Goal: Information Seeking & Learning: Learn about a topic

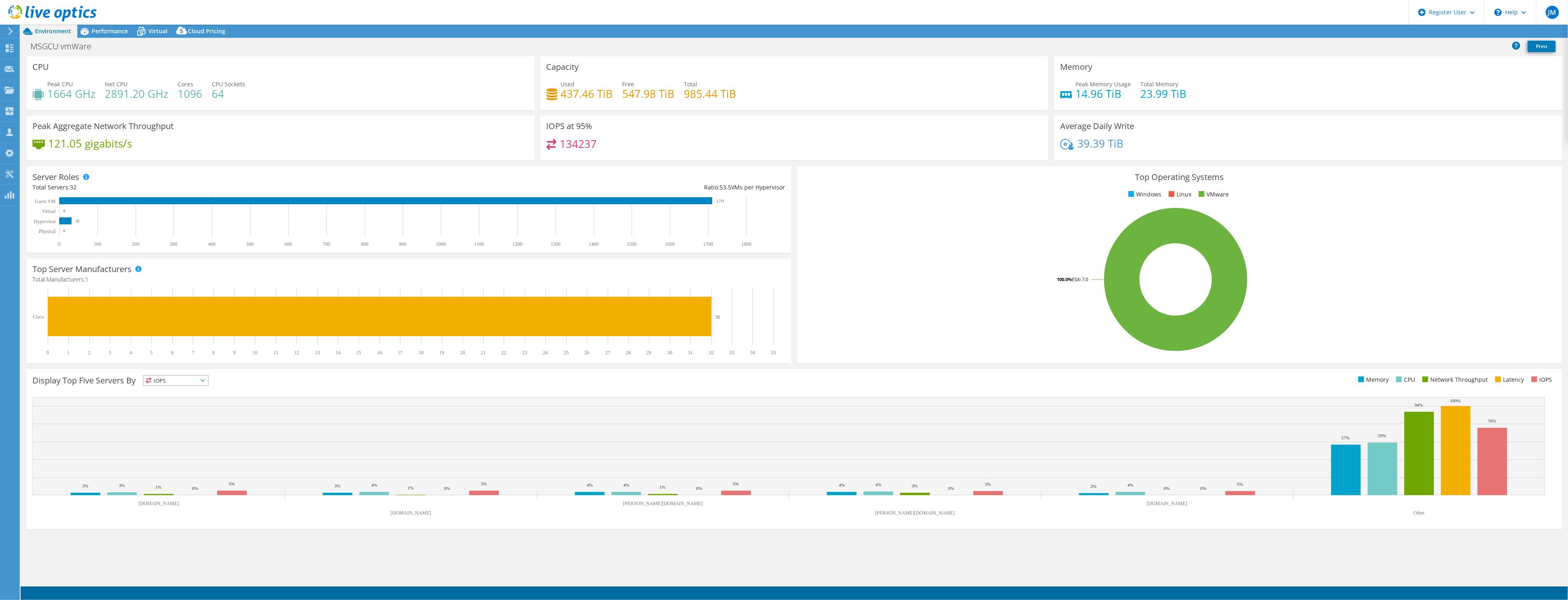
select select "USD"
click at [1528, 31] on circle at bounding box center [1529, 31] width 2 height 2
click at [1511, 60] on link "Publish Options" at bounding box center [1520, 64] width 78 height 17
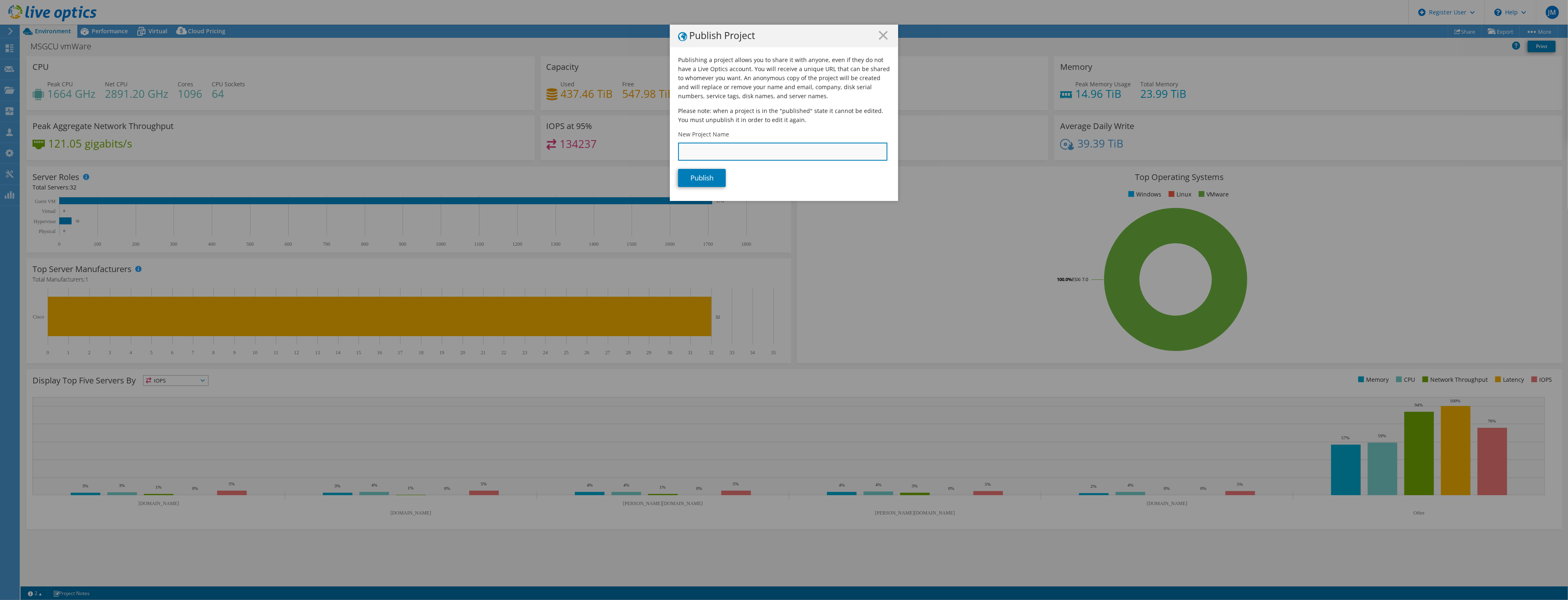
click at [692, 158] on input "New Project Name" at bounding box center [783, 151] width 209 height 18
type input "[PERSON_NAME] Cluster"
click at [692, 170] on link "Publish" at bounding box center [702, 177] width 48 height 18
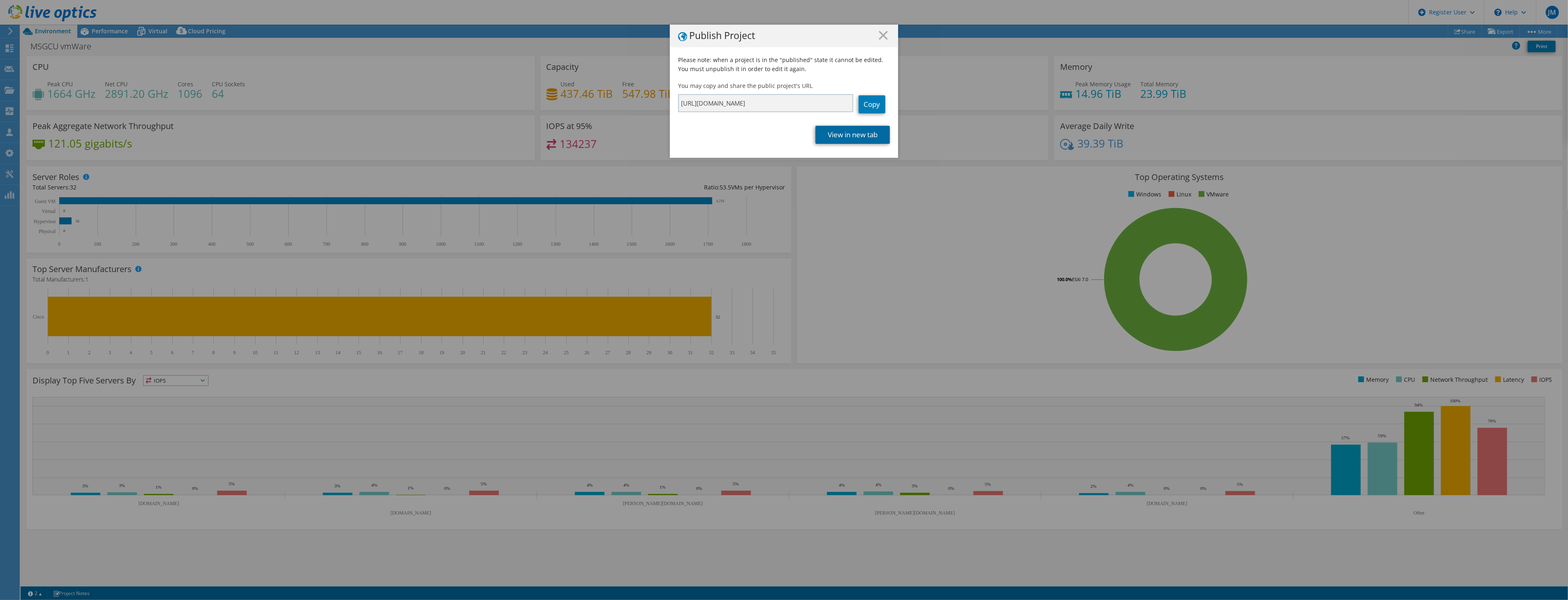
click at [842, 131] on link "View in new tab" at bounding box center [853, 134] width 75 height 18
click at [882, 39] on icon at bounding box center [883, 35] width 9 height 9
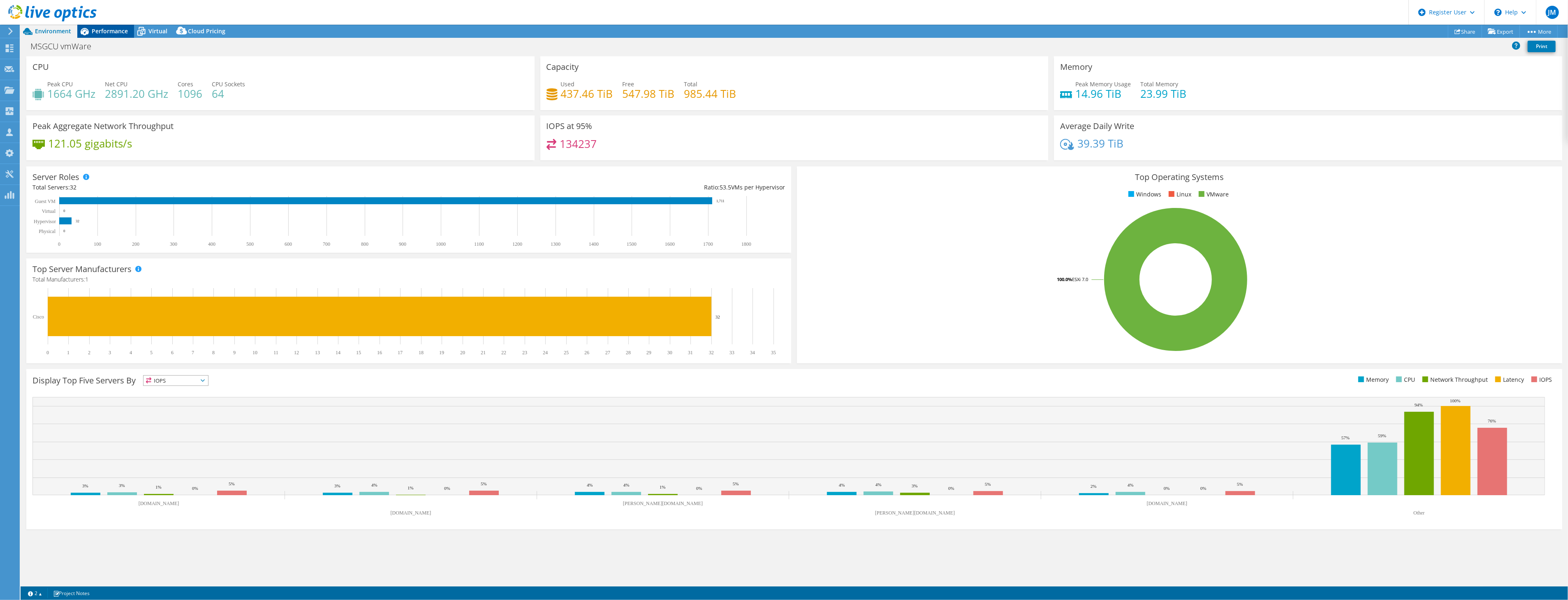
click at [114, 33] on span "Performance" at bounding box center [110, 31] width 36 height 8
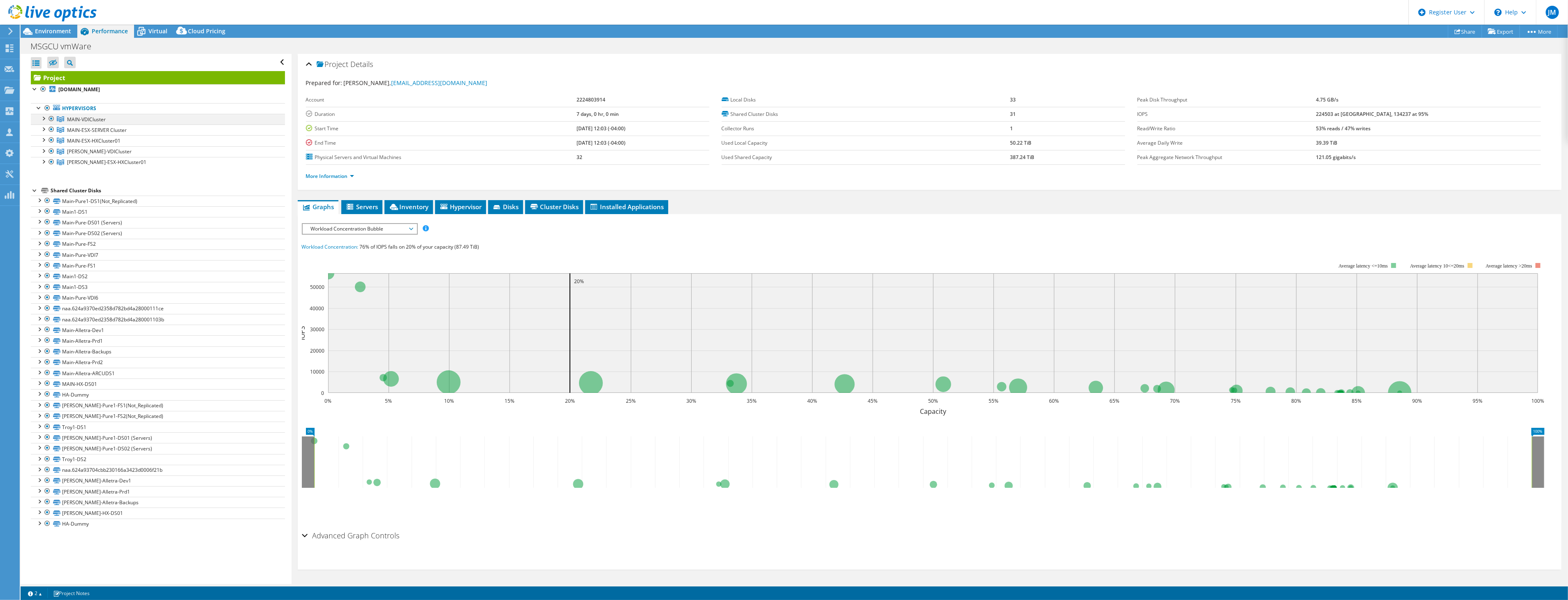
click at [49, 116] on div at bounding box center [51, 118] width 8 height 10
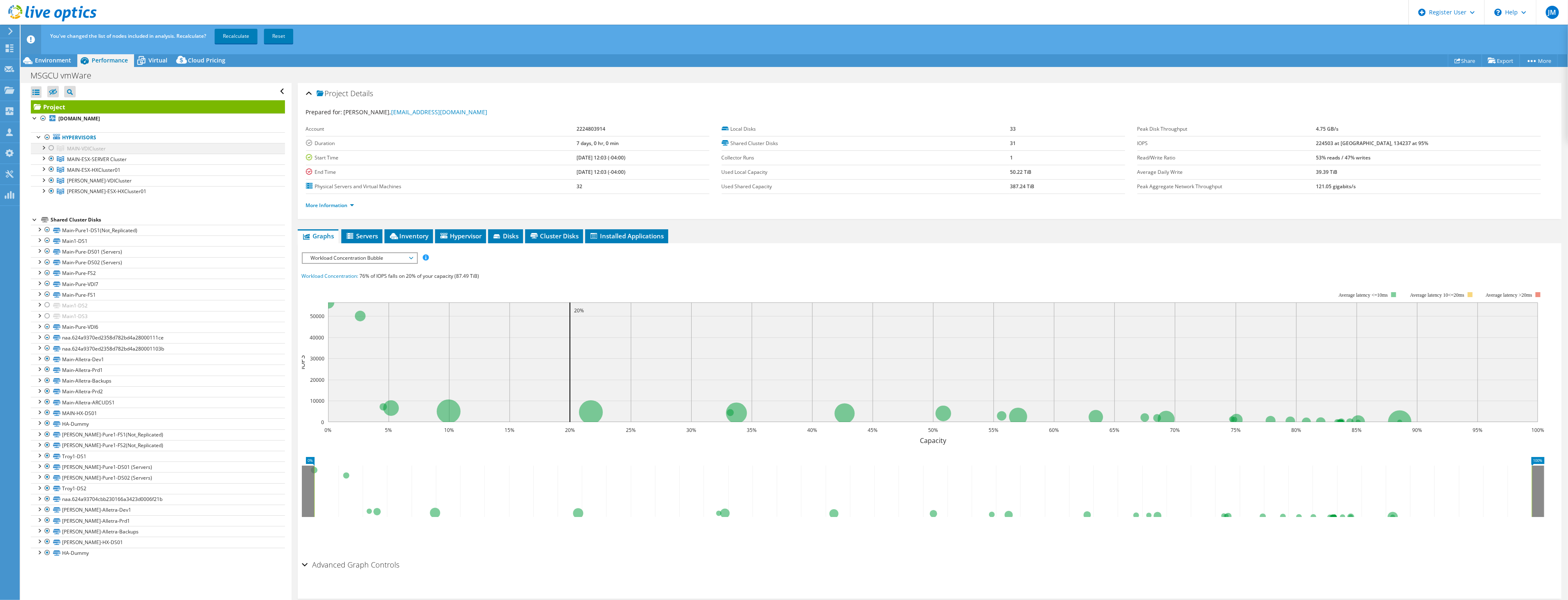
click at [53, 131] on ul "Hypervisors MAIN-VDICluster [DOMAIN_NAME]" at bounding box center [158, 164] width 254 height 81
click at [52, 157] on div at bounding box center [51, 158] width 8 height 10
click at [53, 169] on div at bounding box center [51, 169] width 8 height 10
click at [52, 181] on div at bounding box center [51, 180] width 8 height 10
click at [229, 31] on link "Recalculate" at bounding box center [236, 36] width 43 height 15
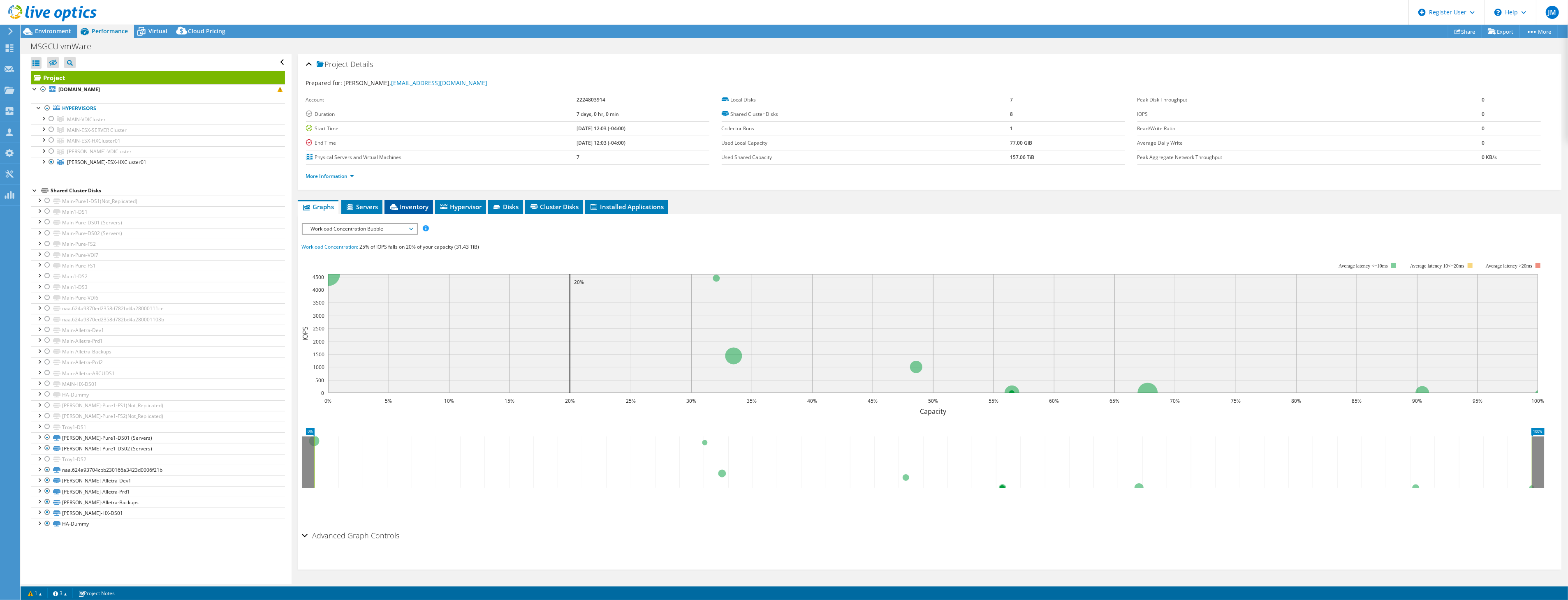
click at [406, 206] on span "Inventory" at bounding box center [408, 206] width 40 height 8
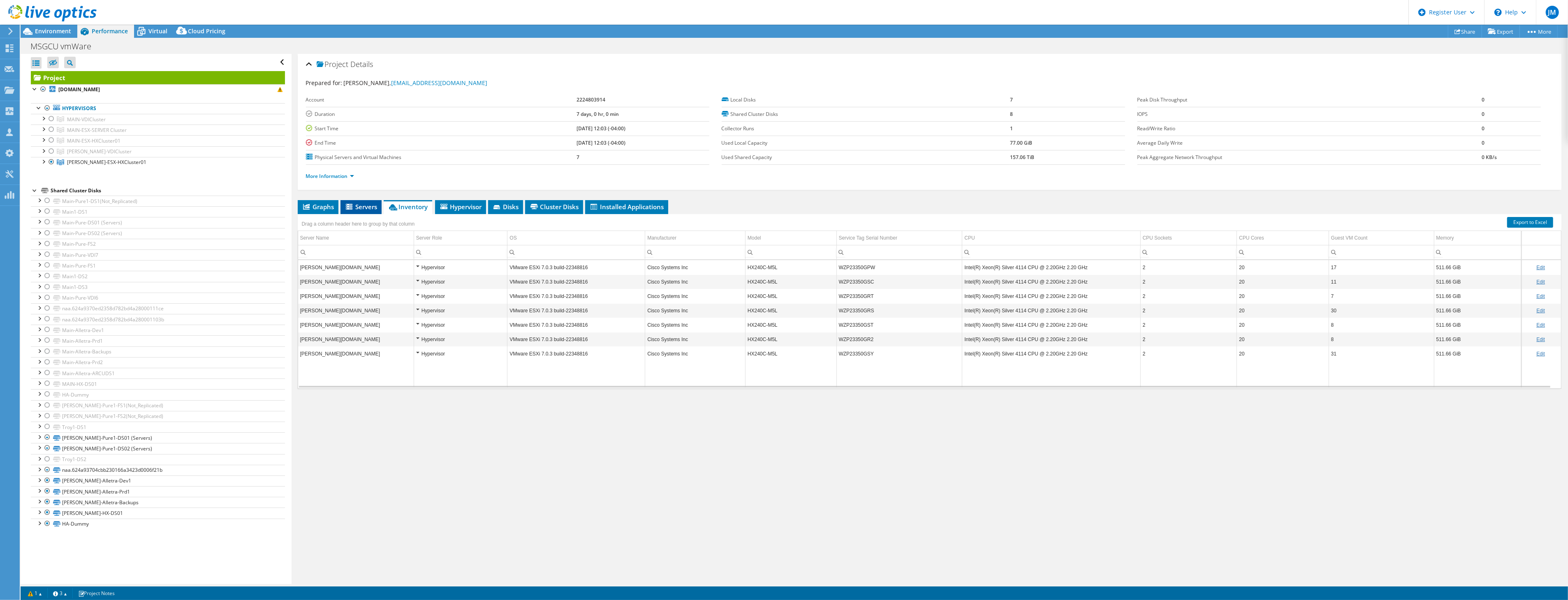
click at [371, 206] on span "Servers" at bounding box center [361, 206] width 33 height 8
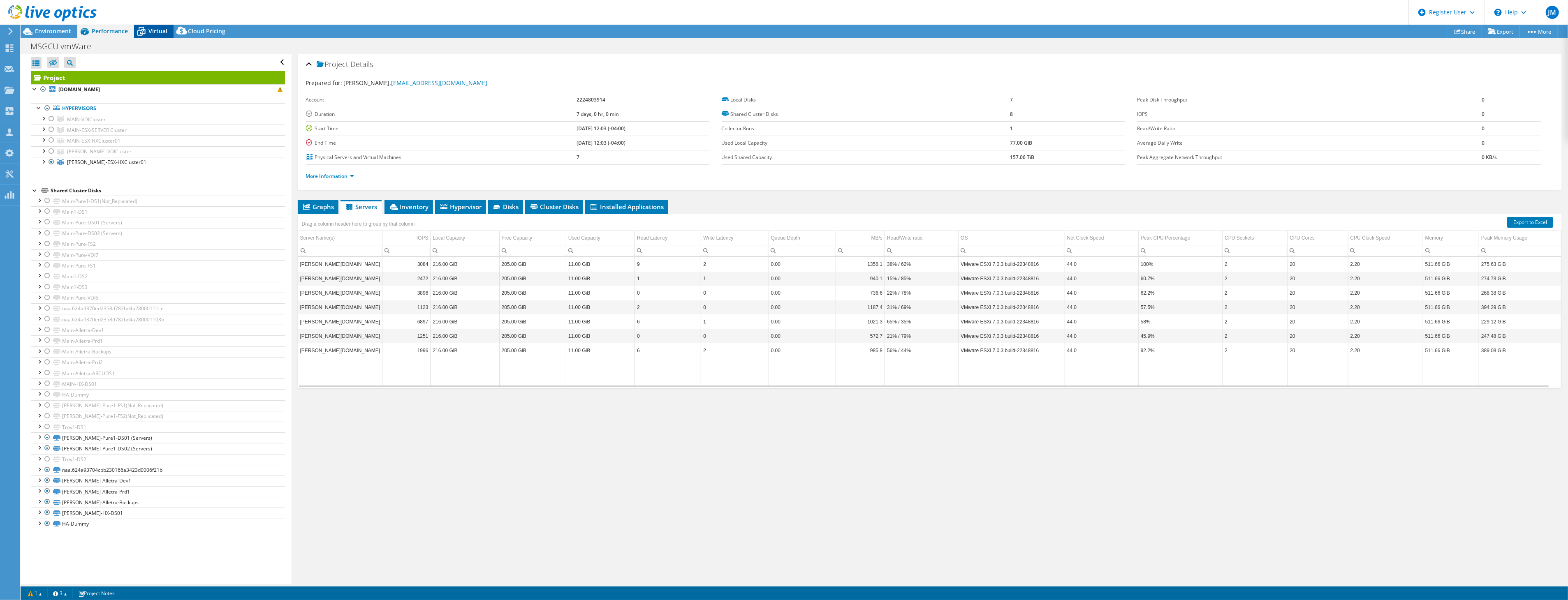
click at [154, 35] on div "Virtual" at bounding box center [154, 31] width 39 height 13
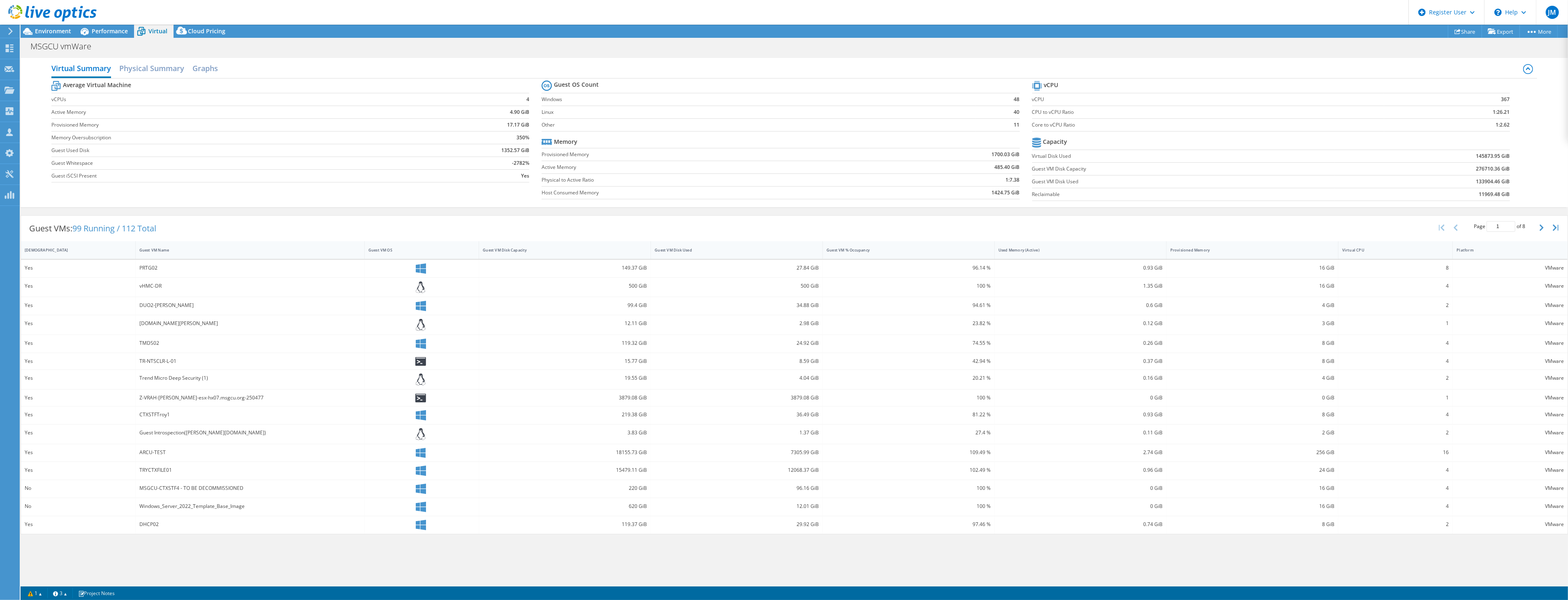
click at [27, 267] on div "Yes" at bounding box center [78, 268] width 107 height 9
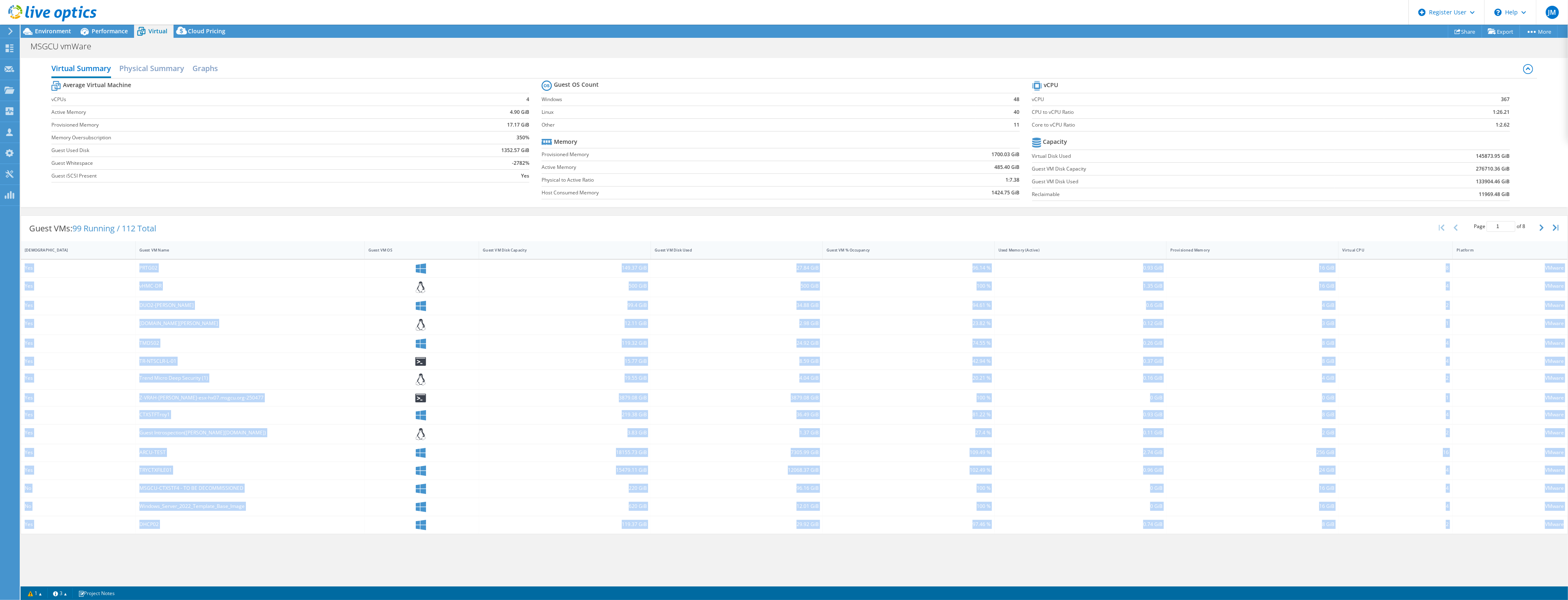
drag, startPoint x: 26, startPoint y: 267, endPoint x: 1565, endPoint y: 524, distance: 1560.3
click at [1565, 524] on div "Yes PRTG02 149.37 GiB 27.84 GiB 96.14 % 0.93 GiB 16 GiB 8 VMware Yes vHMC-DR 50…" at bounding box center [795, 397] width 1547 height 275
copy div "Yes PRTG02 149.37 GiB 27.84 GiB 96.14 % 0.93 GiB 16 GiB 8 VMware Yes vHMC-DR 50…"
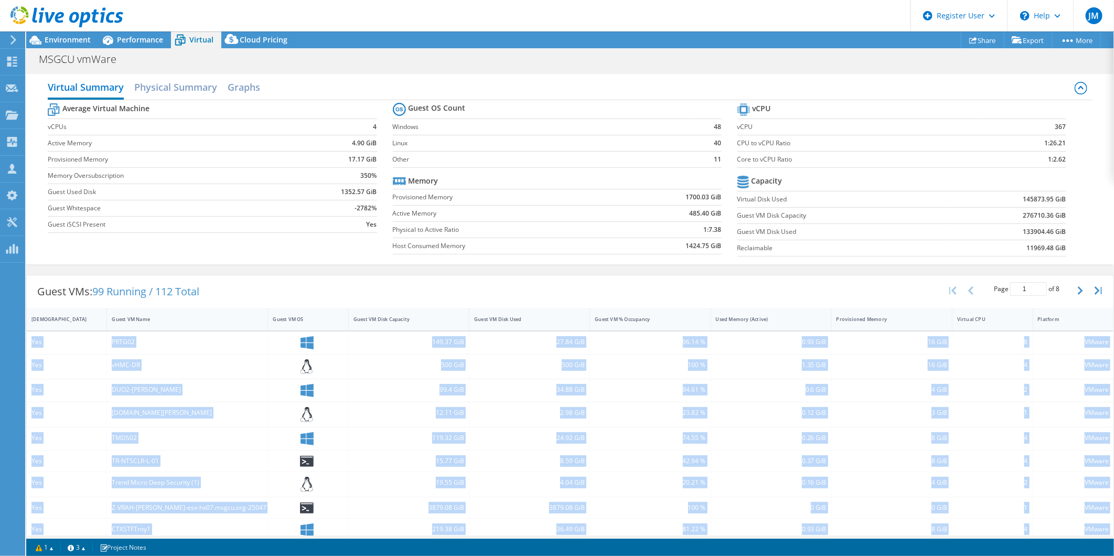
copy div "Yes PRTG02 149.37 GiB 27.84 GiB 96.14 % 0.93 GiB 16 GiB 8 VMware Yes vHMC-DR 50…"
click at [927, 372] on div "16 GiB" at bounding box center [892, 366] width 121 height 25
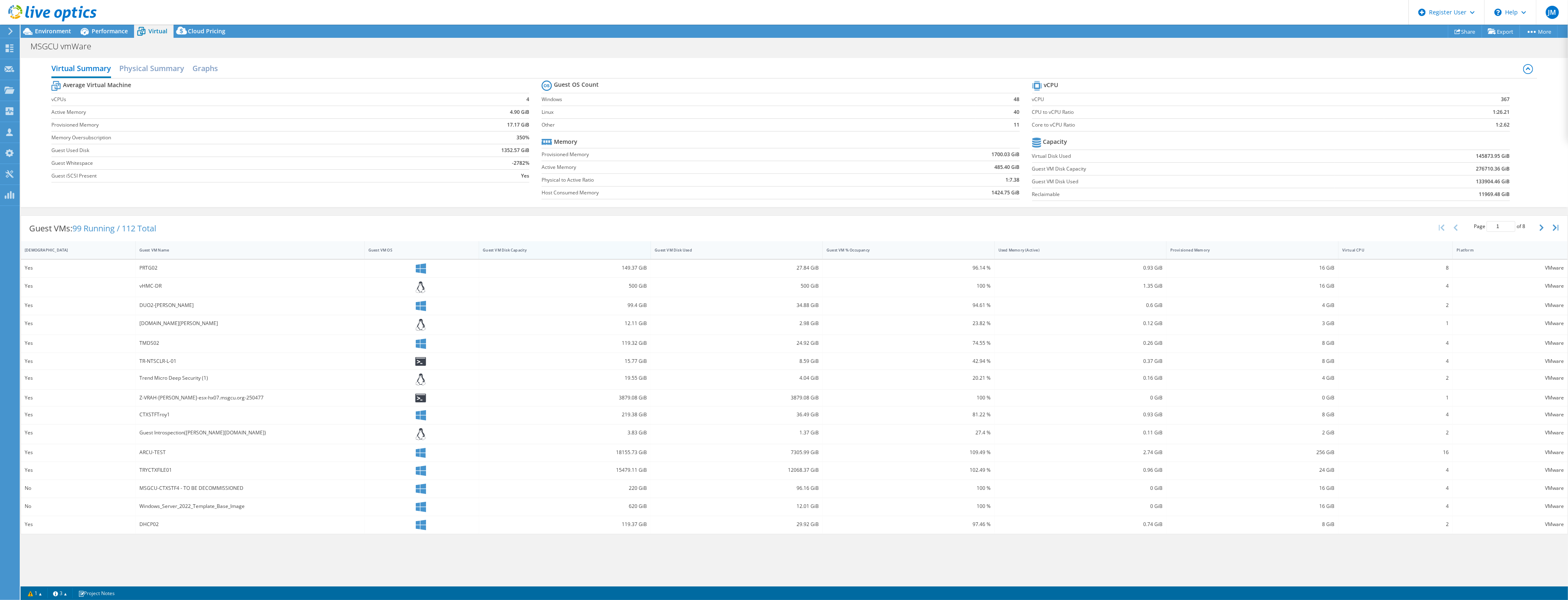
click at [507, 247] on div "Guest VM Disk Capacity" at bounding box center [560, 250] width 162 height 13
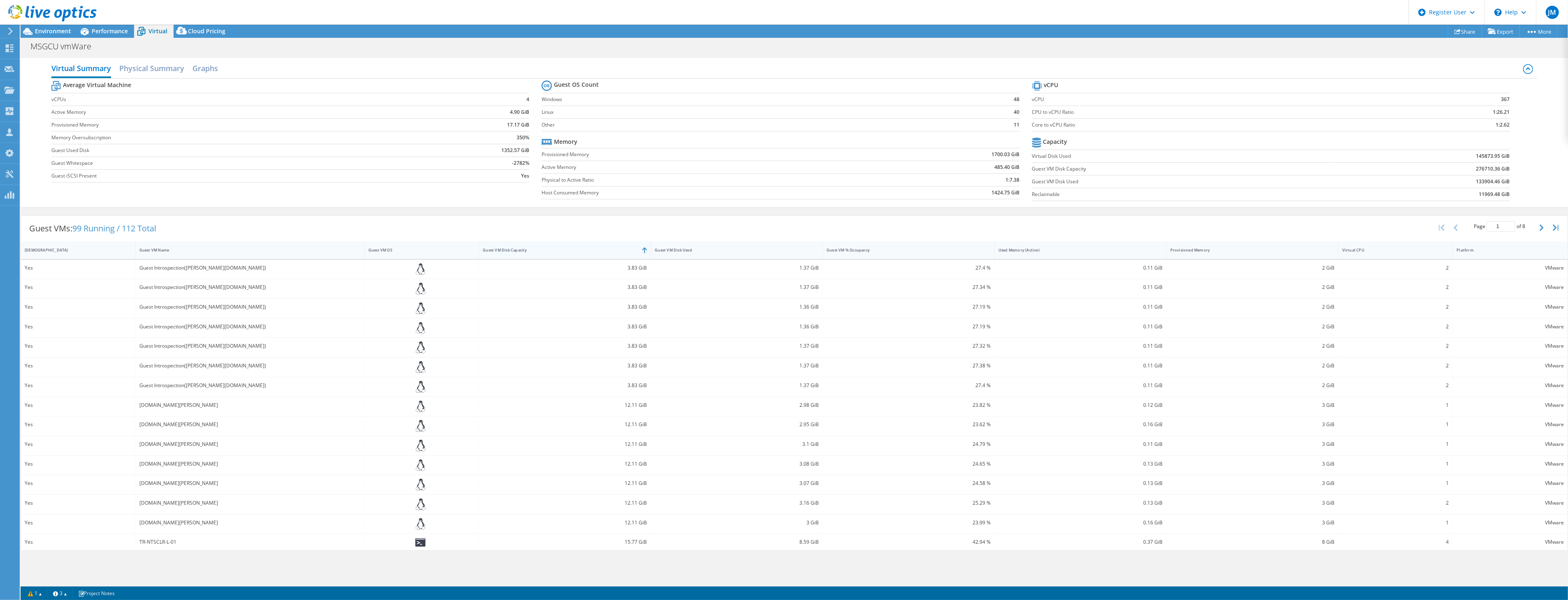
click at [507, 247] on div "Guest VM Disk Capacity" at bounding box center [560, 250] width 162 height 13
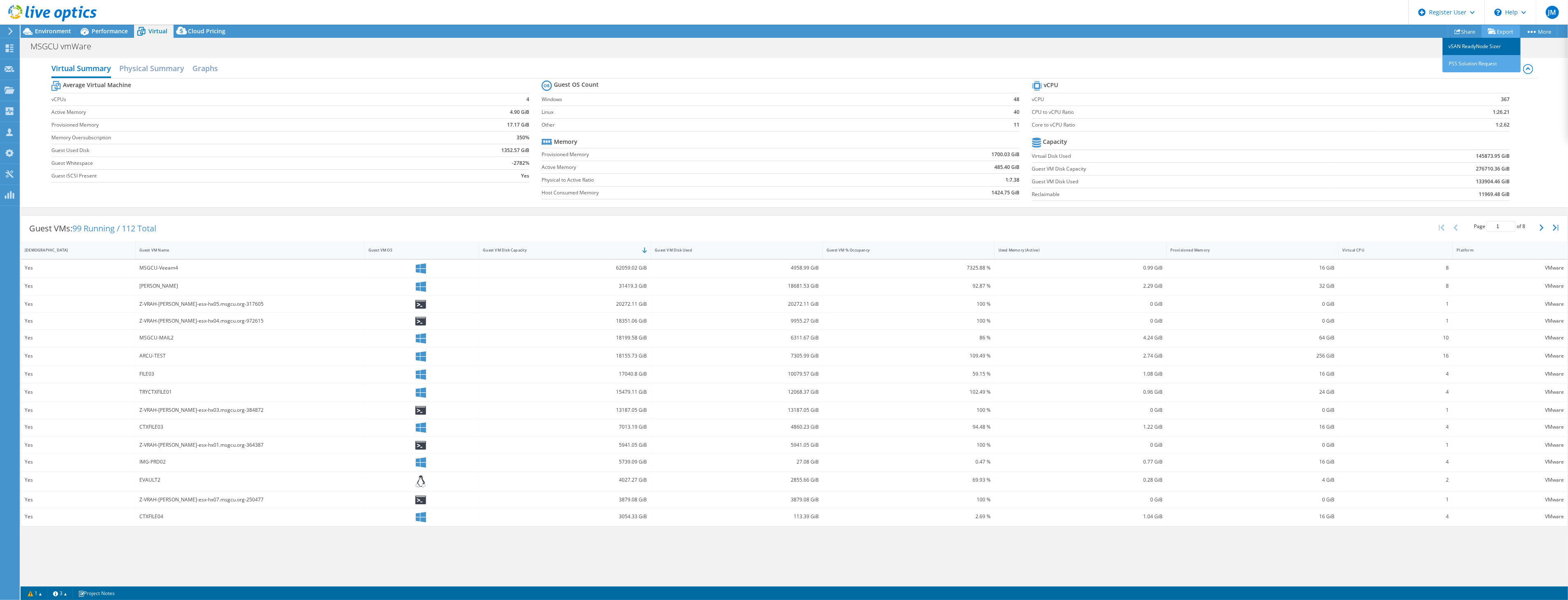
click at [1487, 42] on link "vSAN ReadyNode Sizer" at bounding box center [1482, 46] width 78 height 17
click at [1540, 232] on button "button" at bounding box center [1543, 227] width 14 height 16
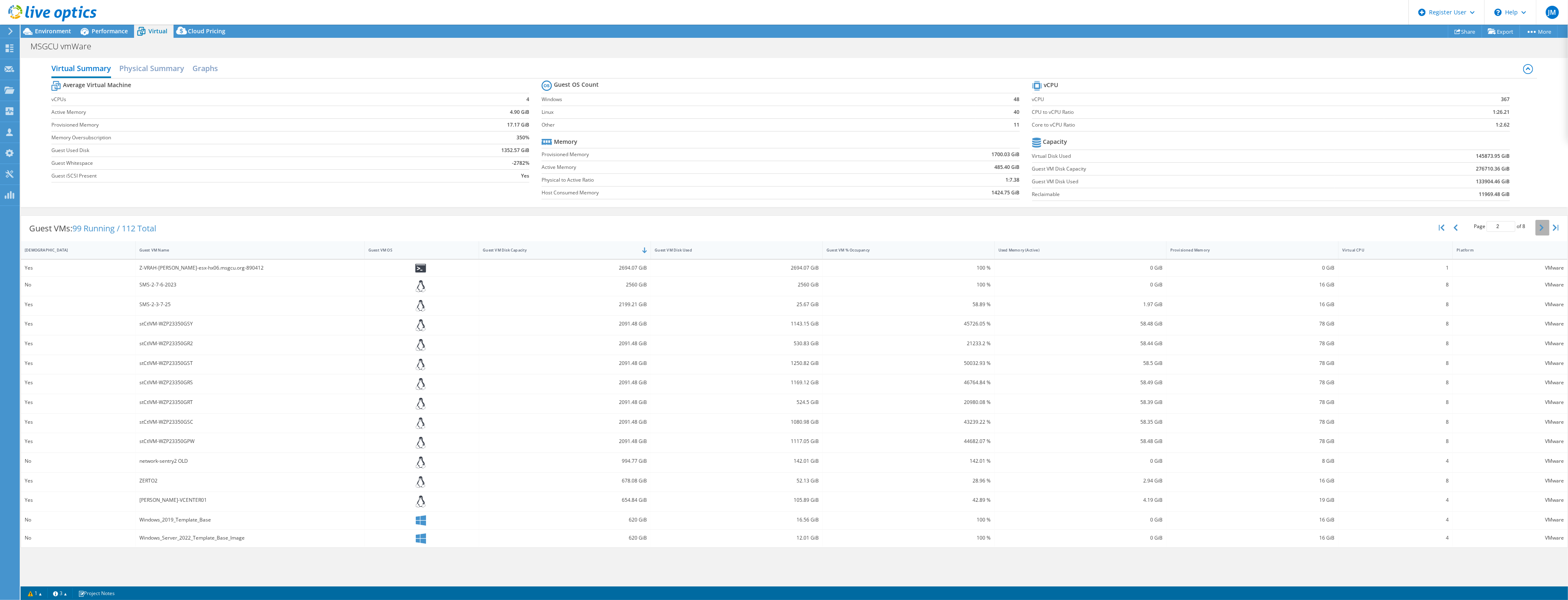
click at [1540, 232] on button "button" at bounding box center [1543, 227] width 14 height 16
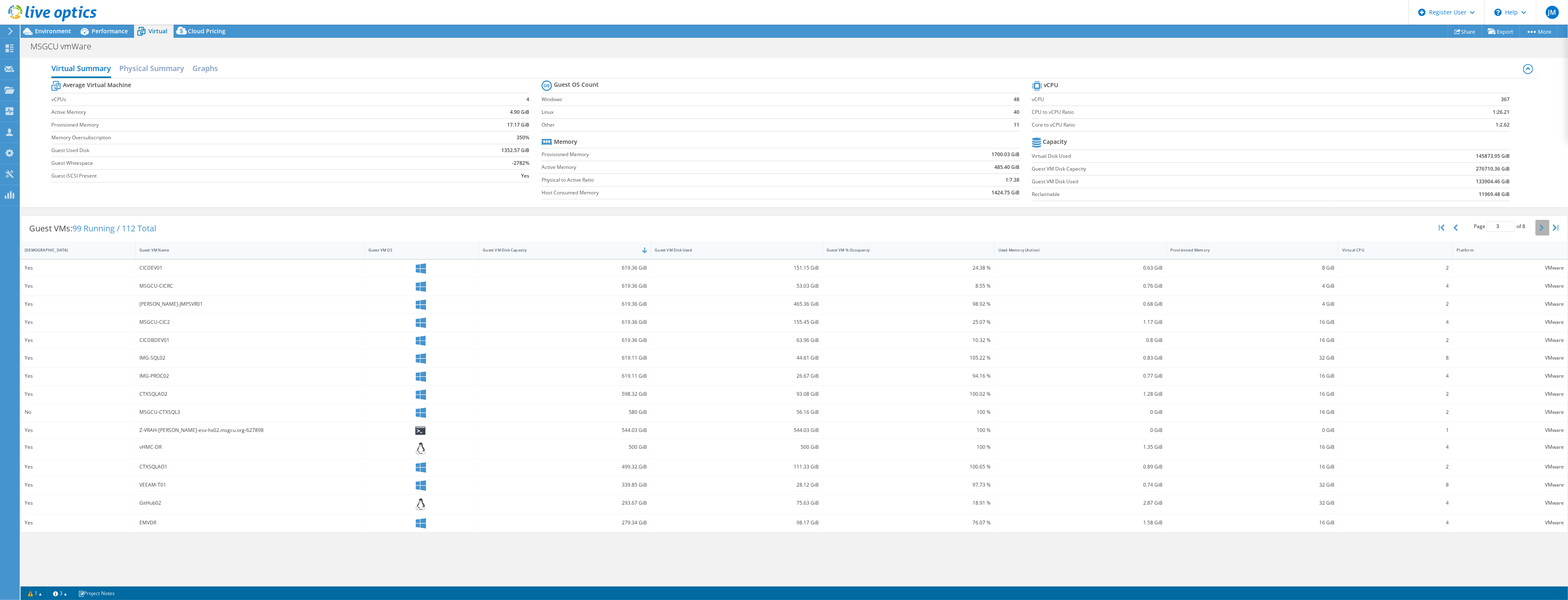
click at [1540, 232] on button "button" at bounding box center [1543, 227] width 14 height 16
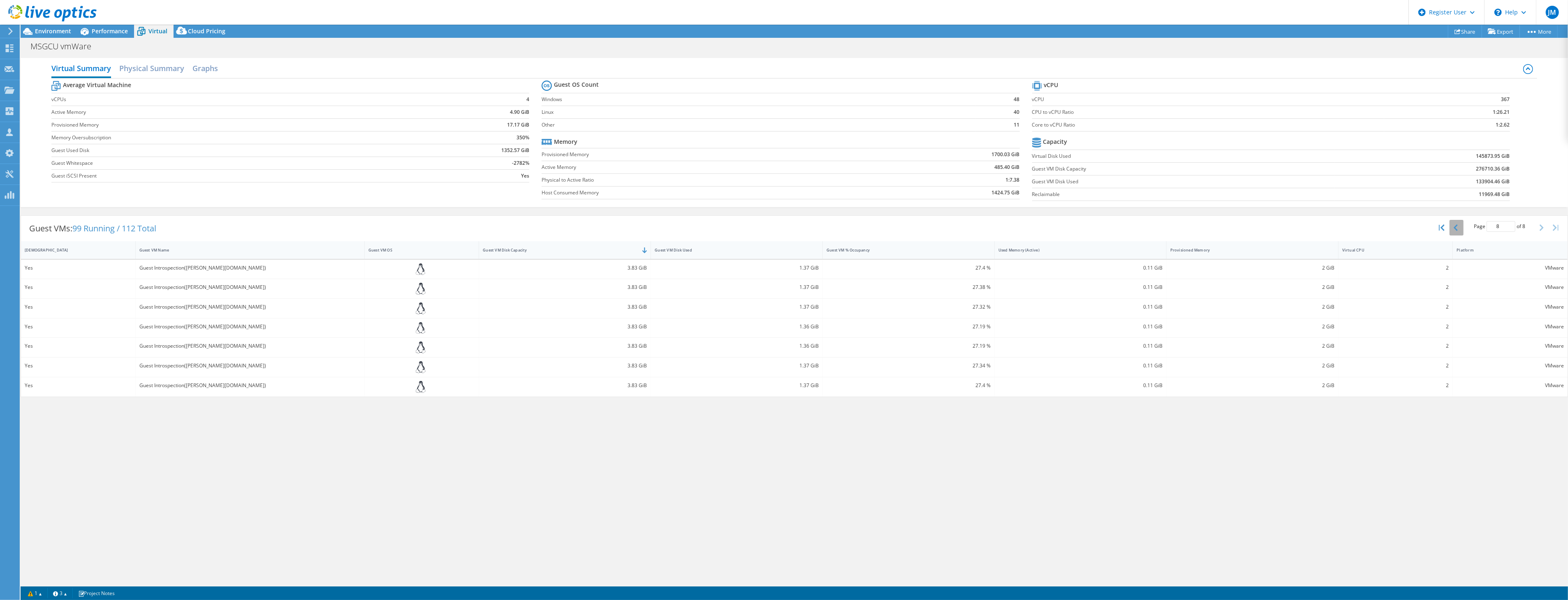
click at [1454, 231] on button "button" at bounding box center [1457, 227] width 14 height 16
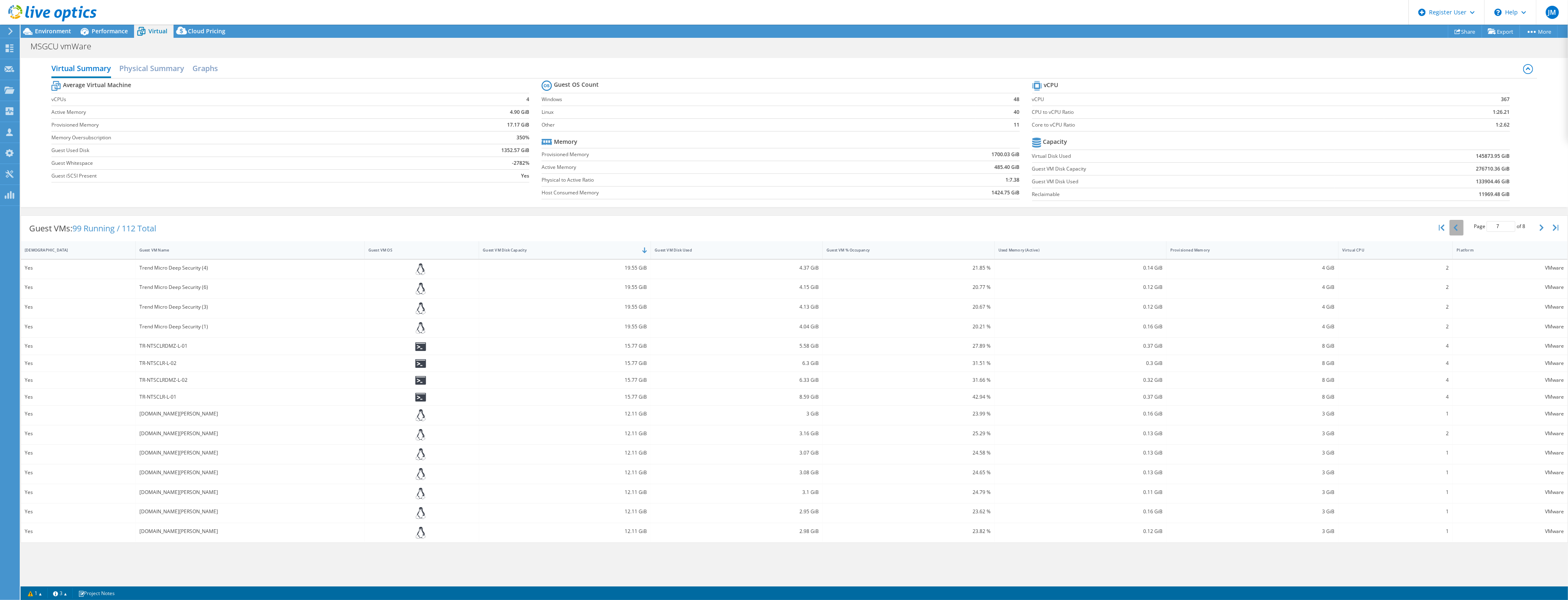
click at [1454, 231] on button "button" at bounding box center [1457, 227] width 14 height 16
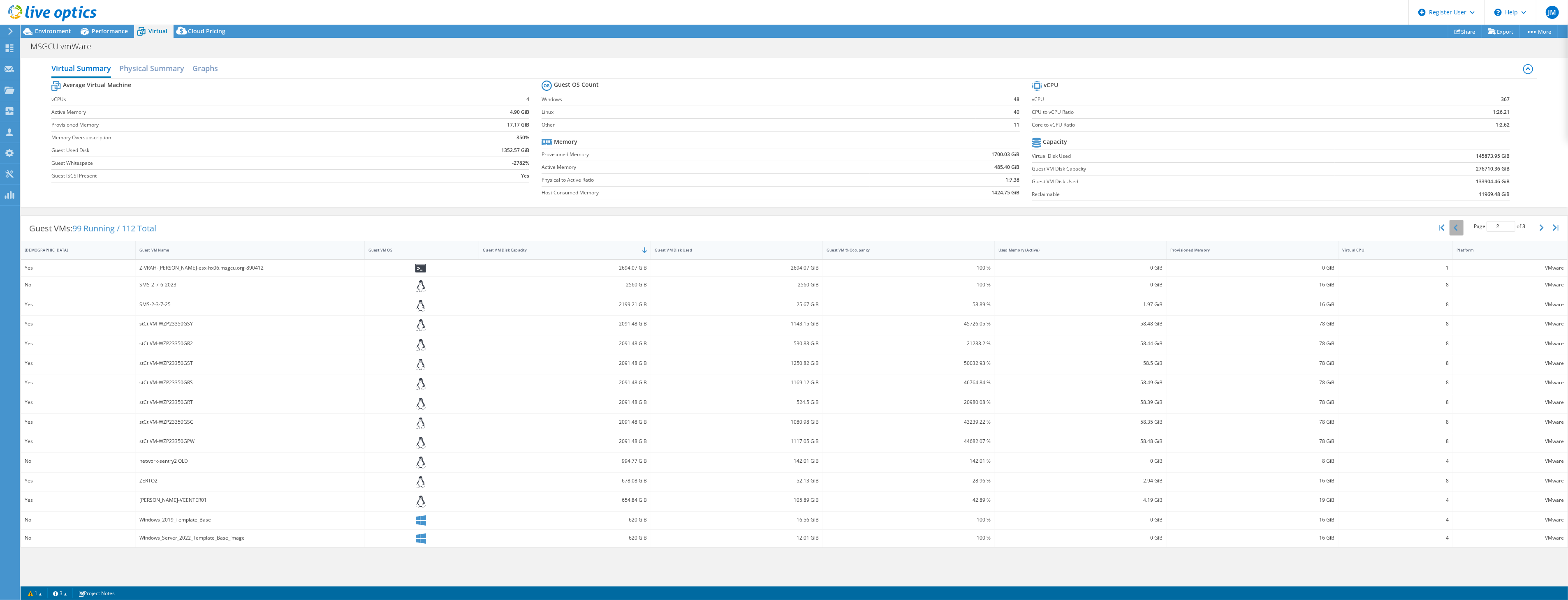
click at [1454, 231] on button "button" at bounding box center [1457, 227] width 14 height 16
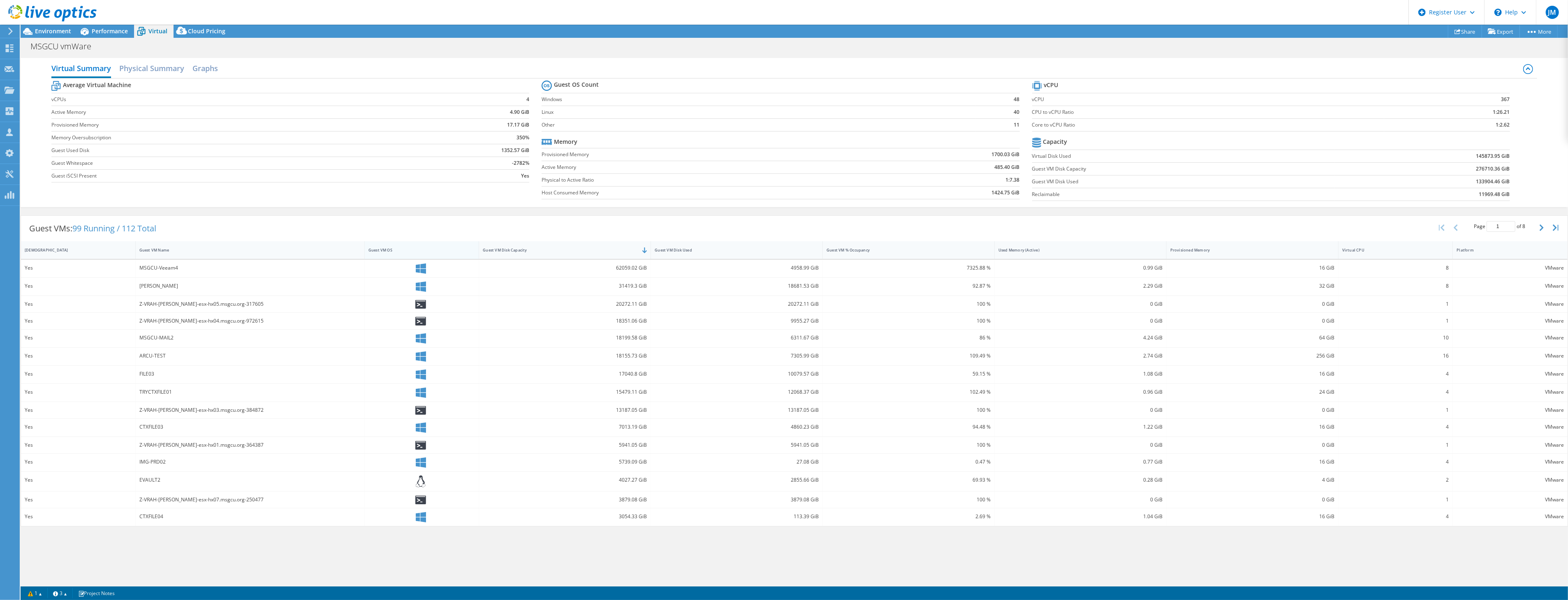
click at [398, 256] on div "Guest VM OS" at bounding box center [417, 250] width 104 height 13
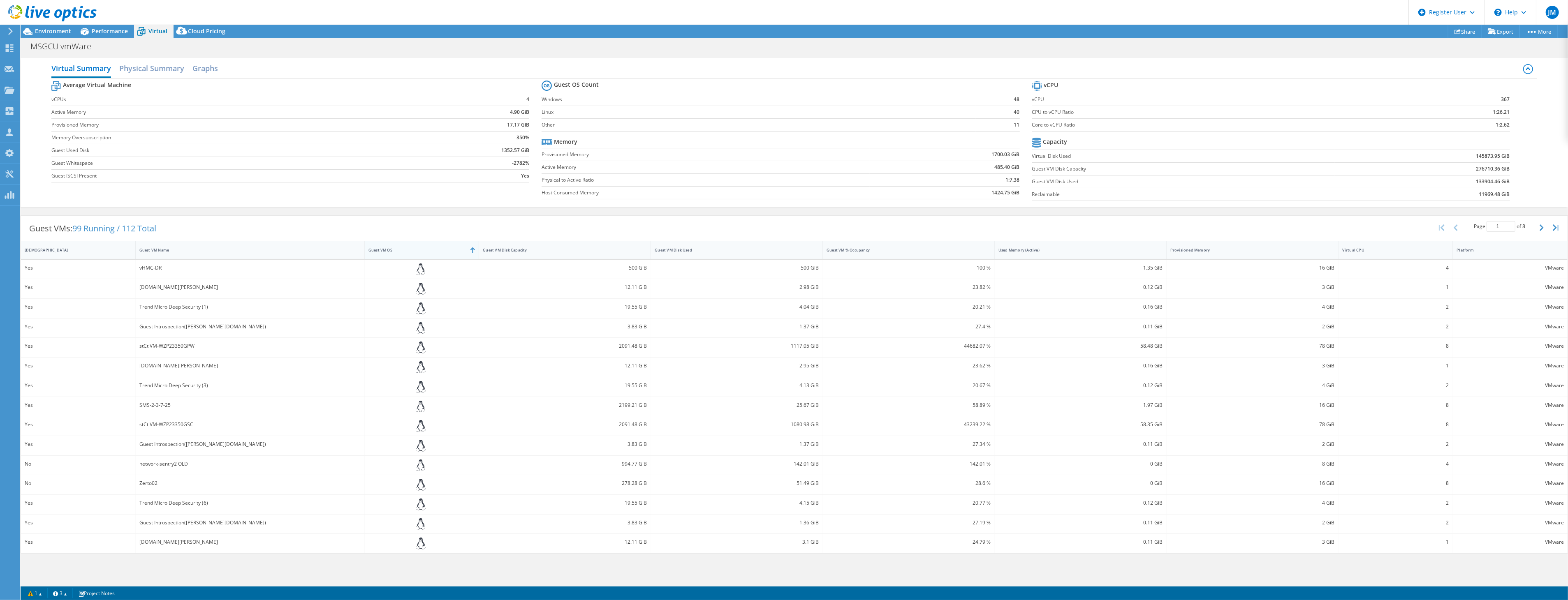
click at [404, 252] on div "Guest VM OS" at bounding box center [417, 250] width 97 height 5
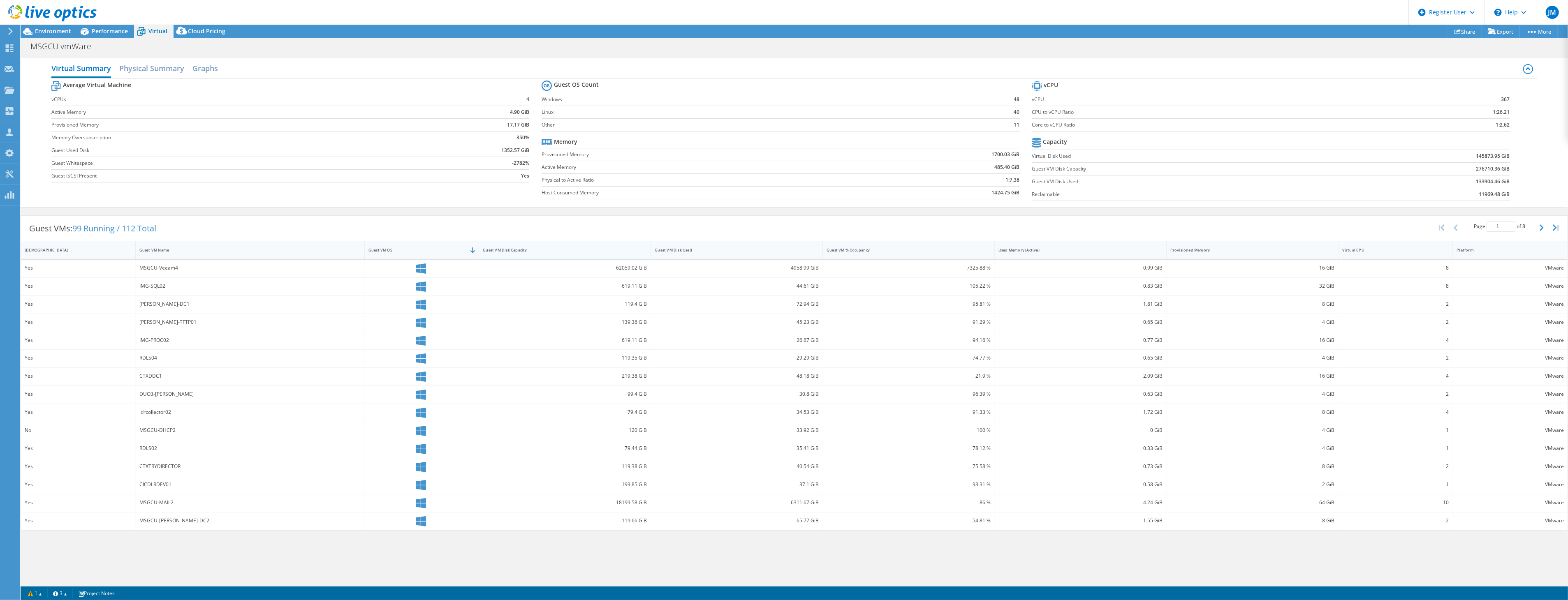
click at [605, 252] on div "Guest VM Disk Capacity" at bounding box center [560, 250] width 155 height 5
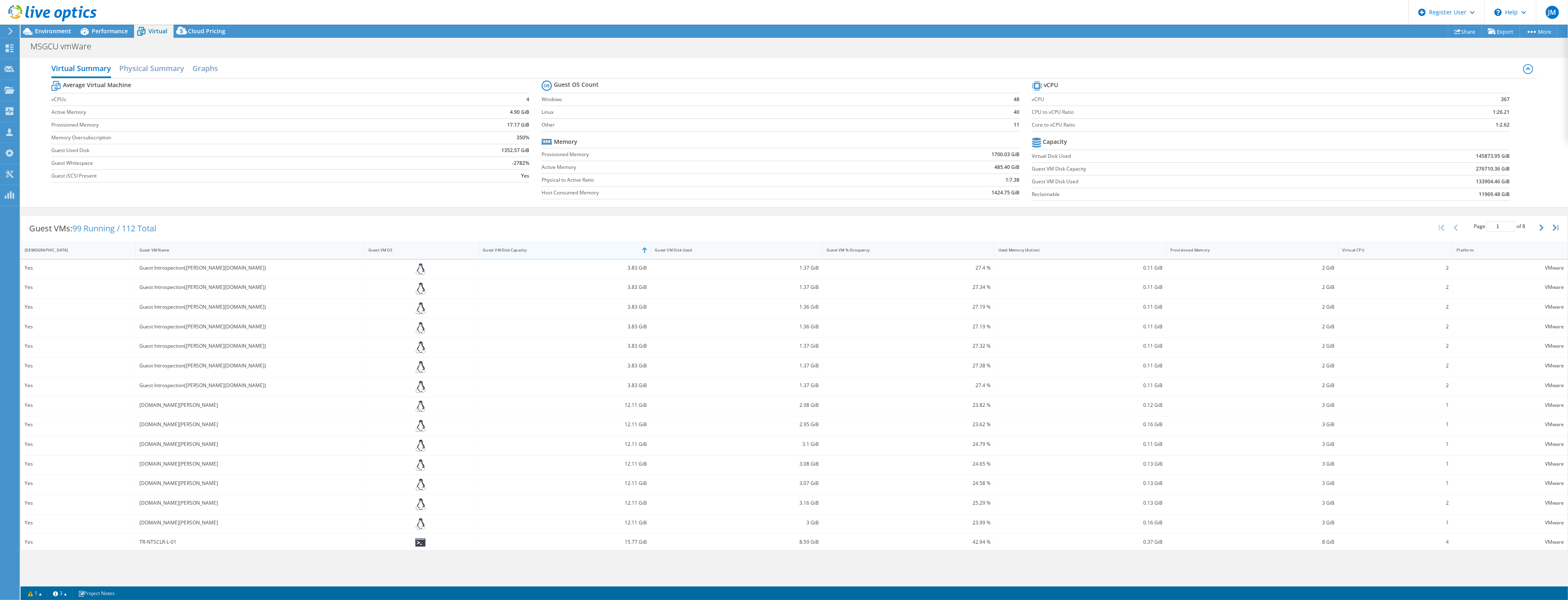
click at [605, 252] on div "Guest VM Disk Capacity" at bounding box center [560, 250] width 155 height 5
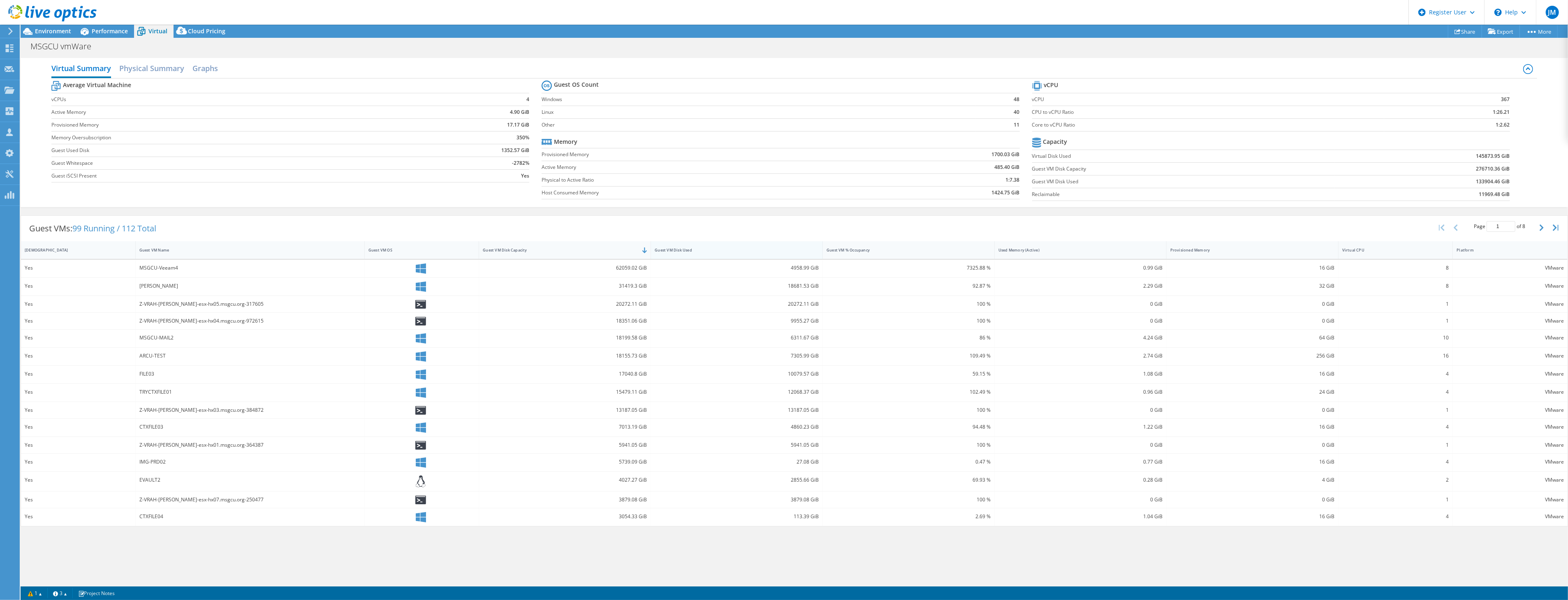
click at [700, 249] on div "Guest VM Disk Used" at bounding box center [732, 250] width 155 height 5
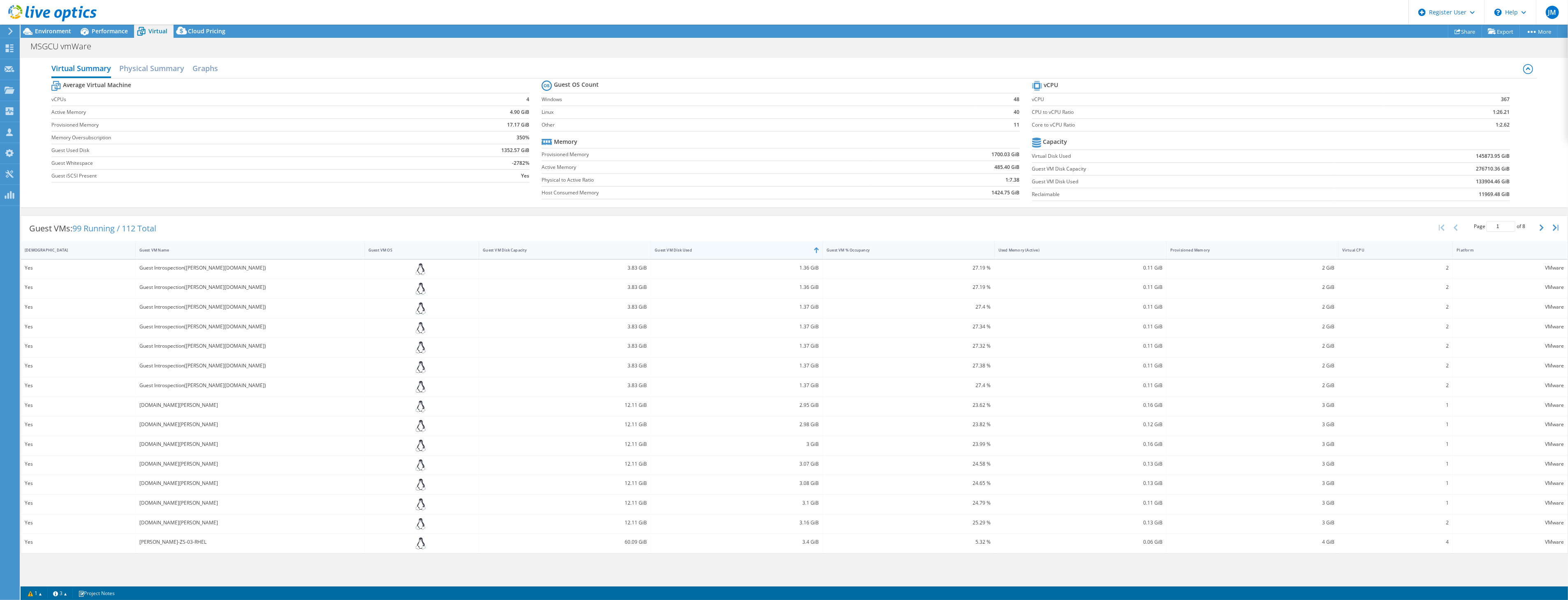
click at [700, 249] on div "Guest VM Disk Used" at bounding box center [732, 250] width 155 height 5
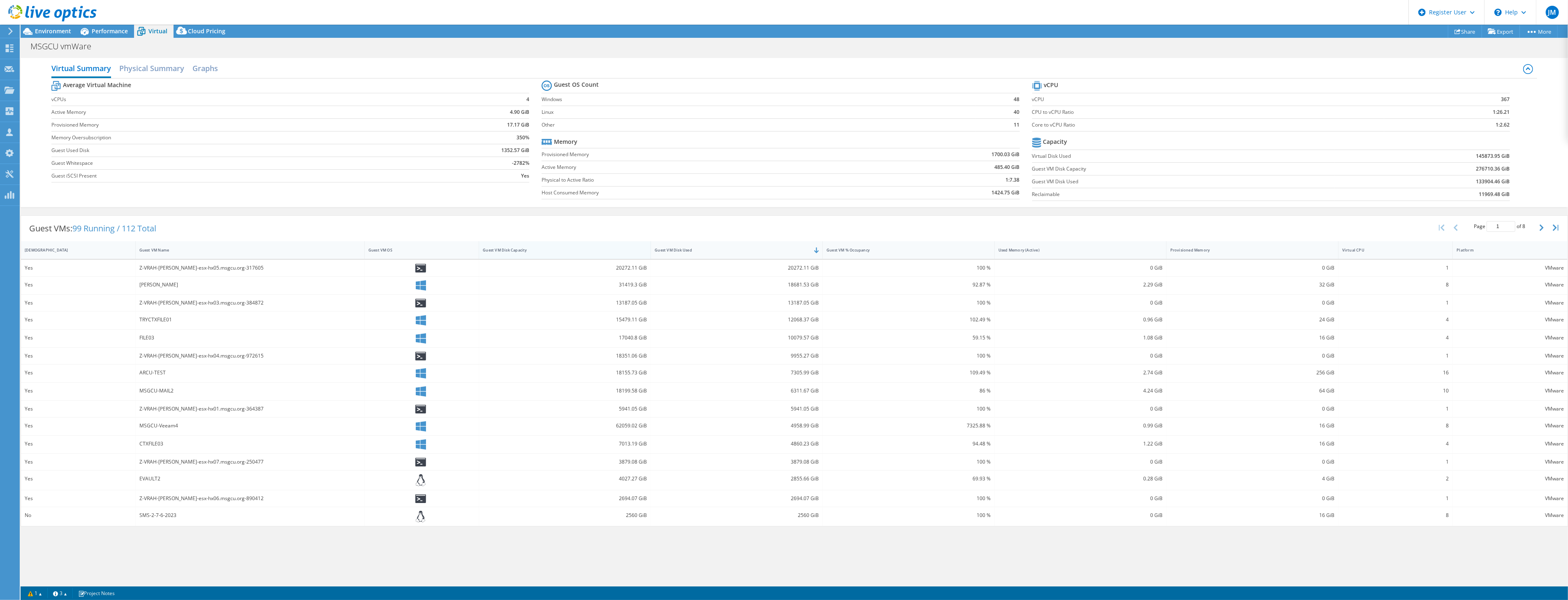
click at [566, 248] on div "Guest VM Disk Capacity" at bounding box center [560, 250] width 155 height 5
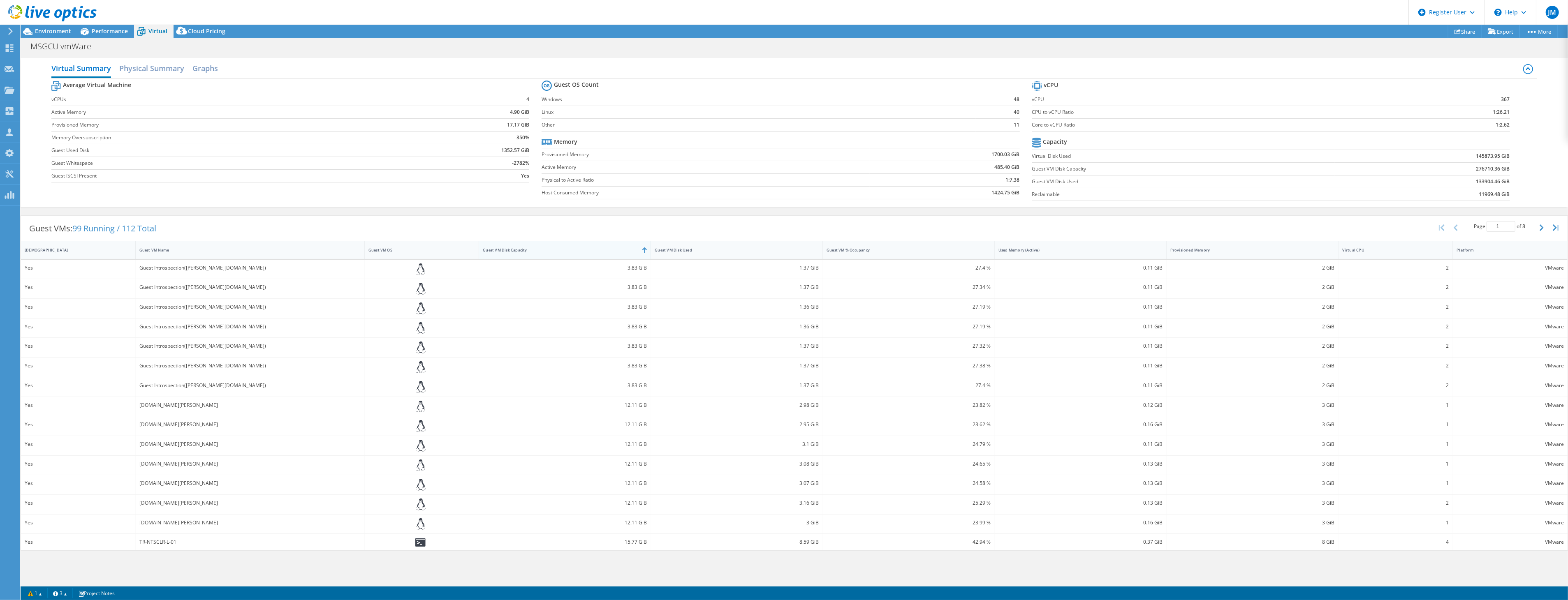
click at [566, 248] on div "Guest VM Disk Capacity" at bounding box center [560, 250] width 155 height 5
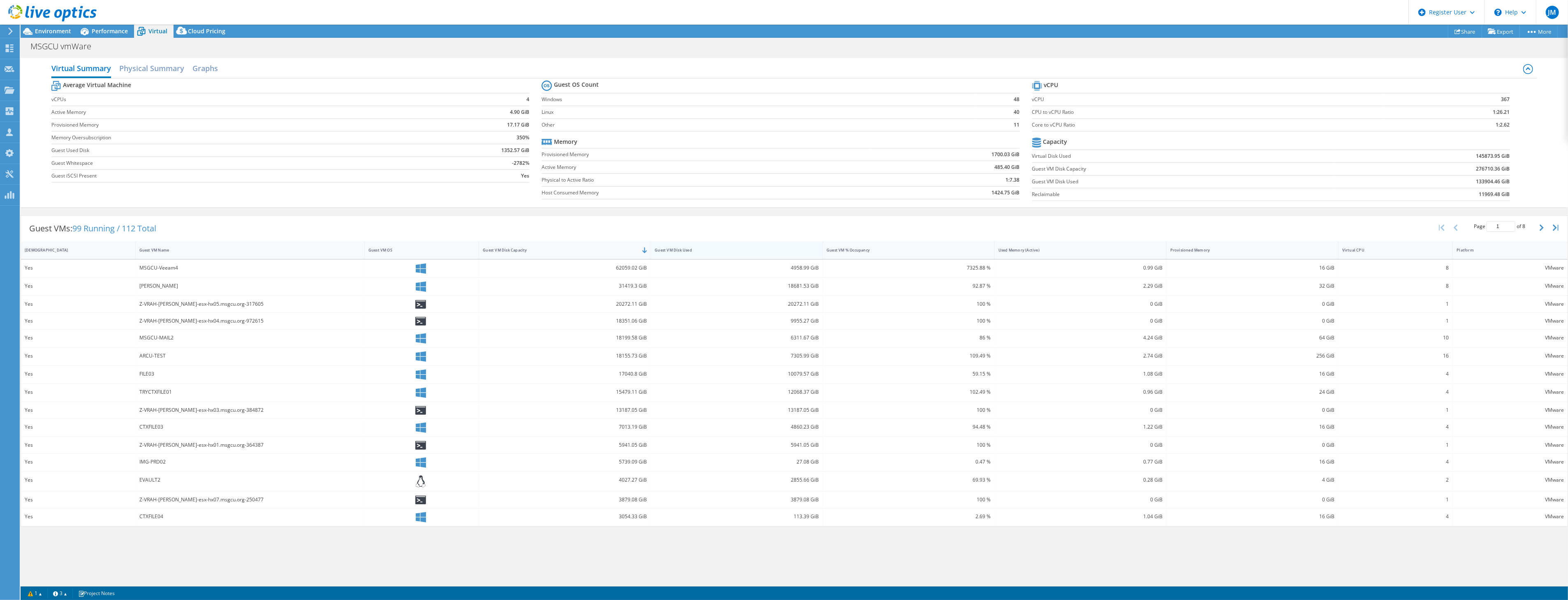
click at [676, 249] on div "Guest VM Disk Used" at bounding box center [732, 250] width 155 height 5
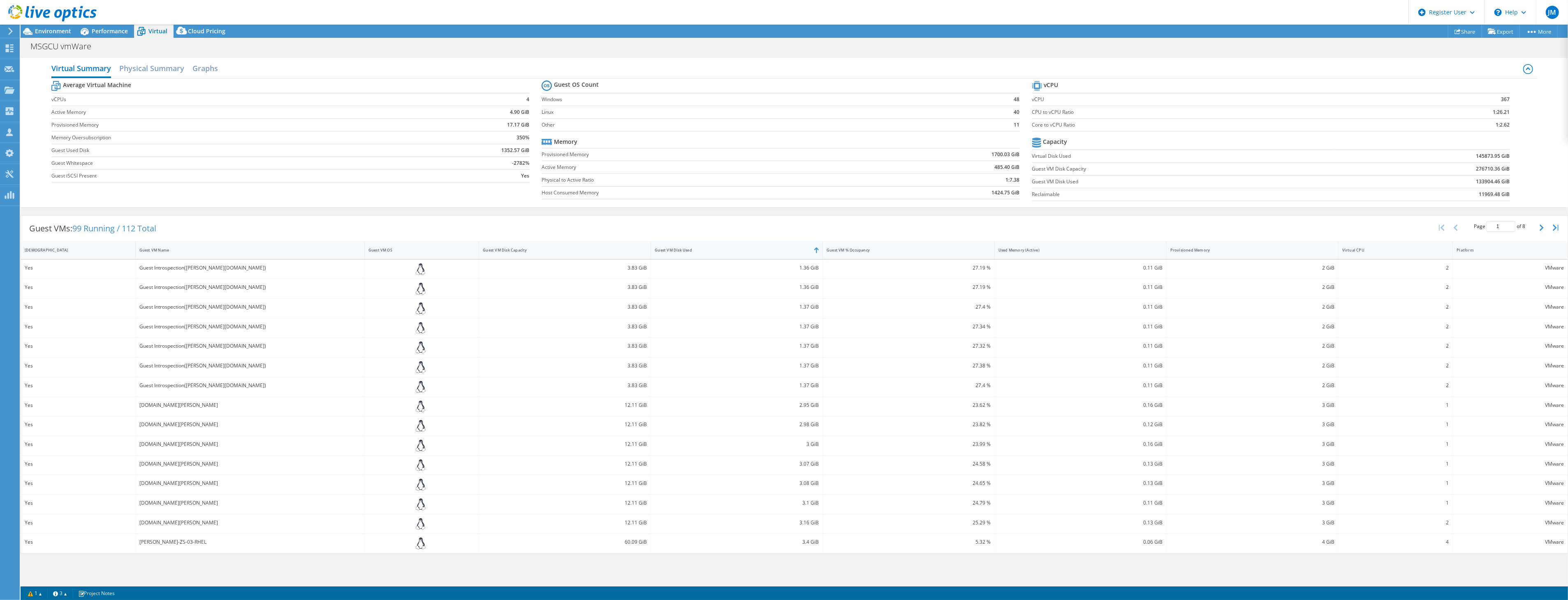
click at [676, 249] on div "Guest VM Disk Used" at bounding box center [732, 250] width 155 height 5
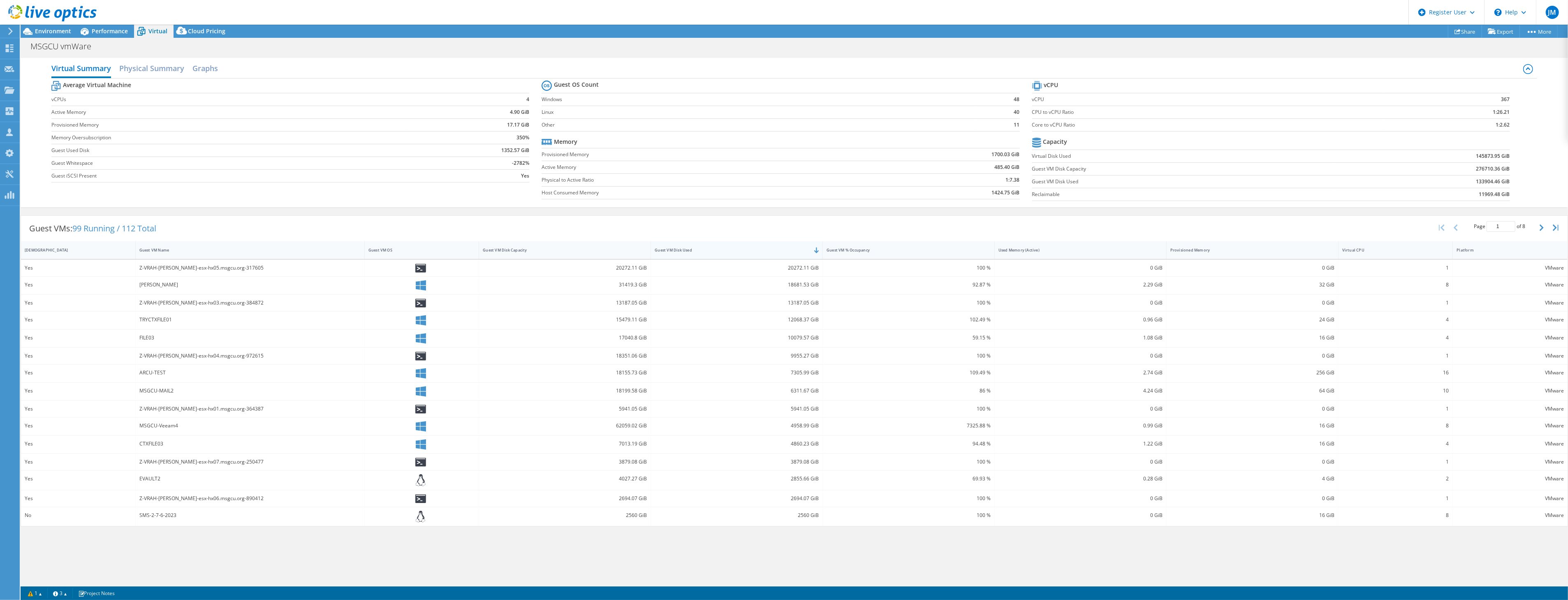
click at [716, 246] on div "Guest VM Disk Used" at bounding box center [732, 250] width 162 height 13
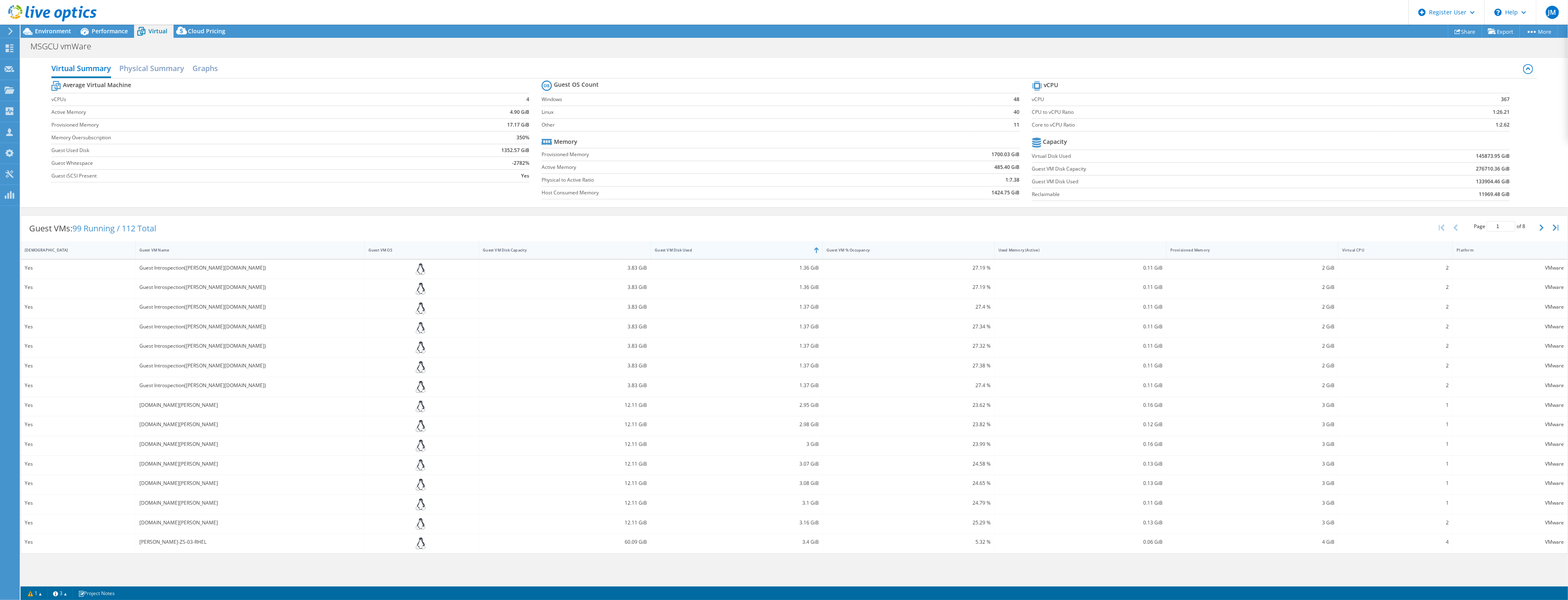
click at [716, 246] on div "Guest VM Disk Used" at bounding box center [732, 250] width 162 height 13
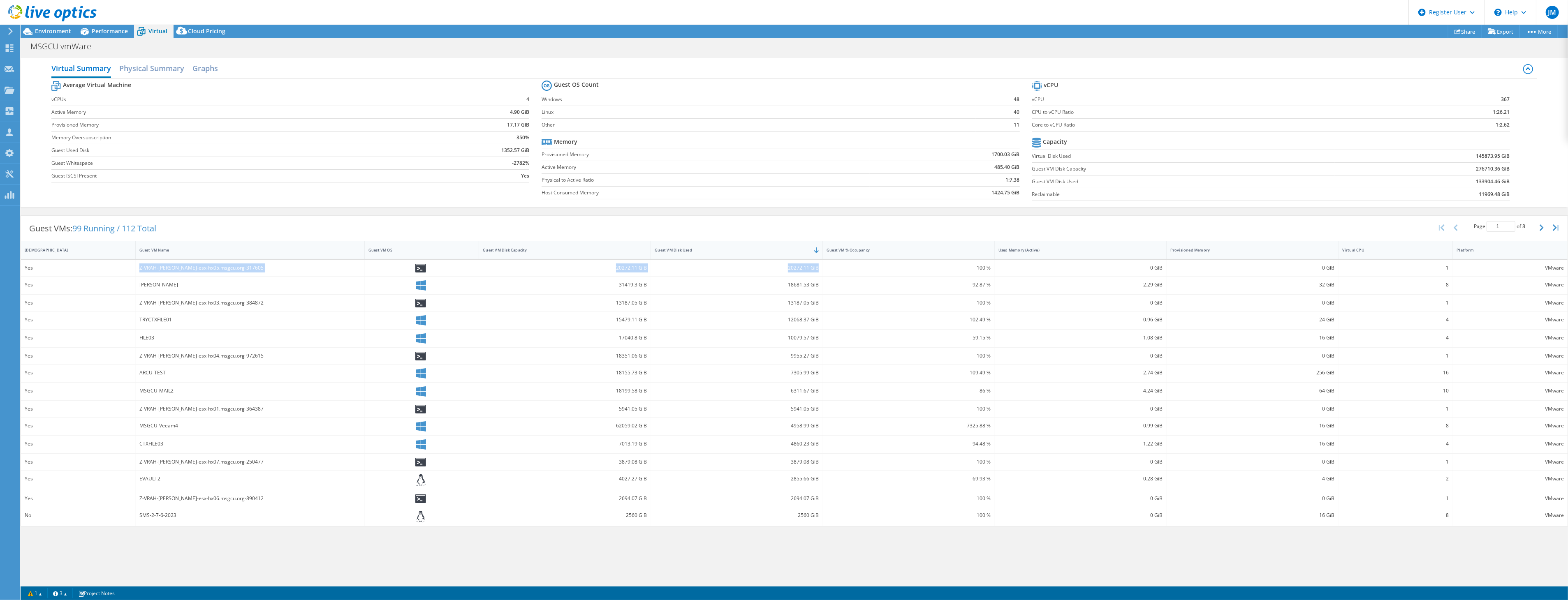
drag, startPoint x: 139, startPoint y: 267, endPoint x: 820, endPoint y: 272, distance: 681.0
click at [820, 272] on div "Yes Z-VRAH-[PERSON_NAME]-esx-hx05.msgcu.org-317605 20272.11 GiB 20272.11 GiB 10…" at bounding box center [795, 267] width 1547 height 16
copy div "Z-VRAH-[PERSON_NAME]-esx-hx05.msgcu.org-317605 20272.11 GiB 20272.11 GiB"
click at [151, 268] on div "Z-VRAH-[PERSON_NAME]-esx-hx05.msgcu.org-317605" at bounding box center [250, 268] width 221 height 9
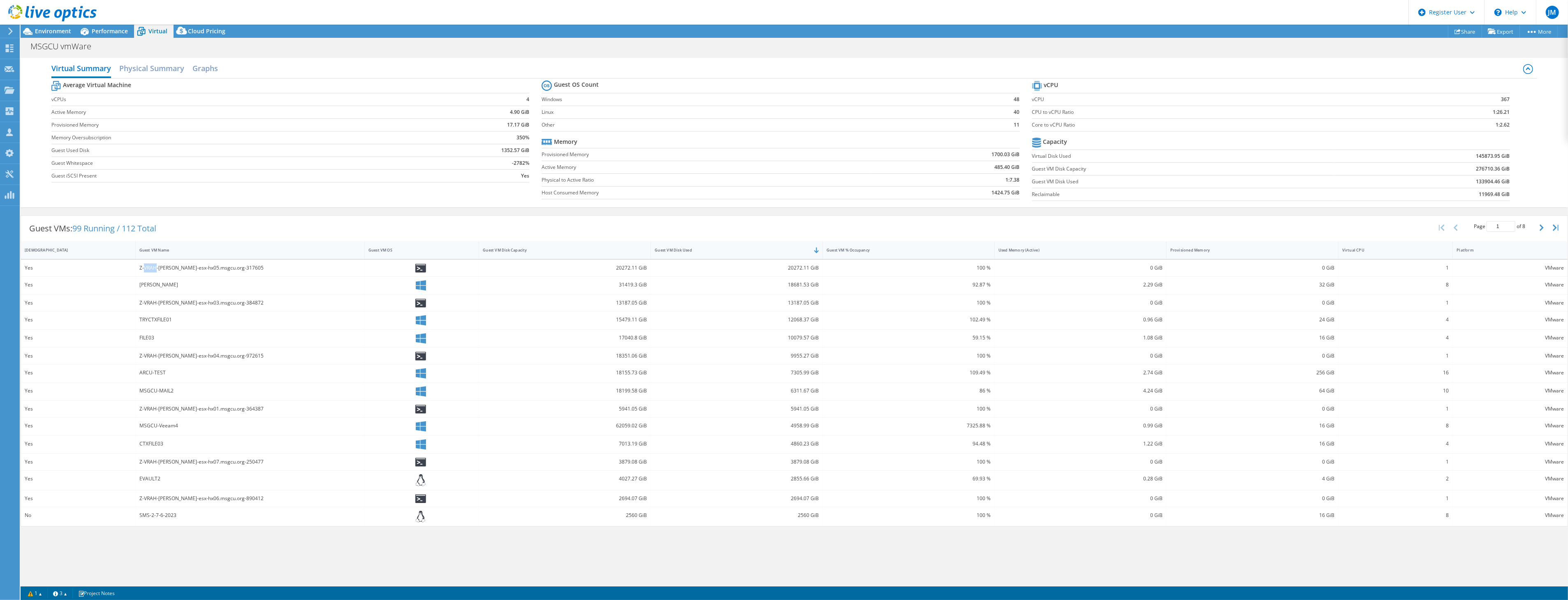
click at [151, 268] on div "Z-VRAH-[PERSON_NAME]-esx-hx05.msgcu.org-317605" at bounding box center [250, 268] width 221 height 9
click at [191, 267] on div "Z-VRAH-[PERSON_NAME]-esx-hx05.msgcu.org-317605" at bounding box center [250, 268] width 221 height 9
click at [149, 249] on div "Guest VM Name" at bounding box center [245, 250] width 211 height 5
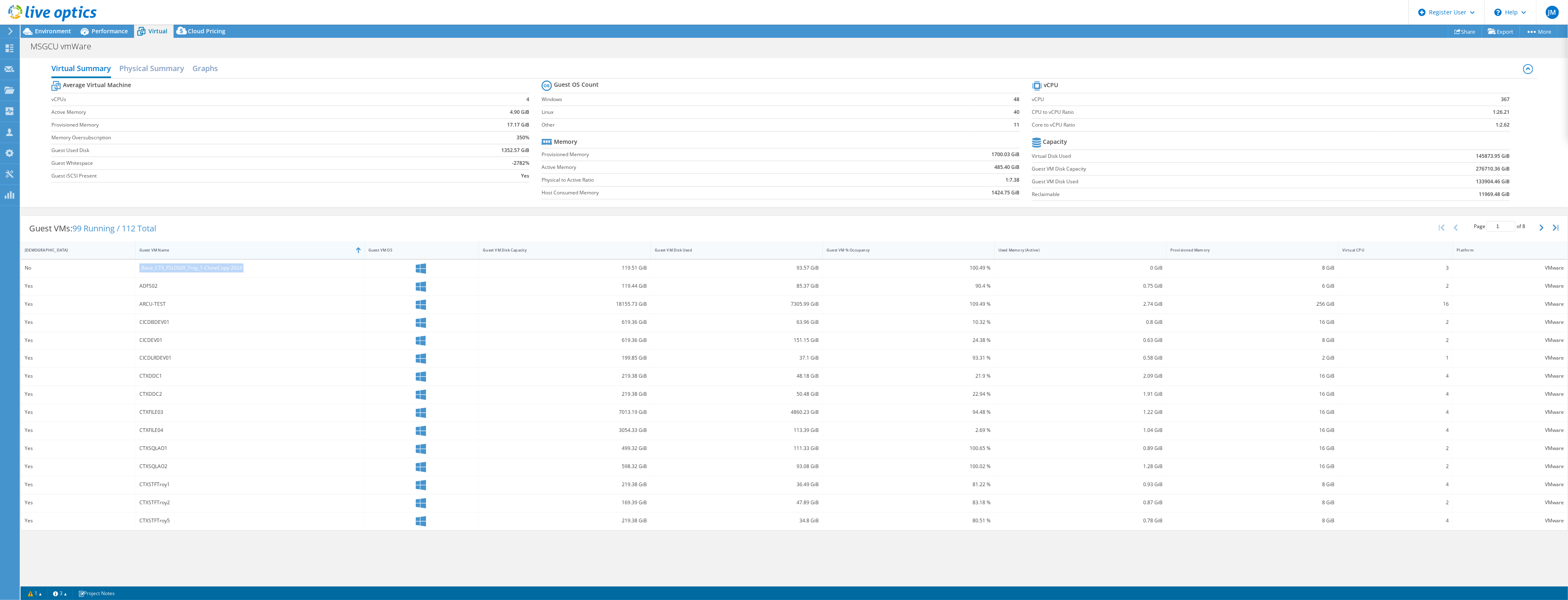
click at [151, 249] on div "Guest VM Name" at bounding box center [245, 250] width 211 height 5
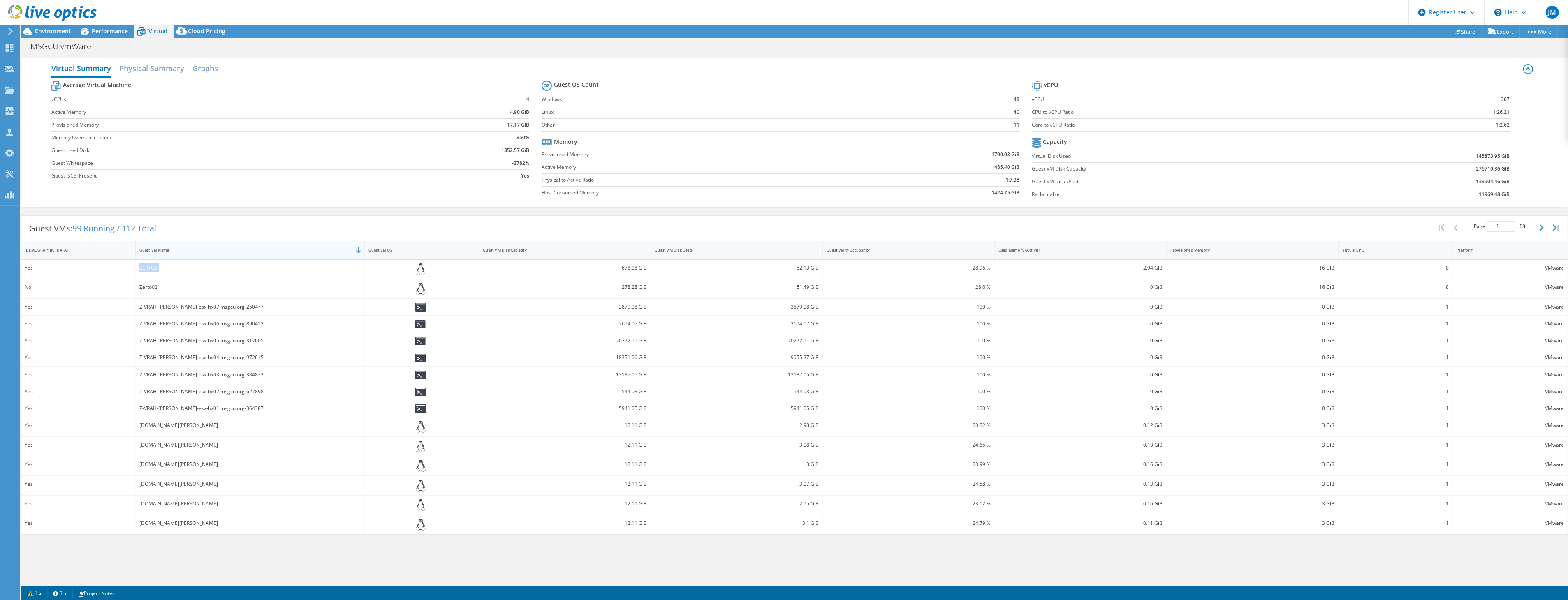
click at [151, 249] on div "Guest VM Name" at bounding box center [245, 250] width 211 height 5
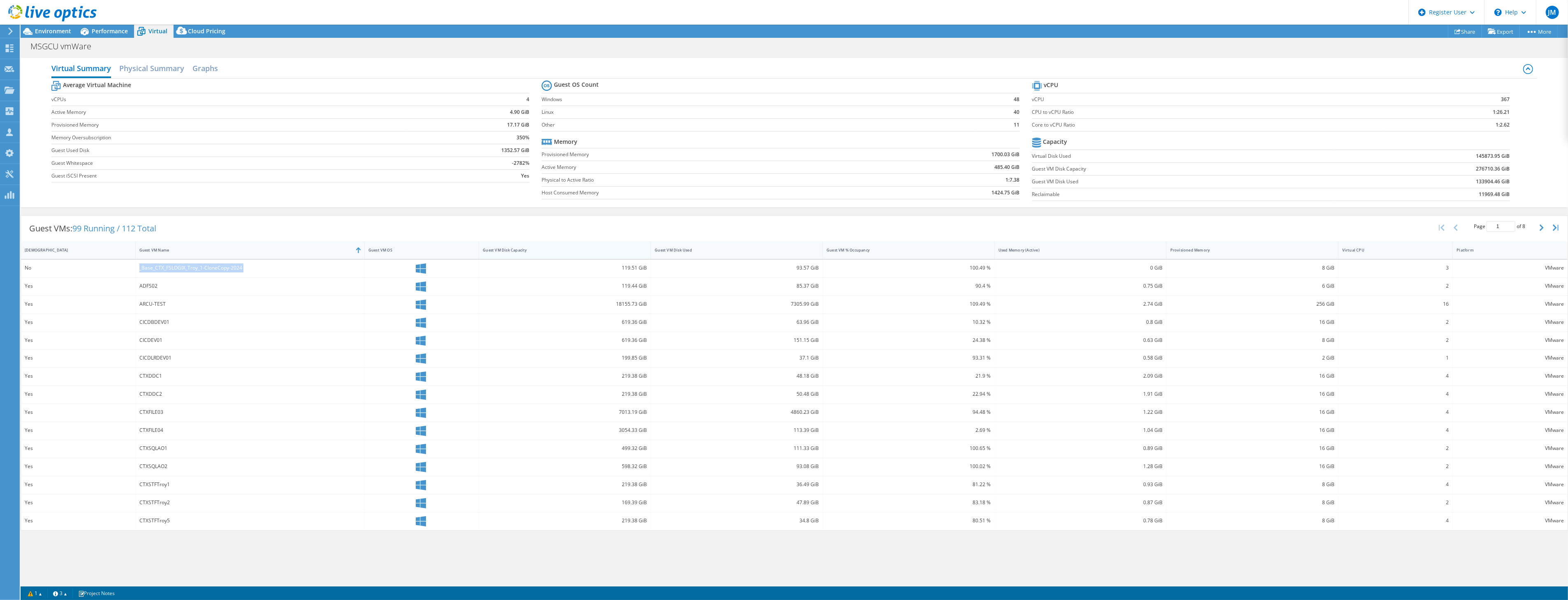
click at [594, 253] on div "Guest VM Disk Capacity" at bounding box center [560, 250] width 155 height 5
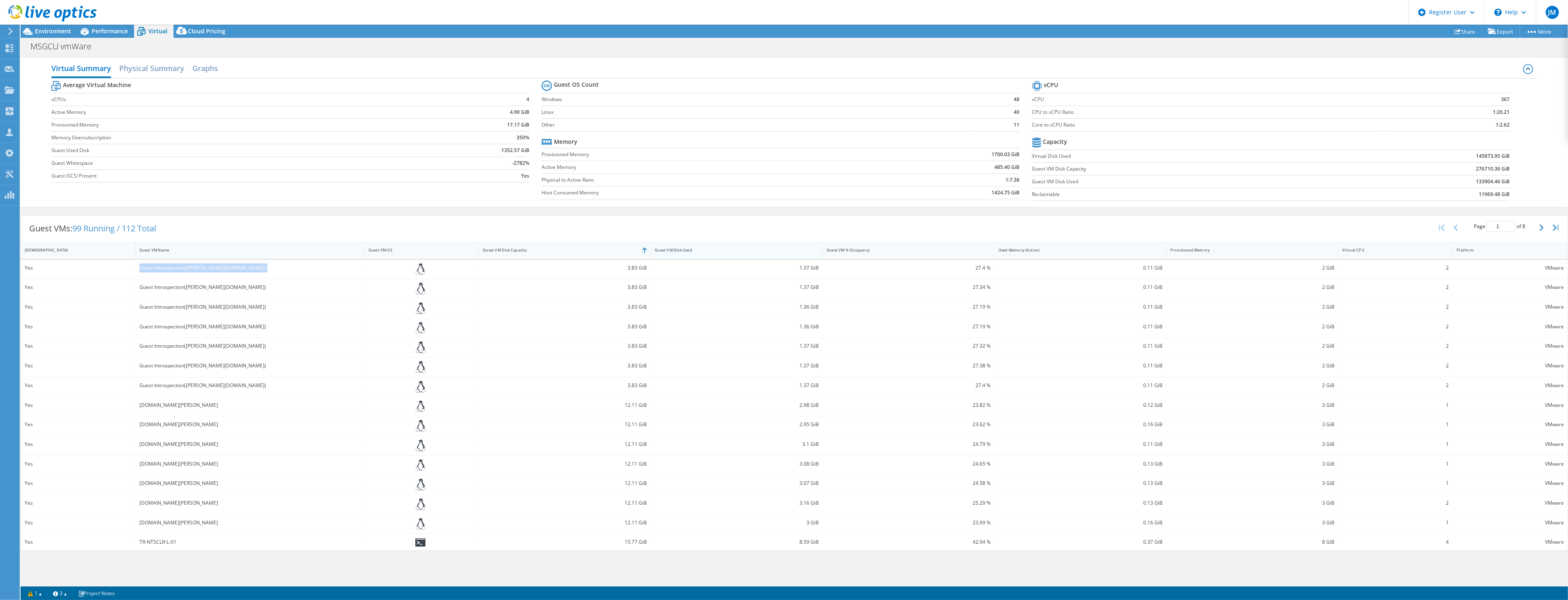
click at [681, 251] on div "Guest VM Disk Used" at bounding box center [732, 250] width 155 height 5
click at [712, 249] on div "Guest VM Disk Used" at bounding box center [732, 250] width 155 height 5
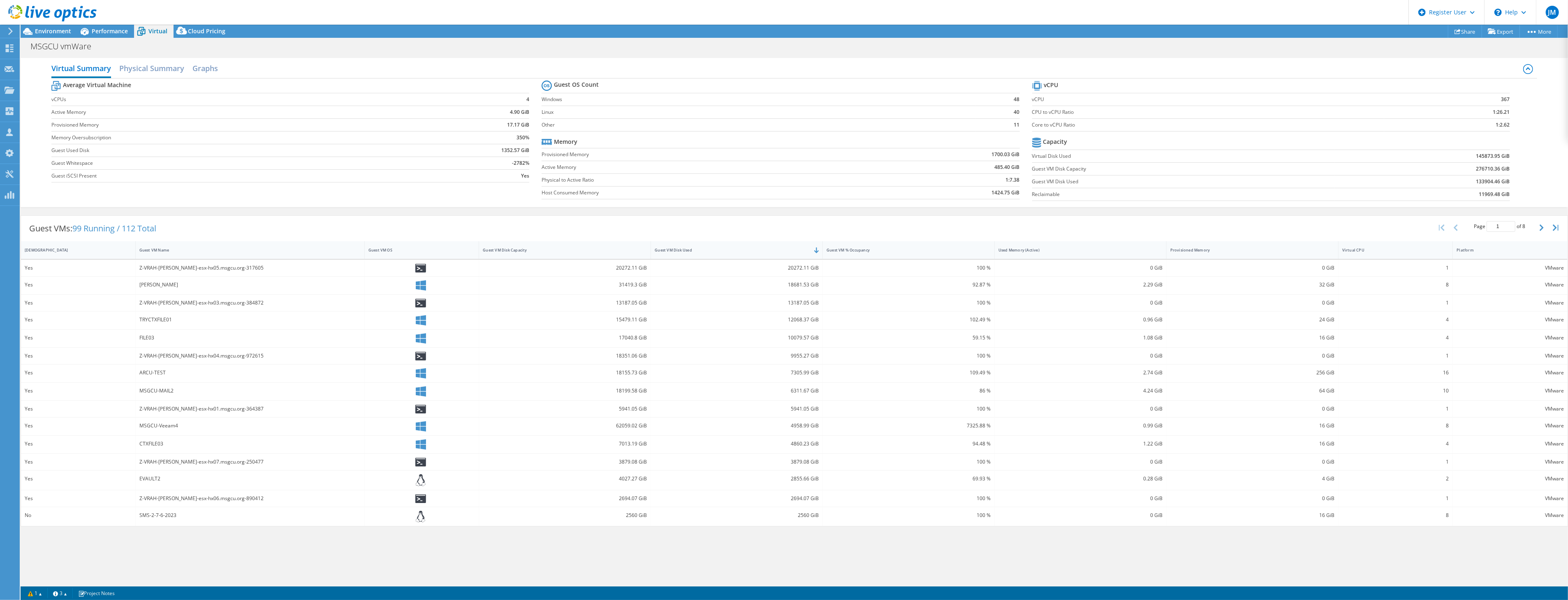
click at [806, 270] on div "20272.11 GiB" at bounding box center [737, 268] width 164 height 9
click at [806, 271] on div "20272.11 GiB" at bounding box center [737, 268] width 164 height 9
copy div "20272.11 GiB"
click at [145, 285] on div "[PERSON_NAME]" at bounding box center [250, 285] width 221 height 9
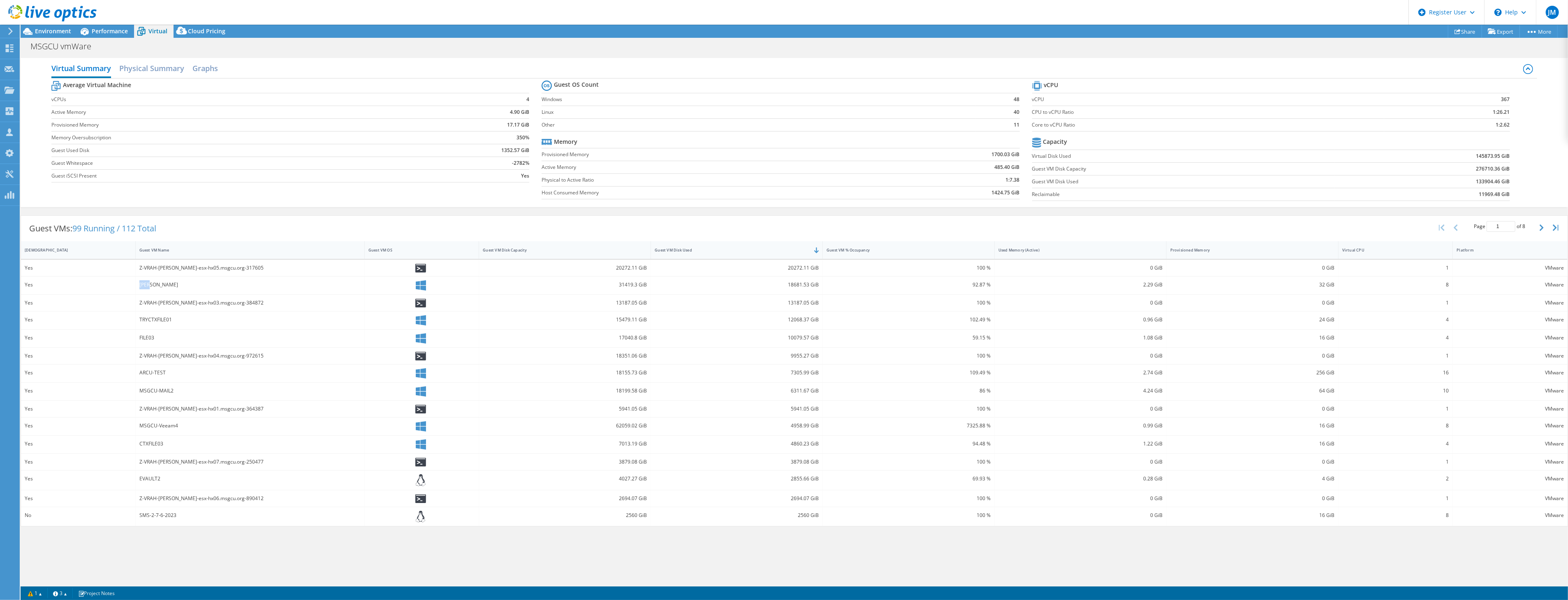
click at [145, 285] on div "[PERSON_NAME]" at bounding box center [250, 285] width 221 height 9
copy div "[PERSON_NAME]"
click at [158, 307] on div "Z-VRAH-[PERSON_NAME]-esx-hx03.msgcu.org-384872" at bounding box center [250, 303] width 229 height 16
click at [147, 302] on div "Z-VRAH-[PERSON_NAME]-esx-hx03.msgcu.org-384872" at bounding box center [250, 304] width 221 height 9
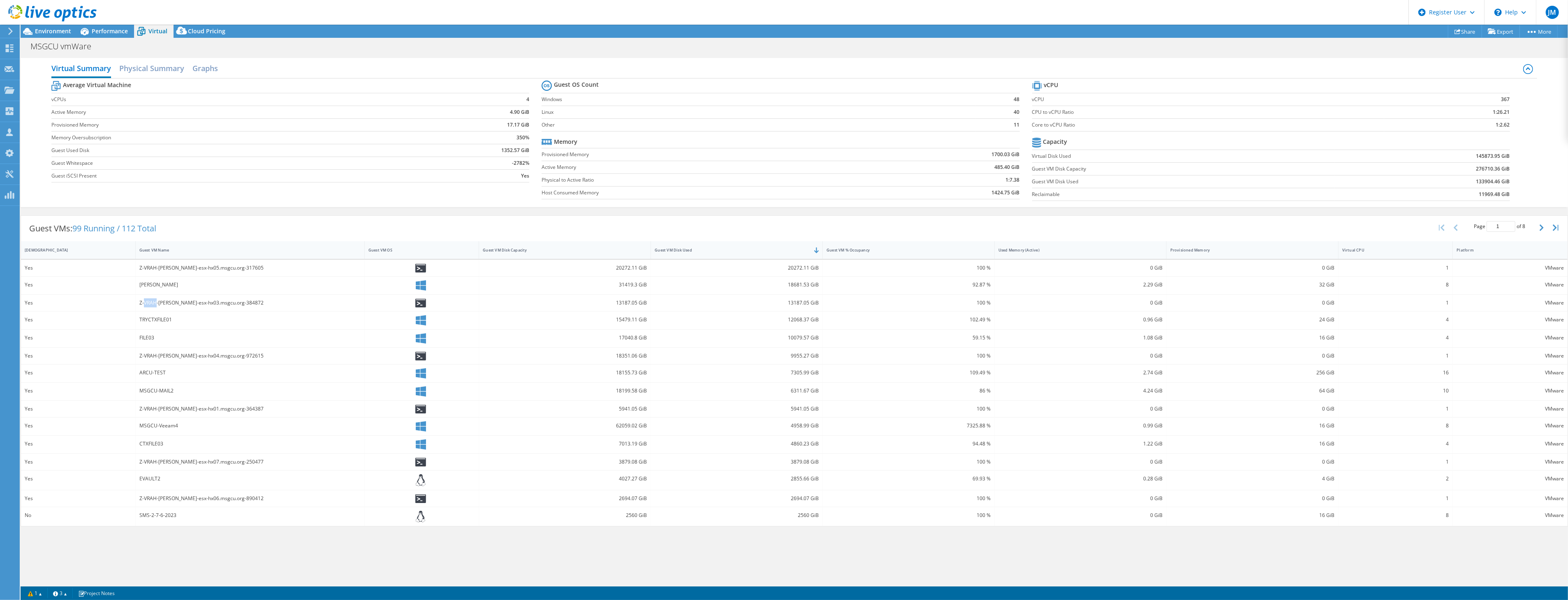
click at [147, 302] on div "Z-VRAH-[PERSON_NAME]-esx-hx03.msgcu.org-384872" at bounding box center [250, 304] width 221 height 9
copy div "Z-VRAH-[PERSON_NAME]-esx-hx03.msgcu.org-384872"
click at [155, 312] on div "TRYCTXFILE01" at bounding box center [250, 320] width 229 height 18
click at [155, 318] on div "TRYCTXFILE01" at bounding box center [250, 320] width 221 height 9
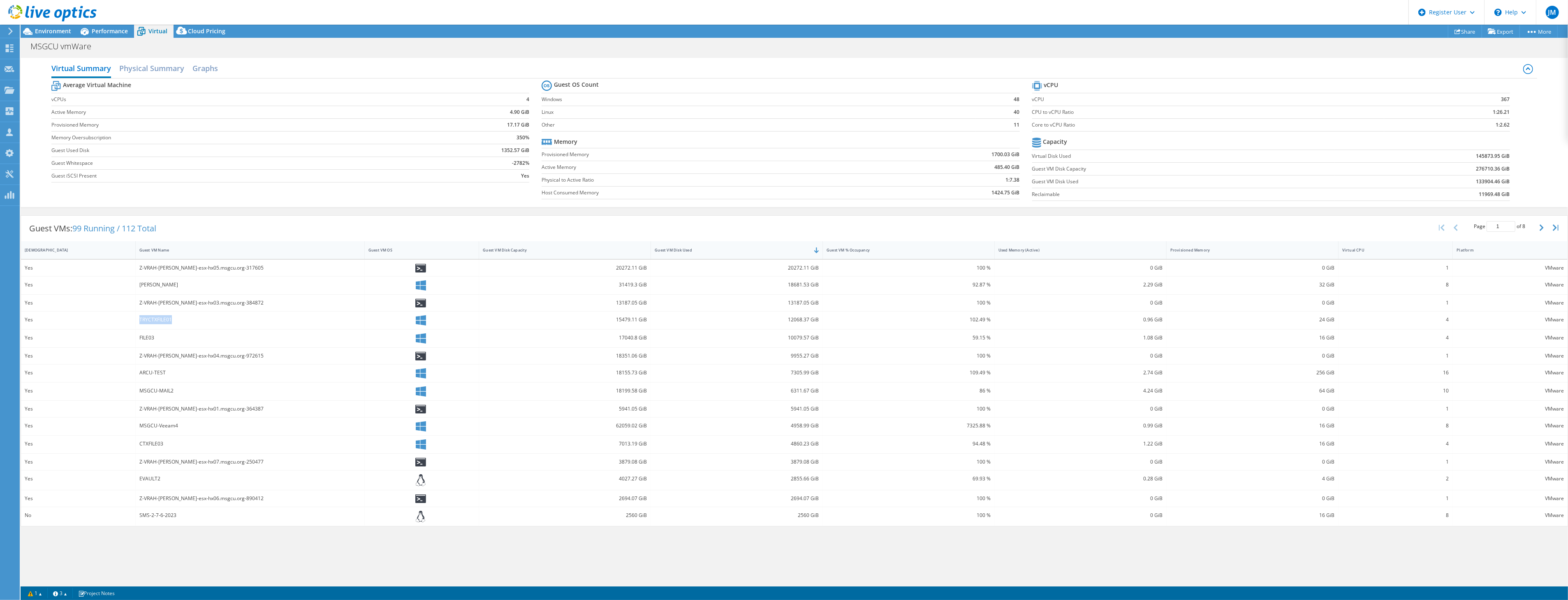
click at [155, 318] on div "TRYCTXFILE01" at bounding box center [250, 320] width 221 height 9
copy div "TRYCTXFILE01"
click at [133, 341] on div "Yes" at bounding box center [78, 338] width 115 height 18
click at [146, 338] on div "FILE03" at bounding box center [250, 338] width 221 height 9
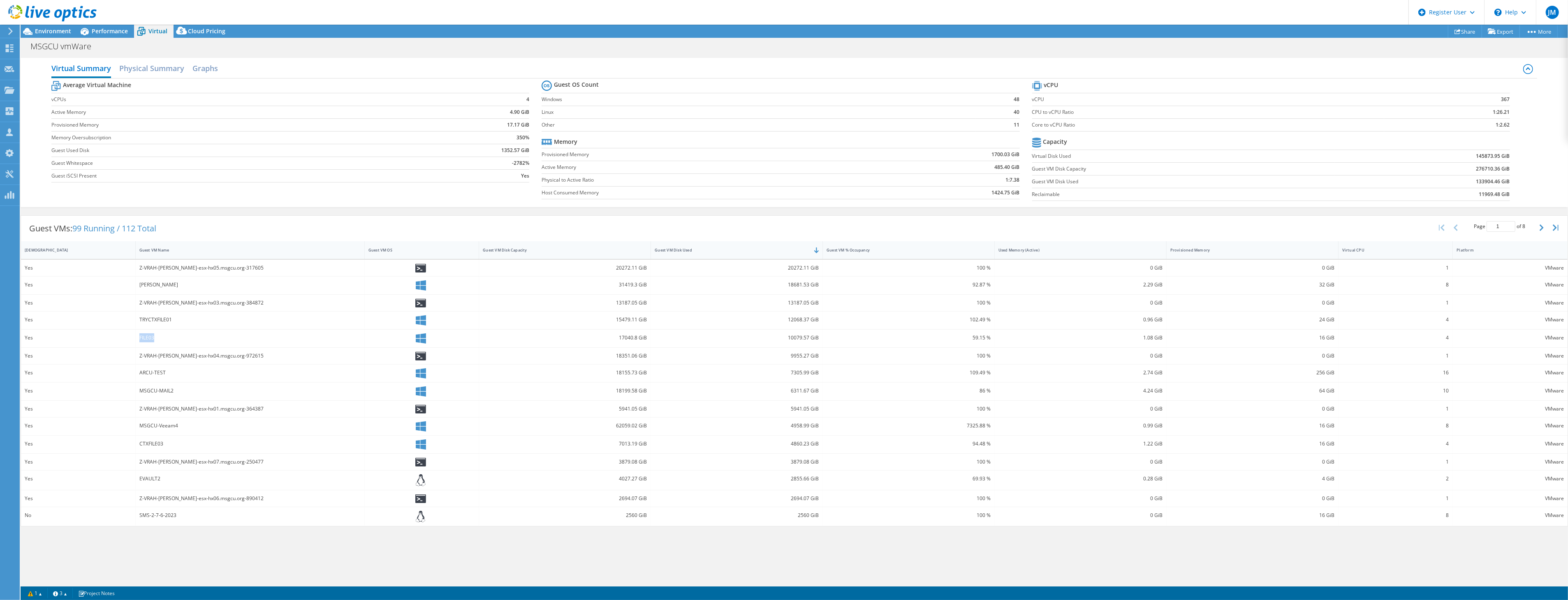
click at [146, 338] on div "FILE03" at bounding box center [250, 338] width 221 height 9
copy div "FILE03"
click at [151, 351] on div "Z-VRAH-[PERSON_NAME]-esx-hx04.msgcu.org-972615" at bounding box center [250, 356] width 229 height 16
drag, startPoint x: 151, startPoint y: 351, endPoint x: 153, endPoint y: 357, distance: 6.3
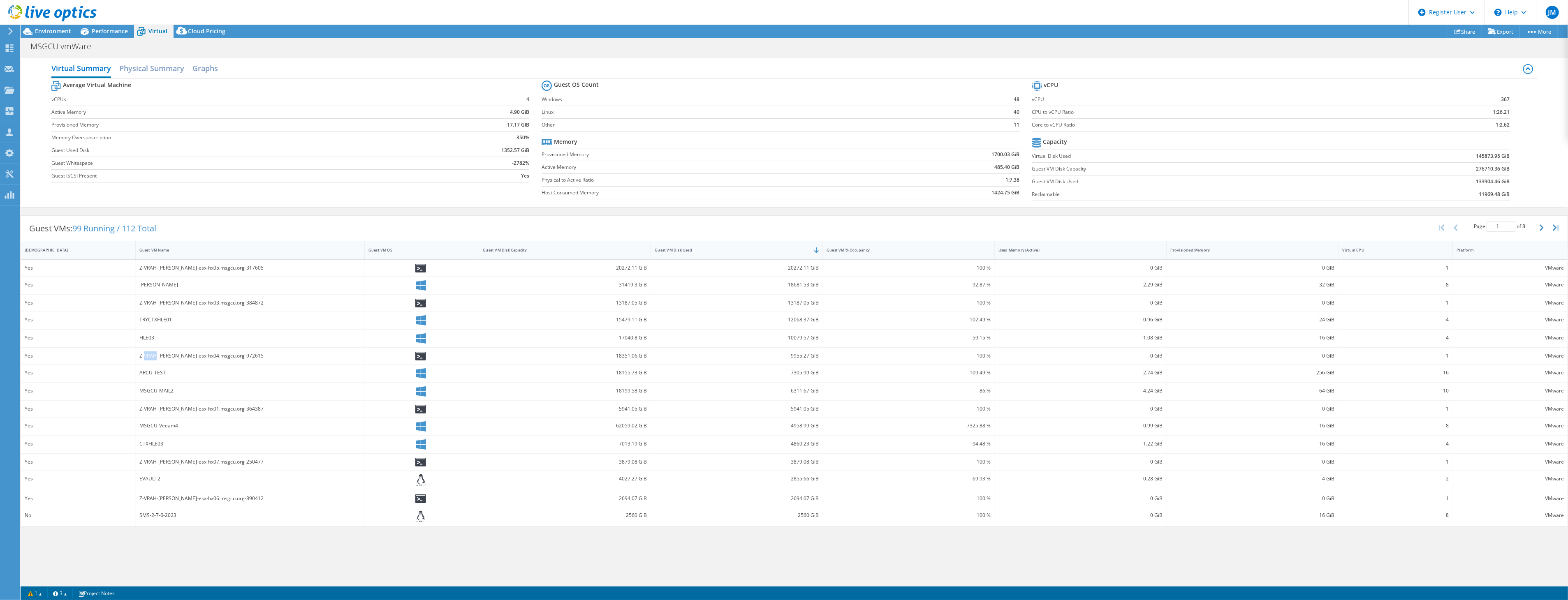
click at [153, 357] on div "Z-VRAH-[PERSON_NAME]-esx-hx04.msgcu.org-972615" at bounding box center [250, 356] width 221 height 9
click at [149, 380] on div "ARCU-TEST" at bounding box center [250, 373] width 229 height 18
click at [151, 371] on div "ARCU-TEST" at bounding box center [250, 373] width 221 height 9
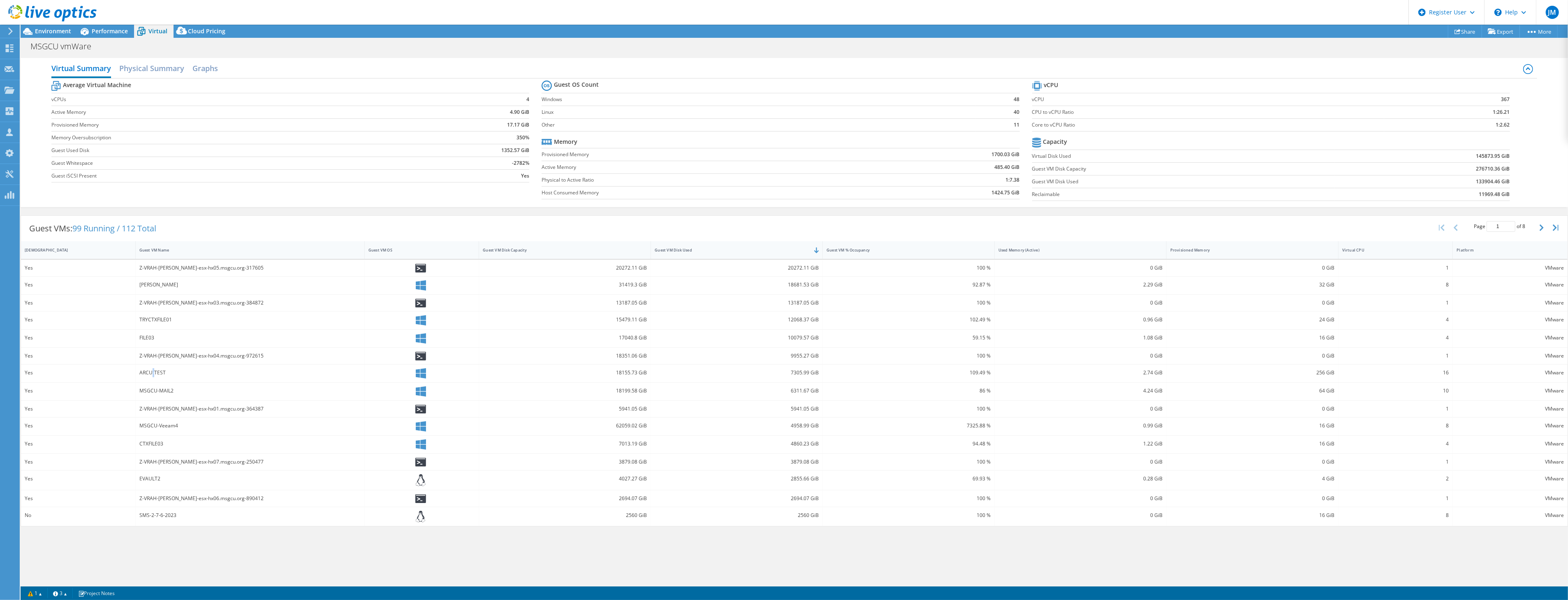
click at [151, 371] on div "ARCU-TEST" at bounding box center [250, 373] width 221 height 9
copy div "ARCU-TEST"
click at [153, 390] on div "MSGCU-MAIL2" at bounding box center [250, 391] width 221 height 9
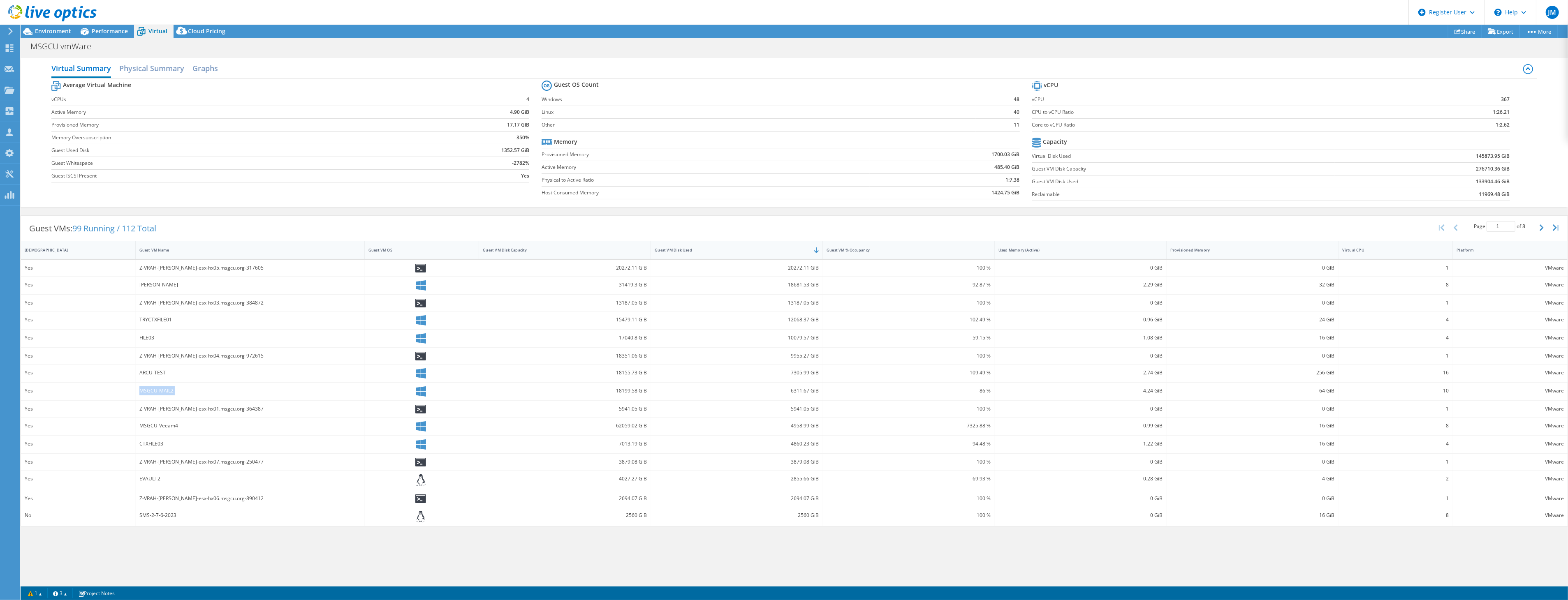
click at [153, 390] on div "MSGCU-MAIL2" at bounding box center [250, 391] width 221 height 9
copy div "MSGCU-MAIL2"
click at [173, 409] on div "Z-VRAH-[PERSON_NAME]-esx-hx01.msgcu.org-364387" at bounding box center [250, 409] width 221 height 9
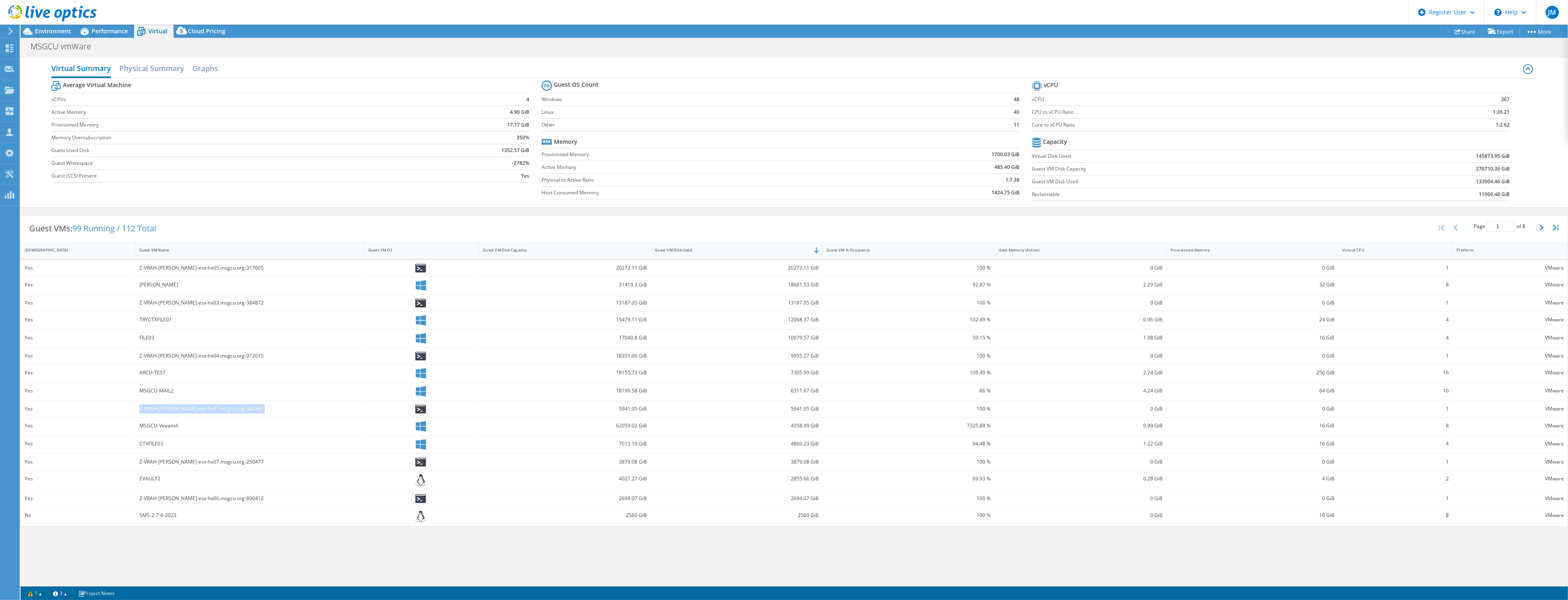
click at [173, 409] on div "Z-VRAH-[PERSON_NAME]-esx-hx01.msgcu.org-364387" at bounding box center [250, 409] width 221 height 9
click at [152, 429] on div "MSGCU-Veeam4" at bounding box center [250, 426] width 221 height 9
click at [154, 449] on div "CTXFILE03" at bounding box center [250, 444] width 221 height 9
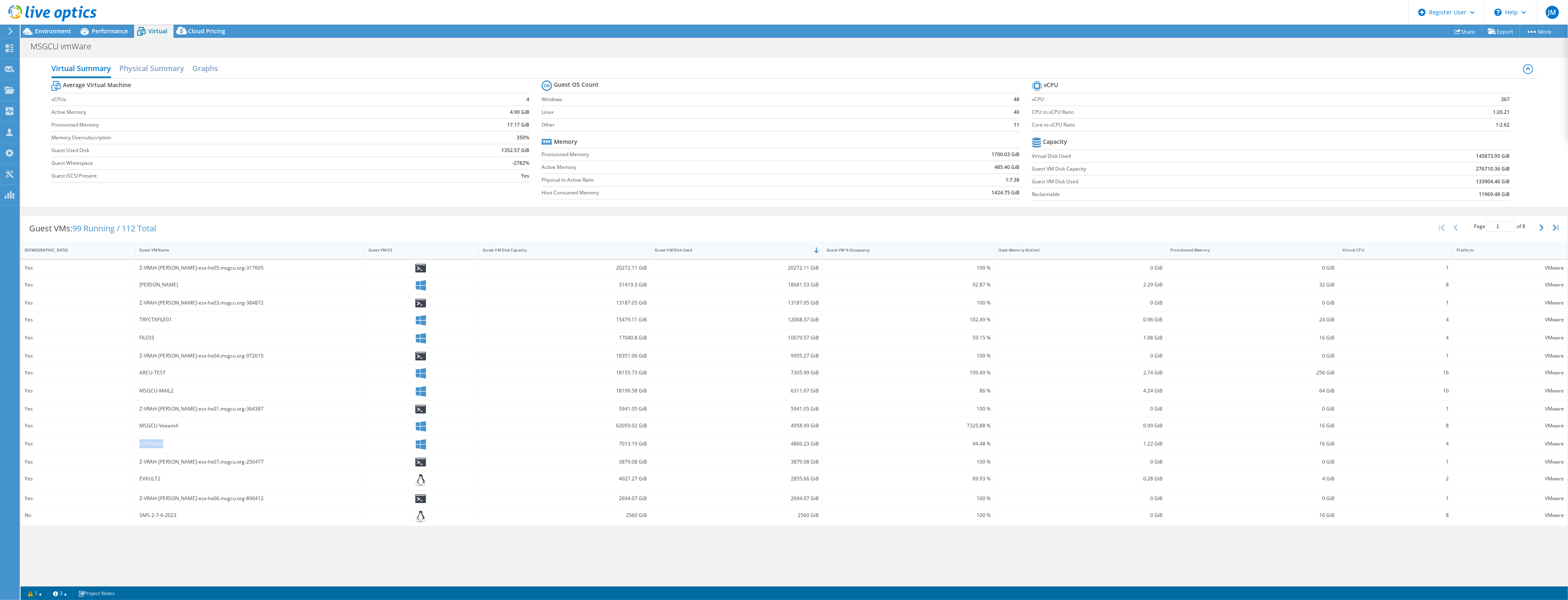
click at [154, 449] on div "CTXFILE03" at bounding box center [250, 444] width 221 height 9
click at [156, 460] on div "Z-VRAH-[PERSON_NAME]-esx-hx07.msgcu.org-250477" at bounding box center [250, 463] width 221 height 9
drag, startPoint x: 162, startPoint y: 480, endPoint x: 142, endPoint y: 478, distance: 20.1
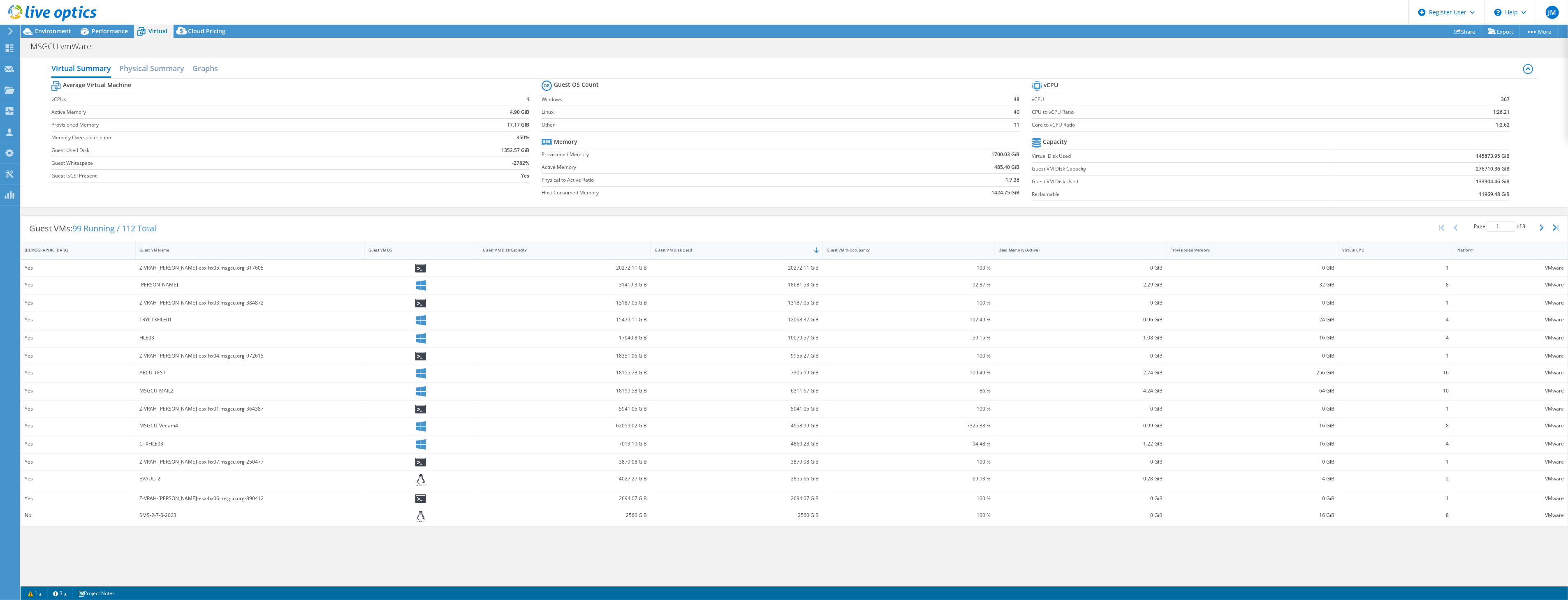
click at [162, 480] on div "EVAULT2" at bounding box center [250, 479] width 221 height 9
click at [141, 478] on div "EVAULT2" at bounding box center [250, 479] width 221 height 9
click at [148, 503] on div "Z-VRAH-[PERSON_NAME]-esx-hx06.msgcu.org-890412" at bounding box center [250, 499] width 221 height 9
click at [155, 495] on div "Z-VRAH-[PERSON_NAME]-esx-hx06.msgcu.org-890412" at bounding box center [250, 498] width 229 height 16
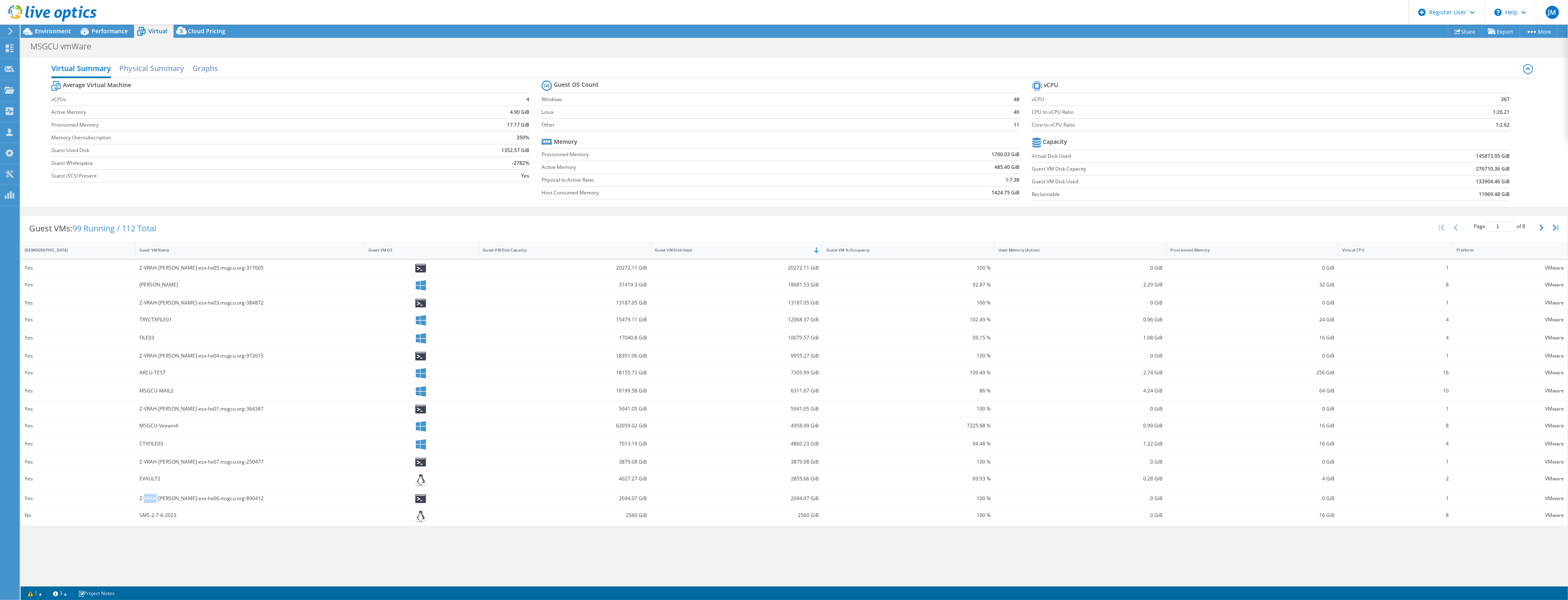
click at [155, 495] on div "Z-VRAH-[PERSON_NAME]-esx-hx06.msgcu.org-890412" at bounding box center [250, 498] width 229 height 16
drag, startPoint x: 155, startPoint y: 495, endPoint x: 156, endPoint y: 499, distance: 4.1
click at [156, 499] on div "Z-VRAH-[PERSON_NAME]-esx-hx06.msgcu.org-890412" at bounding box center [250, 499] width 221 height 9
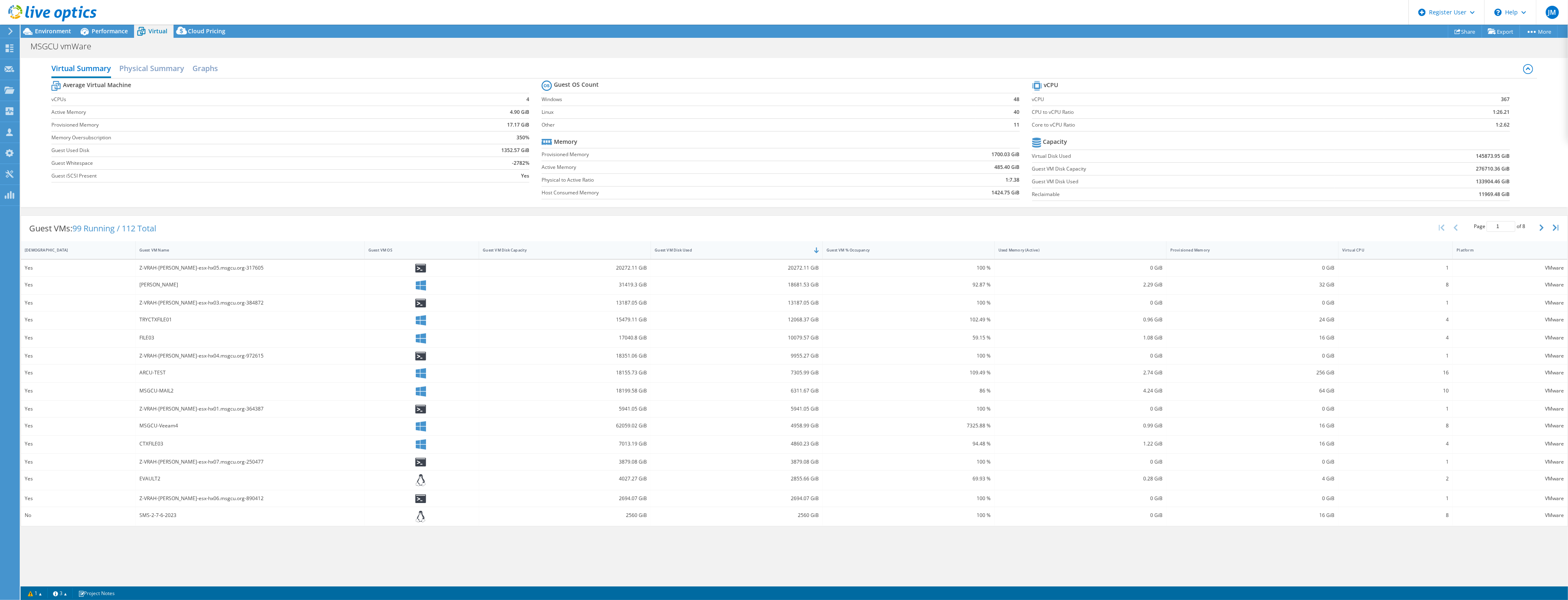
click at [147, 516] on div "SMS-2-7-6-2023" at bounding box center [250, 516] width 221 height 9
click at [166, 520] on div "SMS-2-7-6-2023" at bounding box center [250, 516] width 221 height 9
click at [157, 518] on div "SMS-2-7-6-2023" at bounding box center [250, 516] width 221 height 9
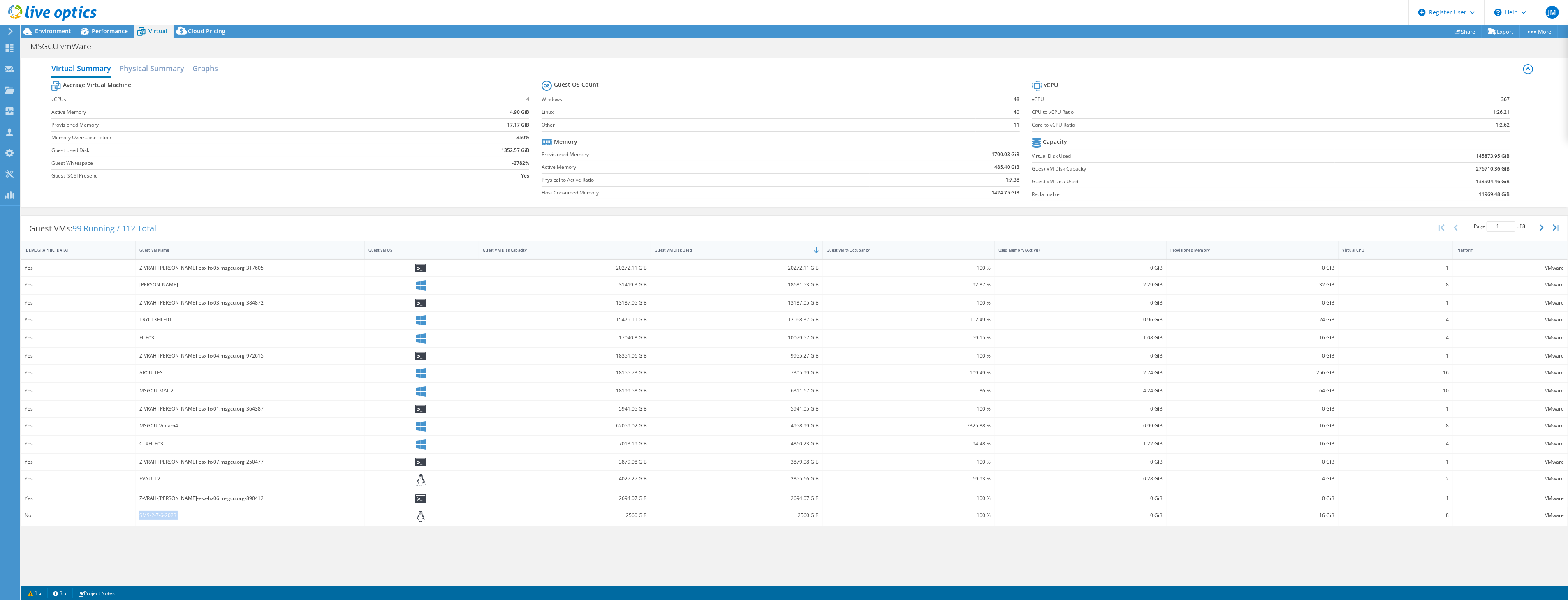
click at [157, 518] on div "SMS-2-7-6-2023" at bounding box center [250, 516] width 221 height 9
click at [804, 271] on div "20272.11 GiB" at bounding box center [737, 268] width 164 height 9
drag, startPoint x: 804, startPoint y: 271, endPoint x: 802, endPoint y: 283, distance: 12.2
click at [802, 283] on div "18681.53 GiB" at bounding box center [737, 285] width 164 height 9
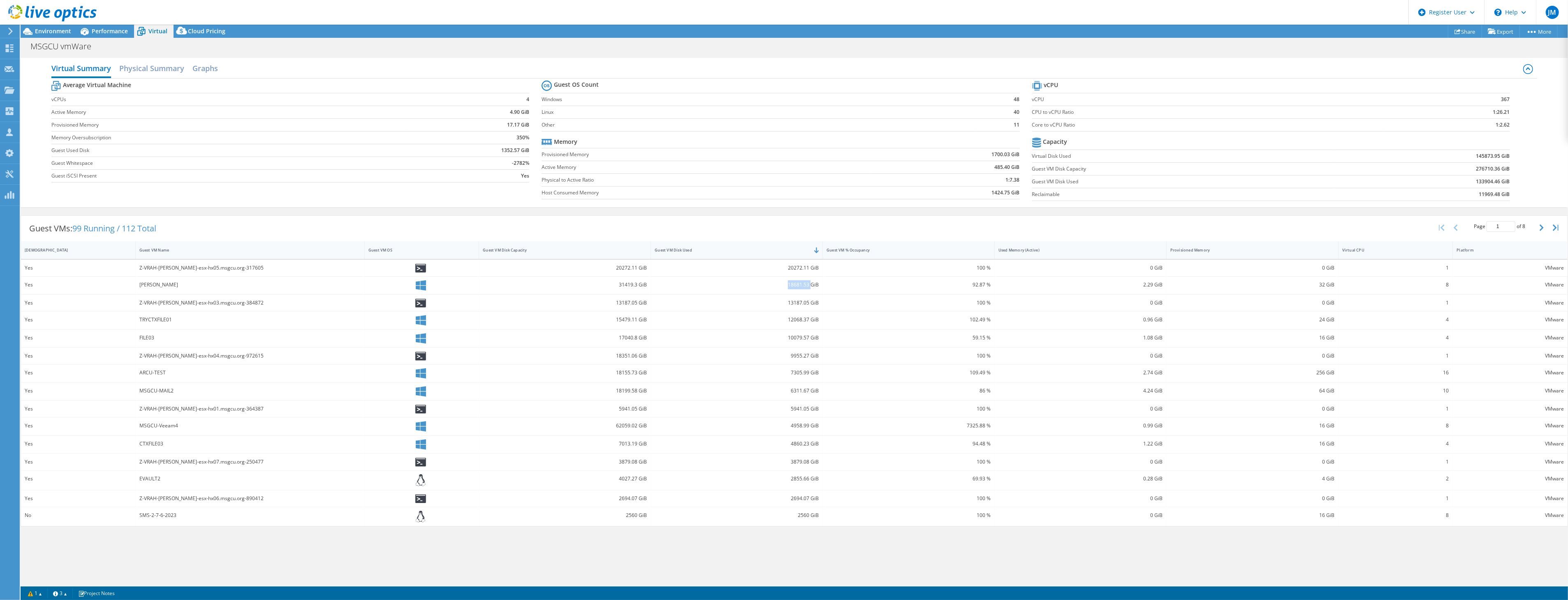
click at [802, 283] on div "18681.53 GiB" at bounding box center [737, 285] width 164 height 9
click at [802, 302] on div "13187.05 GiB" at bounding box center [737, 304] width 164 height 9
click at [803, 323] on div "12068.37 GiB" at bounding box center [737, 320] width 164 height 9
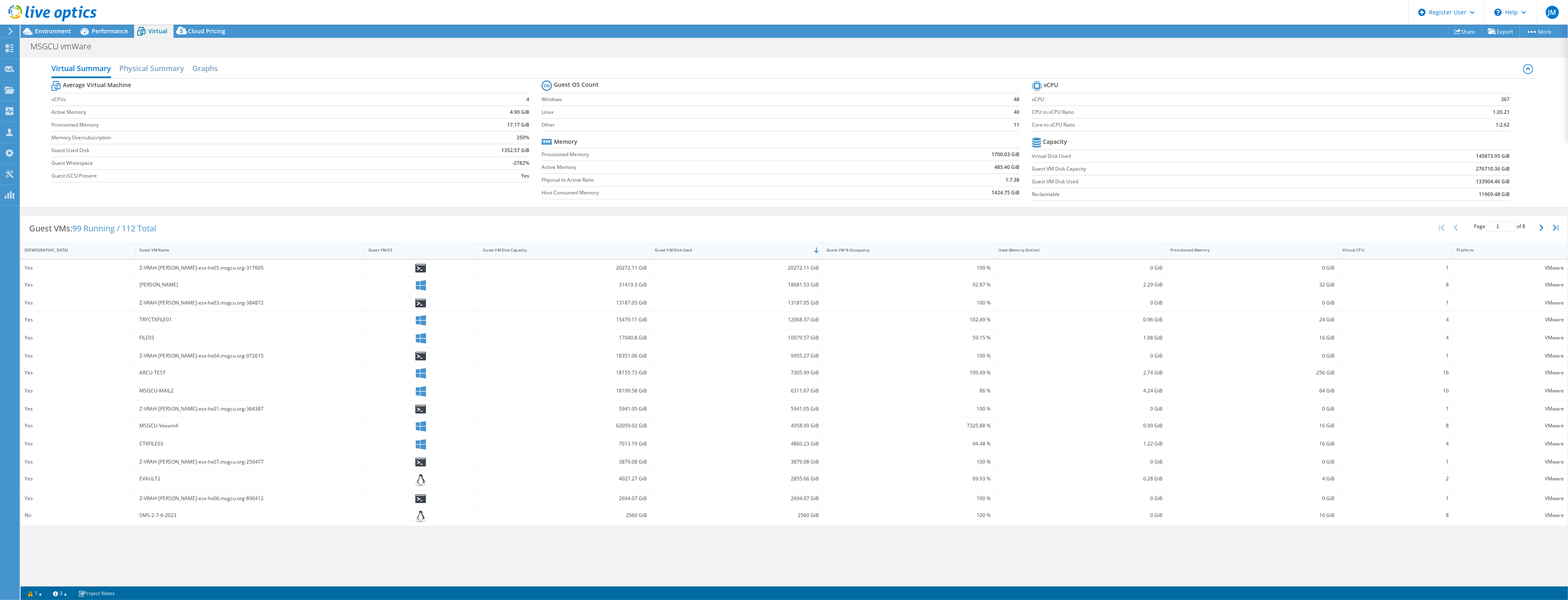
click at [795, 320] on div "12068.37 GiB" at bounding box center [737, 320] width 164 height 9
click at [791, 339] on div "10079.57 GiB" at bounding box center [737, 338] width 164 height 9
click at [800, 355] on div "9955.27 GiB" at bounding box center [737, 356] width 164 height 9
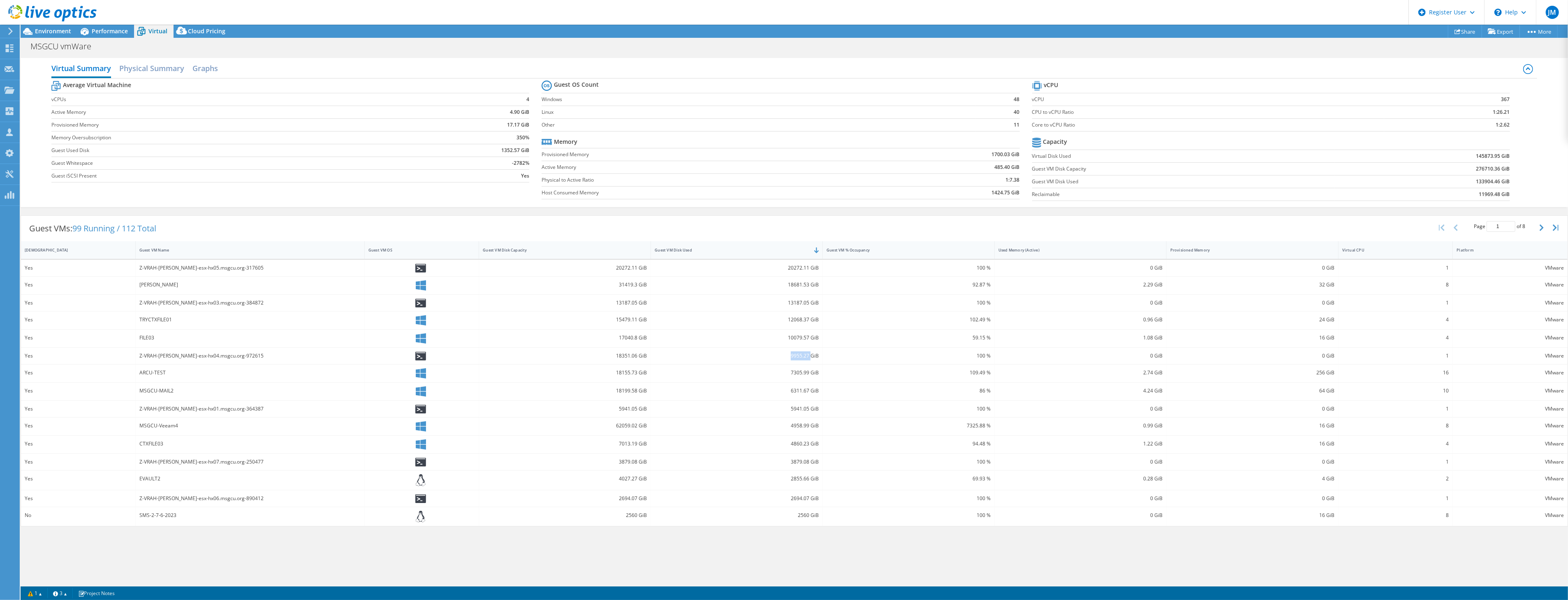
click at [800, 355] on div "9955.27 GiB" at bounding box center [737, 356] width 164 height 9
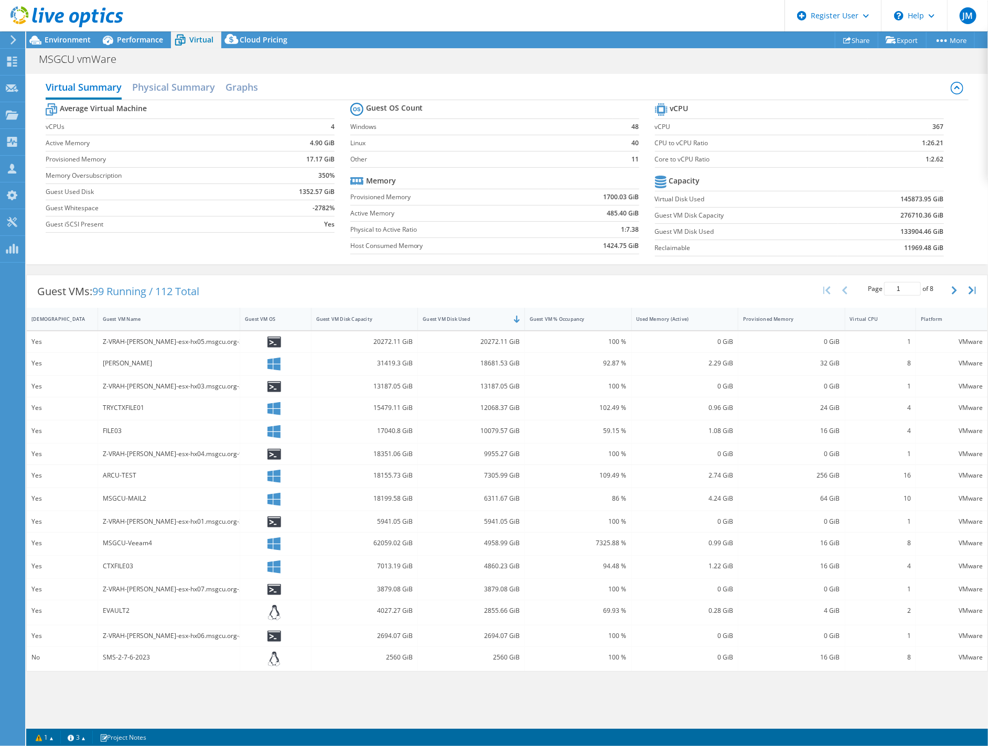
click at [499, 474] on div "7305.99 GiB" at bounding box center [471, 476] width 97 height 12
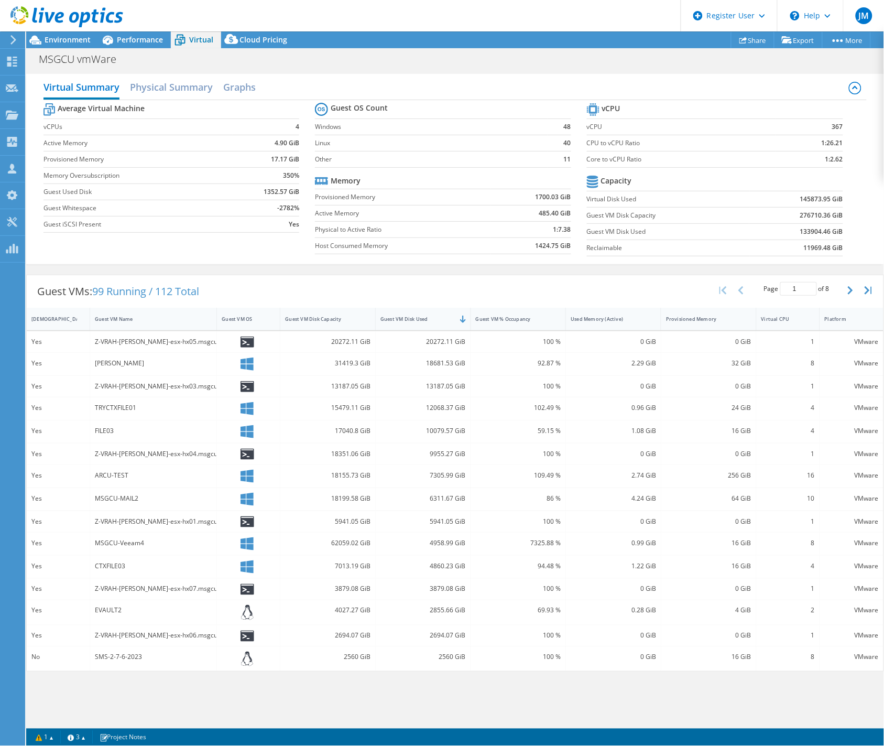
click at [440, 496] on div "6311.67 GiB" at bounding box center [423, 499] width 85 height 12
click at [435, 480] on div "7305.99 GiB" at bounding box center [423, 476] width 85 height 12
click at [438, 520] on div "5941.05 GiB" at bounding box center [423, 522] width 85 height 12
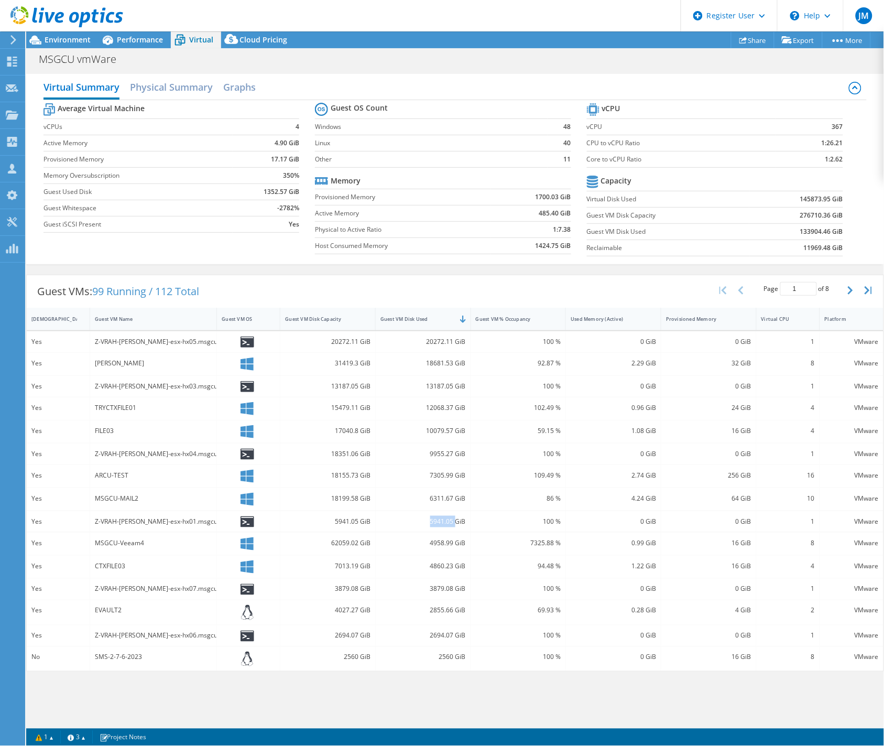
click at [438, 520] on div "5941.05 GiB" at bounding box center [423, 522] width 85 height 12
click at [446, 541] on div "4958.99 GiB" at bounding box center [423, 543] width 85 height 12
click at [444, 570] on div "4860.23 GiB" at bounding box center [423, 566] width 85 height 12
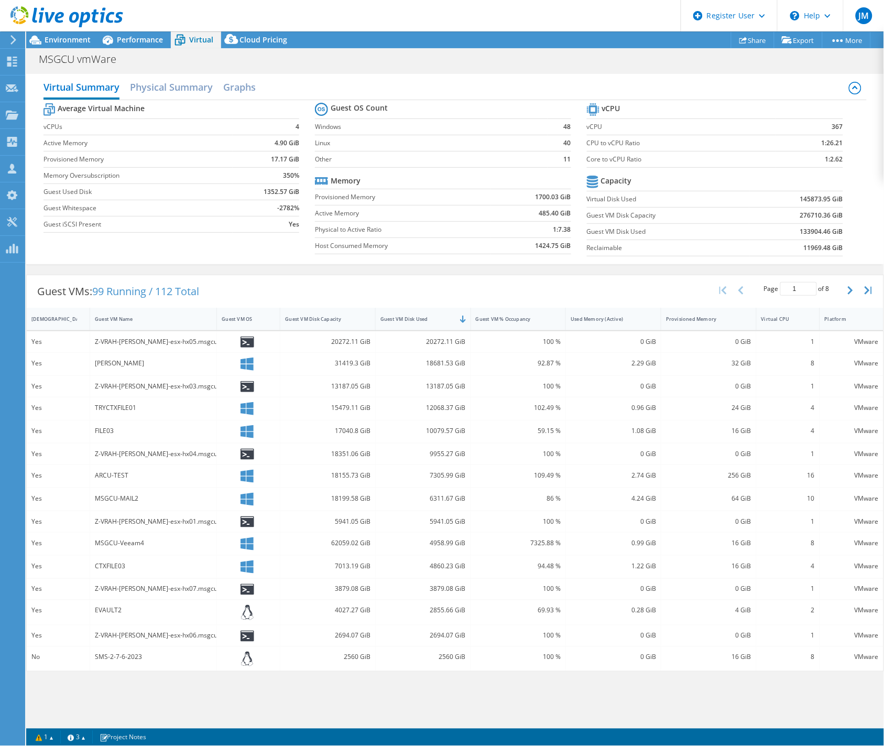
click at [442, 590] on div "3879.08 GiB" at bounding box center [423, 590] width 85 height 12
click at [444, 610] on div "2855.66 GiB" at bounding box center [423, 611] width 85 height 12
click at [436, 635] on div "2694.07 GiB" at bounding box center [423, 636] width 85 height 12
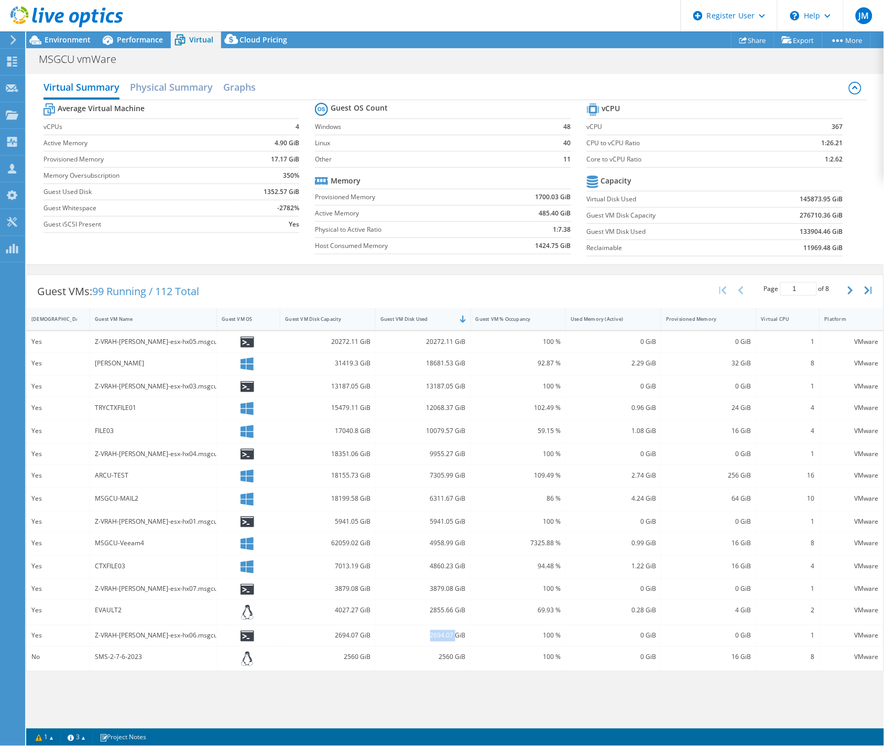
click at [436, 635] on div "2694.07 GiB" at bounding box center [423, 636] width 85 height 12
click at [439, 656] on div "2560 GiB" at bounding box center [423, 658] width 85 height 12
click at [447, 663] on div "2560 GiB" at bounding box center [423, 658] width 85 height 12
click at [107, 657] on div "SMS-2-7-6-2023" at bounding box center [153, 658] width 117 height 12
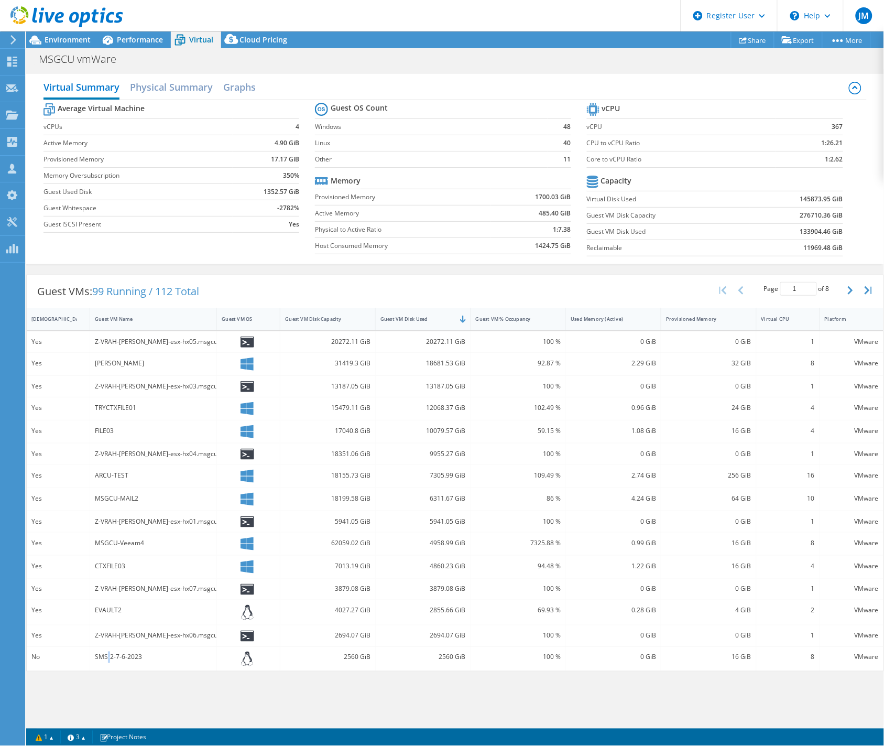
click at [107, 657] on div "SMS-2-7-6-2023" at bounding box center [153, 658] width 117 height 12
click at [107, 654] on div "SMS-2-7-6-2023" at bounding box center [153, 658] width 117 height 12
click at [116, 472] on div "ARCU-TEST" at bounding box center [153, 476] width 117 height 12
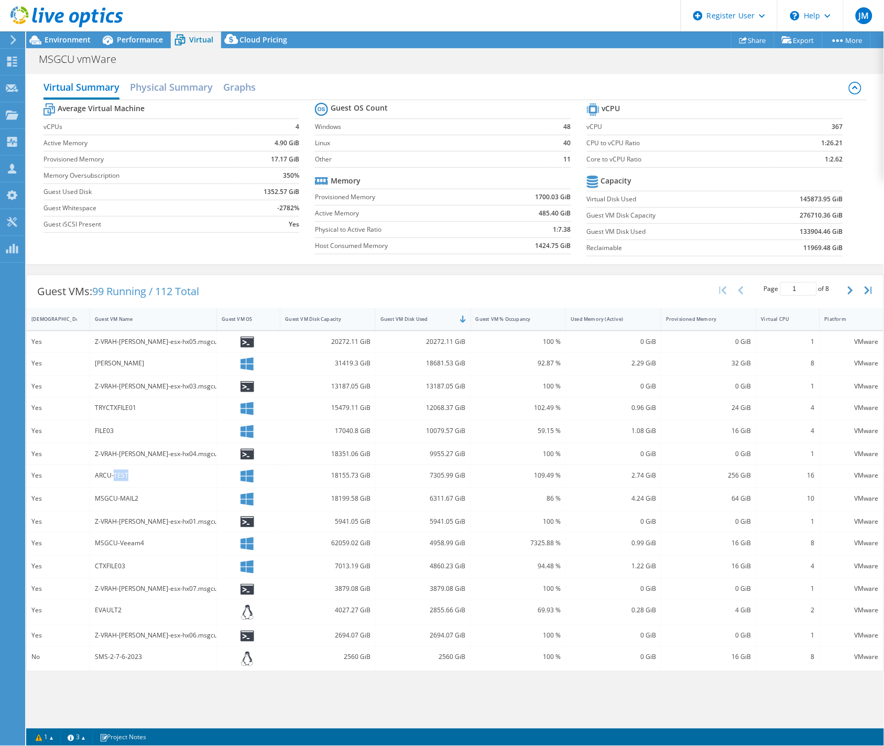
click at [116, 472] on div "ARCU-TEST" at bounding box center [153, 476] width 117 height 12
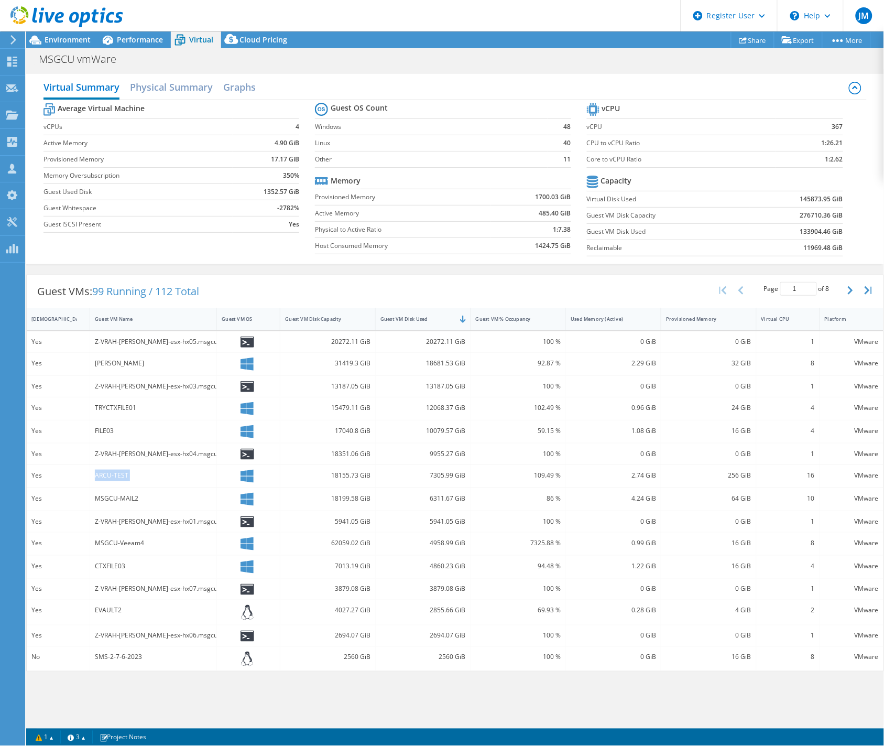
click at [116, 472] on div "ARCU-TEST" at bounding box center [153, 476] width 117 height 12
click at [846, 292] on button "button" at bounding box center [852, 290] width 18 height 20
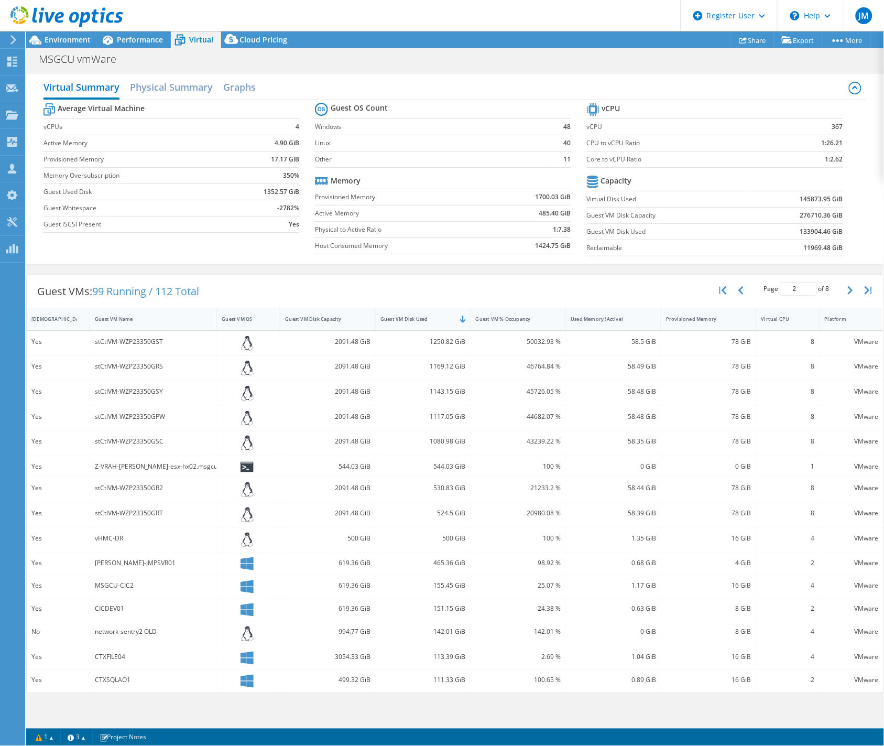
click at [126, 337] on div "stCtlVM-WZP23350GST" at bounding box center [153, 342] width 117 height 12
click at [105, 344] on div "stCtlVM-WZP23350GST" at bounding box center [153, 342] width 117 height 12
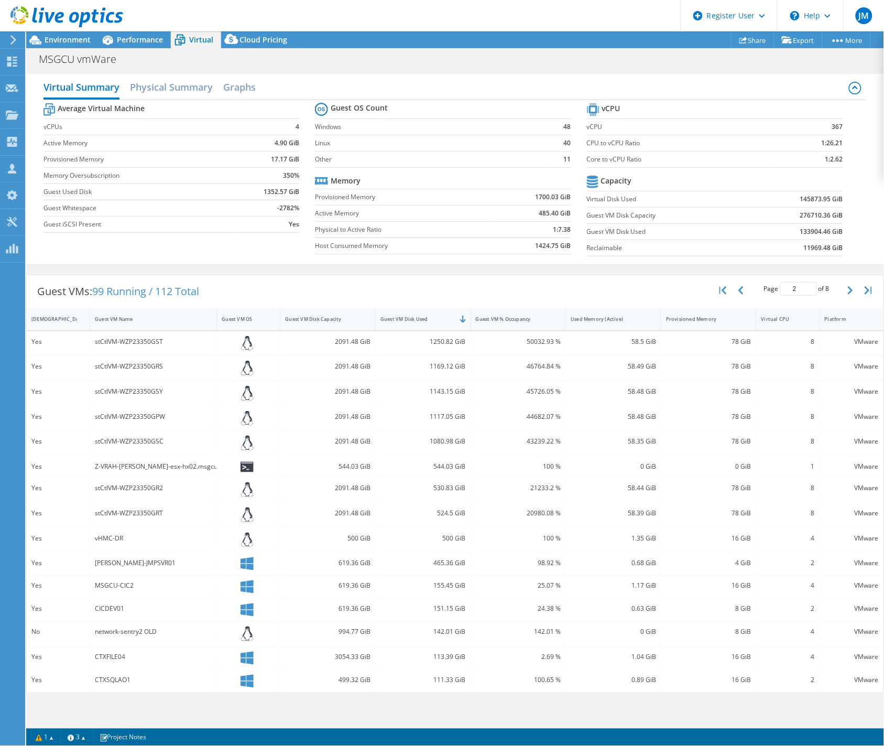
click at [118, 367] on div "stCtlVM-WZP23350GRS" at bounding box center [153, 367] width 117 height 12
click at [122, 391] on div "stCtlVM-WZP23350GSY" at bounding box center [153, 392] width 117 height 12
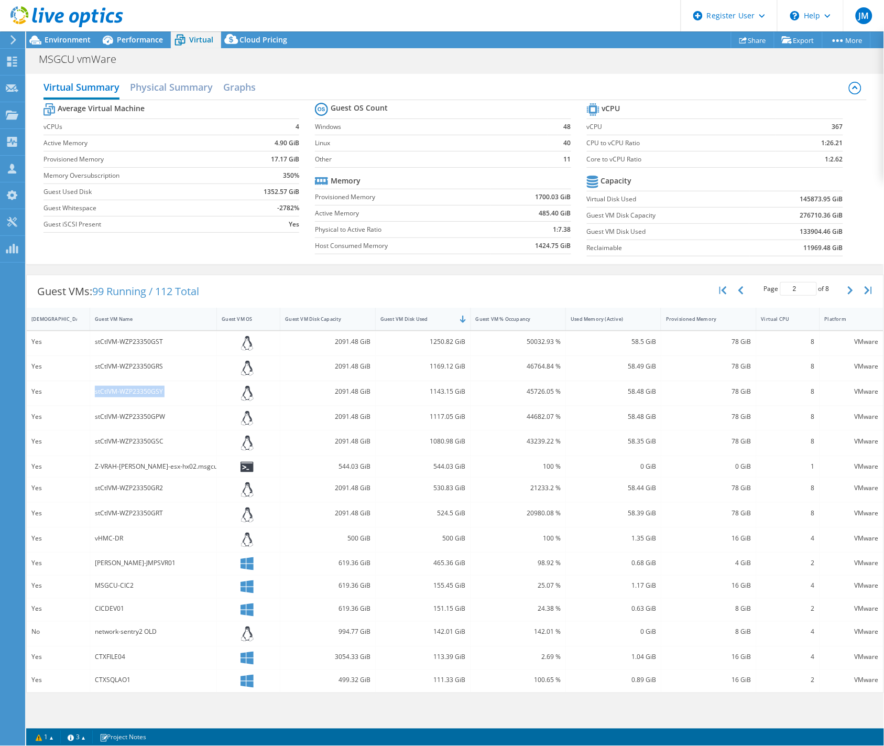
click at [122, 391] on div "stCtlVM-WZP23350GSY" at bounding box center [153, 392] width 117 height 12
click at [149, 415] on div "stCtlVM-WZP23350GPW" at bounding box center [153, 417] width 117 height 12
click at [129, 436] on div "stCtlVM-WZP23350GSC" at bounding box center [153, 442] width 117 height 12
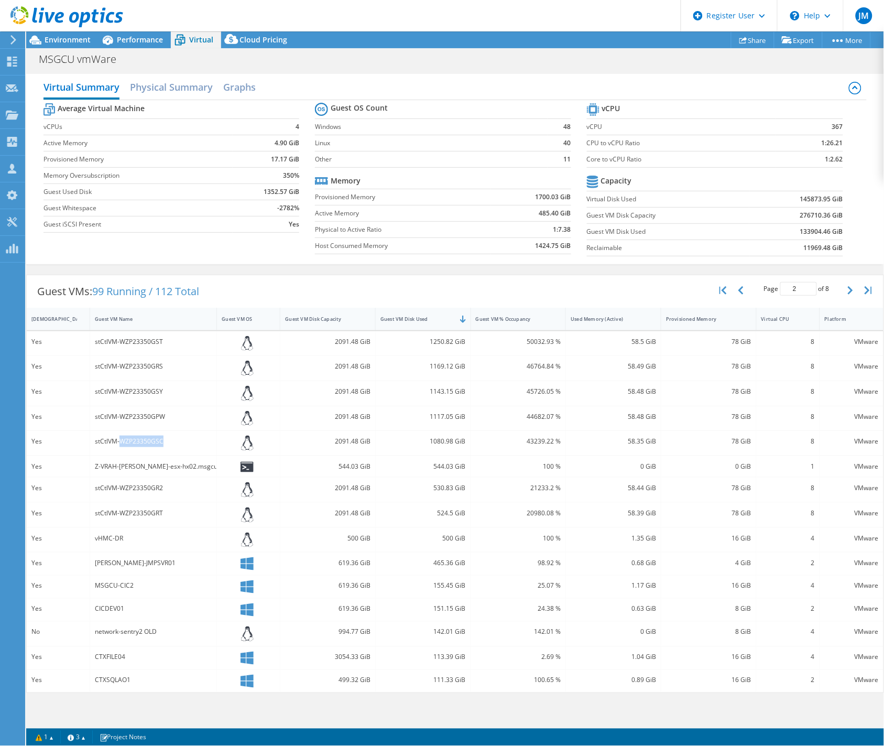
click at [129, 436] on div "stCtlVM-WZP23350GSC" at bounding box center [153, 442] width 117 height 12
click at [130, 465] on div "Z-VRAH-[PERSON_NAME]-esx-hx02.msgcu.org-627898" at bounding box center [153, 467] width 117 height 12
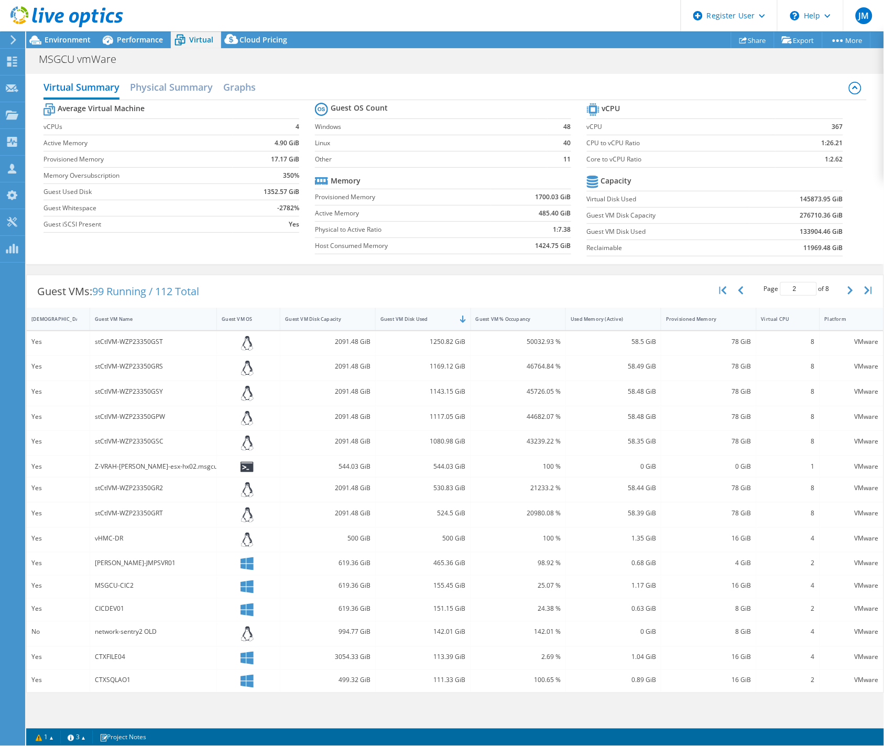
click at [112, 485] on div "stCtlVM-WZP23350GR2" at bounding box center [153, 488] width 117 height 12
click at [106, 513] on div "stCtlVM-WZP23350GRT" at bounding box center [153, 514] width 117 height 12
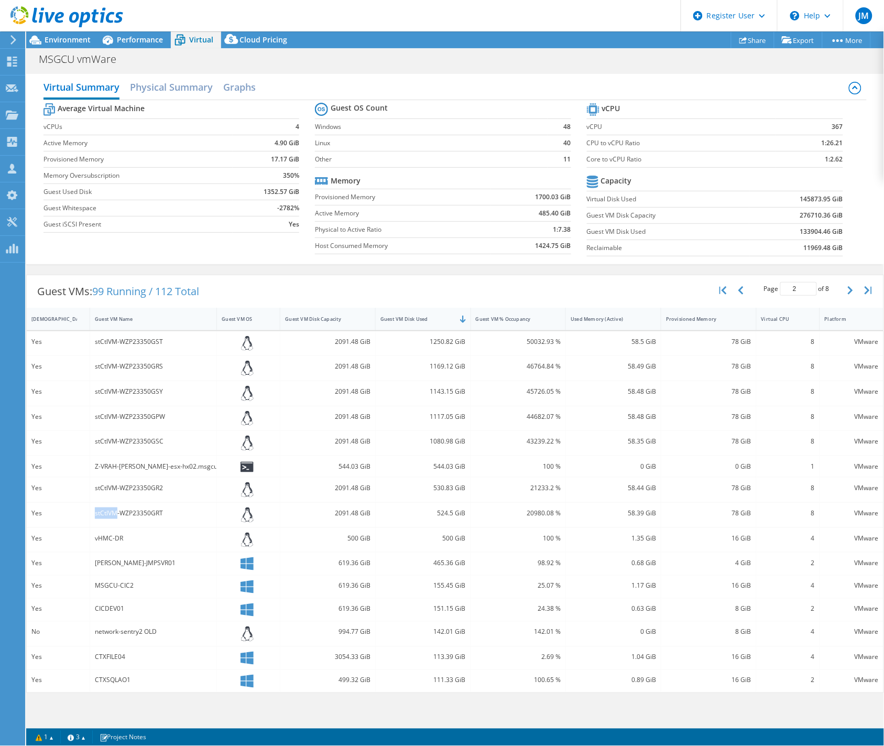
click at [106, 513] on div "stCtlVM-WZP23350GRT" at bounding box center [153, 514] width 117 height 12
click at [106, 531] on div "vHMC-DR" at bounding box center [153, 540] width 127 height 25
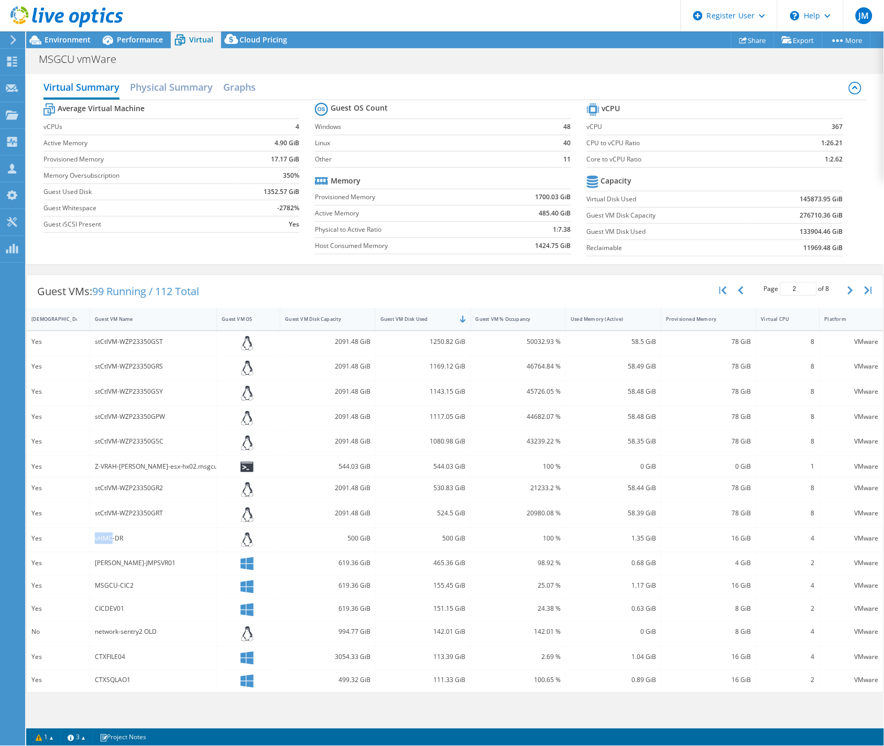
drag, startPoint x: 106, startPoint y: 531, endPoint x: 107, endPoint y: 538, distance: 8.0
click at [107, 538] on div "vHMC-DR" at bounding box center [153, 539] width 117 height 12
click at [114, 560] on div "[PERSON_NAME]-JMPSVR01" at bounding box center [153, 563] width 117 height 12
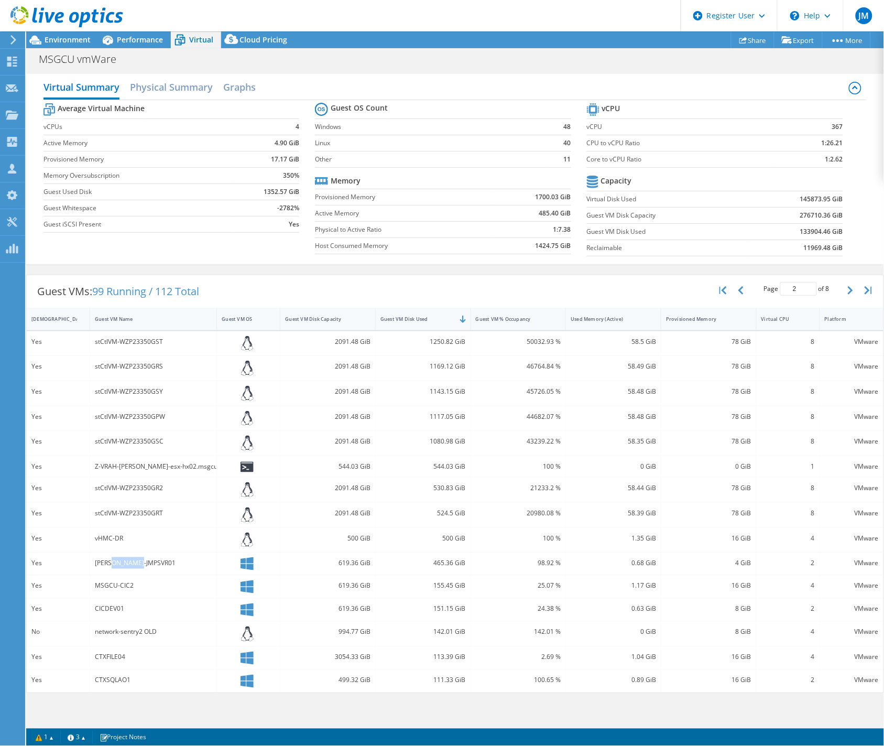
click at [114, 560] on div "[PERSON_NAME]-JMPSVR01" at bounding box center [153, 563] width 117 height 12
drag, startPoint x: 93, startPoint y: 582, endPoint x: 102, endPoint y: 586, distance: 9.2
click at [93, 582] on div "MSGCU-CIC2" at bounding box center [153, 587] width 127 height 23
click at [102, 586] on div "MSGCU-CIC2" at bounding box center [153, 586] width 117 height 12
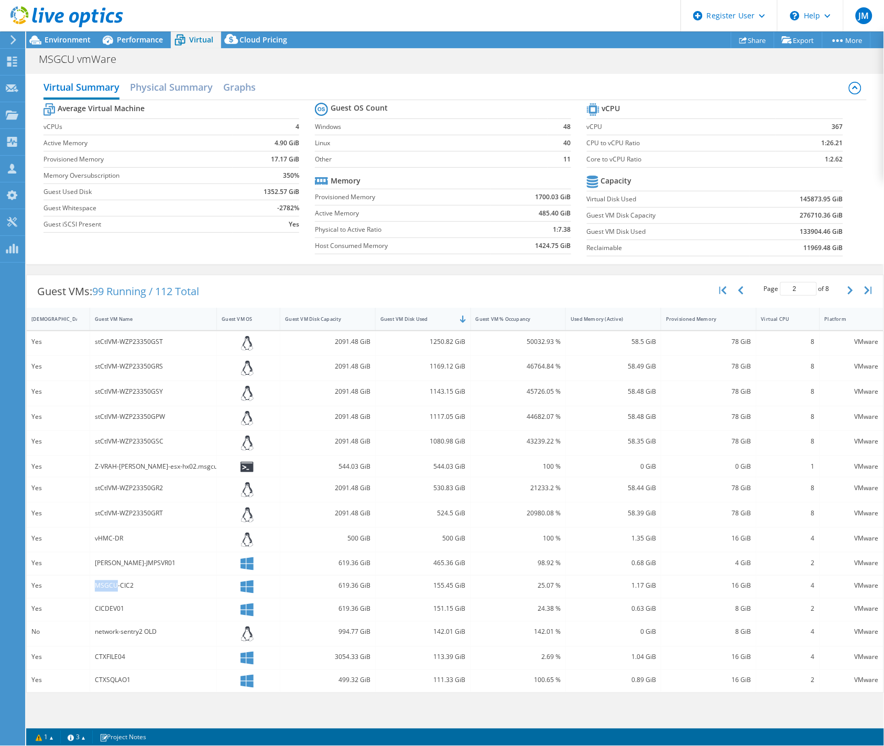
click at [102, 586] on div "MSGCU-CIC2" at bounding box center [153, 586] width 117 height 12
click at [106, 612] on div "CICDEV01" at bounding box center [153, 609] width 117 height 12
click at [130, 633] on div "network-sentry2 OLD" at bounding box center [153, 633] width 117 height 12
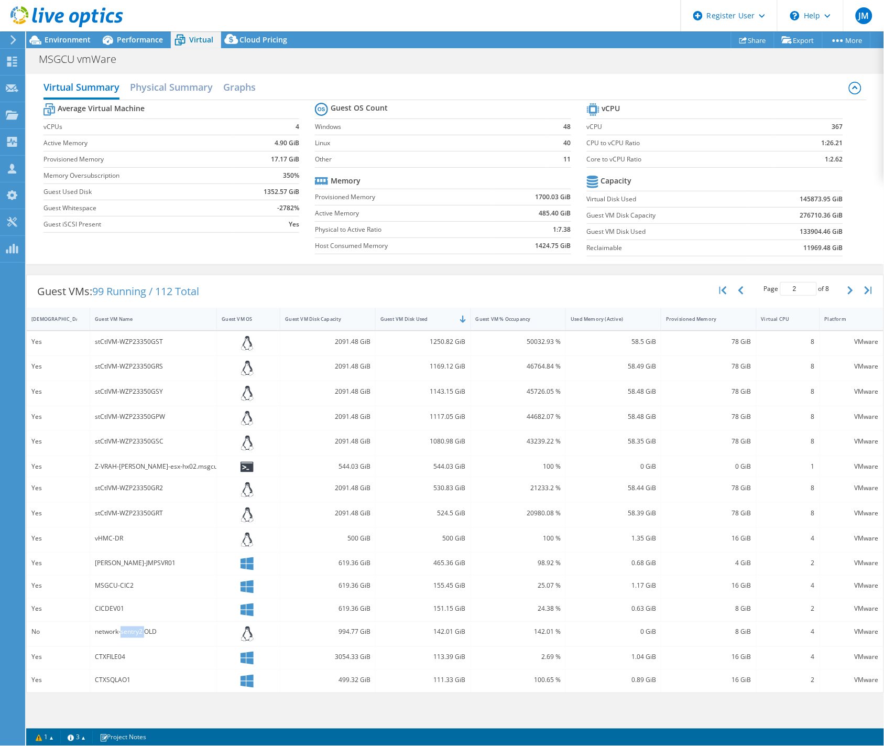
click at [130, 633] on div "network-sentry2 OLD" at bounding box center [153, 633] width 117 height 12
click at [121, 659] on div "CTXFILE04" at bounding box center [153, 658] width 117 height 12
click at [105, 683] on div "CTXSQLAO1" at bounding box center [153, 681] width 117 height 12
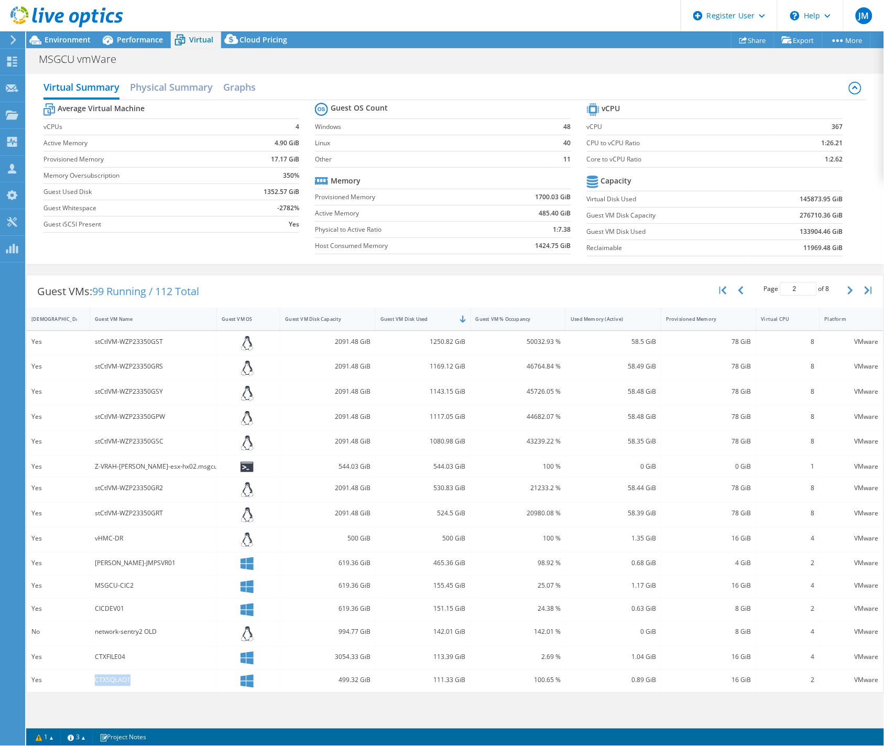
click at [105, 683] on div "CTXSQLAO1" at bounding box center [153, 681] width 117 height 12
click at [437, 339] on div "1250.82 GiB" at bounding box center [423, 342] width 85 height 12
click at [433, 368] on div "1169.12 GiB" at bounding box center [423, 367] width 85 height 12
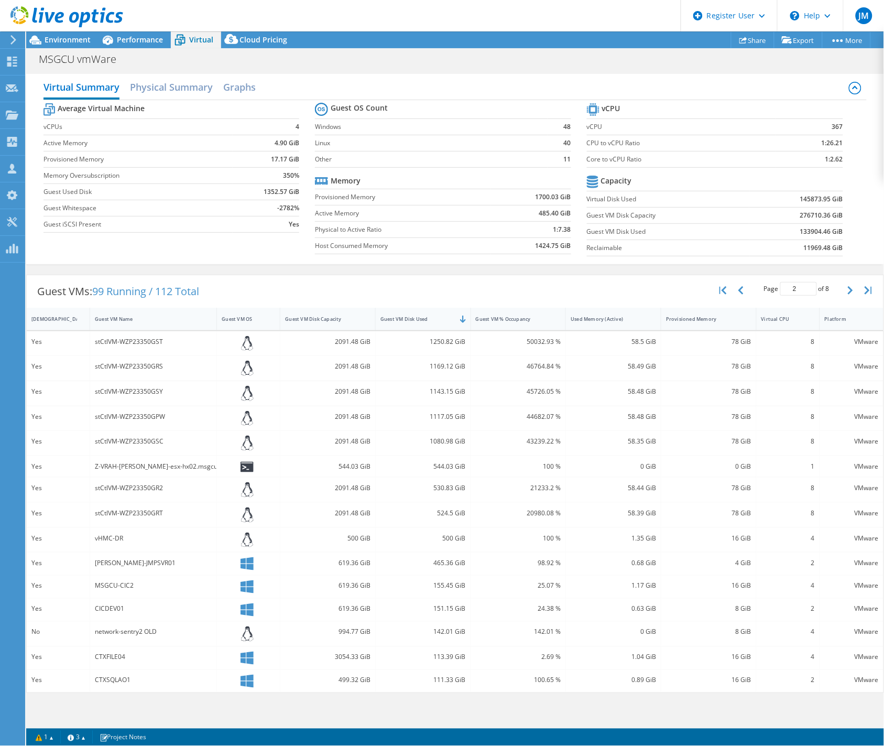
click at [441, 391] on div "1143.15 GiB" at bounding box center [423, 392] width 85 height 12
drag, startPoint x: 449, startPoint y: 413, endPoint x: 439, endPoint y: 418, distance: 11.0
click at [449, 413] on div "1117.05 GiB" at bounding box center [423, 417] width 85 height 12
click at [439, 418] on div "1117.05 GiB" at bounding box center [423, 417] width 85 height 12
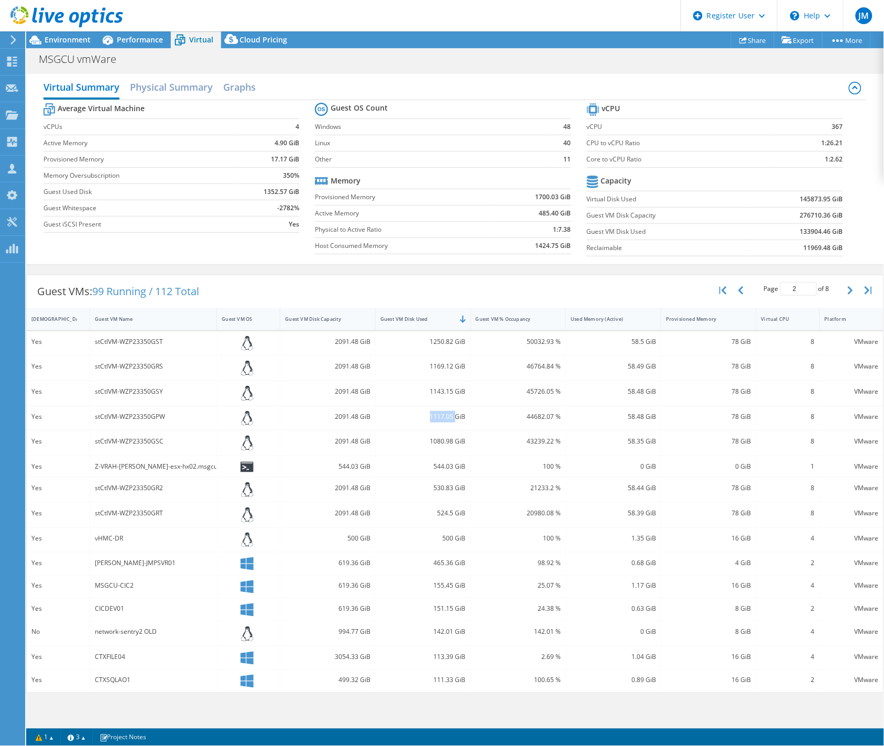
click at [439, 418] on div "1117.05 GiB" at bounding box center [423, 417] width 85 height 12
click at [436, 438] on div "1080.98 GiB" at bounding box center [423, 442] width 85 height 12
click at [439, 441] on div "1080.98 GiB" at bounding box center [423, 442] width 85 height 12
click at [448, 468] on div "544.03 GiB" at bounding box center [423, 467] width 85 height 12
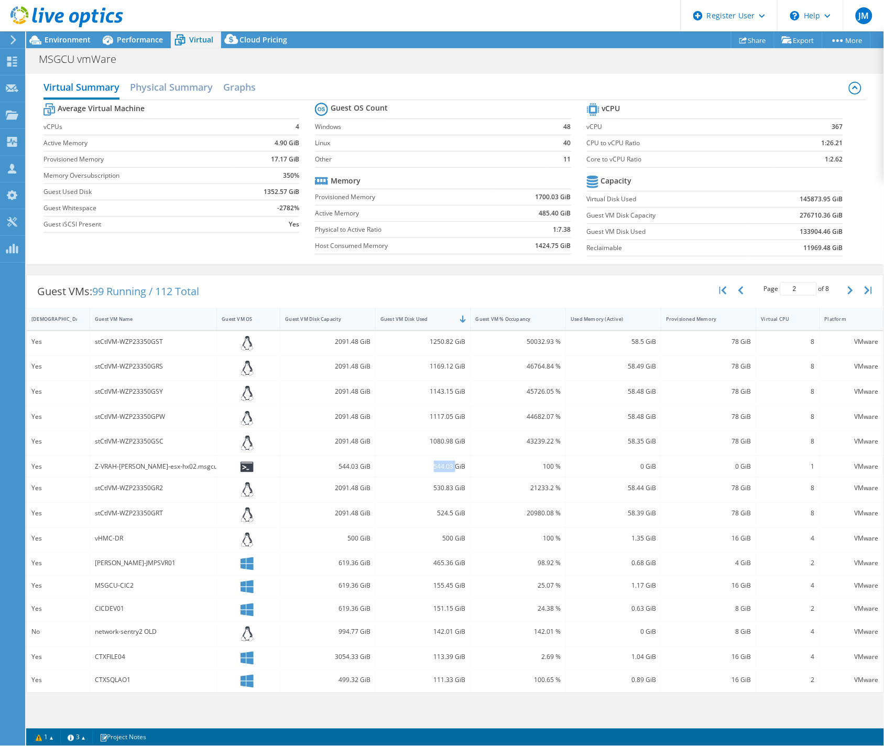
click at [448, 468] on div "544.03 GiB" at bounding box center [423, 467] width 85 height 12
click at [447, 486] on div "530.83 GiB" at bounding box center [423, 488] width 85 height 12
click at [447, 514] on div "524.5 GiB" at bounding box center [423, 514] width 85 height 12
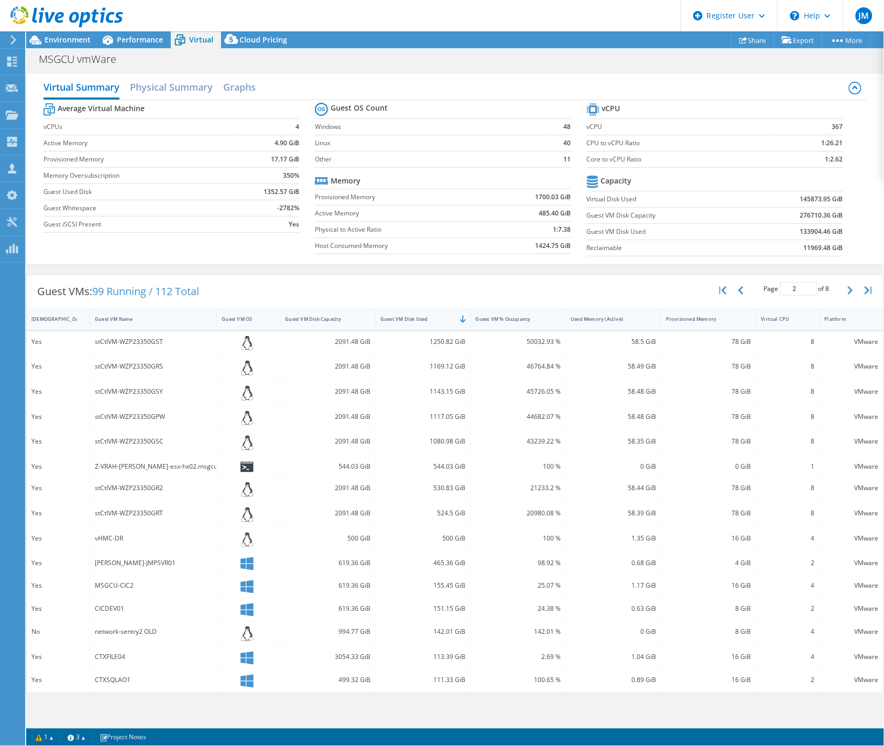
click at [451, 539] on div "500 GiB" at bounding box center [423, 539] width 85 height 12
click at [444, 564] on div "465.36 GiB" at bounding box center [423, 563] width 85 height 12
click at [435, 584] on div "155.45 GiB" at bounding box center [423, 586] width 85 height 12
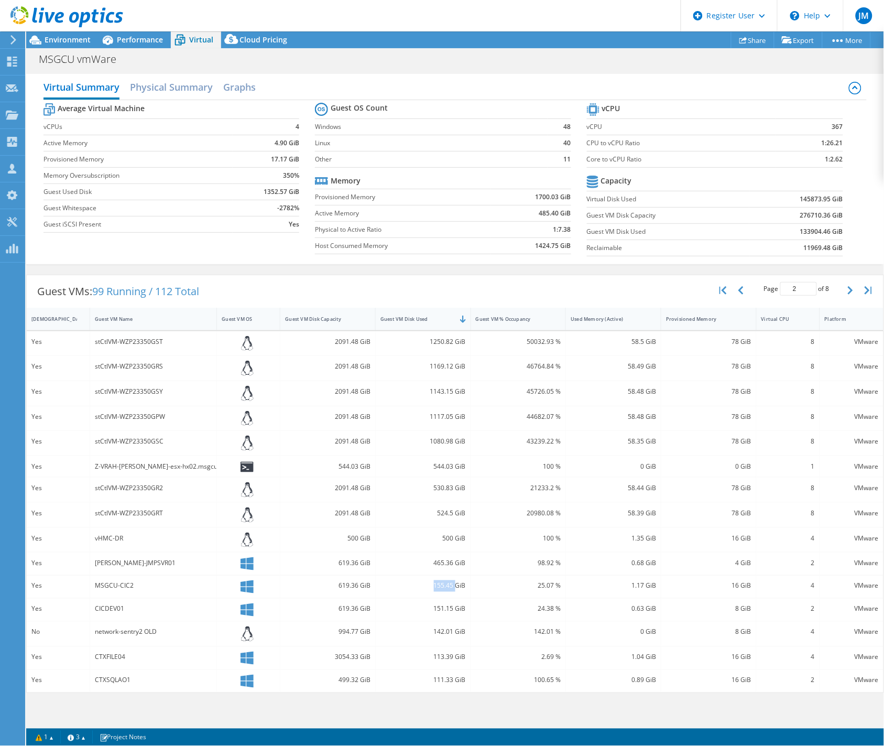
click at [435, 584] on div "155.45 GiB" at bounding box center [423, 586] width 85 height 12
click at [437, 610] on div "151.15 GiB" at bounding box center [423, 609] width 85 height 12
click at [441, 630] on div "142.01 GiB" at bounding box center [423, 633] width 85 height 12
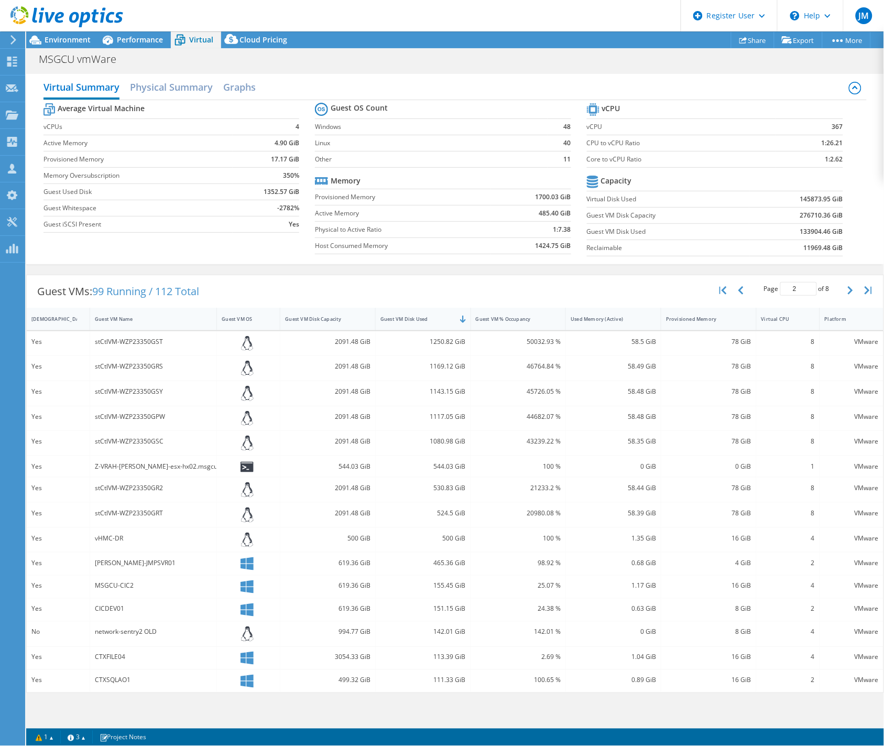
click at [446, 657] on div "113.39 GiB" at bounding box center [423, 658] width 85 height 12
click at [448, 677] on div "111.33 GiB" at bounding box center [423, 681] width 85 height 12
click at [851, 291] on icon "button" at bounding box center [850, 290] width 5 height 8
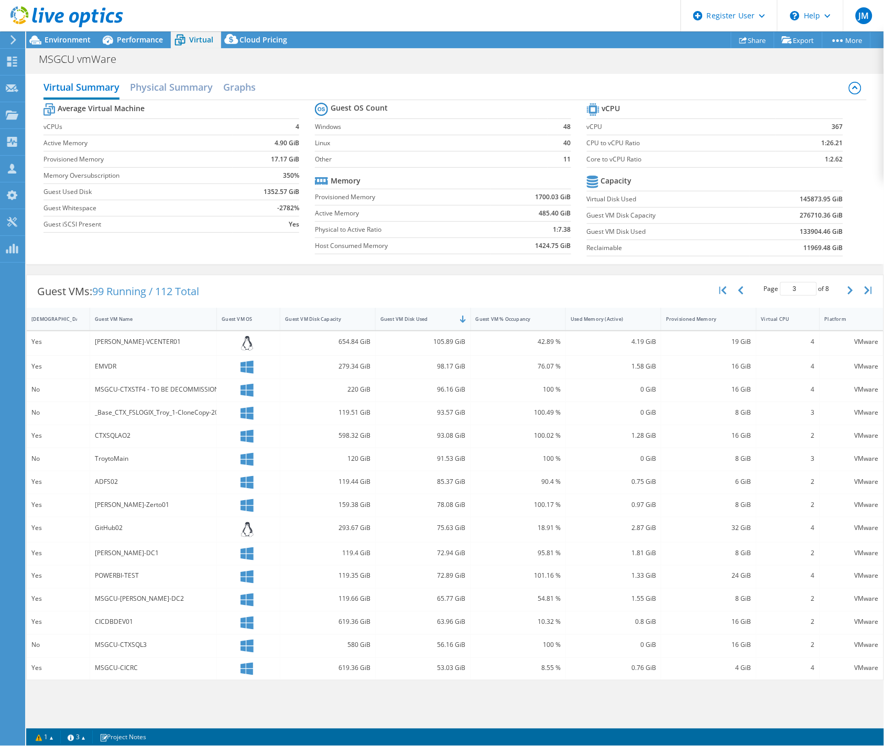
click at [111, 345] on div "[PERSON_NAME]-VCENTER01" at bounding box center [153, 342] width 117 height 12
drag, startPoint x: 111, startPoint y: 345, endPoint x: 108, endPoint y: 336, distance: 9.3
click at [108, 336] on div "[PERSON_NAME]-VCENTER01" at bounding box center [153, 342] width 117 height 12
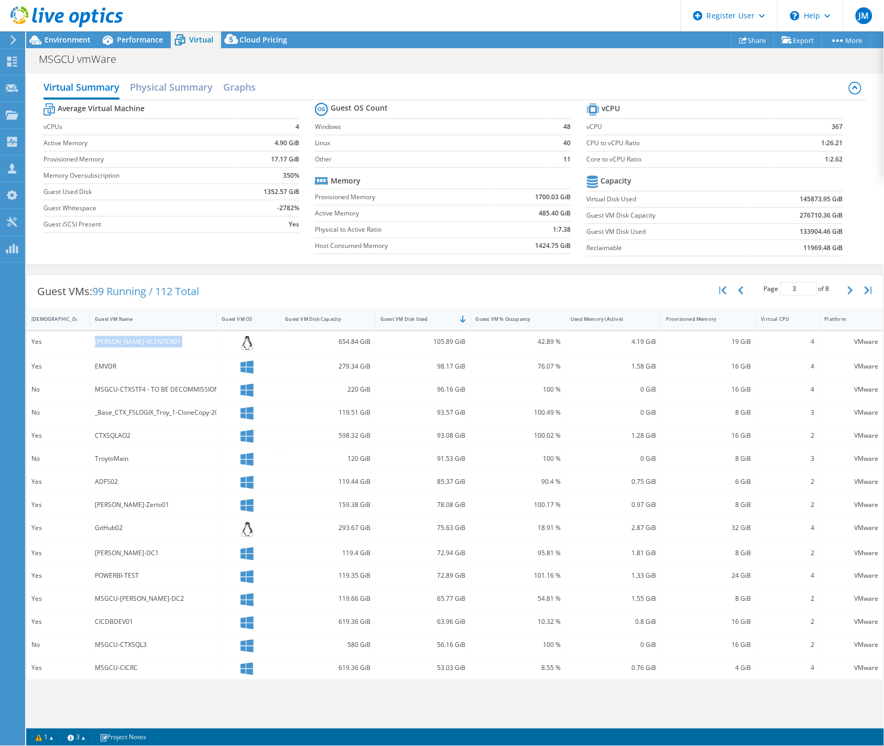
click at [108, 336] on div "[PERSON_NAME]-VCENTER01" at bounding box center [153, 342] width 117 height 12
click at [113, 367] on div "EMVDR" at bounding box center [153, 367] width 117 height 12
click at [109, 368] on div "EMVDR" at bounding box center [153, 367] width 117 height 12
drag, startPoint x: 116, startPoint y: 373, endPoint x: 120, endPoint y: 381, distance: 8.5
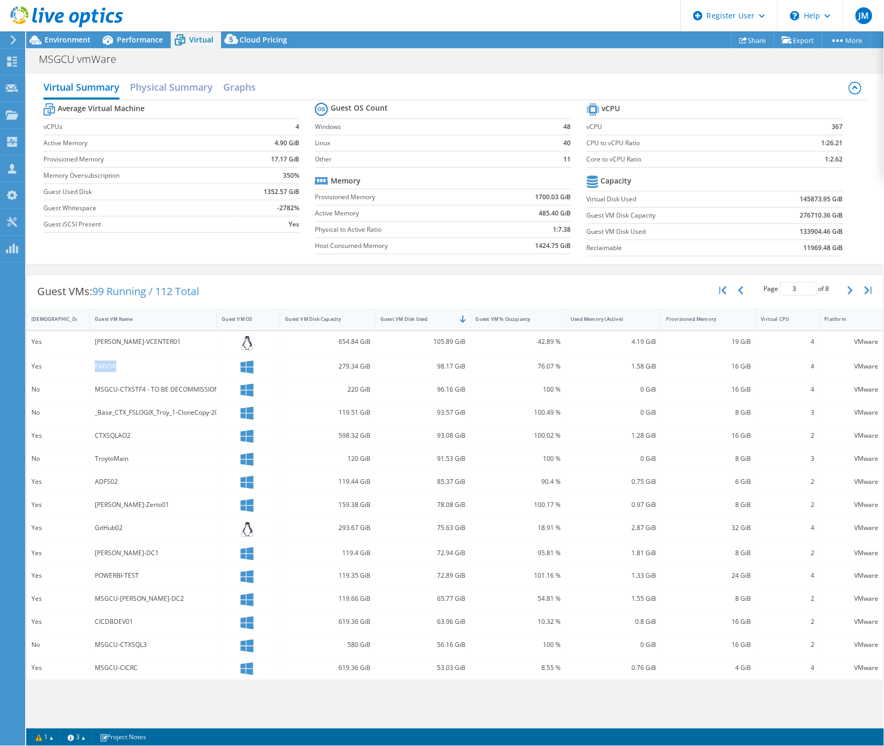
click at [116, 373] on div "EMVDR" at bounding box center [153, 367] width 127 height 23
click at [118, 389] on div "MSGCU-CTXSTF4 - TO BE DECOMMISSIONED" at bounding box center [153, 390] width 117 height 12
click at [151, 414] on div "_Base_CTX_FSLOGIX_Troy_1-CloneCopy-2024" at bounding box center [153, 413] width 117 height 12
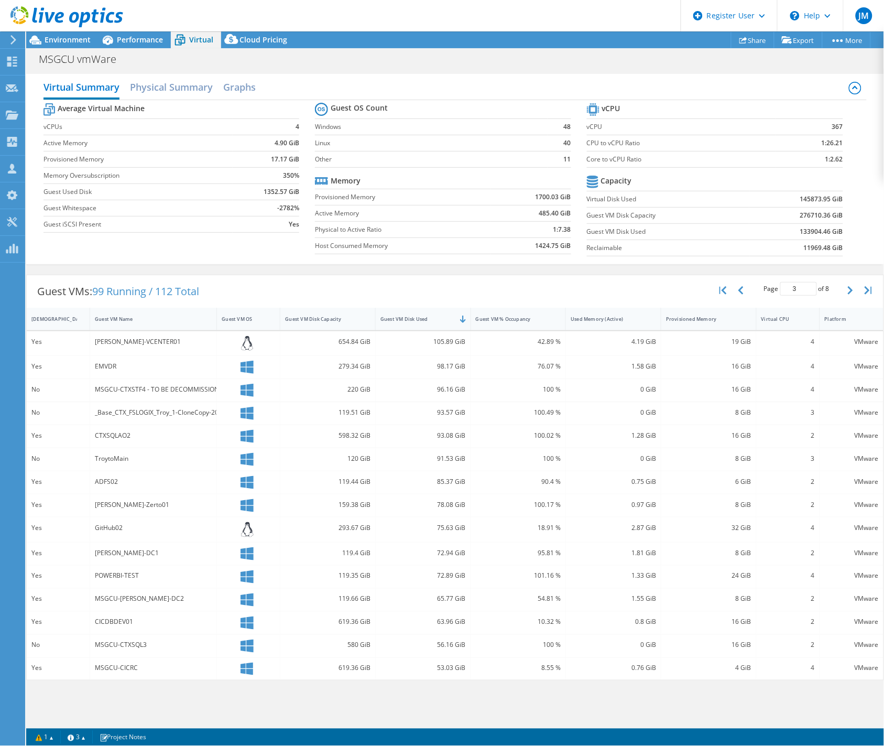
click at [138, 416] on div "_Base_CTX_FSLOGIX_Troy_1-CloneCopy-2024" at bounding box center [153, 413] width 117 height 12
drag, startPoint x: 185, startPoint y: 424, endPoint x: 158, endPoint y: 428, distance: 27.1
click at [185, 424] on div "_Base_CTX_FSLOGIX_Troy_1-CloneCopy-2024" at bounding box center [153, 413] width 127 height 23
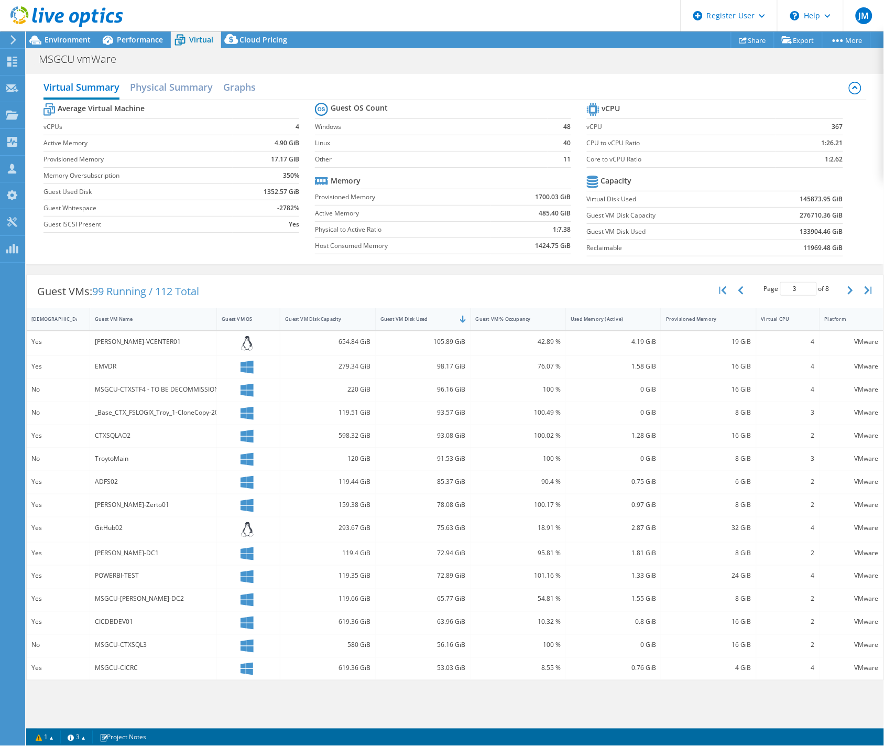
click at [150, 430] on div "CTXSQLAO2" at bounding box center [153, 436] width 117 height 12
click at [115, 437] on div "CTXSQLAO2" at bounding box center [153, 436] width 117 height 12
drag, startPoint x: 107, startPoint y: 452, endPoint x: 107, endPoint y: 459, distance: 7.4
click at [107, 452] on div "TroytoMain" at bounding box center [153, 459] width 127 height 23
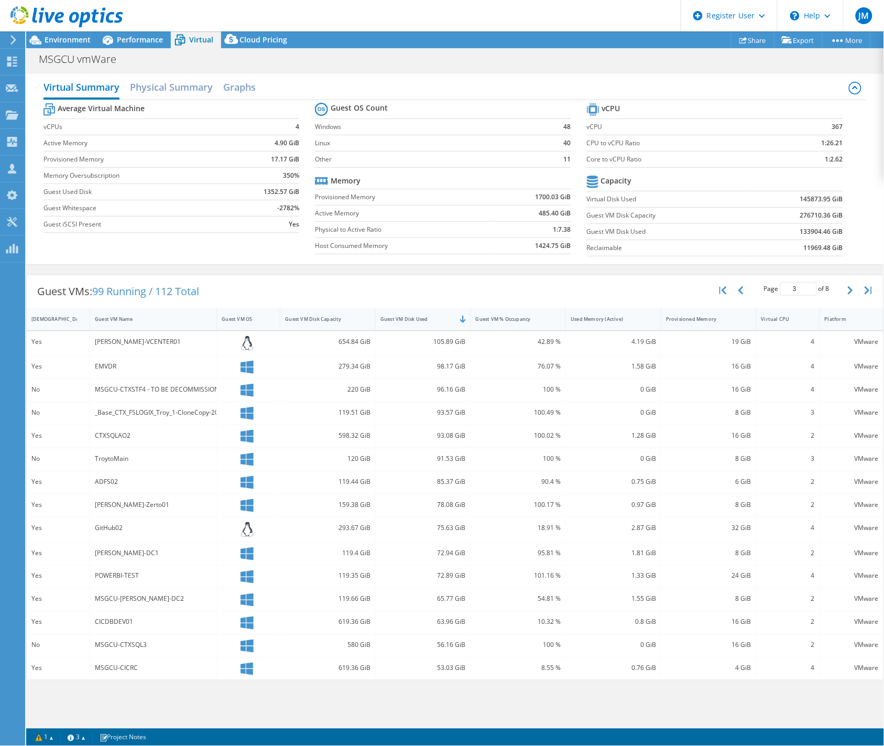
click at [107, 459] on div "TroytoMain" at bounding box center [153, 459] width 117 height 12
click at [72, 465] on div "No" at bounding box center [58, 459] width 63 height 23
click at [96, 477] on div "ADFS02" at bounding box center [153, 482] width 117 height 12
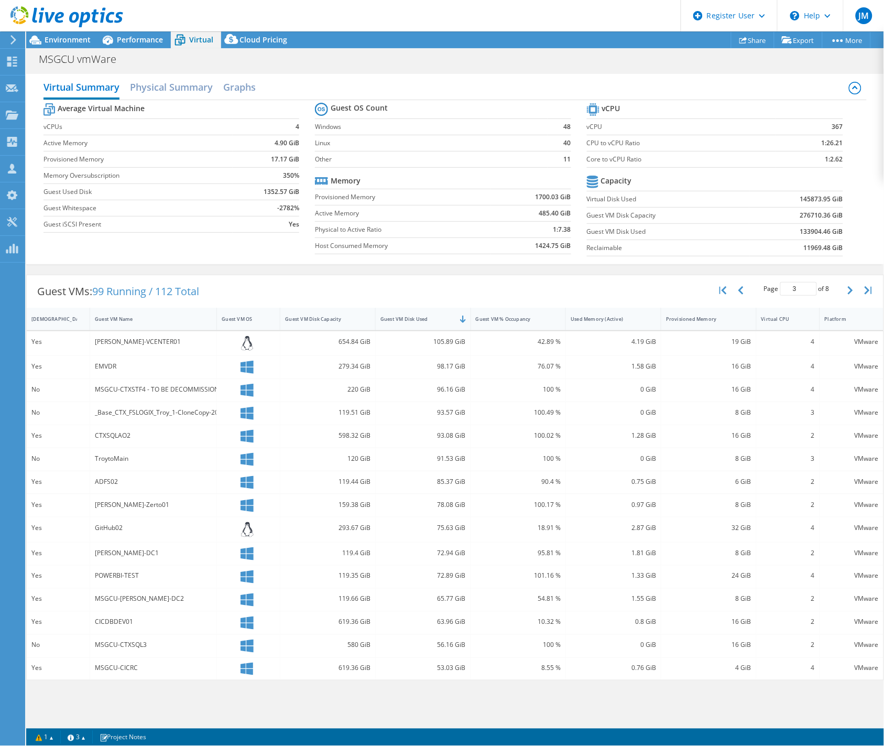
drag, startPoint x: 66, startPoint y: 484, endPoint x: 70, endPoint y: 488, distance: 6.0
click at [66, 484] on div "Yes" at bounding box center [57, 482] width 53 height 12
click at [95, 495] on div "[PERSON_NAME]-Zerto01" at bounding box center [153, 505] width 127 height 23
click at [100, 501] on div "[PERSON_NAME]-Zerto01" at bounding box center [153, 505] width 117 height 12
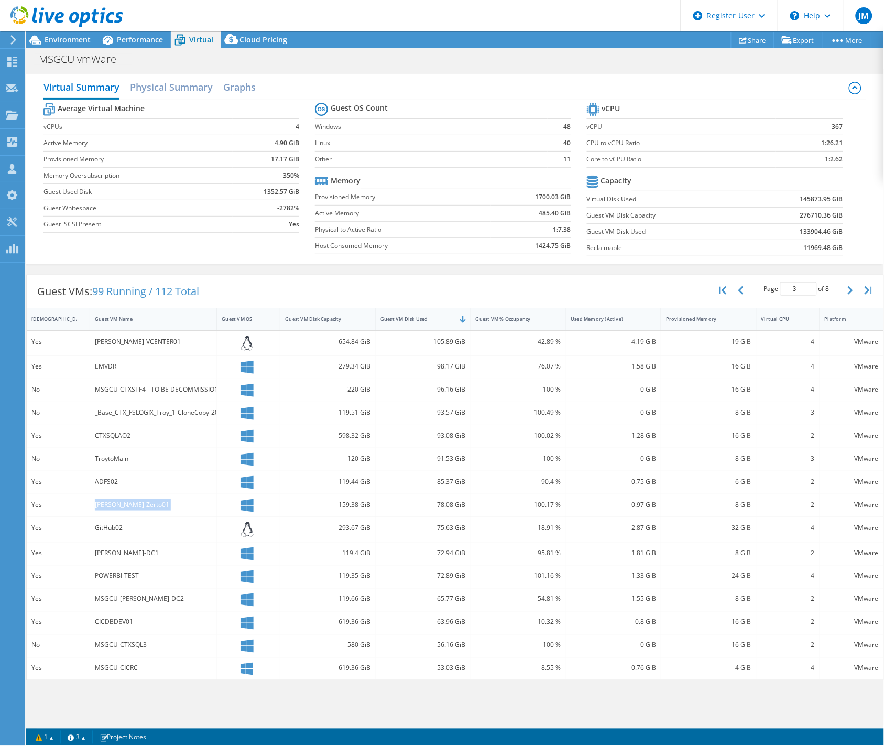
click at [100, 501] on div "[PERSON_NAME]-Zerto01" at bounding box center [153, 505] width 117 height 12
drag, startPoint x: 97, startPoint y: 515, endPoint x: 98, endPoint y: 523, distance: 7.9
click at [97, 515] on div "[PERSON_NAME]-Zerto01" at bounding box center [153, 505] width 127 height 23
click at [100, 526] on div "GitHub02" at bounding box center [153, 528] width 117 height 12
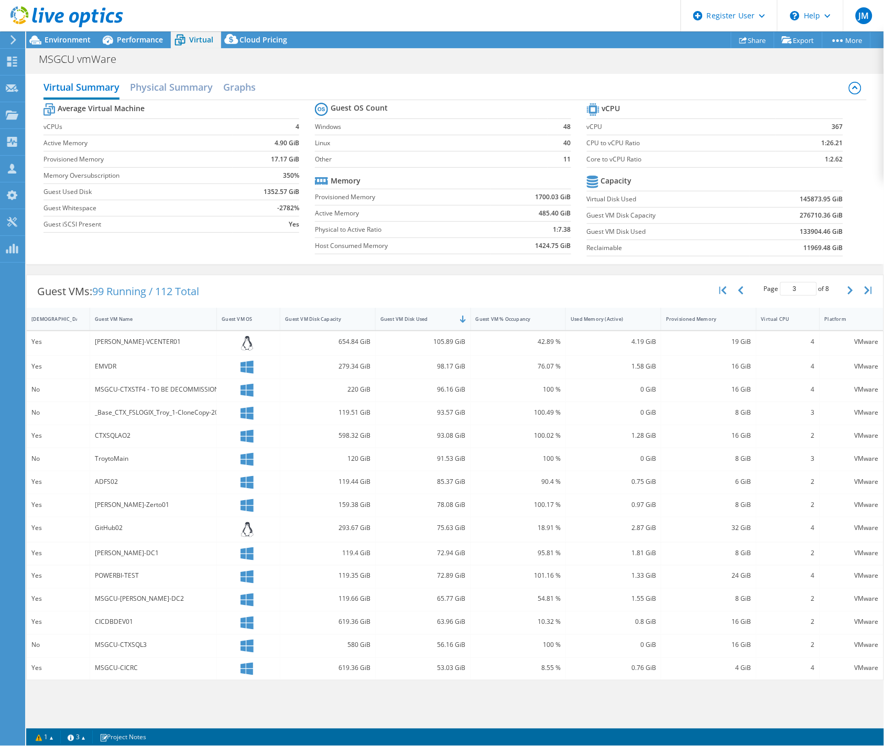
click at [103, 554] on div "[PERSON_NAME]-DC1" at bounding box center [153, 553] width 117 height 12
click at [111, 554] on div "[PERSON_NAME]-DC1" at bounding box center [153, 553] width 117 height 12
click at [106, 555] on div "[PERSON_NAME]-DC1" at bounding box center [153, 553] width 117 height 12
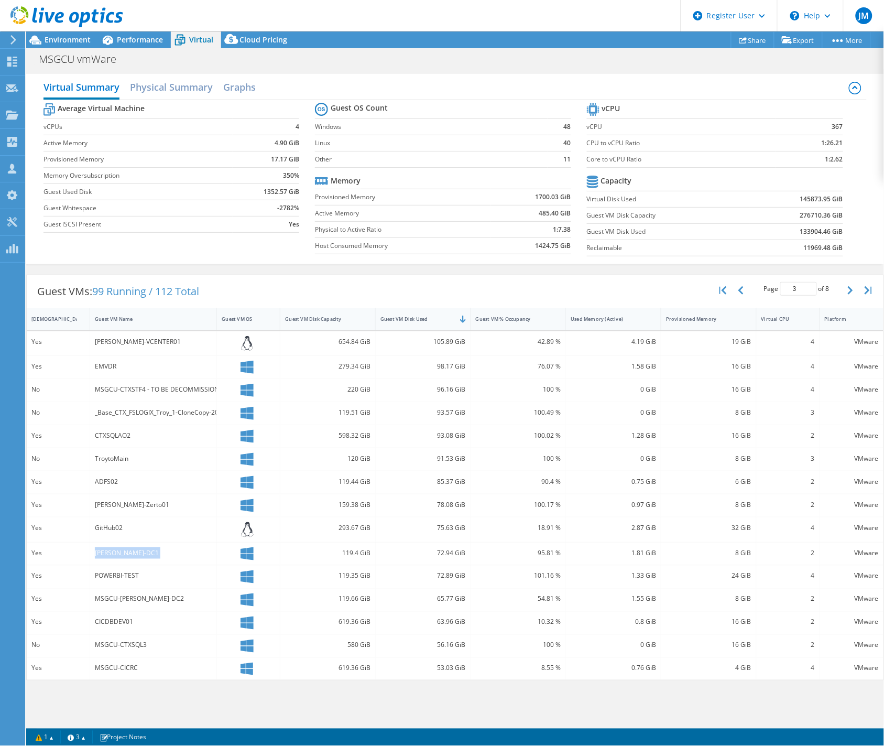
click at [106, 554] on div "[PERSON_NAME]-DC1" at bounding box center [153, 553] width 117 height 12
click at [108, 570] on div "POWERBI-TEST" at bounding box center [153, 576] width 117 height 12
drag, startPoint x: 108, startPoint y: 570, endPoint x: 110, endPoint y: 577, distance: 6.6
click at [110, 577] on div "POWERBI-TEST" at bounding box center [153, 576] width 117 height 12
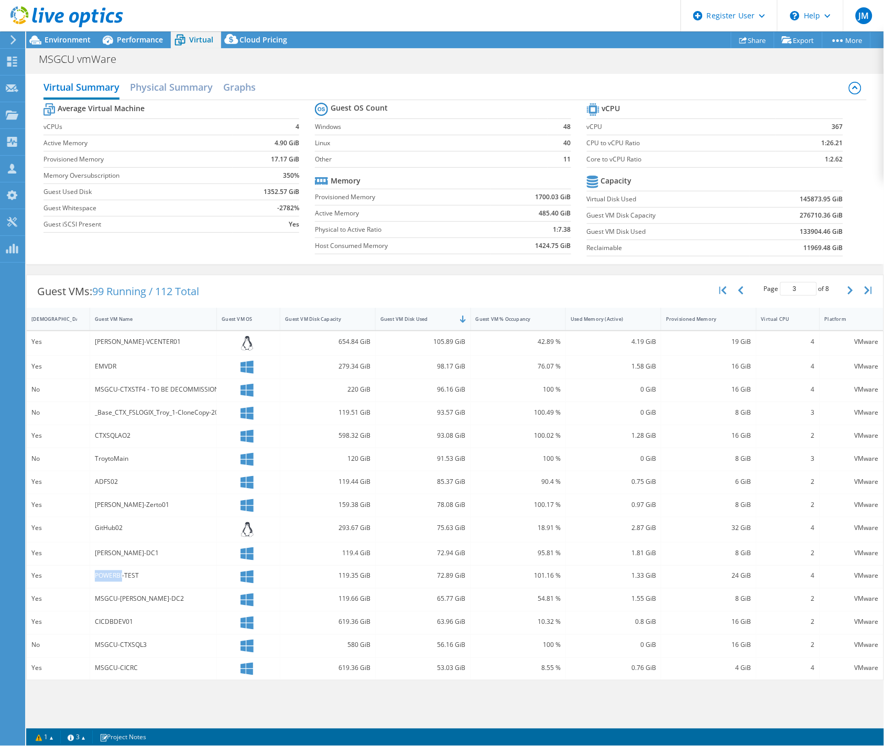
click at [110, 577] on div "POWERBI-TEST" at bounding box center [153, 576] width 117 height 12
click at [121, 600] on div "MSGCU-[PERSON_NAME]-DC2" at bounding box center [153, 599] width 117 height 12
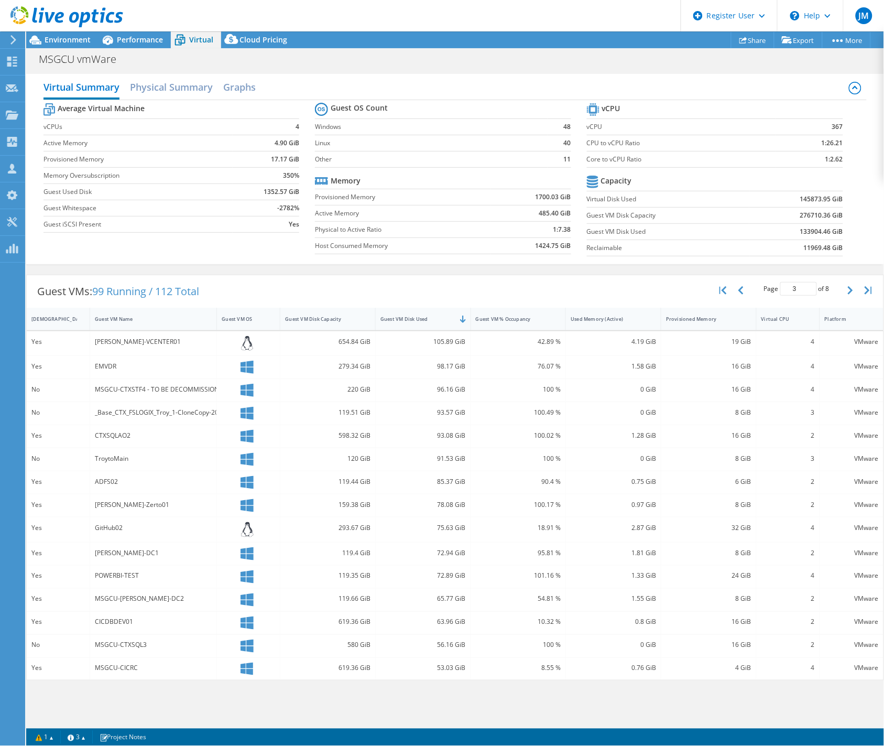
click at [114, 620] on div "CICDBDEV01" at bounding box center [153, 623] width 117 height 12
click at [123, 638] on div "MSGCU-CTXSQL3" at bounding box center [153, 646] width 127 height 23
click at [121, 643] on div "MSGCU-CTXSQL3" at bounding box center [153, 646] width 117 height 12
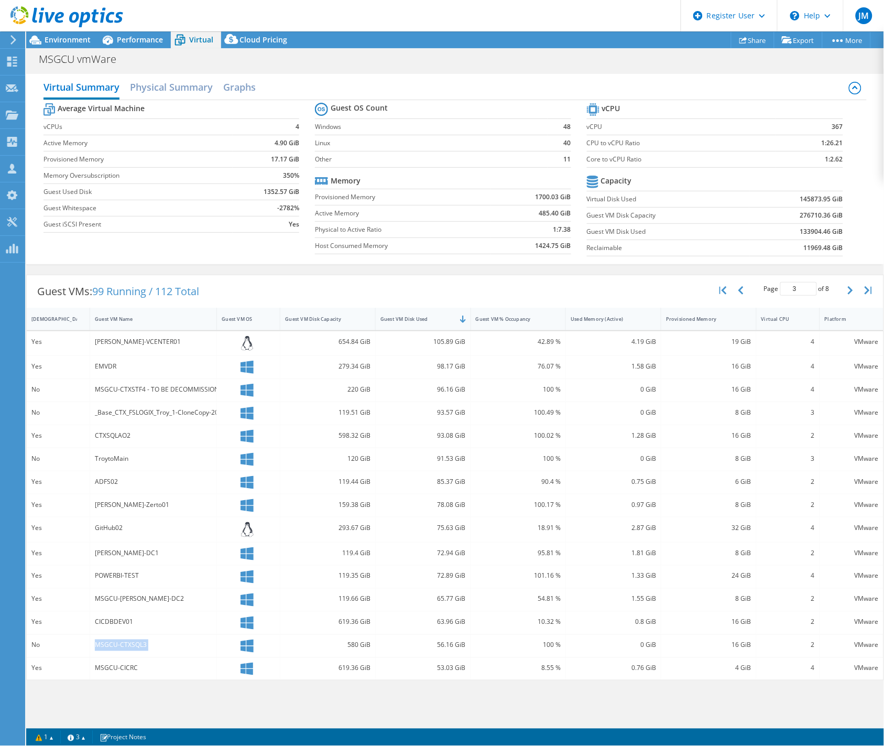
click at [121, 643] on div "MSGCU-CTXSQL3" at bounding box center [153, 646] width 117 height 12
click at [109, 664] on div "MSGCU-CICRC" at bounding box center [153, 669] width 117 height 12
click at [437, 337] on div "105.89 GiB" at bounding box center [423, 342] width 85 height 12
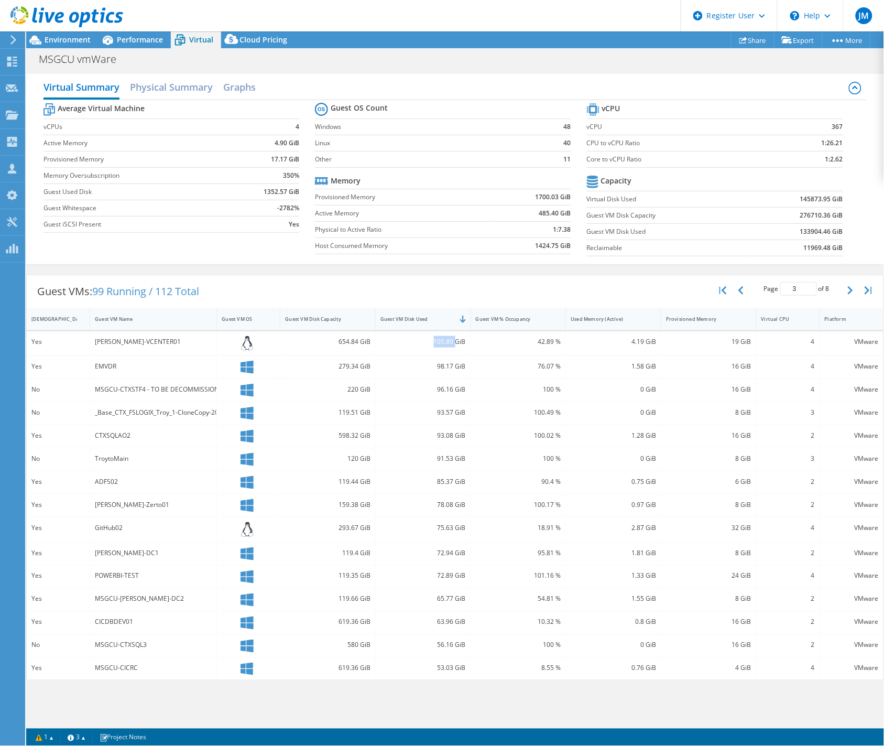
click at [437, 337] on div "105.89 GiB" at bounding box center [423, 342] width 85 height 12
click at [448, 366] on div "98.17 GiB" at bounding box center [423, 367] width 85 height 12
click at [456, 395] on div "96.16 GiB" at bounding box center [423, 390] width 95 height 23
click at [451, 388] on div "96.16 GiB" at bounding box center [423, 390] width 85 height 12
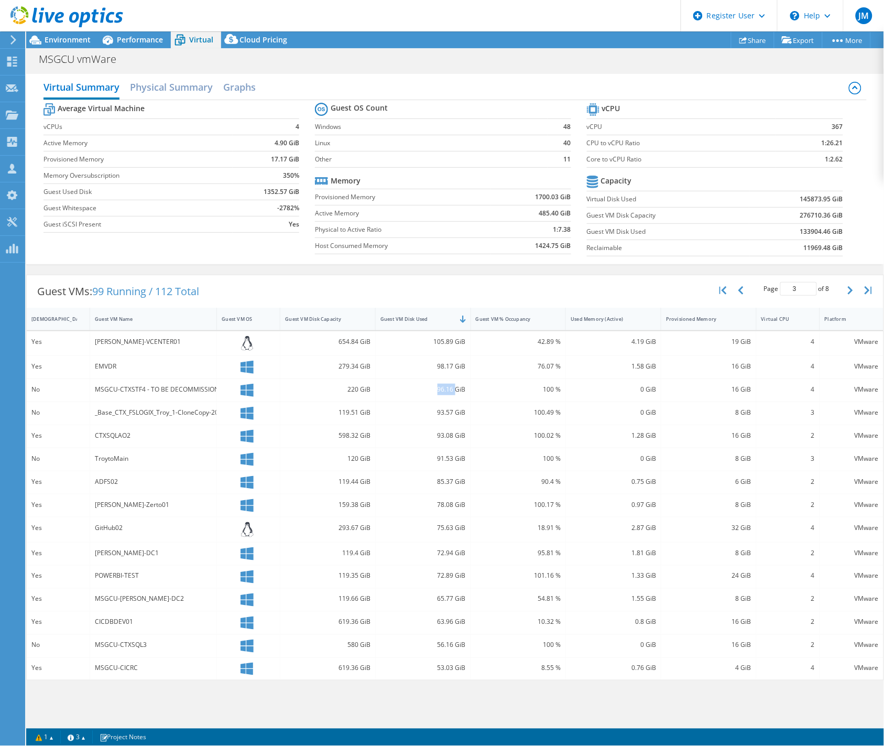
click at [451, 388] on div "96.16 GiB" at bounding box center [423, 390] width 85 height 12
click at [451, 416] on div "93.57 GiB" at bounding box center [423, 413] width 85 height 12
click at [439, 413] on div "93.57 GiB" at bounding box center [423, 413] width 85 height 12
click at [454, 438] on div "93.08 GiB" at bounding box center [423, 436] width 85 height 12
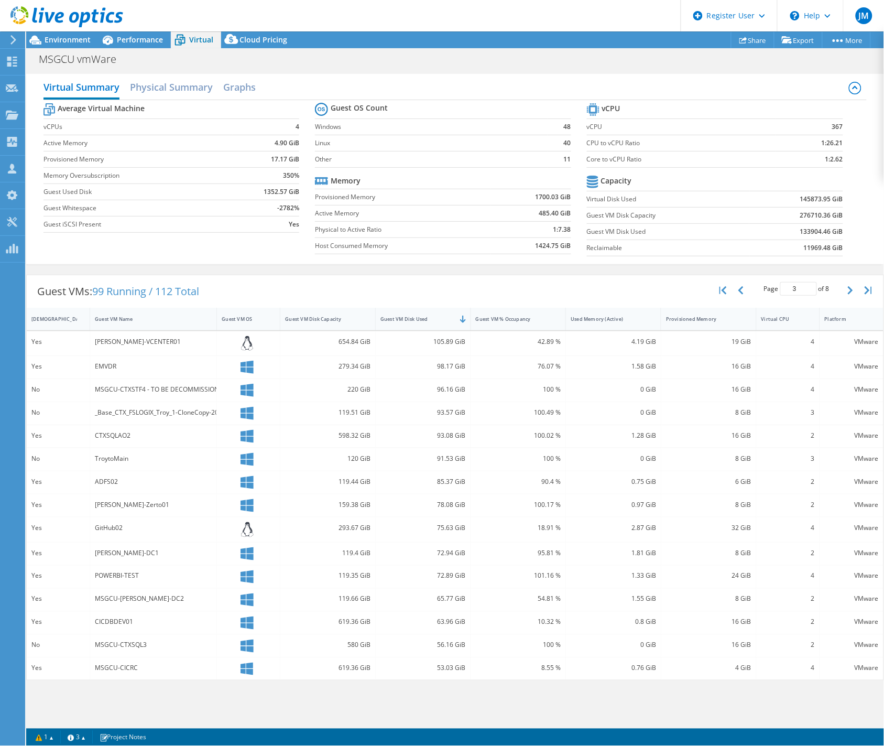
click at [446, 437] on div "93.08 GiB" at bounding box center [423, 436] width 85 height 12
click at [421, 466] on div "91.53 GiB" at bounding box center [423, 459] width 95 height 23
click at [442, 460] on div "91.53 GiB" at bounding box center [423, 459] width 85 height 12
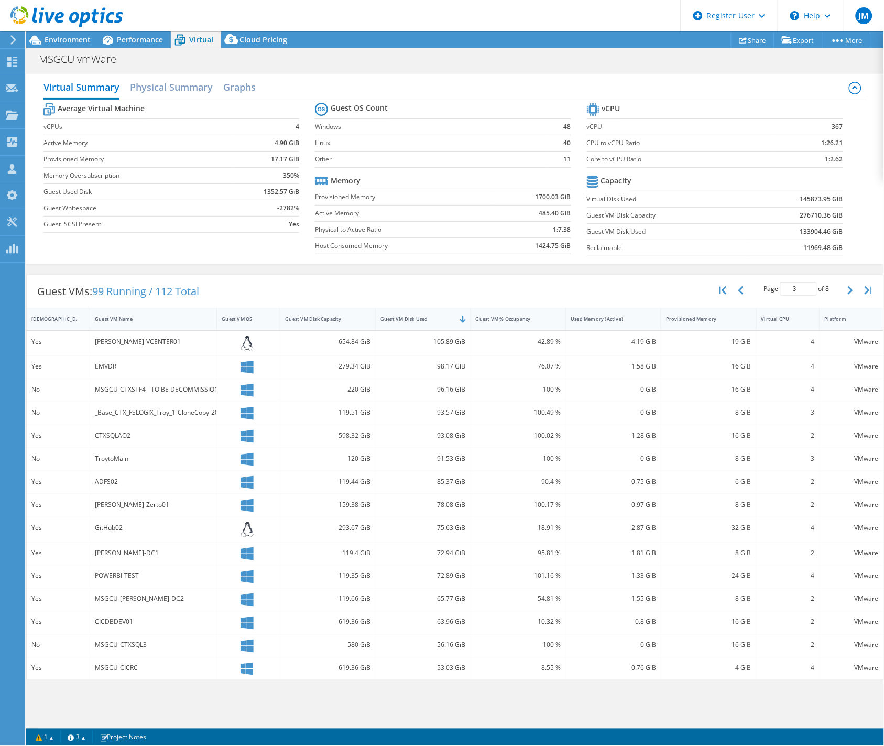
click at [440, 482] on div "85.37 GiB" at bounding box center [423, 482] width 85 height 12
click at [439, 504] on div "78.08 GiB" at bounding box center [423, 505] width 85 height 12
click at [442, 528] on div "75.63 GiB" at bounding box center [423, 528] width 85 height 12
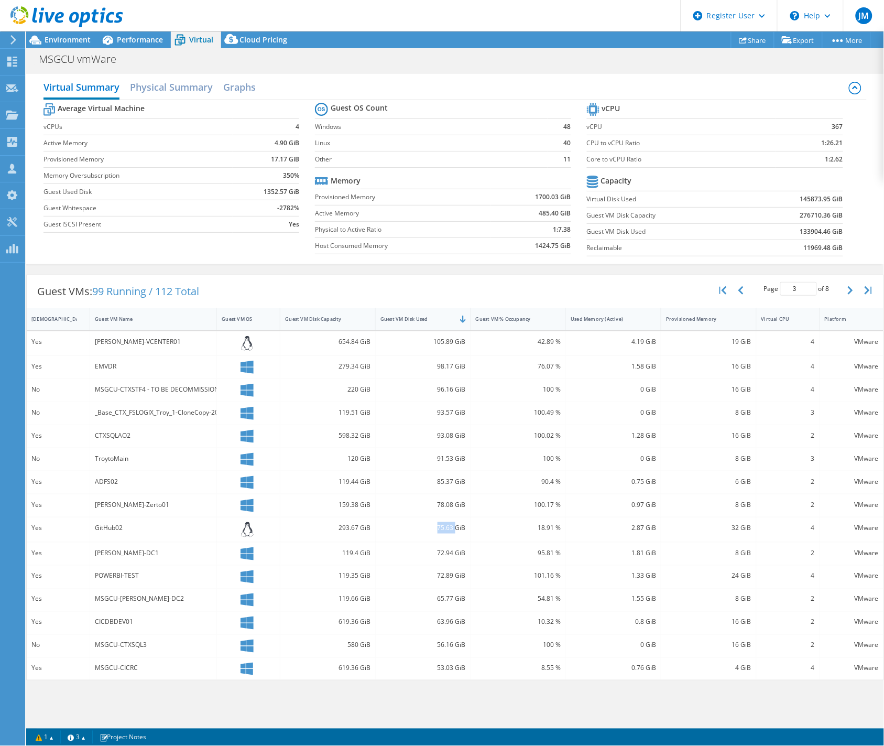
click at [442, 528] on div "75.63 GiB" at bounding box center [423, 528] width 85 height 12
click at [440, 549] on div "72.94 GiB" at bounding box center [423, 553] width 85 height 12
drag, startPoint x: 433, startPoint y: 570, endPoint x: 450, endPoint y: 575, distance: 17.9
click at [433, 570] on div "72.89 GiB" at bounding box center [423, 576] width 85 height 12
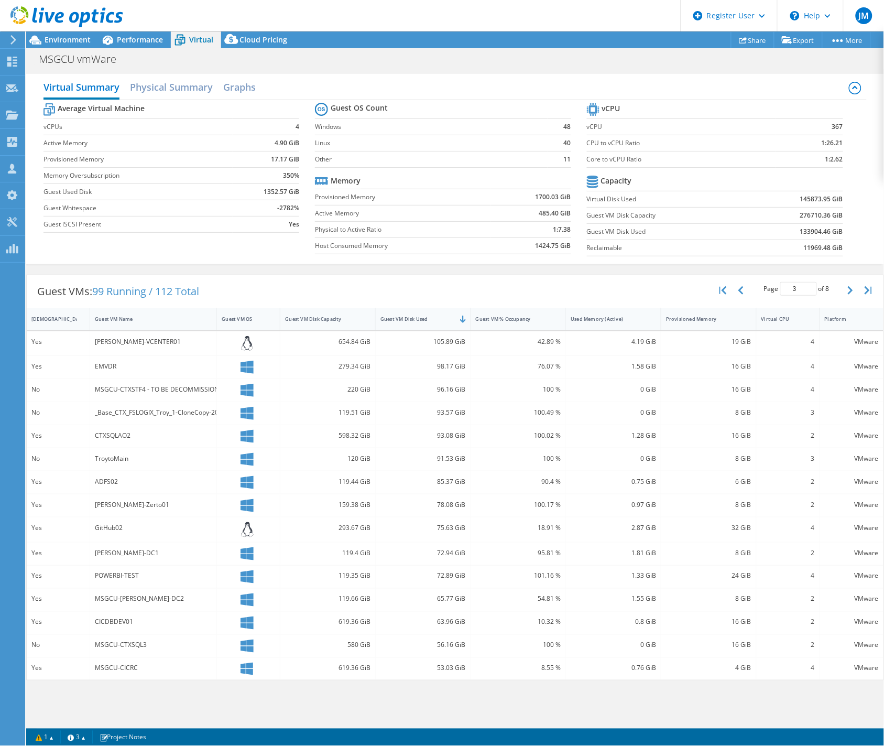
click at [451, 575] on div "72.89 GiB" at bounding box center [423, 576] width 85 height 12
click at [448, 590] on div "65.77 GiB" at bounding box center [423, 600] width 95 height 23
click at [449, 600] on div "65.77 GiB" at bounding box center [423, 599] width 85 height 12
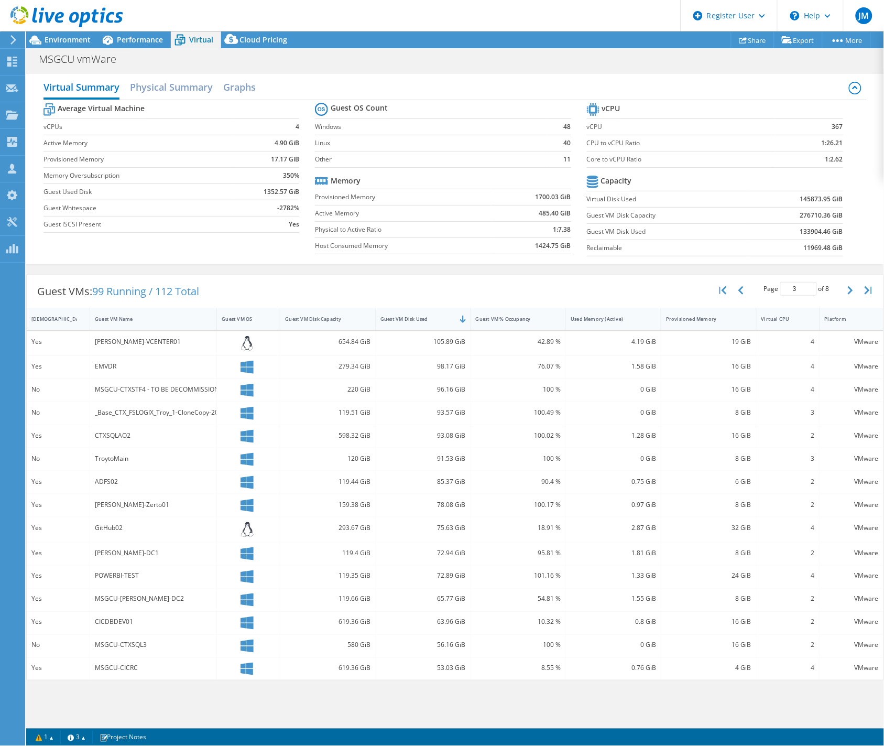
click at [441, 612] on div "63.96 GiB" at bounding box center [423, 623] width 95 height 23
click at [443, 620] on div "63.96 GiB" at bounding box center [423, 623] width 85 height 12
click at [436, 636] on div "56.16 GiB" at bounding box center [423, 646] width 95 height 23
click at [437, 642] on div "56.16 GiB" at bounding box center [423, 646] width 85 height 12
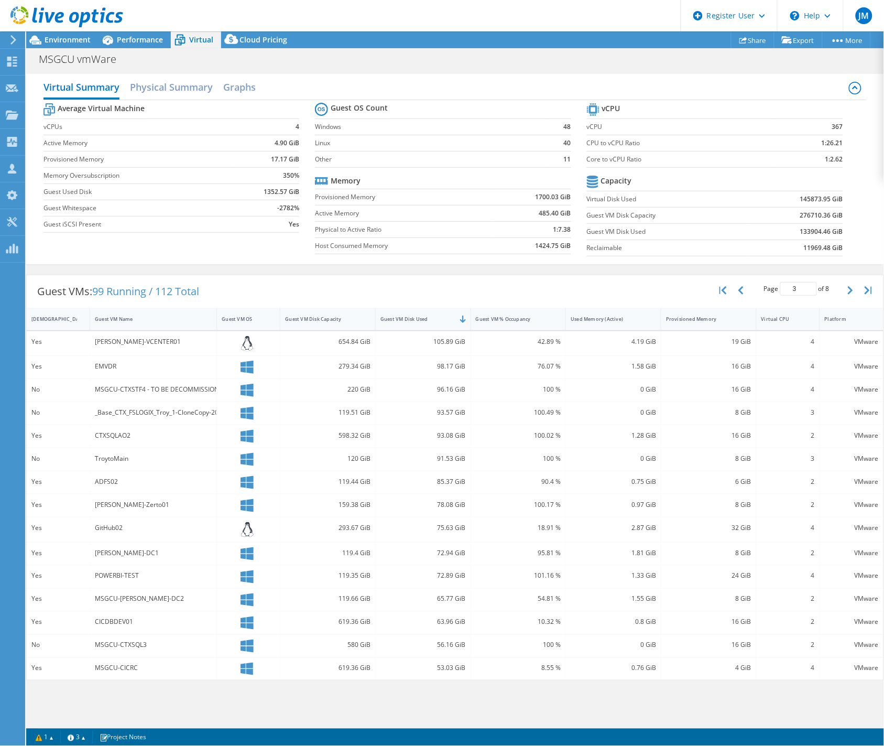
click at [447, 648] on div "56.16 GiB" at bounding box center [423, 646] width 85 height 12
click at [442, 666] on div "53.03 GiB" at bounding box center [423, 669] width 85 height 12
click at [442, 669] on div "53.03 GiB" at bounding box center [423, 669] width 85 height 12
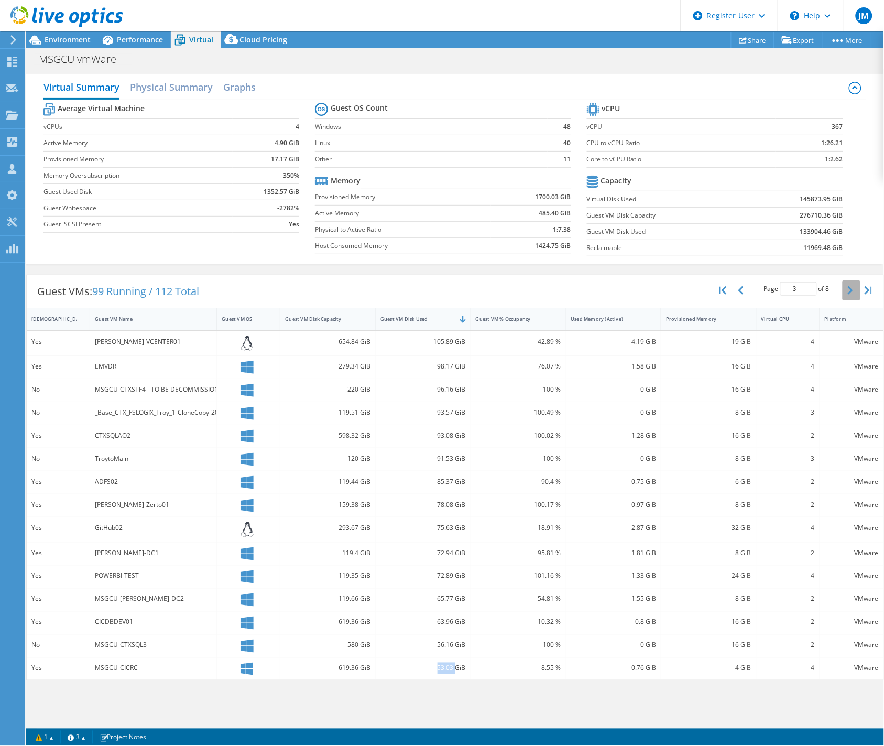
click at [848, 289] on icon "button" at bounding box center [850, 290] width 5 height 8
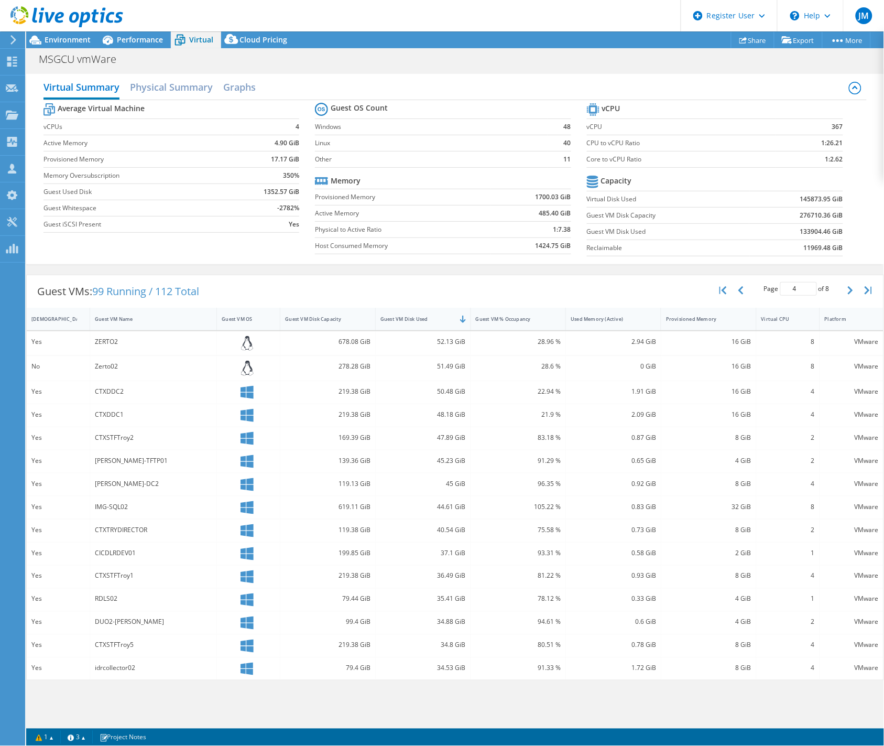
click at [93, 342] on div "ZERTO2" at bounding box center [153, 343] width 127 height 25
click at [105, 369] on div "Zerto02" at bounding box center [153, 367] width 117 height 12
click at [113, 397] on div "CTXDDC2" at bounding box center [153, 392] width 127 height 23
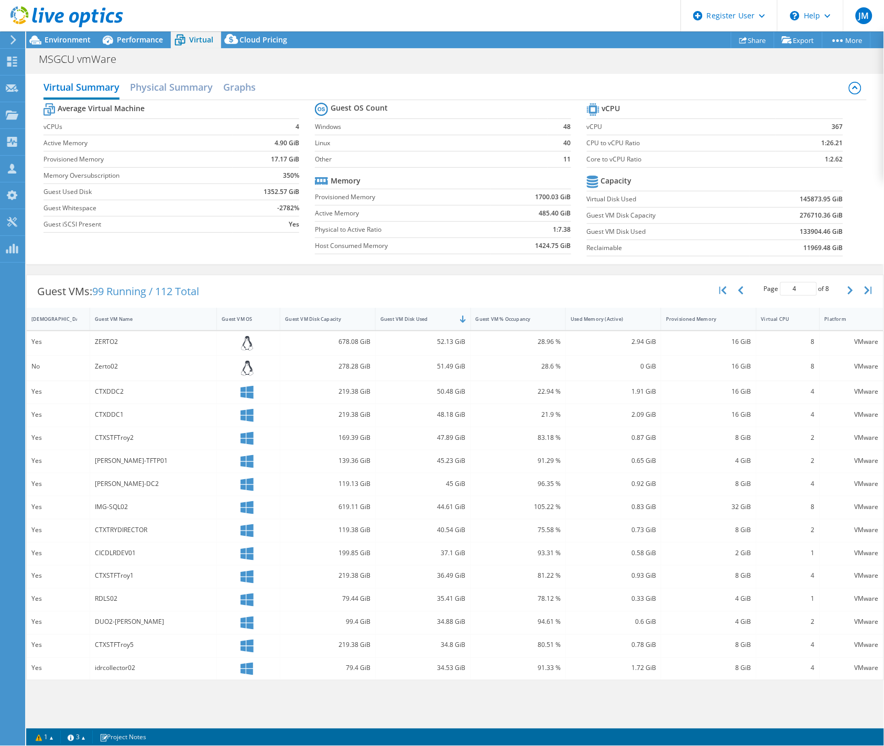
click at [111, 394] on div "CTXDDC2" at bounding box center [153, 392] width 117 height 12
click at [107, 411] on div "CTXDDC1" at bounding box center [153, 415] width 117 height 12
drag, startPoint x: 131, startPoint y: 442, endPoint x: 116, endPoint y: 441, distance: 14.7
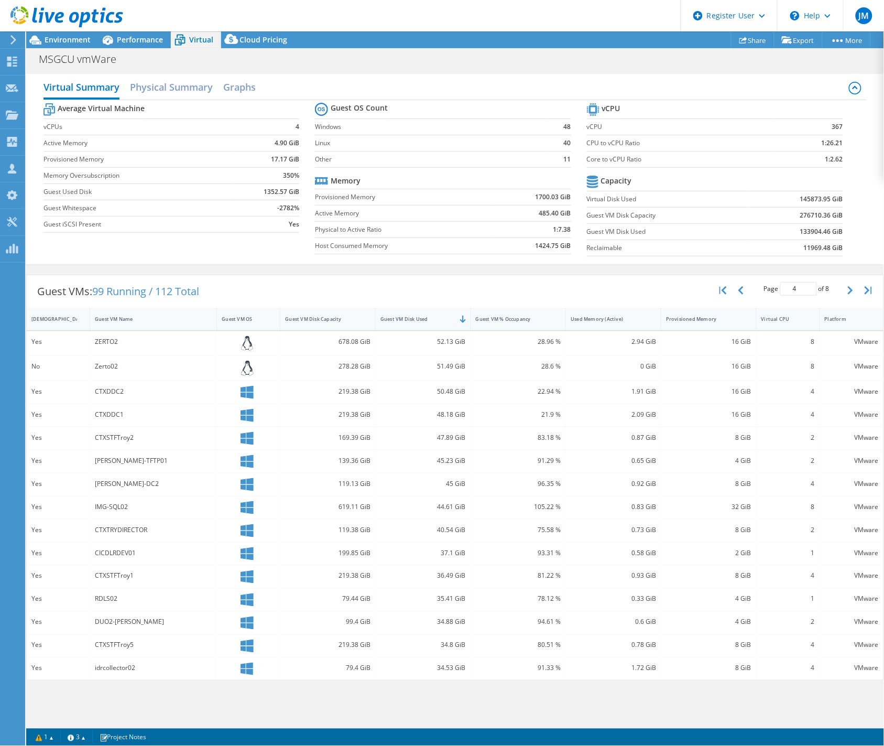
click at [131, 442] on div "CTXSTFTroy2" at bounding box center [153, 438] width 117 height 12
click at [113, 439] on div "CTXSTFTroy2" at bounding box center [153, 438] width 117 height 12
click at [119, 463] on div "[PERSON_NAME]-TFTP01" at bounding box center [153, 461] width 117 height 12
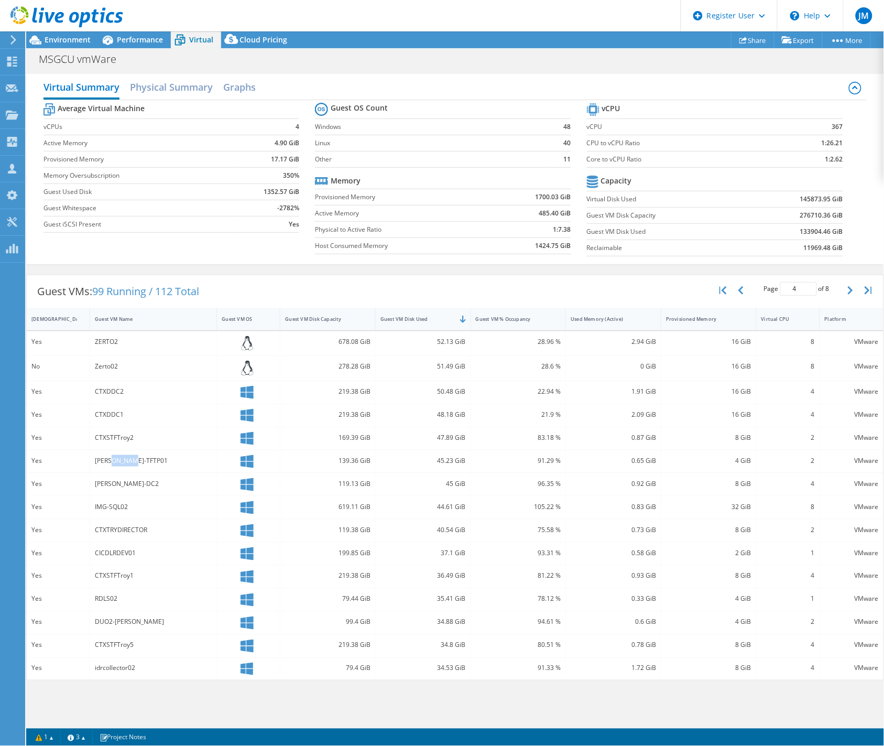
click at [126, 456] on div "[PERSON_NAME]-TFTP01" at bounding box center [153, 461] width 117 height 12
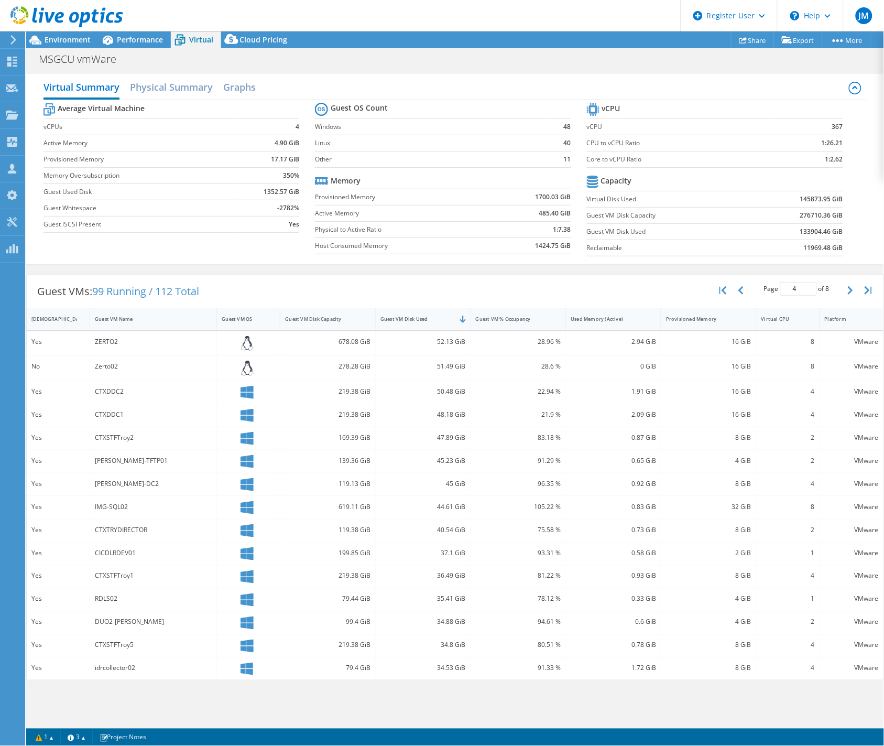
click at [105, 481] on div "[PERSON_NAME]-DC2" at bounding box center [153, 484] width 117 height 12
click at [109, 510] on div "IMG-SQL02" at bounding box center [153, 507] width 117 height 12
click at [111, 507] on div "IMG-SQL02" at bounding box center [153, 507] width 117 height 12
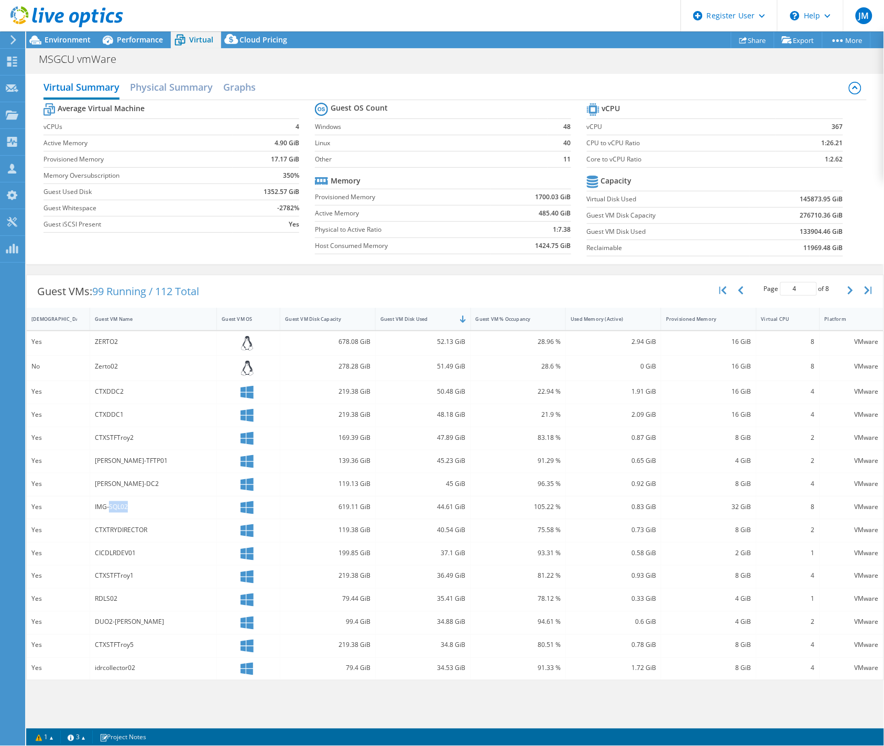
click at [111, 507] on div "IMG-SQL02" at bounding box center [153, 507] width 117 height 12
click at [113, 527] on div "CTXTRYDIRECTOR" at bounding box center [153, 530] width 117 height 12
click at [109, 559] on div "CICDLRDEV01" at bounding box center [153, 554] width 127 height 23
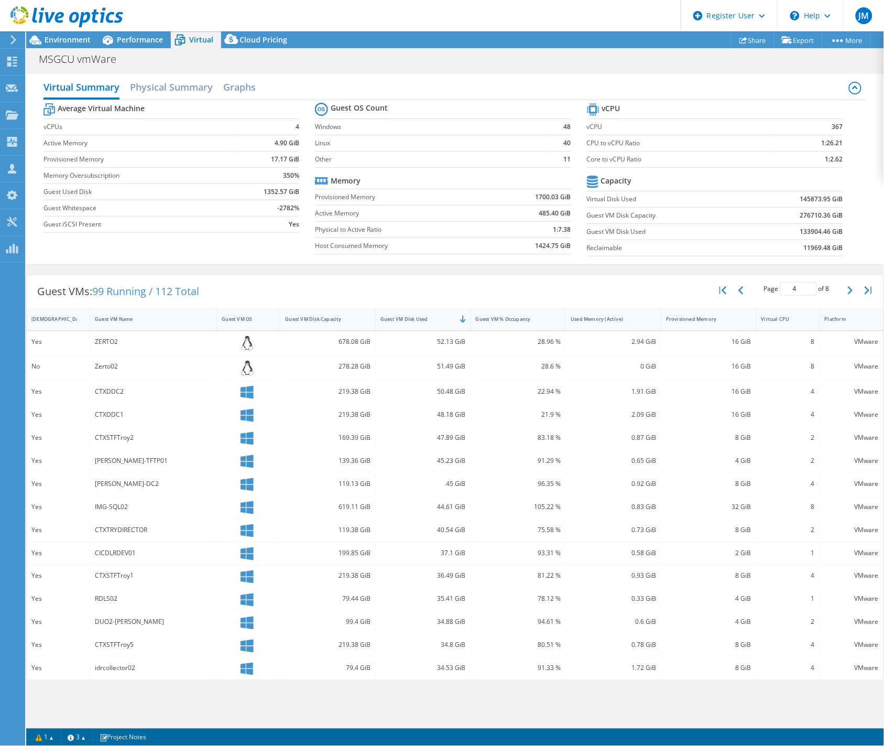
click at [109, 549] on div "CICDLRDEV01" at bounding box center [153, 553] width 117 height 12
click at [107, 574] on div "CTXSTFTroy1" at bounding box center [153, 576] width 117 height 12
click at [94, 596] on div "RDLS02" at bounding box center [153, 600] width 127 height 23
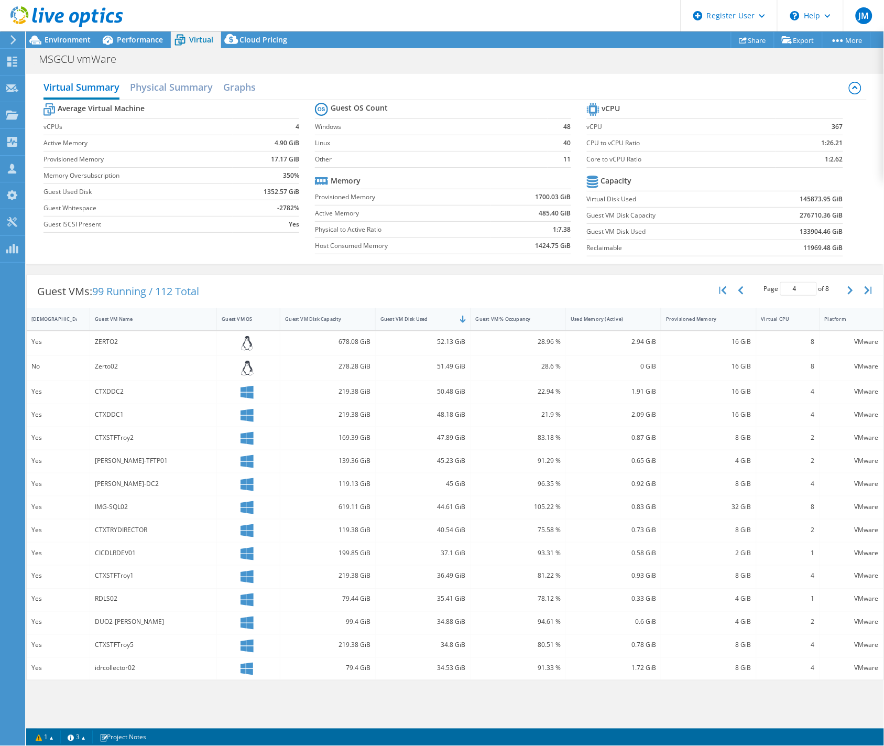
click at [94, 599] on div "RDLS02" at bounding box center [153, 600] width 127 height 23
click at [101, 600] on div "RDLS02" at bounding box center [153, 599] width 117 height 12
click at [117, 622] on div "DUO2-[PERSON_NAME]" at bounding box center [153, 623] width 117 height 12
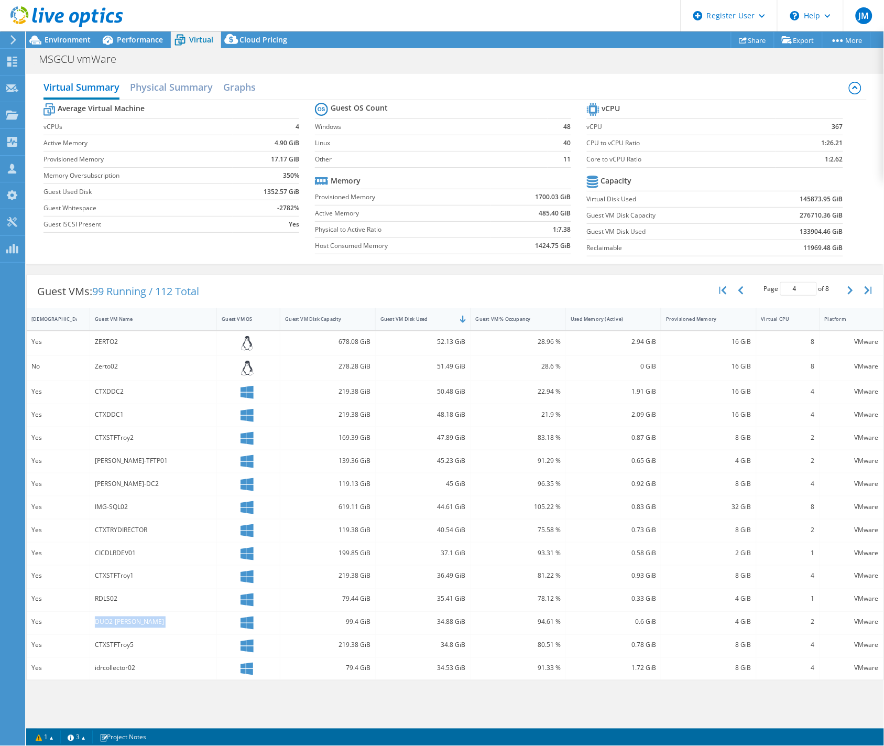
click at [117, 622] on div "DUO2-[PERSON_NAME]" at bounding box center [153, 623] width 117 height 12
click at [126, 647] on div "CTXSTFTroy5" at bounding box center [153, 646] width 117 height 12
click at [124, 673] on div "idrcollector02" at bounding box center [153, 669] width 117 height 12
click at [125, 672] on div "idrcollector02" at bounding box center [153, 669] width 117 height 12
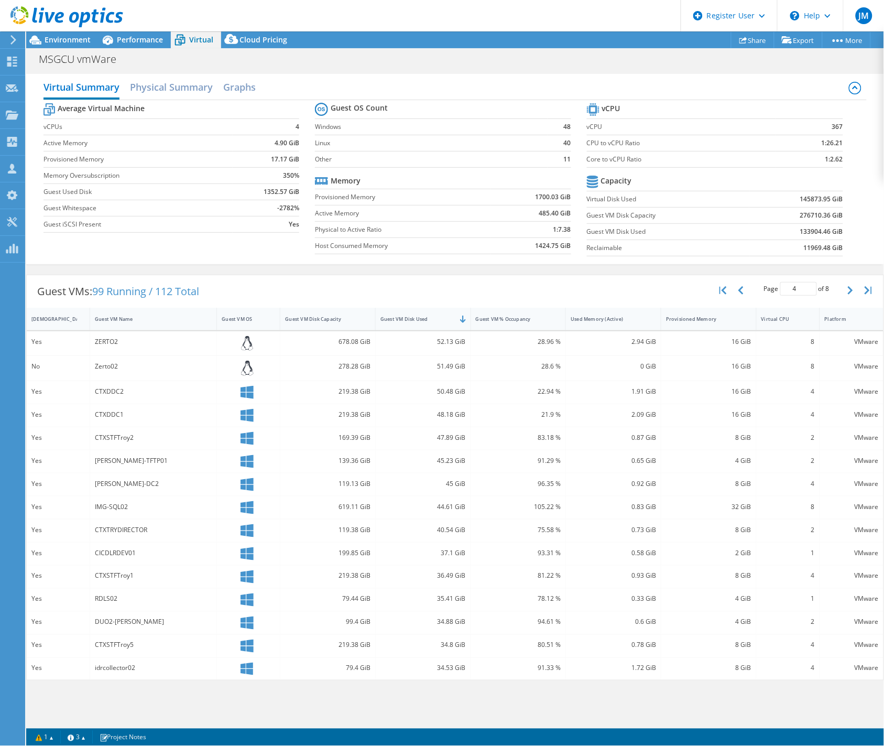
click at [446, 341] on div "52.13 GiB" at bounding box center [423, 342] width 85 height 12
click at [438, 369] on div "51.49 GiB" at bounding box center [423, 367] width 85 height 12
click at [449, 391] on div "50.48 GiB" at bounding box center [423, 392] width 85 height 12
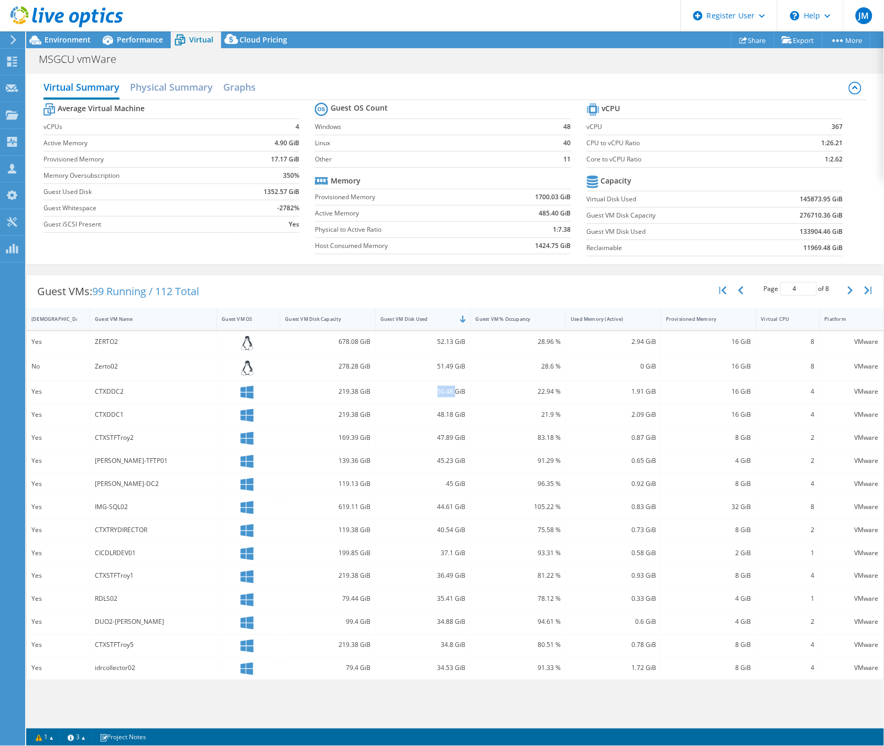
click at [449, 391] on div "50.48 GiB" at bounding box center [423, 392] width 85 height 12
click at [441, 413] on div "48.18 GiB" at bounding box center [423, 415] width 85 height 12
click at [437, 433] on div "47.89 GiB" at bounding box center [423, 438] width 85 height 12
click at [444, 437] on div "47.89 GiB" at bounding box center [423, 438] width 85 height 12
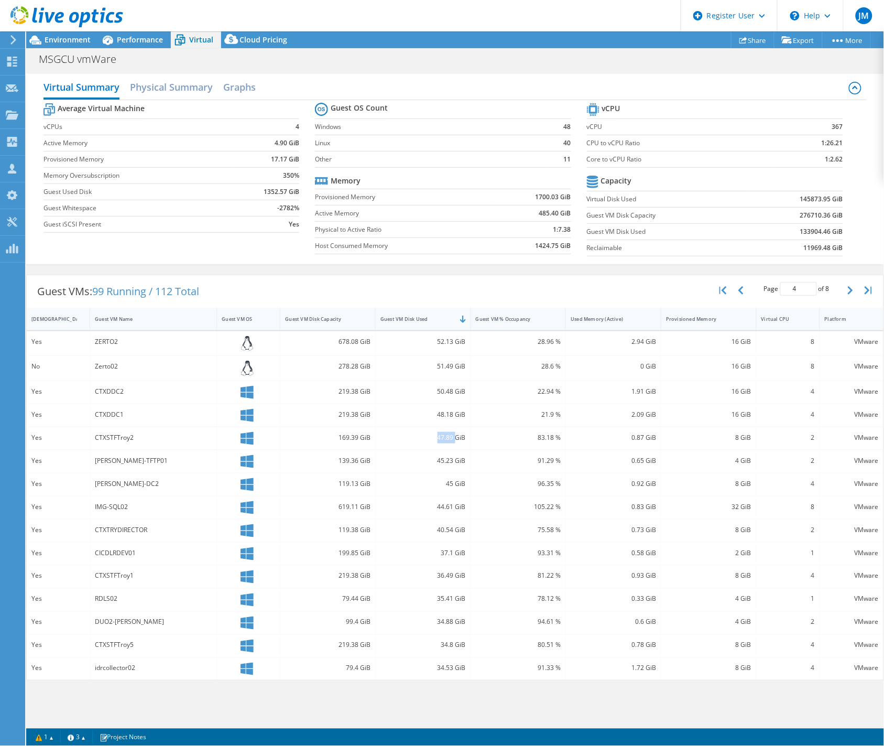
click at [444, 437] on div "47.89 GiB" at bounding box center [423, 438] width 85 height 12
click at [444, 458] on div "45.23 GiB" at bounding box center [423, 461] width 85 height 12
click at [453, 482] on div "45 GiB" at bounding box center [423, 484] width 85 height 12
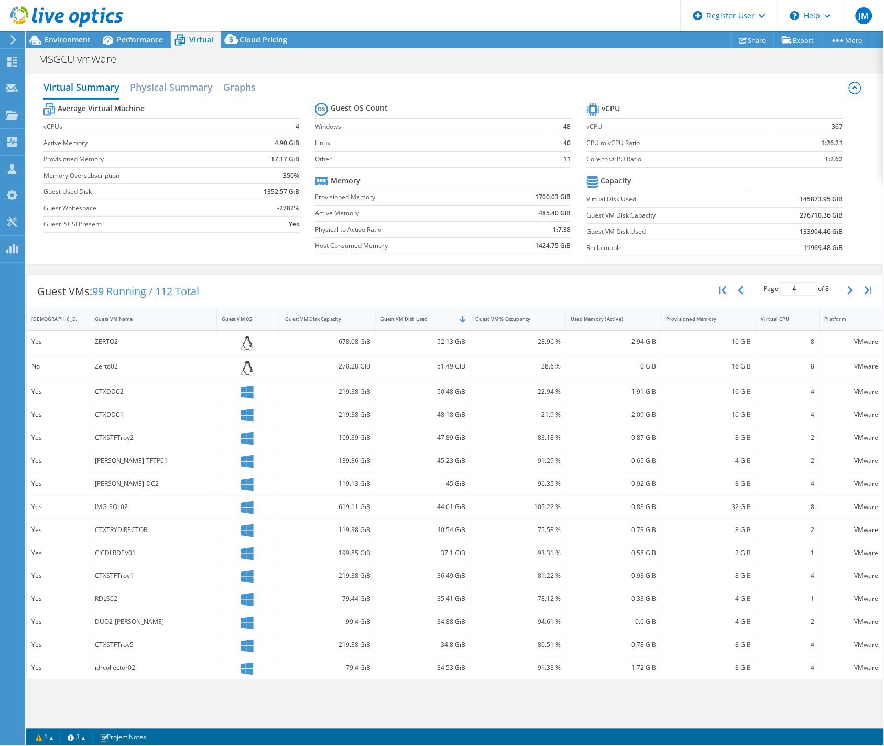
click at [446, 483] on div "45 GiB" at bounding box center [423, 484] width 85 height 12
click at [449, 483] on div "45 GiB" at bounding box center [423, 484] width 85 height 12
click at [444, 504] on div "44.61 GiB" at bounding box center [423, 507] width 85 height 12
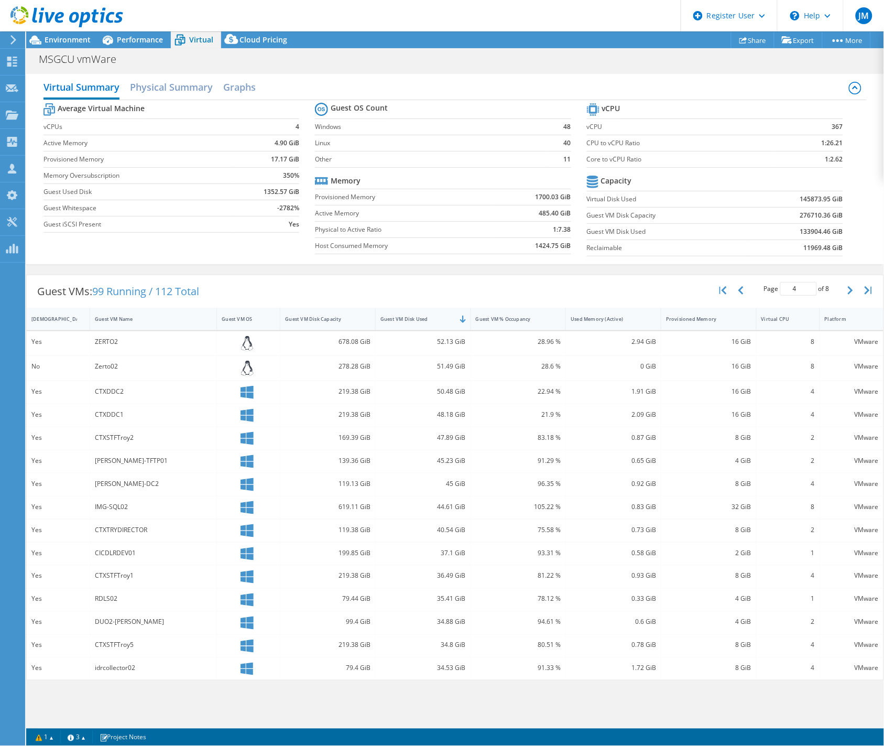
click at [440, 530] on div "40.54 GiB" at bounding box center [423, 530] width 85 height 12
click at [446, 551] on div "37.1 GiB" at bounding box center [423, 553] width 85 height 12
click at [448, 580] on div "36.49 GiB" at bounding box center [423, 576] width 85 height 12
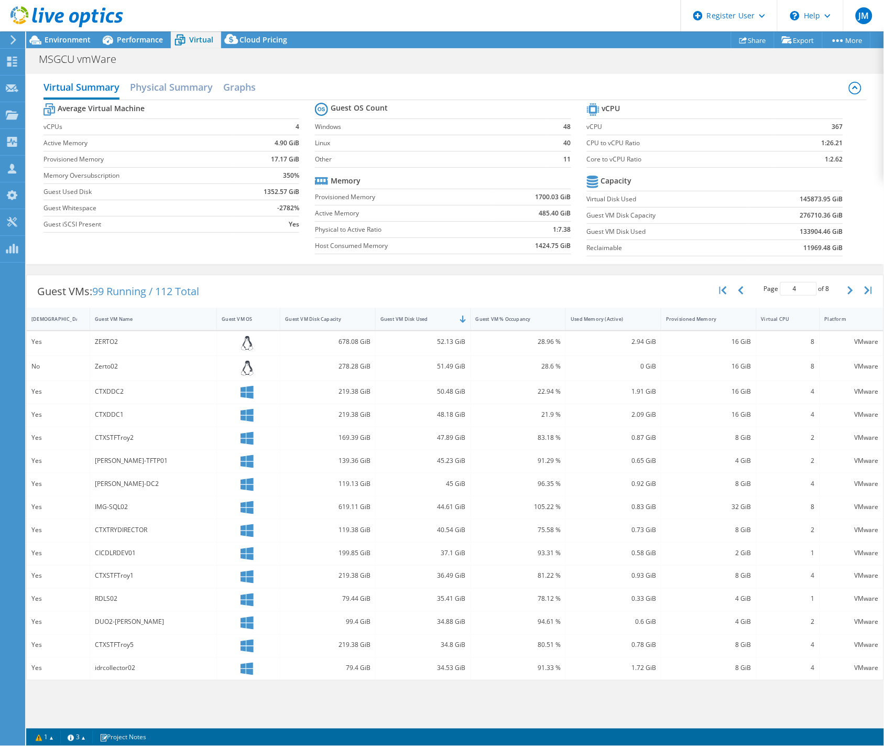
click at [448, 578] on div "36.49 GiB" at bounding box center [423, 576] width 85 height 12
click at [438, 598] on div "35.41 GiB" at bounding box center [423, 599] width 85 height 12
click at [442, 621] on div "34.88 GiB" at bounding box center [423, 623] width 85 height 12
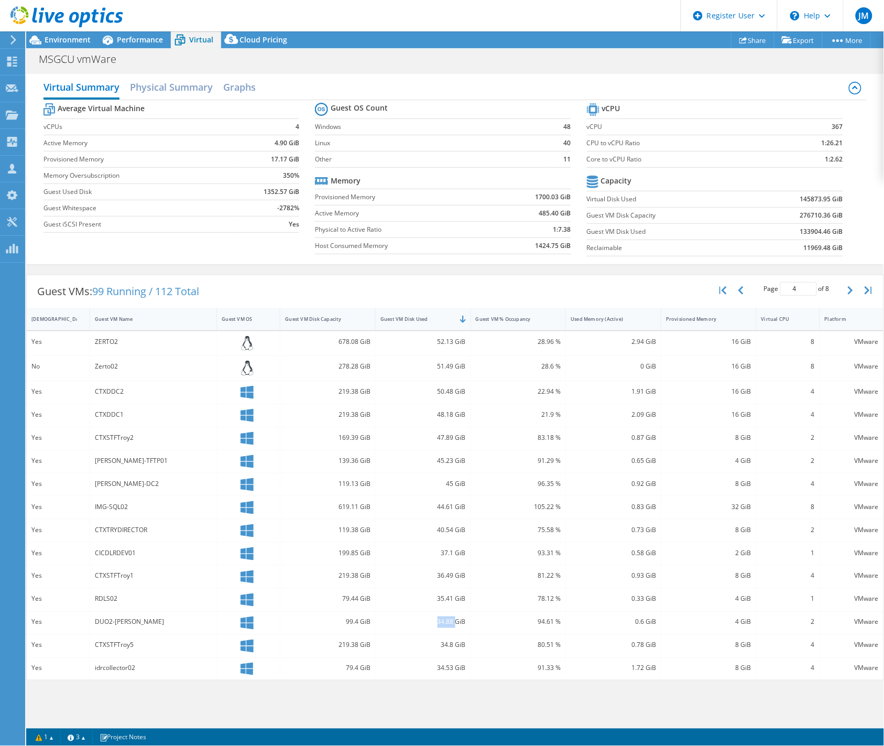
click at [442, 621] on div "34.88 GiB" at bounding box center [423, 623] width 85 height 12
click at [439, 643] on div "34.8 GiB" at bounding box center [423, 646] width 85 height 12
click at [444, 667] on div "34.53 GiB" at bounding box center [423, 669] width 85 height 12
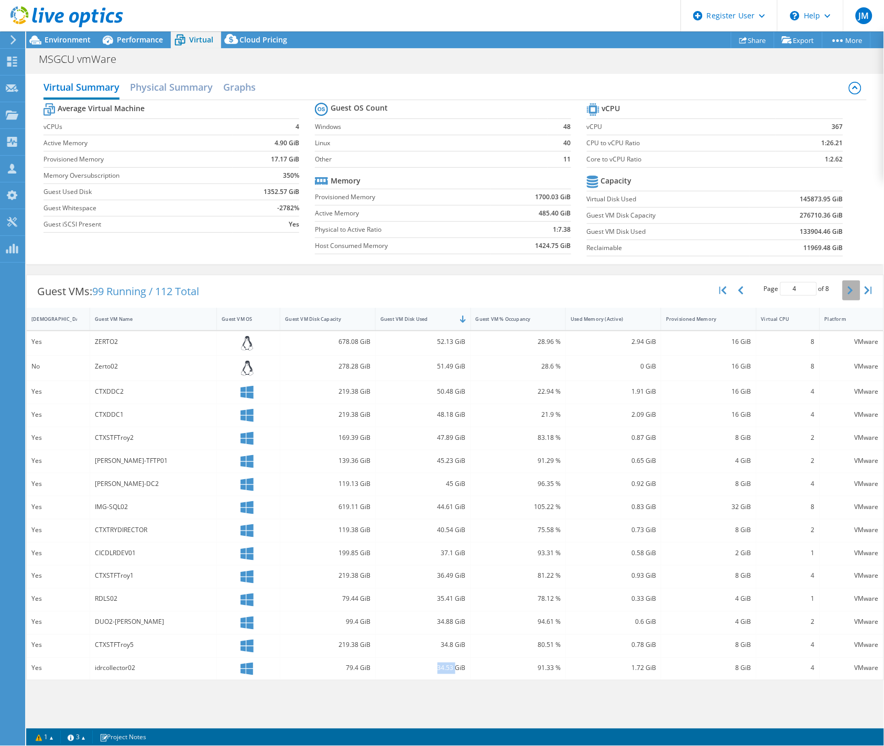
click at [850, 290] on icon "button" at bounding box center [850, 290] width 5 height 8
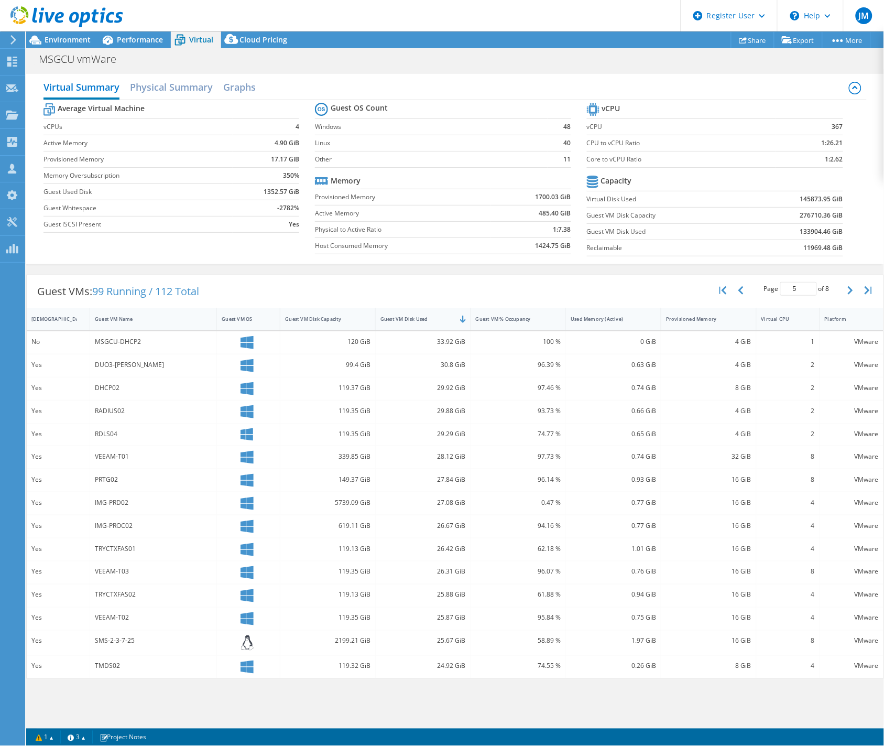
click at [118, 341] on div "MSGCU-DHCP2" at bounding box center [153, 342] width 117 height 12
click at [109, 363] on div "DUO3-[PERSON_NAME]" at bounding box center [153, 365] width 117 height 12
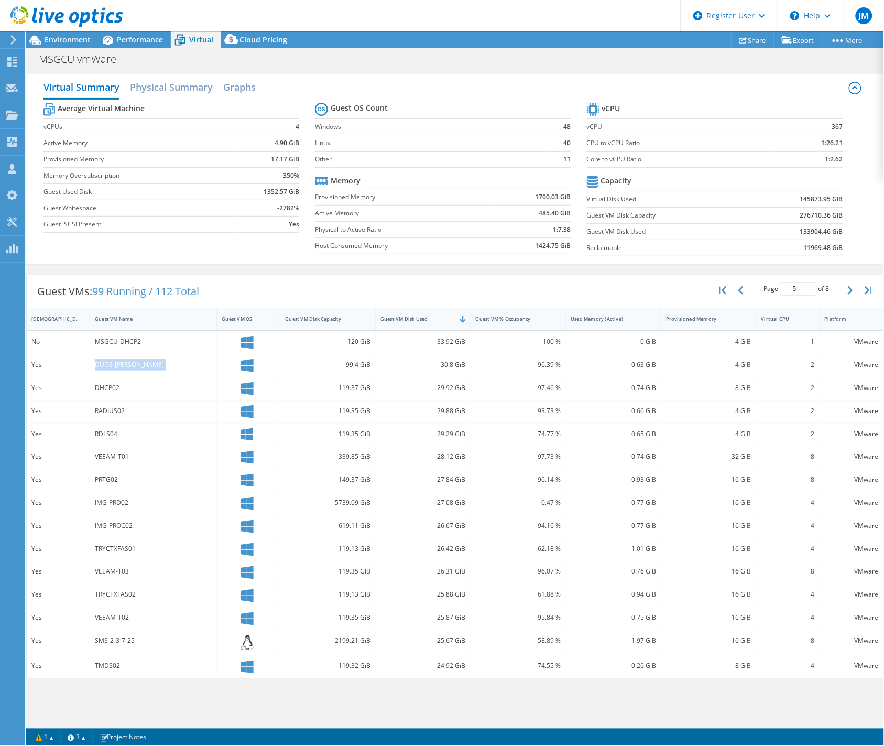
click at [109, 363] on div "DUO3-[PERSON_NAME]" at bounding box center [153, 365] width 117 height 12
click at [114, 390] on div "DHCP02" at bounding box center [153, 388] width 117 height 12
click at [113, 412] on div "RADIUS02" at bounding box center [153, 411] width 117 height 12
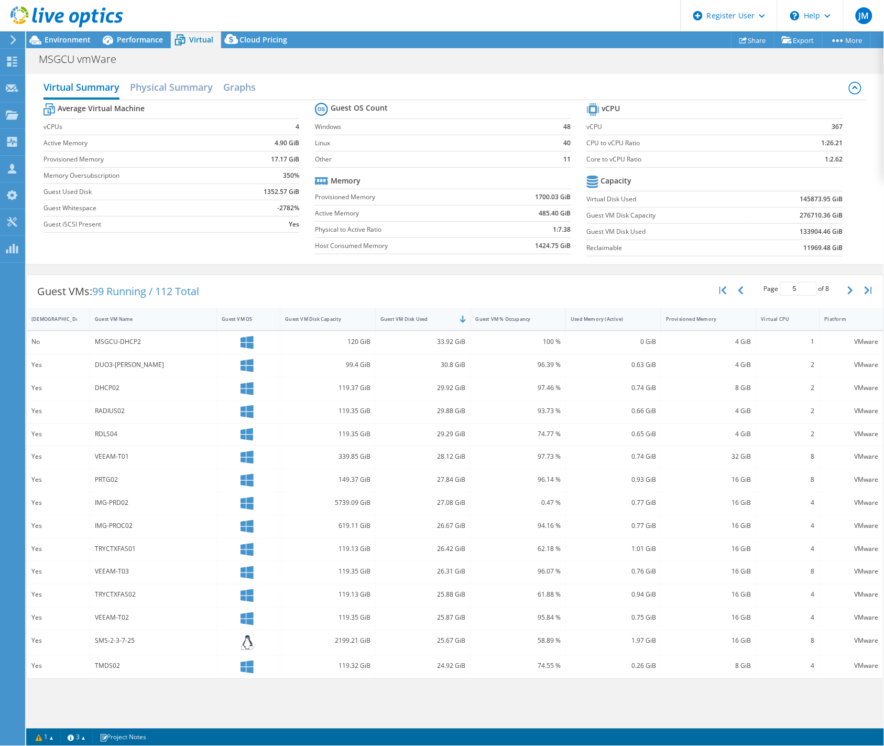
click at [103, 434] on div "RDLS04" at bounding box center [153, 434] width 117 height 12
click at [97, 455] on div "VEEAM-T01" at bounding box center [153, 457] width 117 height 12
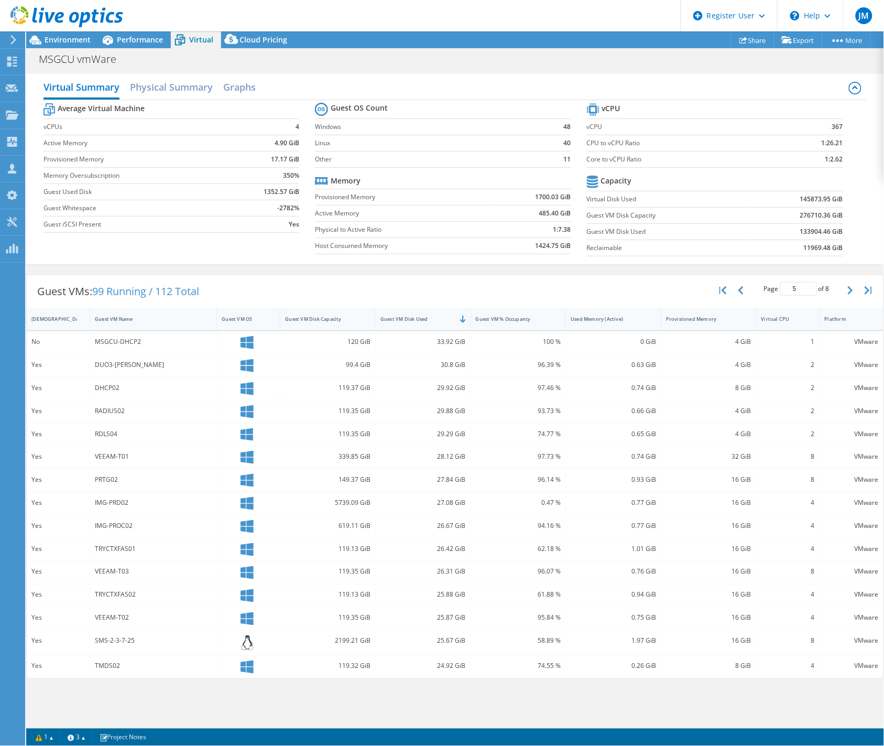
drag, startPoint x: 88, startPoint y: 476, endPoint x: 95, endPoint y: 477, distance: 7.4
click at [88, 476] on div "Yes" at bounding box center [58, 480] width 63 height 23
click at [111, 479] on div "PRTG02" at bounding box center [153, 480] width 117 height 12
click at [109, 500] on div "IMG-PRD02" at bounding box center [153, 503] width 117 height 12
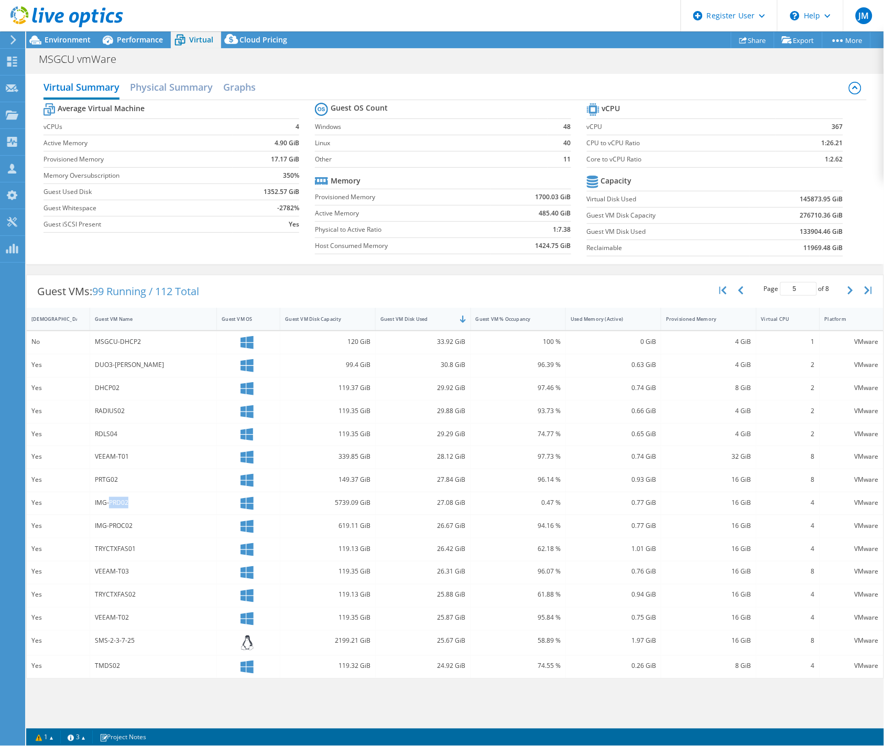
click at [109, 500] on div "IMG-PRD02" at bounding box center [153, 503] width 117 height 12
click at [109, 522] on div "IMG-PROC02" at bounding box center [153, 526] width 117 height 12
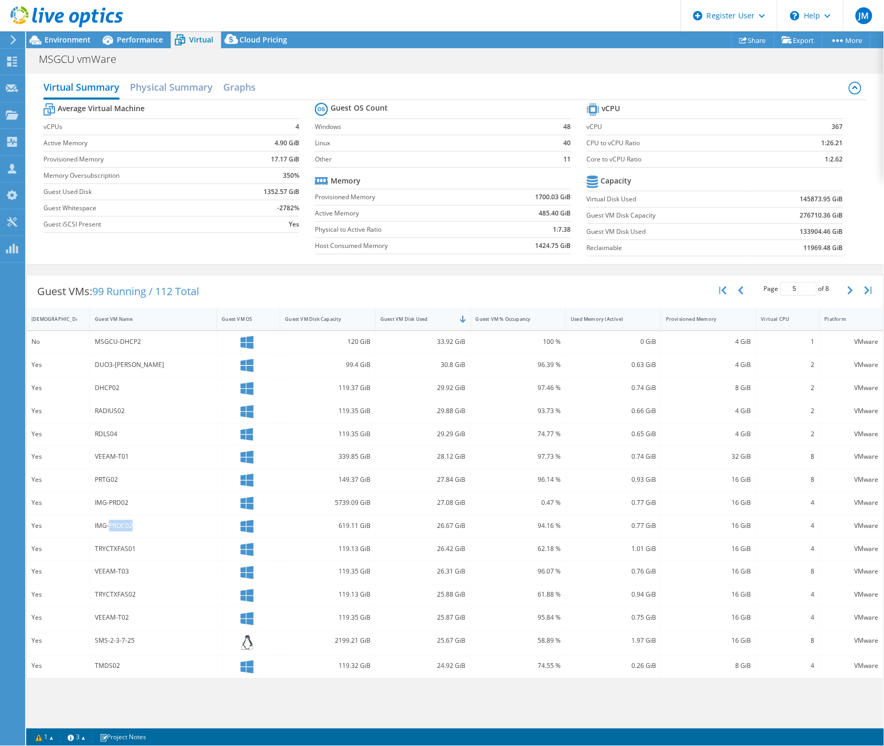
click at [109, 522] on div "IMG-PROC02" at bounding box center [153, 526] width 117 height 12
click at [112, 548] on div "TRYCTXFAS01" at bounding box center [153, 549] width 117 height 12
click at [92, 563] on div "VEEAM-T03" at bounding box center [153, 573] width 127 height 23
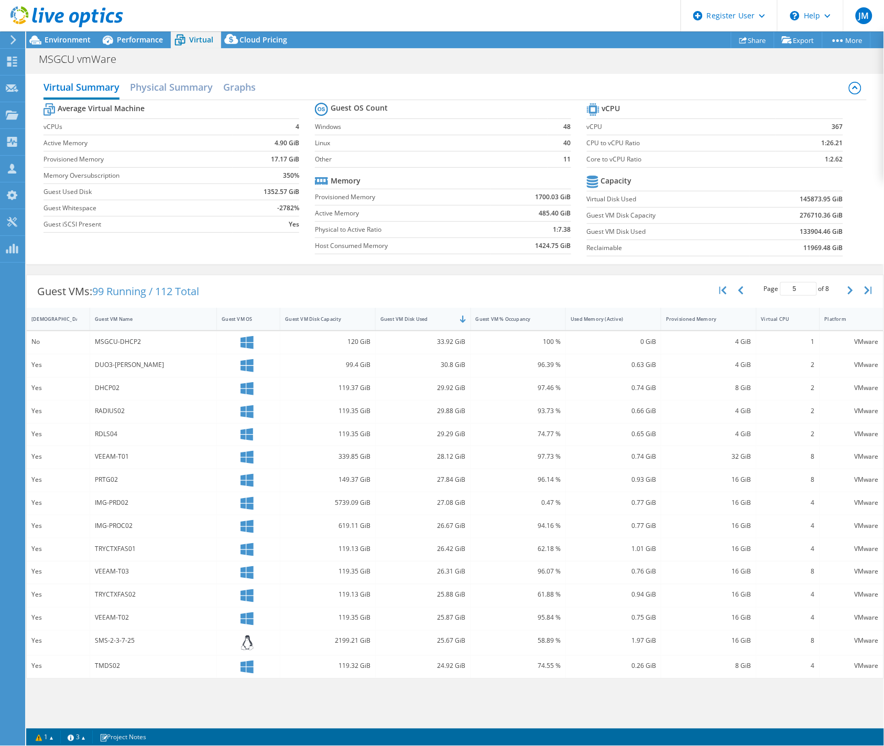
click at [103, 569] on div "VEEAM-T03" at bounding box center [153, 572] width 117 height 12
click at [102, 592] on div "TRYCTXFAS02" at bounding box center [153, 595] width 117 height 12
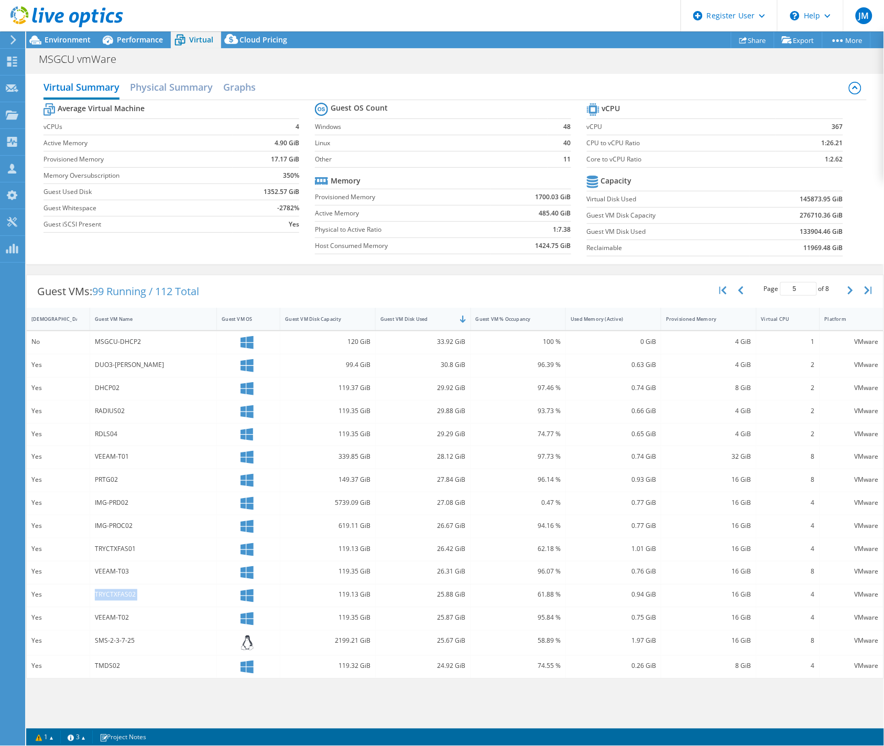
click at [102, 592] on div "TRYCTXFAS02" at bounding box center [153, 595] width 117 height 12
click at [107, 613] on div "VEEAM-T02" at bounding box center [153, 618] width 117 height 12
click at [111, 633] on div "SMS-2-3-7-25" at bounding box center [153, 643] width 127 height 25
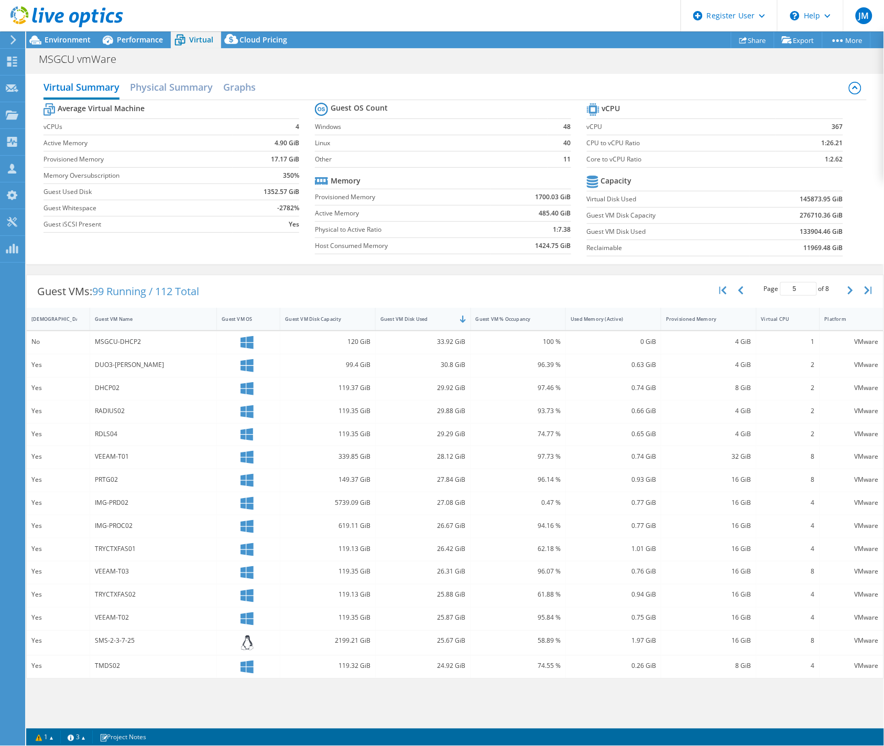
click at [106, 644] on div "SMS-2-3-7-25" at bounding box center [153, 641] width 117 height 12
click at [104, 662] on div "TMDS02" at bounding box center [153, 667] width 117 height 12
click at [104, 664] on div "TMDS02" at bounding box center [153, 667] width 117 height 12
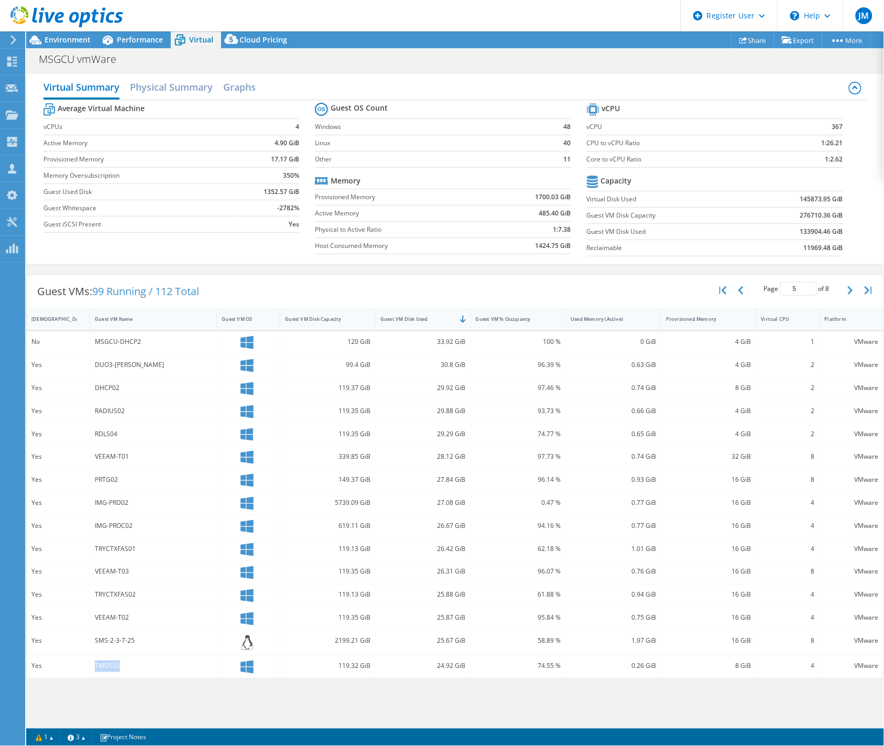
click at [104, 664] on div "TMDS02" at bounding box center [153, 667] width 117 height 12
click at [435, 340] on div "33.92 GiB" at bounding box center [423, 342] width 85 height 12
click at [438, 342] on div "33.92 GiB" at bounding box center [423, 342] width 85 height 12
click at [448, 367] on div "30.8 GiB" at bounding box center [423, 365] width 85 height 12
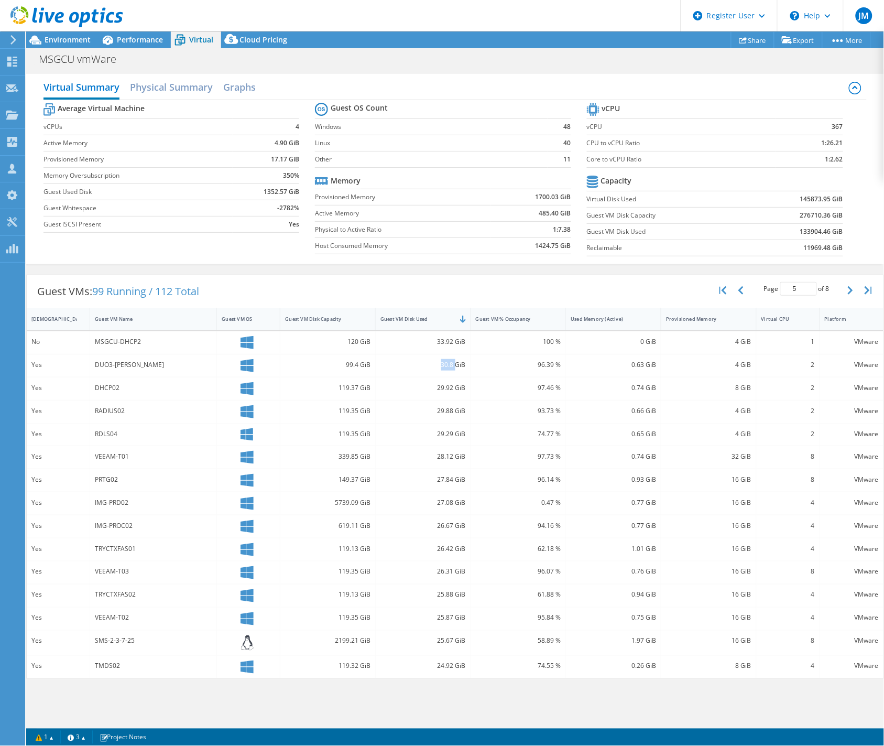
click at [448, 367] on div "30.8 GiB" at bounding box center [423, 365] width 85 height 12
click at [446, 387] on div "29.92 GiB" at bounding box center [423, 388] width 85 height 12
click at [436, 411] on div "29.88 GiB" at bounding box center [423, 411] width 85 height 12
click at [449, 410] on div "29.88 GiB" at bounding box center [423, 411] width 85 height 12
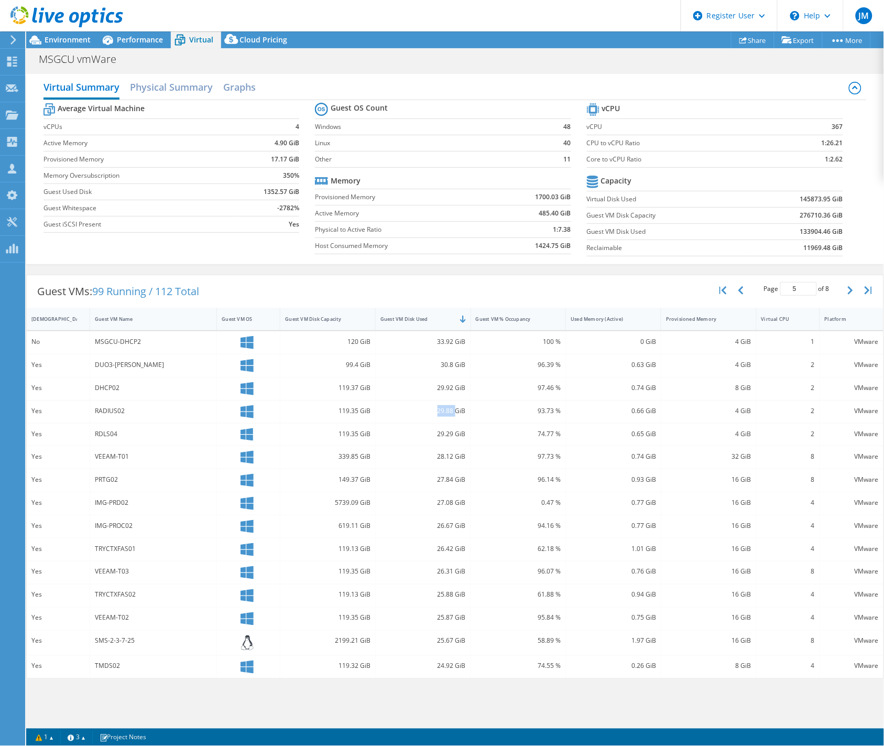
click at [449, 410] on div "29.88 GiB" at bounding box center [423, 411] width 85 height 12
click at [452, 433] on div "29.29 GiB" at bounding box center [423, 434] width 85 height 12
click at [457, 457] on div "28.12 GiB" at bounding box center [423, 457] width 85 height 12
click at [445, 458] on div "28.12 GiB" at bounding box center [423, 457] width 85 height 12
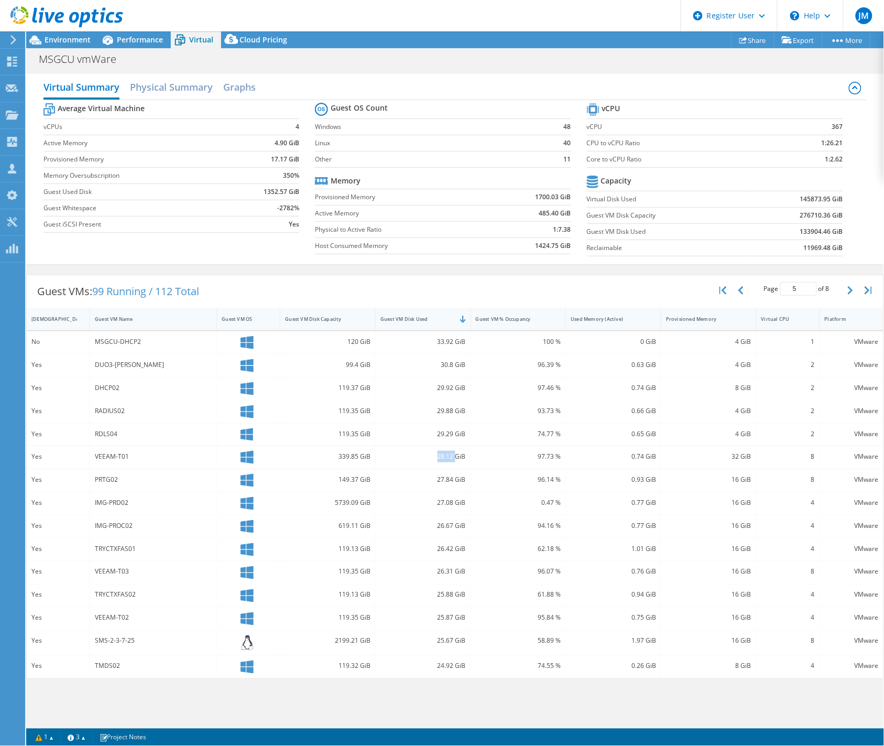
click at [445, 458] on div "28.12 GiB" at bounding box center [423, 457] width 85 height 12
click at [446, 480] on div "27.84 GiB" at bounding box center [423, 480] width 85 height 12
click at [449, 500] on div "27.08 GiB" at bounding box center [423, 503] width 85 height 12
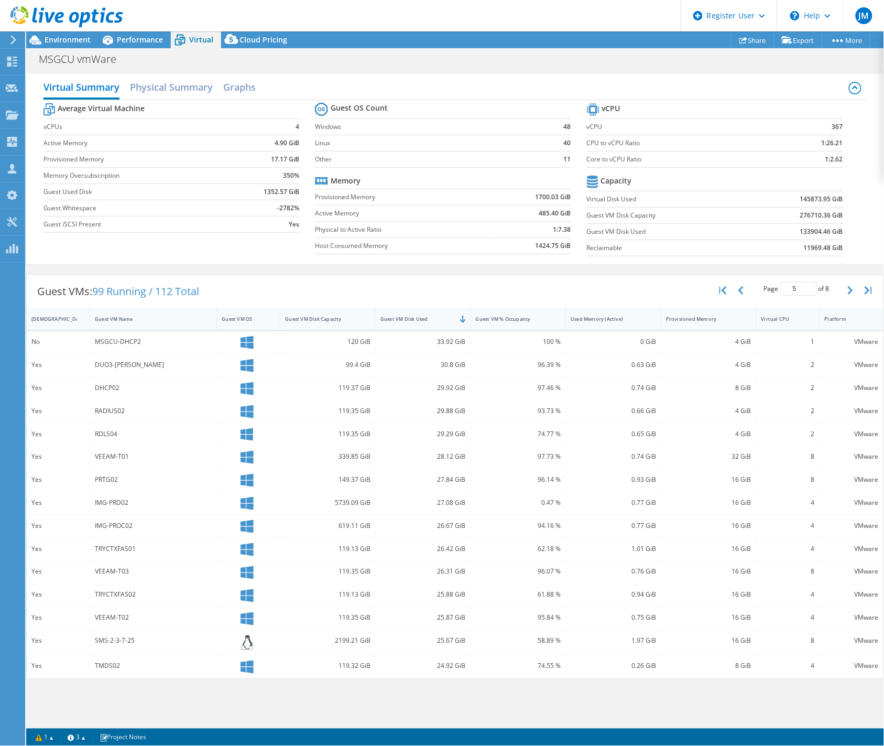
click at [445, 522] on div "26.67 GiB" at bounding box center [423, 526] width 85 height 12
click at [440, 547] on div "26.42 GiB" at bounding box center [423, 549] width 85 height 12
click at [446, 570] on div "26.31 GiB" at bounding box center [423, 572] width 85 height 12
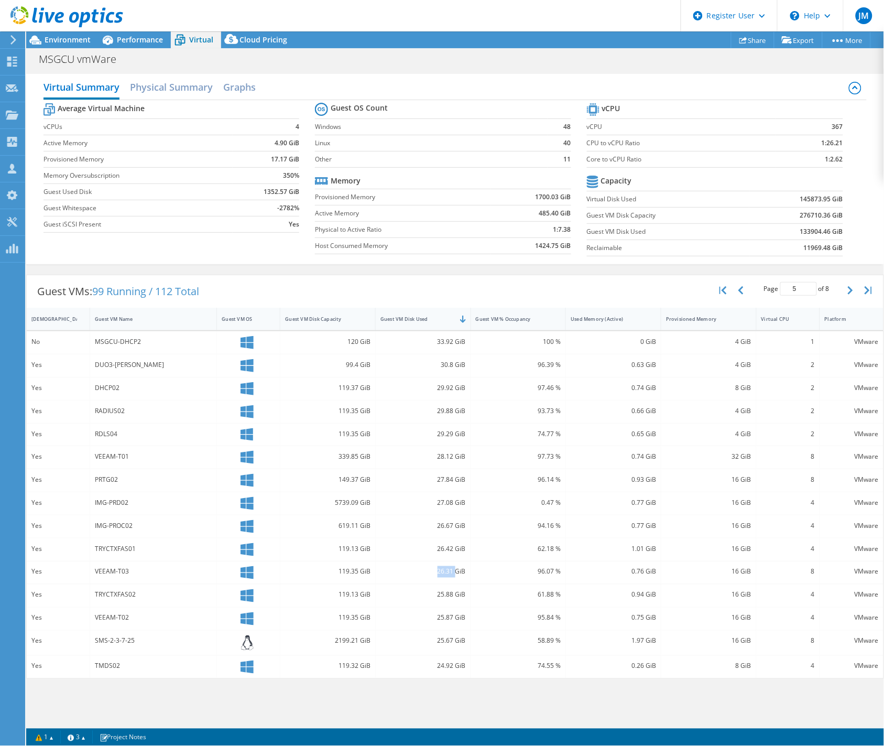
click at [446, 570] on div "26.31 GiB" at bounding box center [423, 572] width 85 height 12
click at [449, 593] on div "25.88 GiB" at bounding box center [423, 595] width 85 height 12
click at [449, 615] on div "25.87 GiB" at bounding box center [423, 618] width 85 height 12
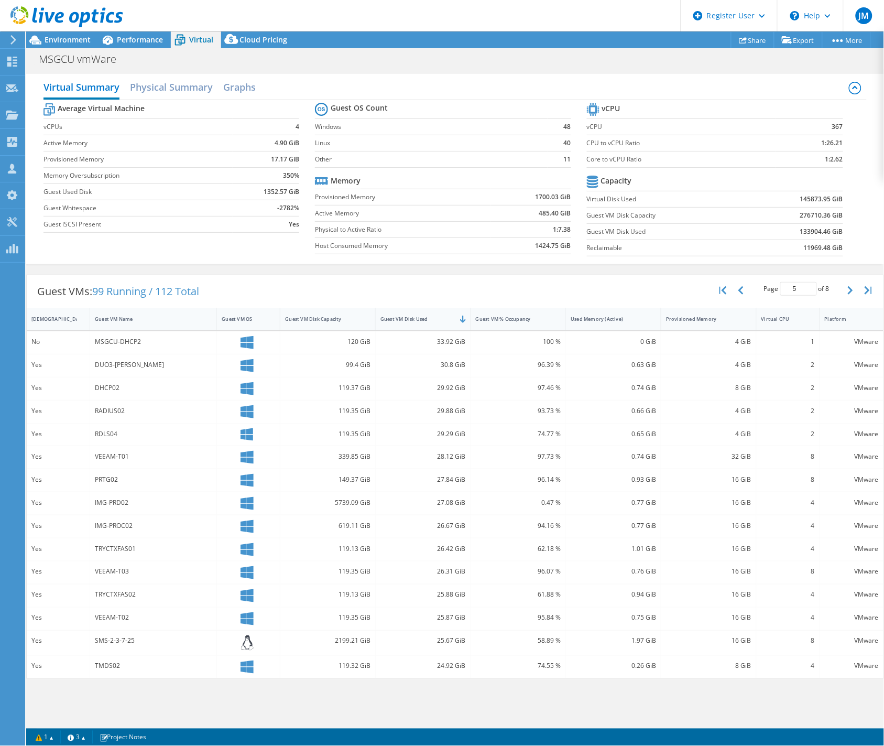
click at [444, 642] on div "25.67 GiB" at bounding box center [423, 641] width 85 height 12
click at [446, 663] on div "24.92 GiB" at bounding box center [423, 667] width 85 height 12
click at [852, 286] on icon "button" at bounding box center [850, 290] width 5 height 8
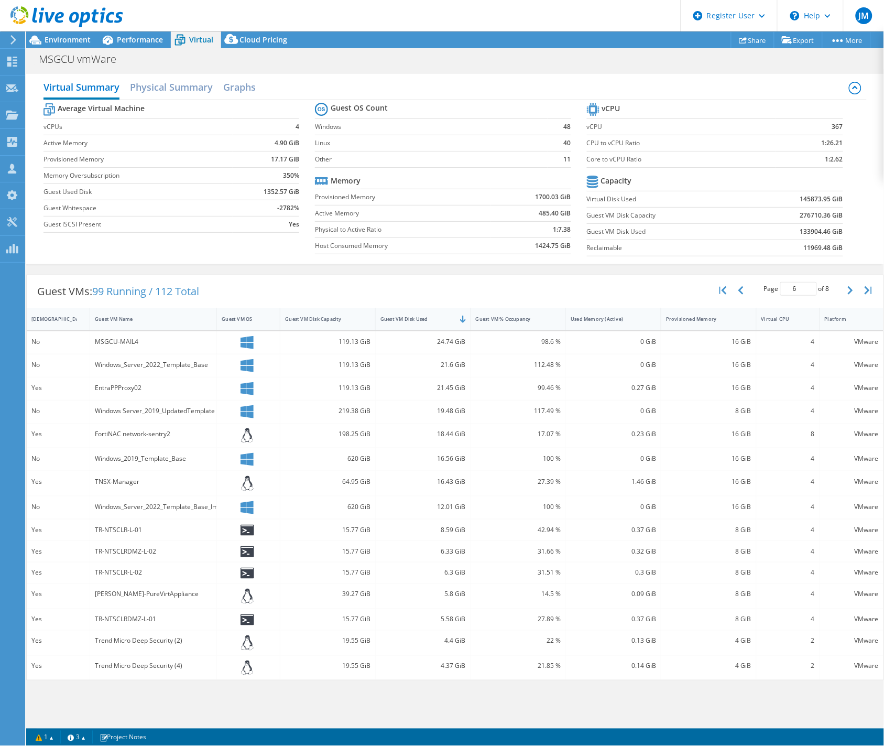
click at [112, 339] on div "MSGCU-MAIL4" at bounding box center [153, 342] width 117 height 12
click at [140, 360] on div "Windows_Server_2022_Template_Base" at bounding box center [153, 365] width 117 height 12
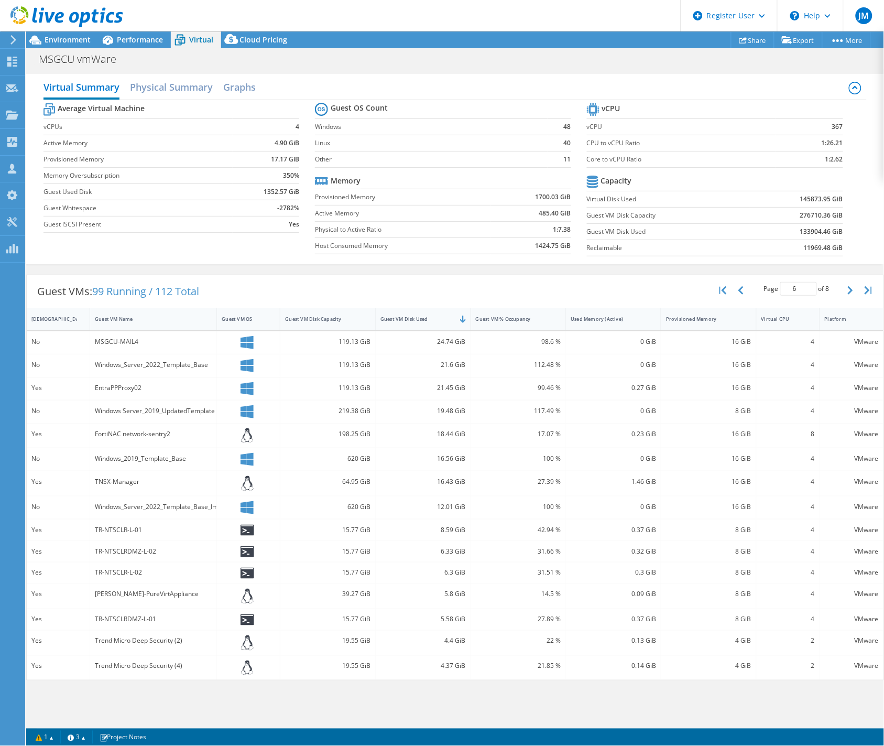
click at [132, 382] on div "EntraPPProxy02" at bounding box center [153, 388] width 117 height 12
click at [115, 406] on div "Windows Server_2019_UpdatedTemplate" at bounding box center [153, 411] width 117 height 12
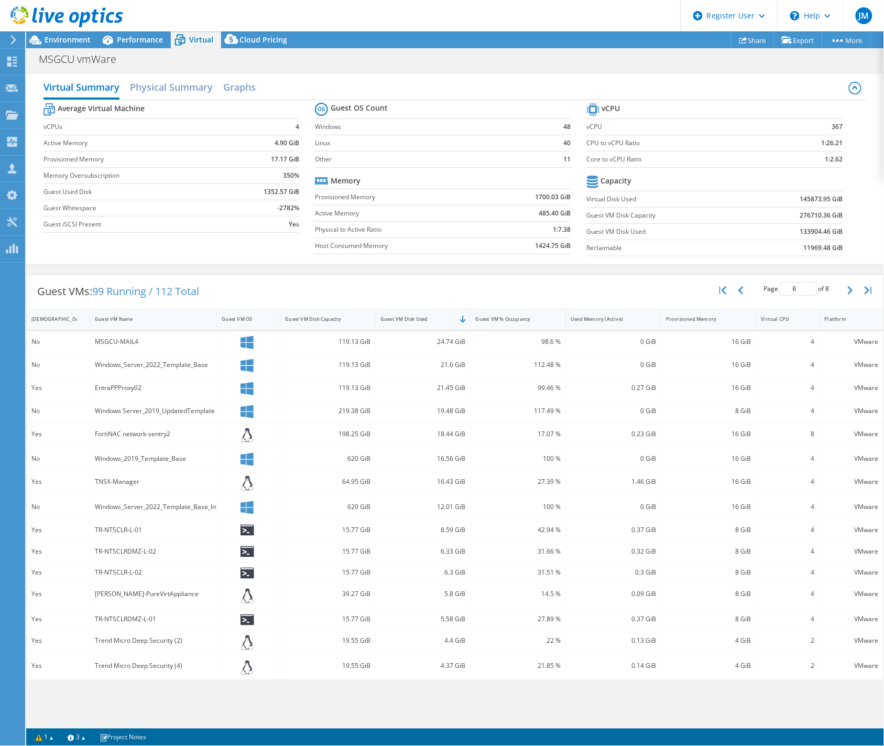
click at [121, 441] on div "FortiNAC network-sentry2" at bounding box center [153, 436] width 127 height 25
click at [122, 434] on div "FortiNAC network-sentry2" at bounding box center [153, 434] width 117 height 12
drag, startPoint x: 122, startPoint y: 434, endPoint x: 117, endPoint y: 433, distance: 5.5
click at [117, 433] on div "FortiNAC network-sentry2" at bounding box center [153, 434] width 117 height 12
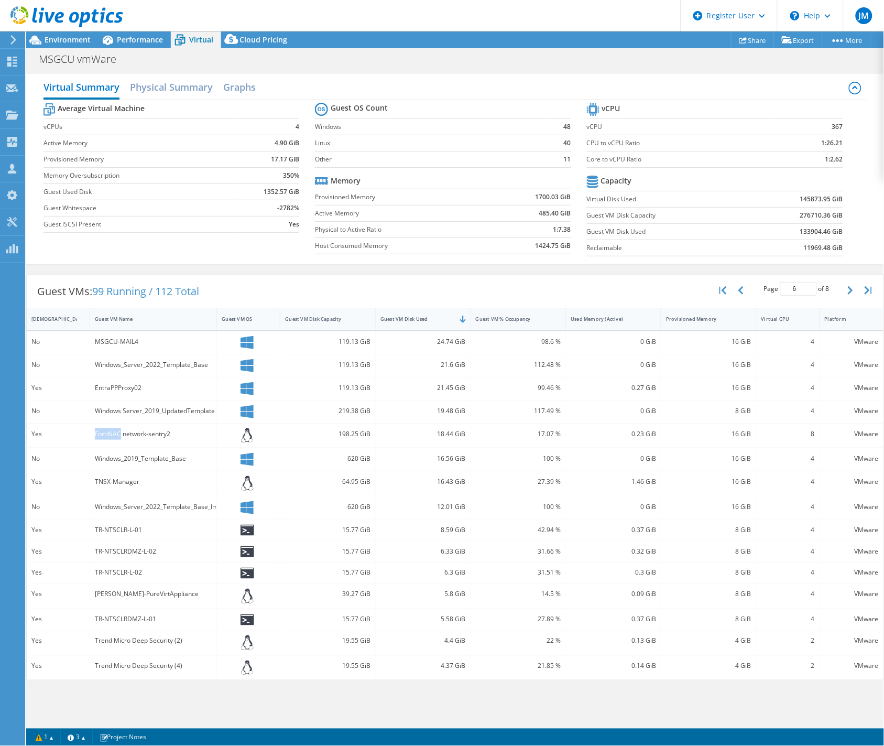
click at [117, 433] on div "FortiNAC network-sentry2" at bounding box center [153, 434] width 117 height 12
click at [143, 449] on div "Windows_2019_Template_Base" at bounding box center [153, 459] width 127 height 23
click at [143, 461] on div "Windows_2019_Template_Base" at bounding box center [153, 459] width 117 height 12
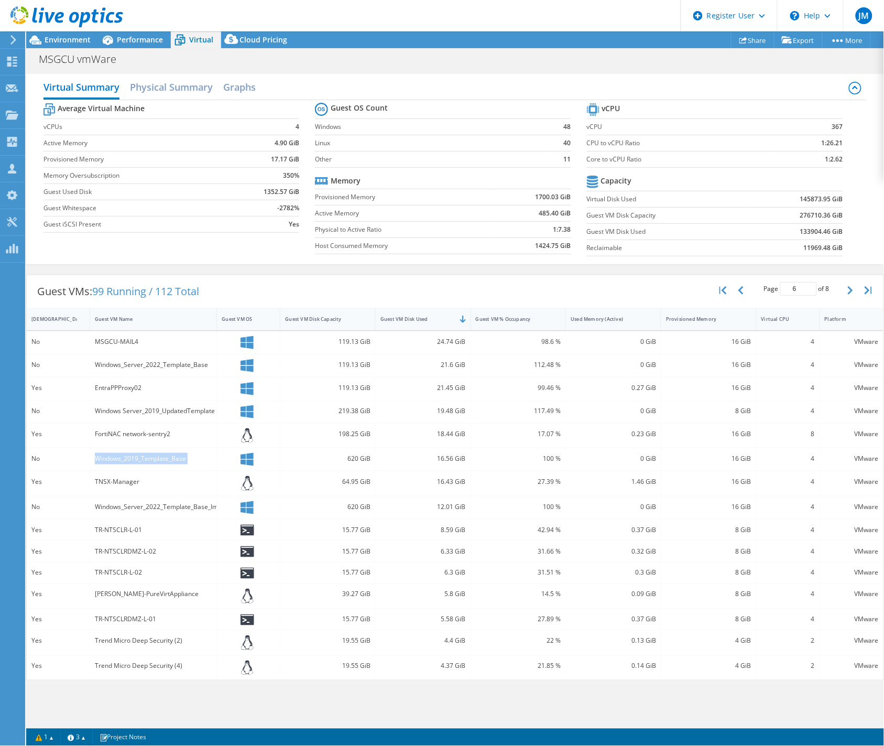
click at [143, 461] on div "Windows_2019_Template_Base" at bounding box center [153, 459] width 117 height 12
click at [121, 483] on div "TNSX-Manager" at bounding box center [153, 482] width 117 height 12
click at [121, 511] on div "Windows_Server_2022_Template_Base_Image" at bounding box center [153, 507] width 117 height 12
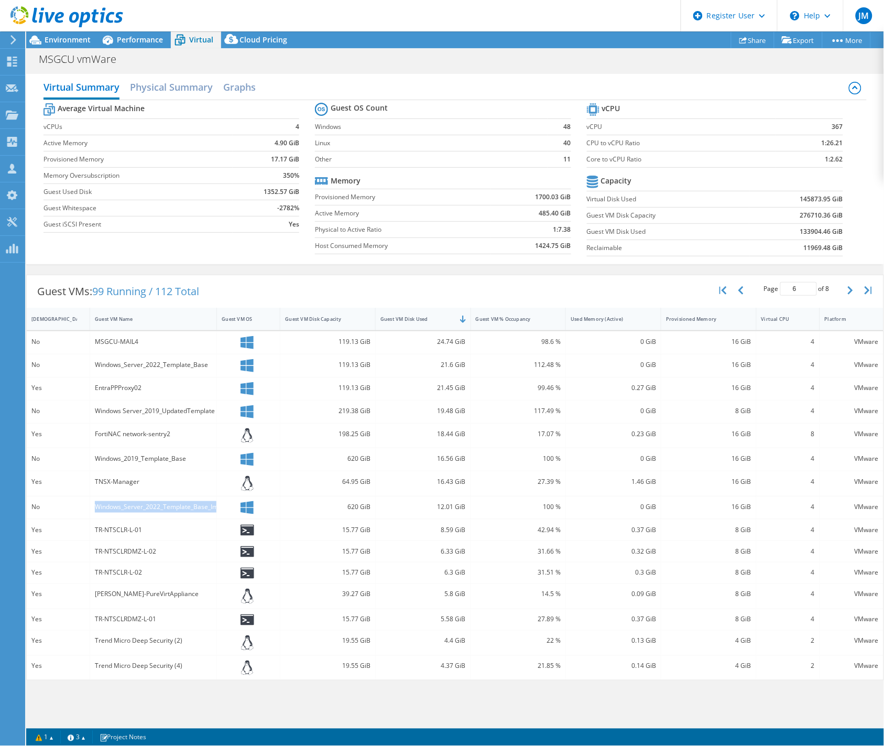
click at [121, 511] on div "Windows_Server_2022_Template_Base_Image" at bounding box center [153, 507] width 117 height 12
click at [108, 525] on div "TR-NTSCLR-L-01" at bounding box center [153, 530] width 117 height 12
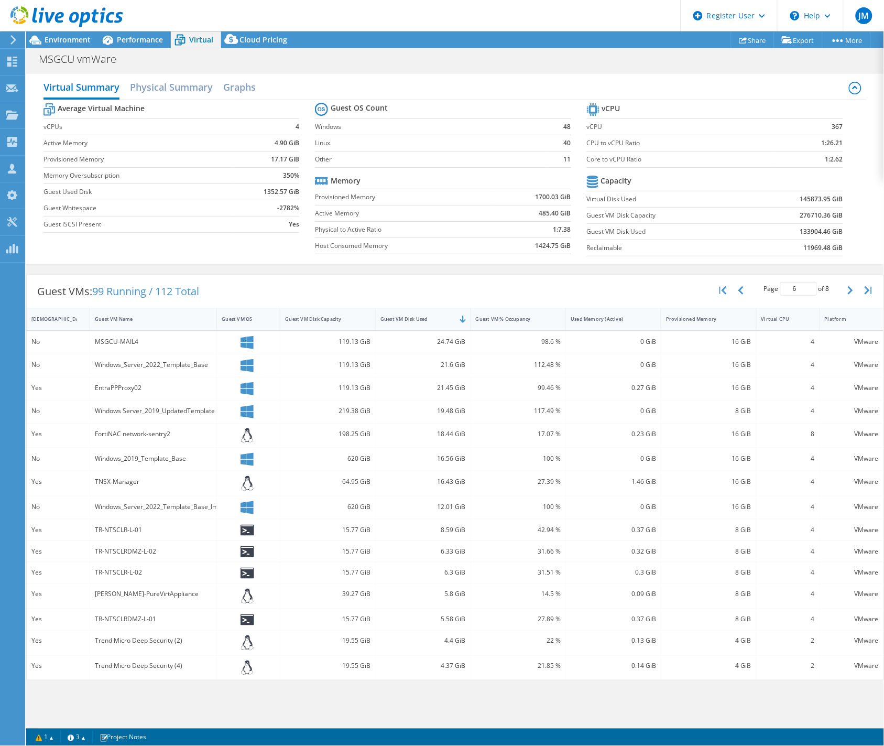
click at [140, 549] on div "TR-NTSCLRDMZ-L-02" at bounding box center [153, 552] width 117 height 12
click at [142, 546] on div "TR-NTSCLRDMZ-L-02" at bounding box center [153, 552] width 117 height 12
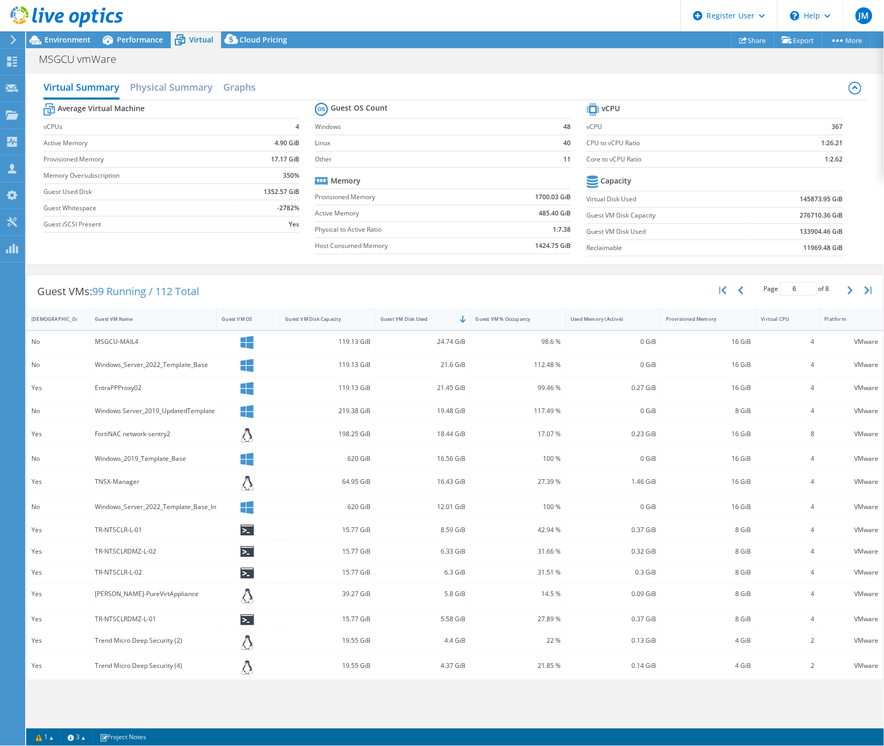
click at [123, 569] on div "TR-NTSCLR-L-02" at bounding box center [153, 573] width 117 height 12
click at [125, 582] on div "TR-NTSCLR-L-02" at bounding box center [153, 573] width 127 height 21
click at [126, 595] on div "[PERSON_NAME]-PureVirtAppliance" at bounding box center [153, 595] width 117 height 12
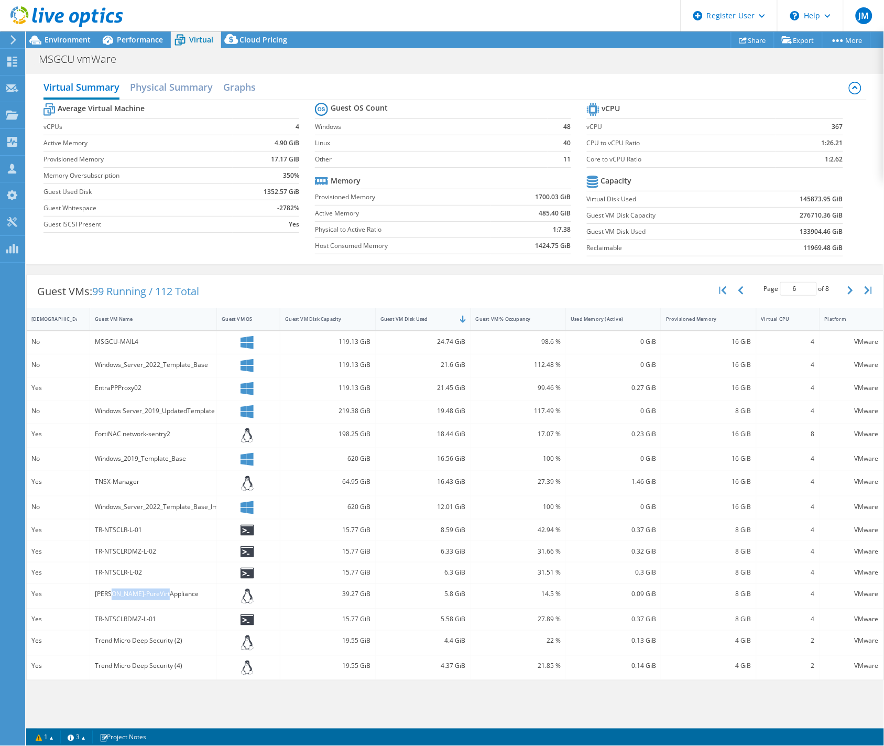
click at [126, 595] on div "[PERSON_NAME]-PureVirtAppliance" at bounding box center [153, 595] width 117 height 12
click at [128, 622] on div "TR-NTSCLRDMZ-L-01" at bounding box center [153, 620] width 117 height 12
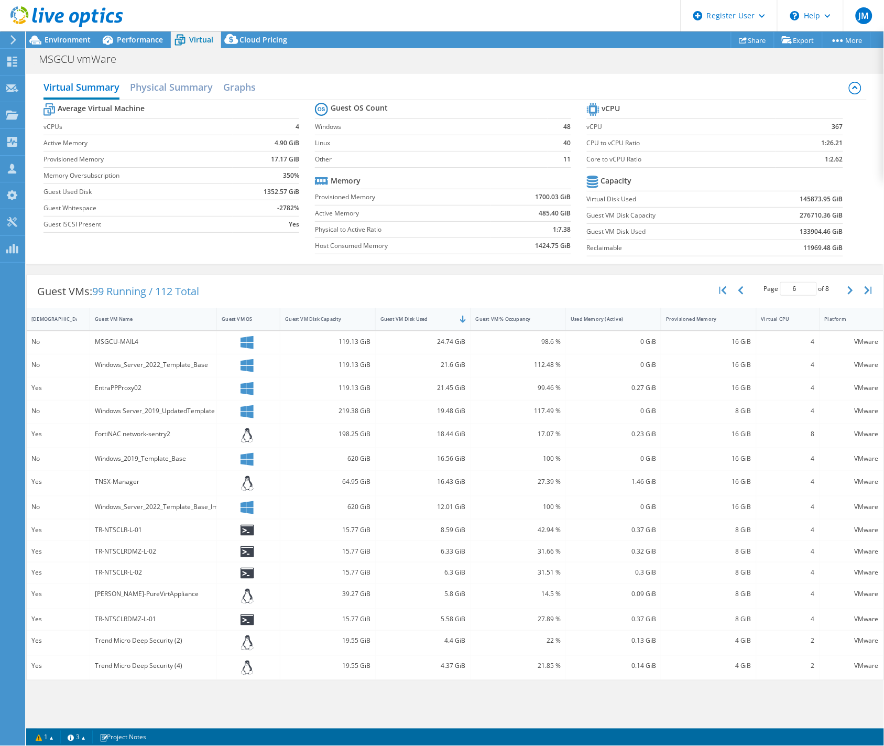
click at [126, 632] on div "Trend Micro Deep Security (2)" at bounding box center [153, 643] width 127 height 25
click at [128, 643] on div "Trend Micro Deep Security (2)" at bounding box center [153, 641] width 117 height 12
click at [134, 659] on div "Trend Micro Deep Security (4)" at bounding box center [153, 668] width 127 height 25
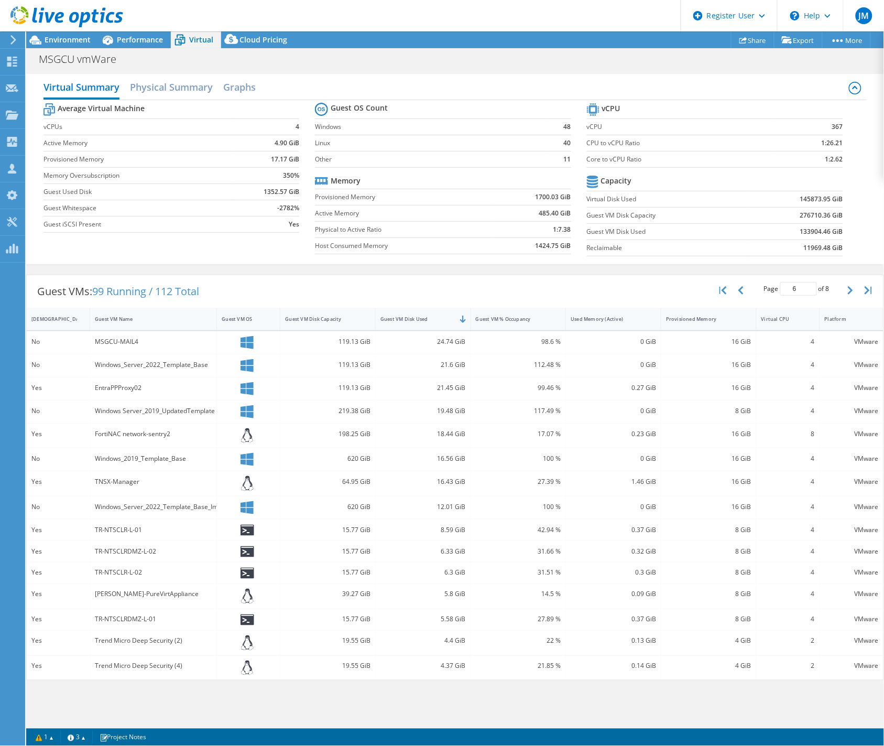
click at [135, 665] on div "Trend Micro Deep Security (4)" at bounding box center [153, 667] width 117 height 12
click at [446, 341] on div "24.74 GiB" at bounding box center [423, 342] width 85 height 12
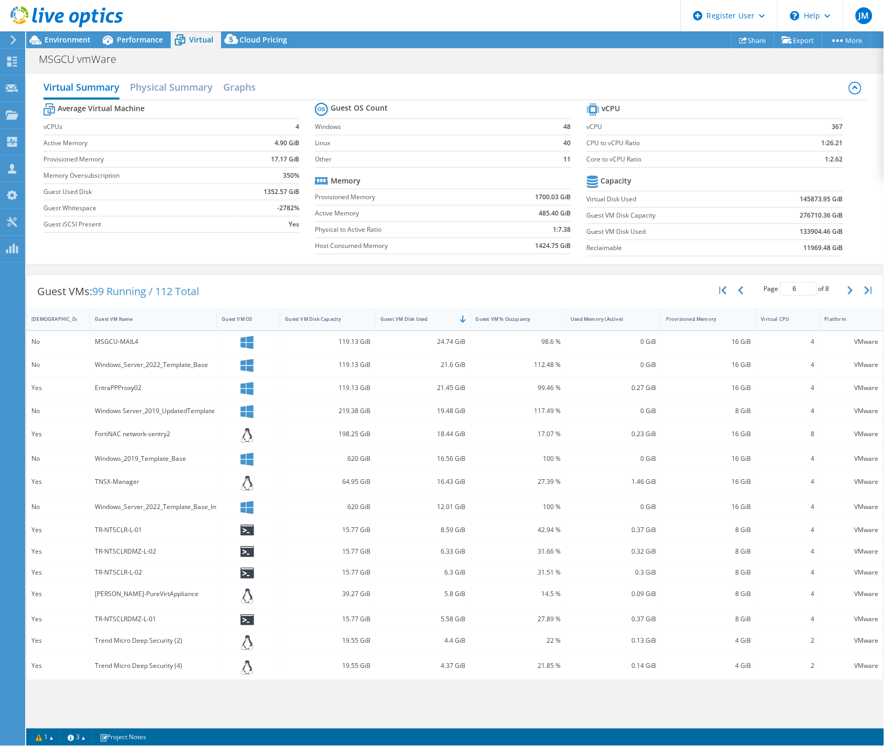
click at [441, 369] on div "21.6 GiB" at bounding box center [423, 365] width 85 height 12
drag, startPoint x: 446, startPoint y: 382, endPoint x: 444, endPoint y: 388, distance: 6.6
click at [446, 382] on div "21.45 GiB" at bounding box center [423, 388] width 85 height 12
click at [444, 388] on div "21.45 GiB" at bounding box center [423, 388] width 85 height 12
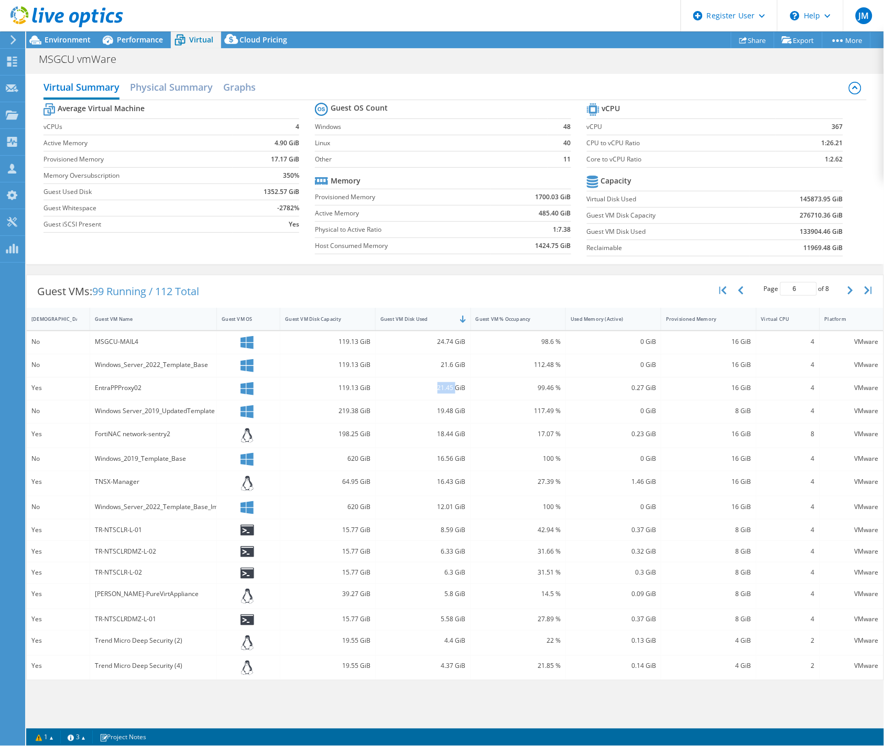
click at [444, 388] on div "21.45 GiB" at bounding box center [423, 388] width 85 height 12
click at [444, 411] on div "19.48 GiB" at bounding box center [423, 411] width 85 height 12
click at [449, 433] on div "18.44 GiB" at bounding box center [423, 434] width 85 height 12
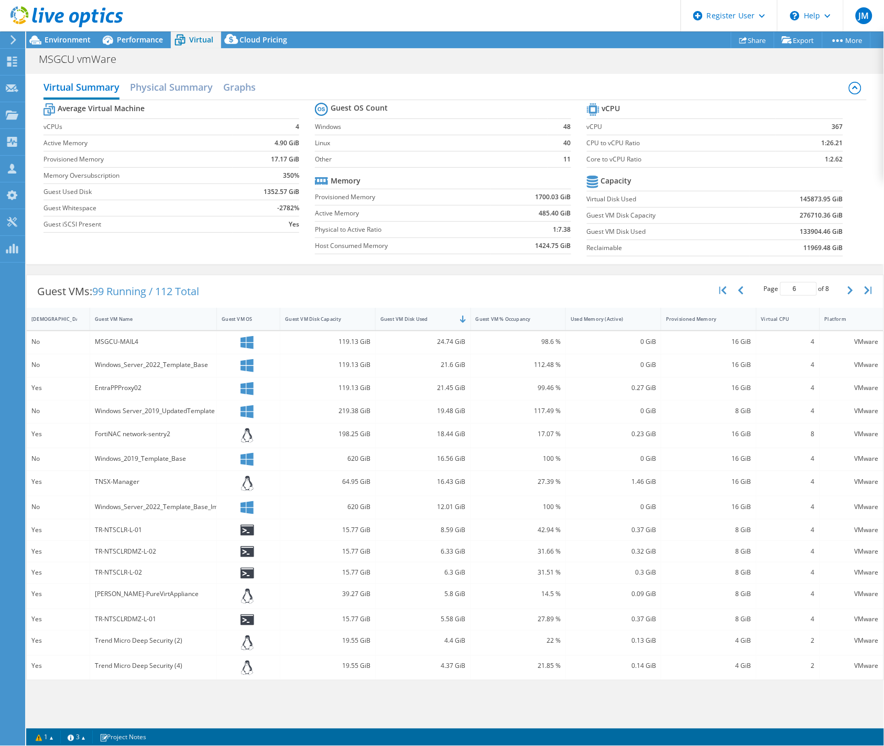
click at [446, 460] on div "16.56 GiB" at bounding box center [423, 459] width 85 height 12
click at [445, 481] on div "16.43 GiB" at bounding box center [423, 482] width 85 height 12
click at [438, 510] on div "12.01 GiB" at bounding box center [423, 507] width 85 height 12
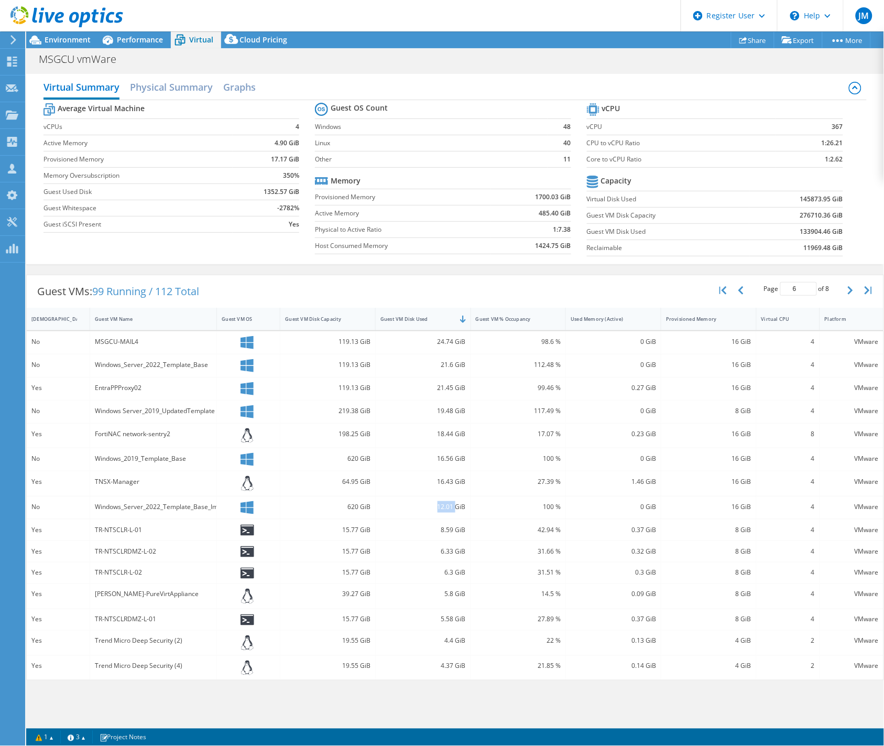
click at [438, 510] on div "12.01 GiB" at bounding box center [423, 507] width 85 height 12
click at [447, 527] on div "8.59 GiB" at bounding box center [423, 530] width 85 height 12
click at [444, 549] on div "6.33 GiB" at bounding box center [423, 552] width 85 height 12
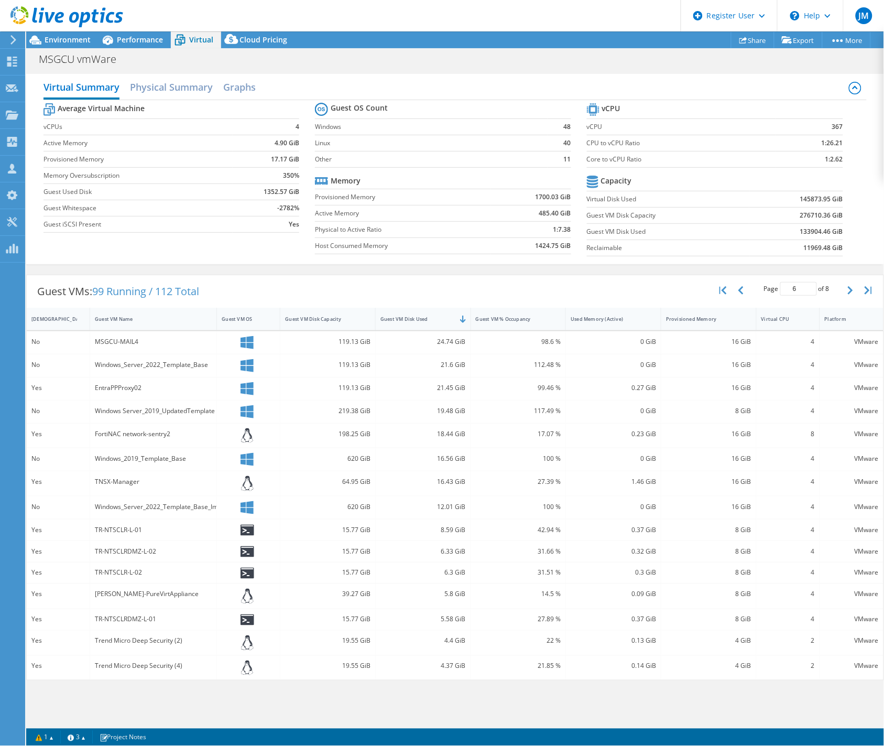
click at [448, 575] on div "6.3 GiB" at bounding box center [423, 573] width 85 height 12
click at [454, 595] on div "5.8 GiB" at bounding box center [423, 595] width 85 height 12
click at [449, 594] on div "5.8 GiB" at bounding box center [423, 595] width 85 height 12
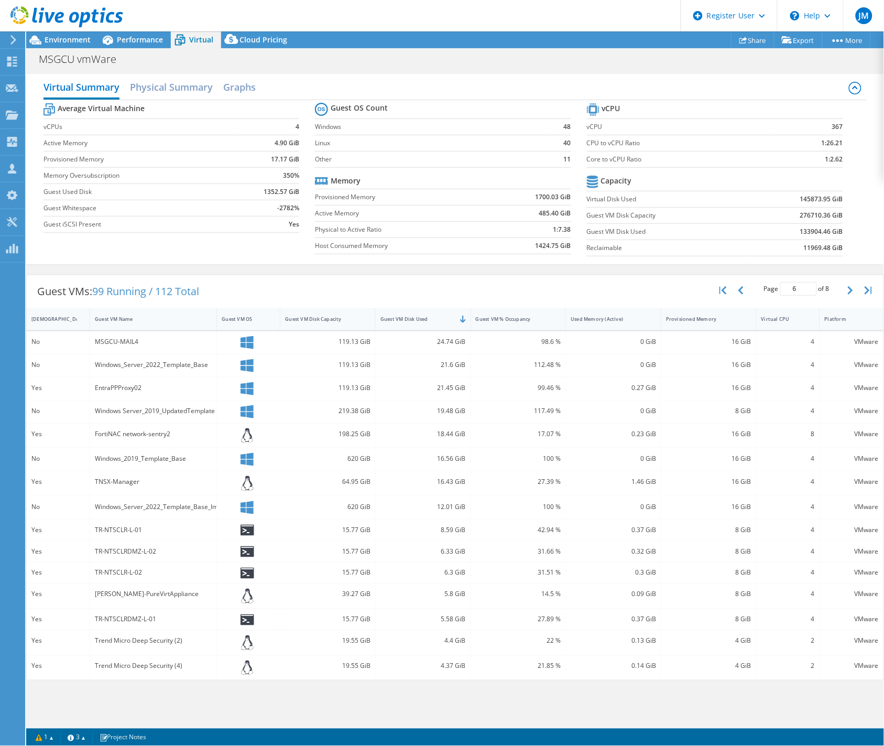
click at [447, 622] on div "5.58 GiB" at bounding box center [423, 620] width 85 height 12
click at [449, 638] on div "4.4 GiB" at bounding box center [423, 641] width 85 height 12
click at [447, 668] on div "4.37 GiB" at bounding box center [423, 667] width 85 height 12
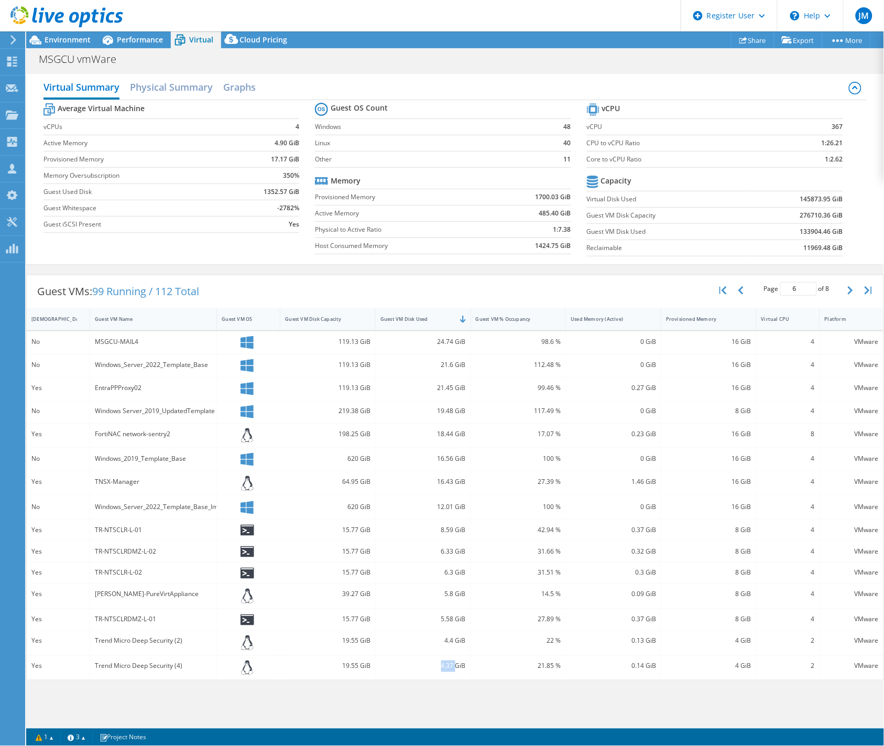
click at [447, 668] on div "4.37 GiB" at bounding box center [423, 667] width 85 height 12
click at [846, 291] on button "button" at bounding box center [852, 290] width 18 height 20
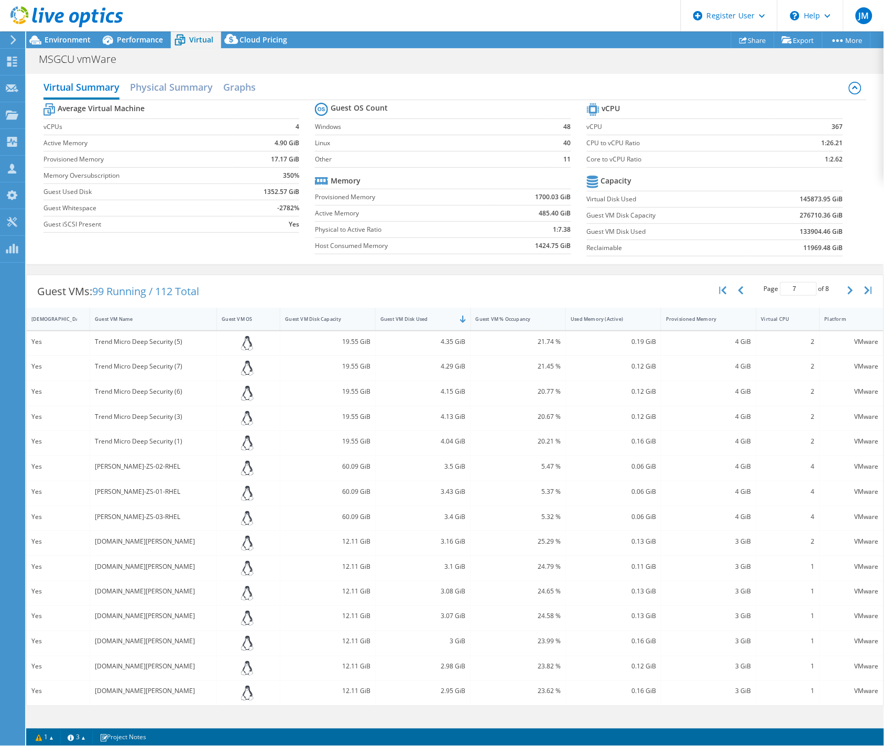
click at [132, 342] on div "Trend Micro Deep Security (5)" at bounding box center [153, 342] width 117 height 12
click at [143, 361] on div "Trend Micro Deep Security (7)" at bounding box center [153, 367] width 117 height 12
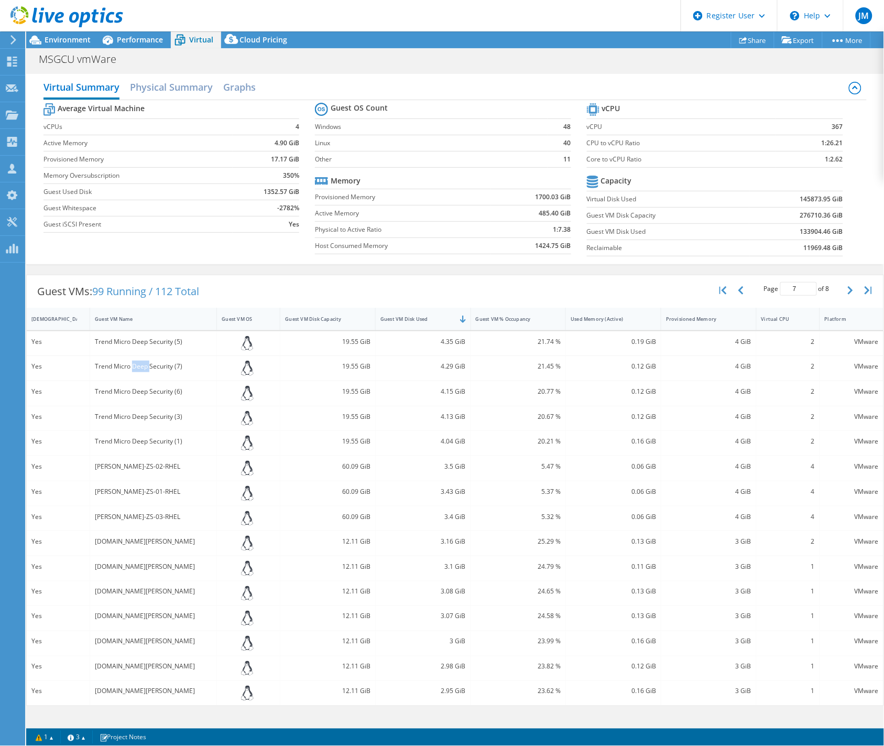
drag, startPoint x: 143, startPoint y: 360, endPoint x: 143, endPoint y: 374, distance: 14.2
click at [143, 374] on div "Trend Micro Deep Security (7)" at bounding box center [153, 368] width 127 height 25
click at [142, 368] on div "Trend Micro Deep Security (7)" at bounding box center [153, 367] width 117 height 12
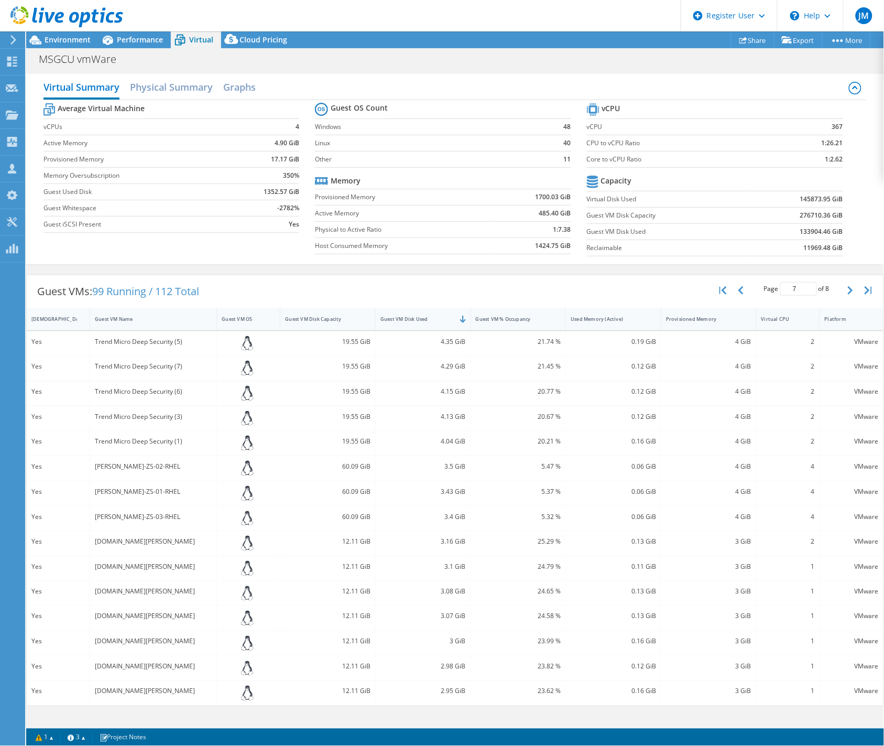
click at [146, 388] on div "Trend Micro Deep Security (6)" at bounding box center [153, 392] width 117 height 12
click at [140, 416] on div "Trend Micro Deep Security (3)" at bounding box center [153, 417] width 117 height 12
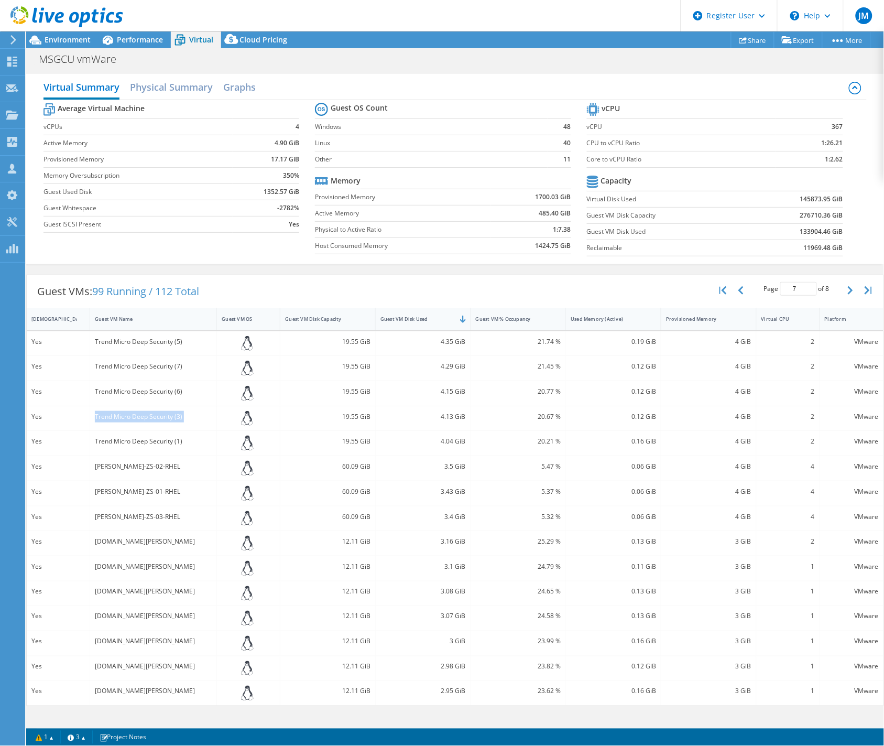
click at [140, 416] on div "Trend Micro Deep Security (3)" at bounding box center [153, 417] width 117 height 12
click at [127, 441] on div "Trend Micro Deep Security (1)" at bounding box center [153, 442] width 117 height 12
click at [109, 466] on div "[PERSON_NAME]-ZS-02-RHEL" at bounding box center [153, 467] width 117 height 12
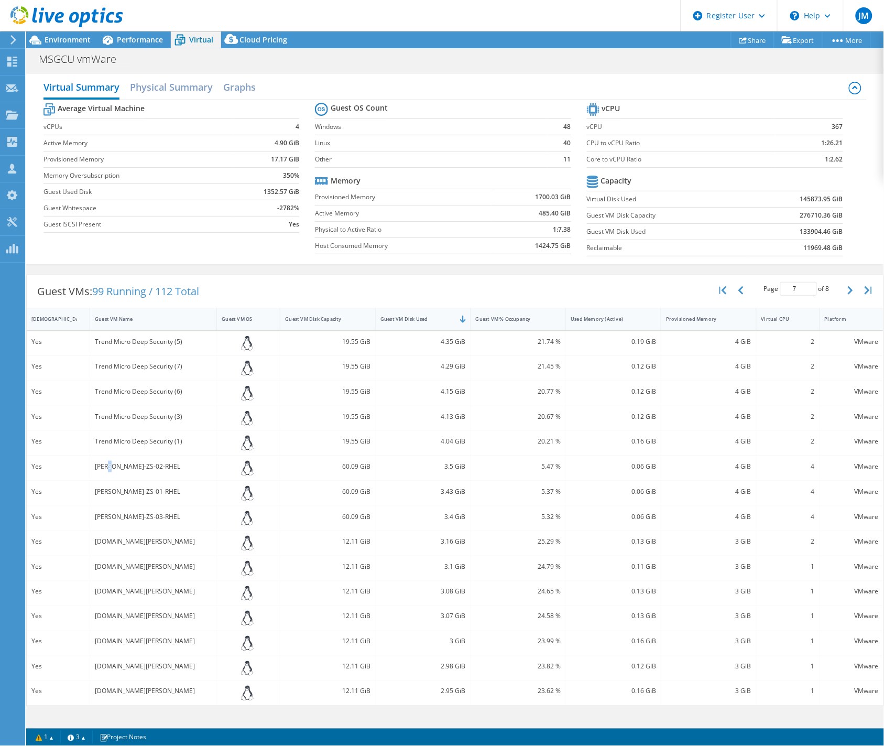
click at [109, 466] on div "[PERSON_NAME]-ZS-02-RHEL" at bounding box center [153, 467] width 117 height 12
click at [134, 494] on div "[PERSON_NAME]-ZS-01-RHEL" at bounding box center [153, 492] width 117 height 12
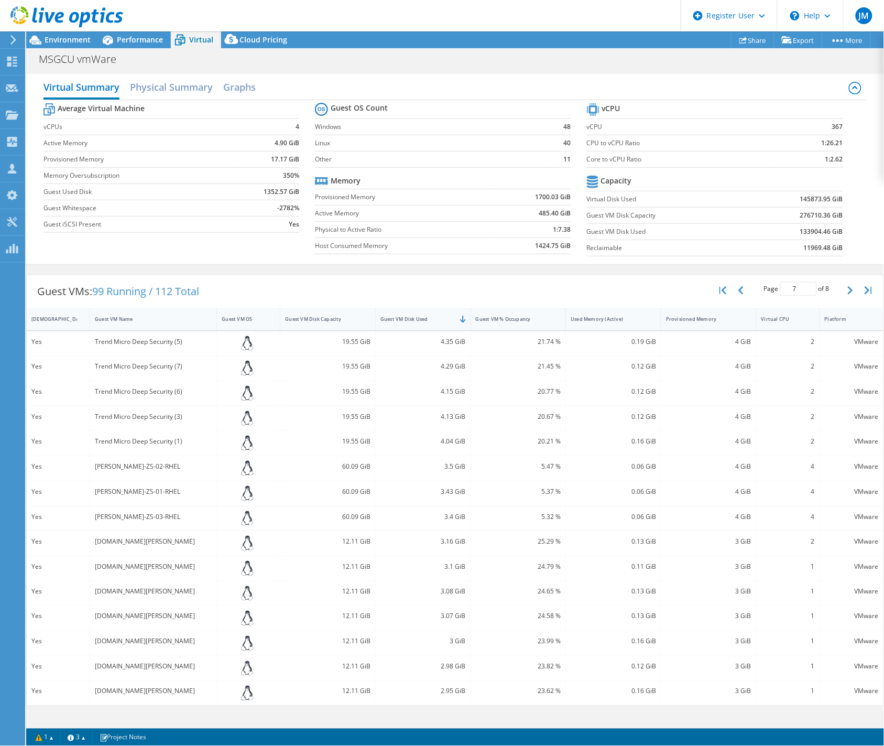
click at [114, 522] on div "[PERSON_NAME]-ZS-03-RHEL" at bounding box center [153, 517] width 117 height 12
click at [114, 517] on div "[PERSON_NAME]-ZS-03-RHEL" at bounding box center [153, 517] width 117 height 12
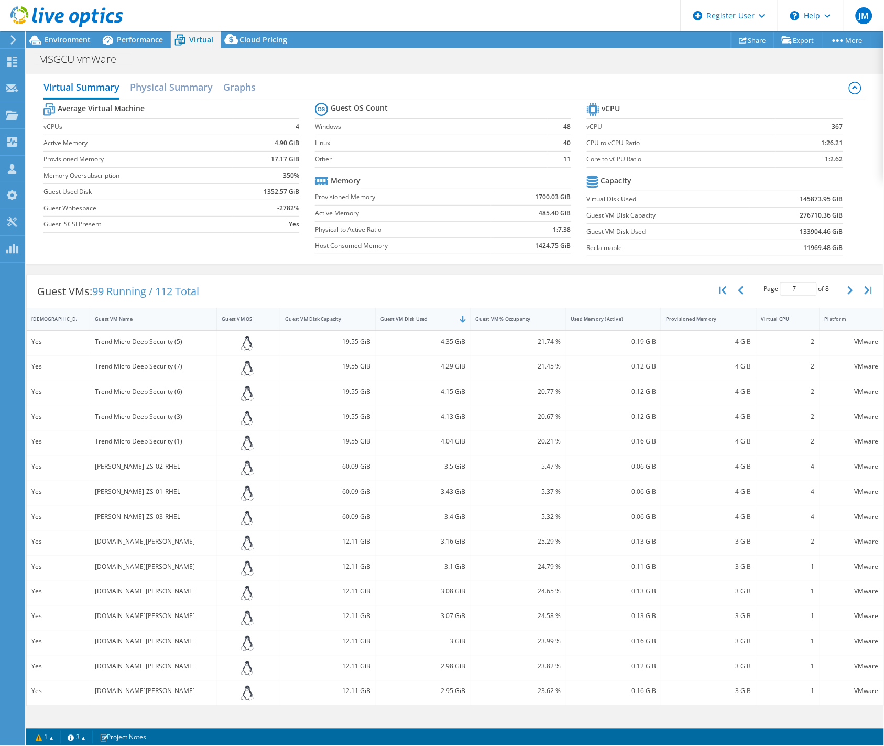
click at [144, 543] on div "[DOMAIN_NAME][PERSON_NAME]" at bounding box center [153, 542] width 117 height 12
click at [114, 563] on div "[DOMAIN_NAME][PERSON_NAME]" at bounding box center [153, 567] width 117 height 12
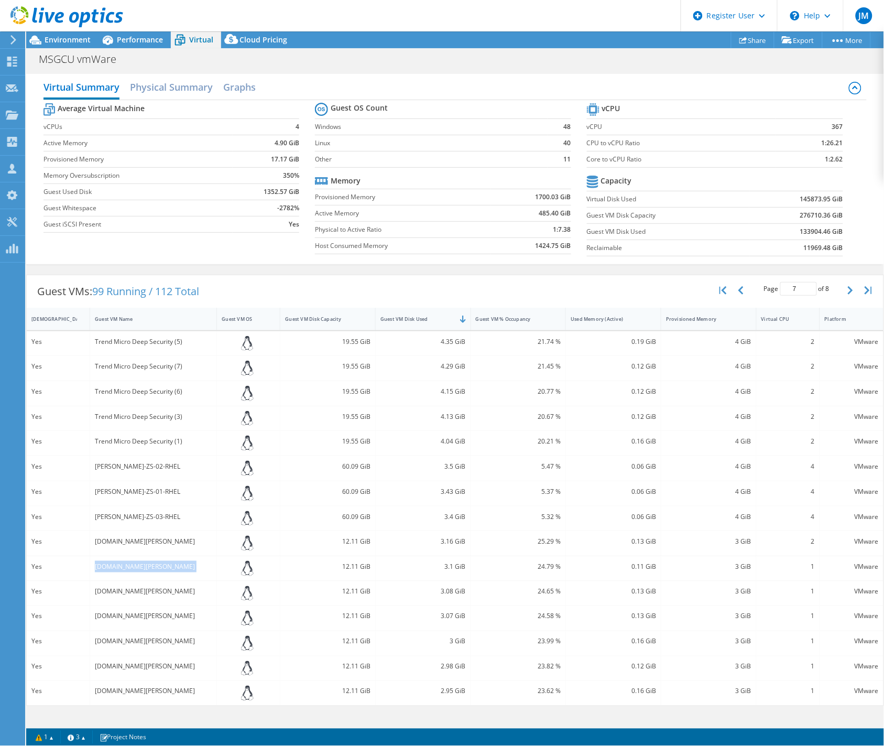
click at [114, 563] on div "[DOMAIN_NAME][PERSON_NAME]" at bounding box center [153, 567] width 117 height 12
click at [123, 578] on div "[DOMAIN_NAME][PERSON_NAME]" at bounding box center [153, 568] width 127 height 25
click at [122, 589] on div "[DOMAIN_NAME][PERSON_NAME]" at bounding box center [153, 592] width 117 height 12
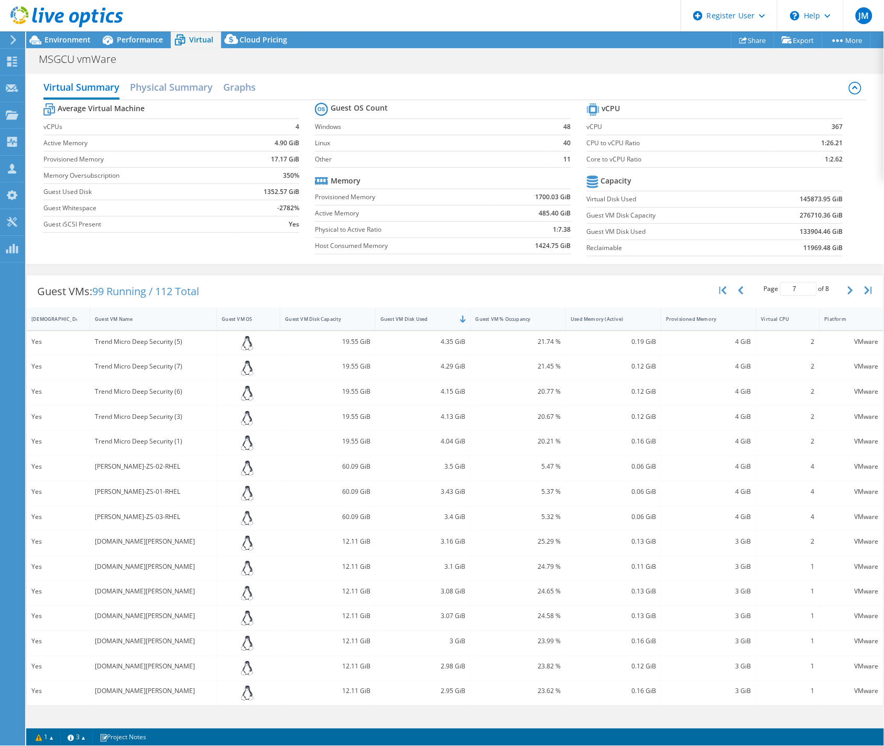
click at [154, 619] on div "[DOMAIN_NAME][PERSON_NAME]" at bounding box center [153, 617] width 117 height 12
click at [149, 637] on div "[DOMAIN_NAME][PERSON_NAME]" at bounding box center [153, 642] width 117 height 12
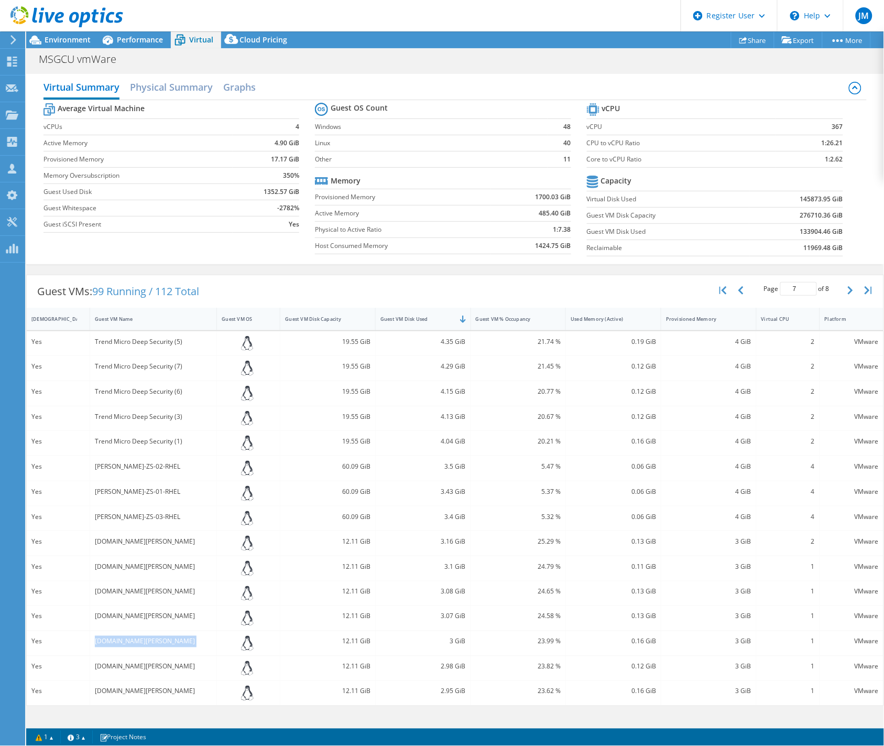
click at [149, 637] on div "[DOMAIN_NAME][PERSON_NAME]" at bounding box center [153, 642] width 117 height 12
click at [166, 670] on div "[DOMAIN_NAME][PERSON_NAME]" at bounding box center [153, 667] width 117 height 12
click at [125, 694] on div "[DOMAIN_NAME][PERSON_NAME]" at bounding box center [153, 692] width 117 height 12
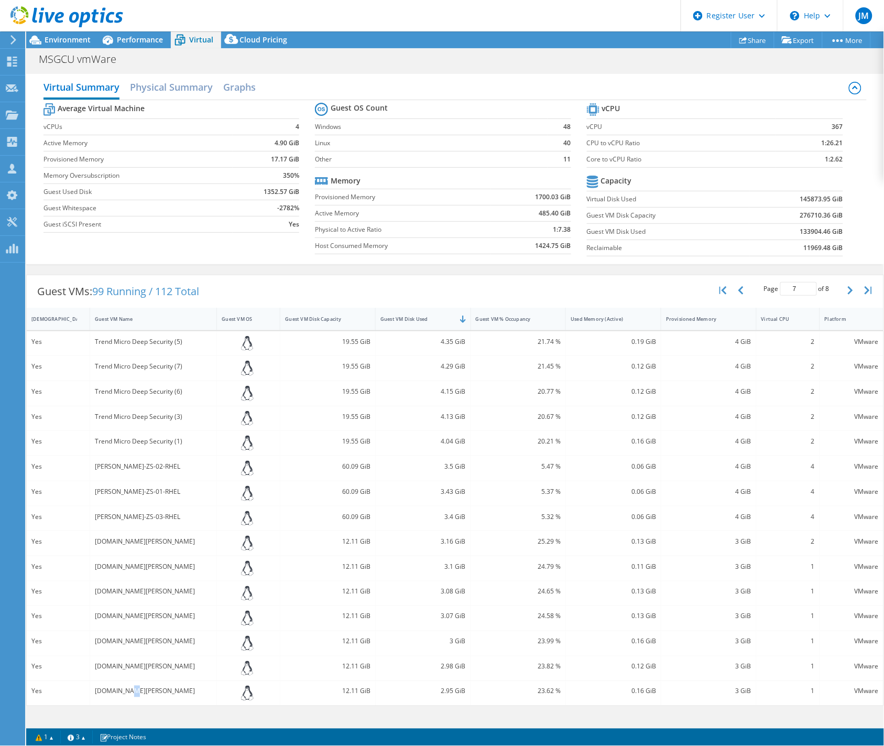
click at [125, 694] on div "[DOMAIN_NAME][PERSON_NAME]" at bounding box center [153, 692] width 117 height 12
click at [447, 341] on div "4.35 GiB" at bounding box center [423, 342] width 85 height 12
click at [447, 365] on div "4.29 GiB" at bounding box center [423, 367] width 85 height 12
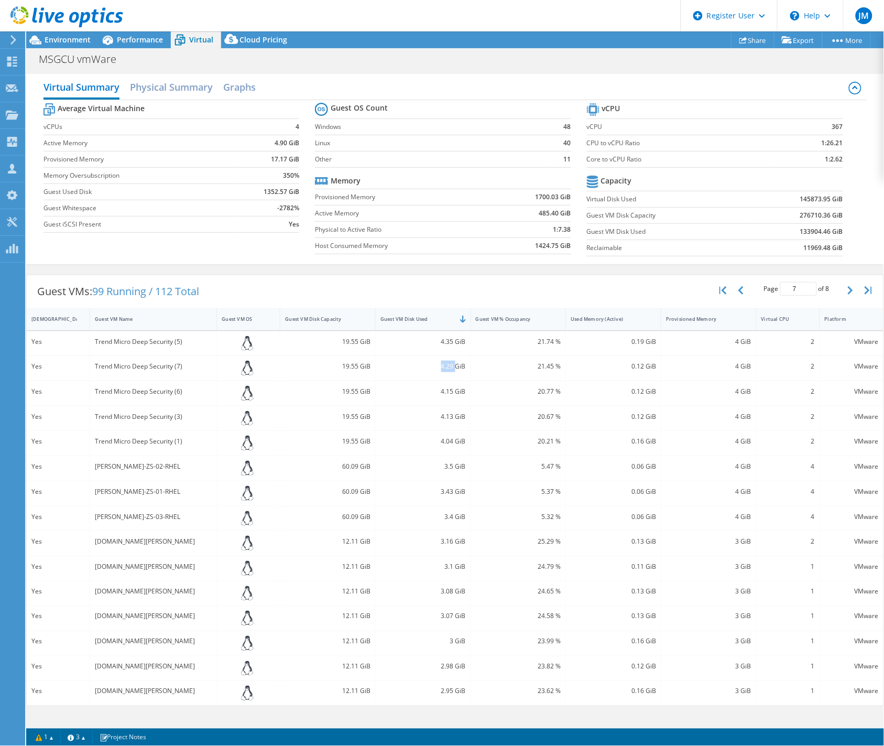
click at [447, 365] on div "4.29 GiB" at bounding box center [423, 367] width 85 height 12
click at [446, 392] on div "4.15 GiB" at bounding box center [423, 392] width 85 height 12
click at [438, 418] on div "4.13 GiB" at bounding box center [423, 417] width 85 height 12
click at [448, 417] on div "4.13 GiB" at bounding box center [423, 417] width 85 height 12
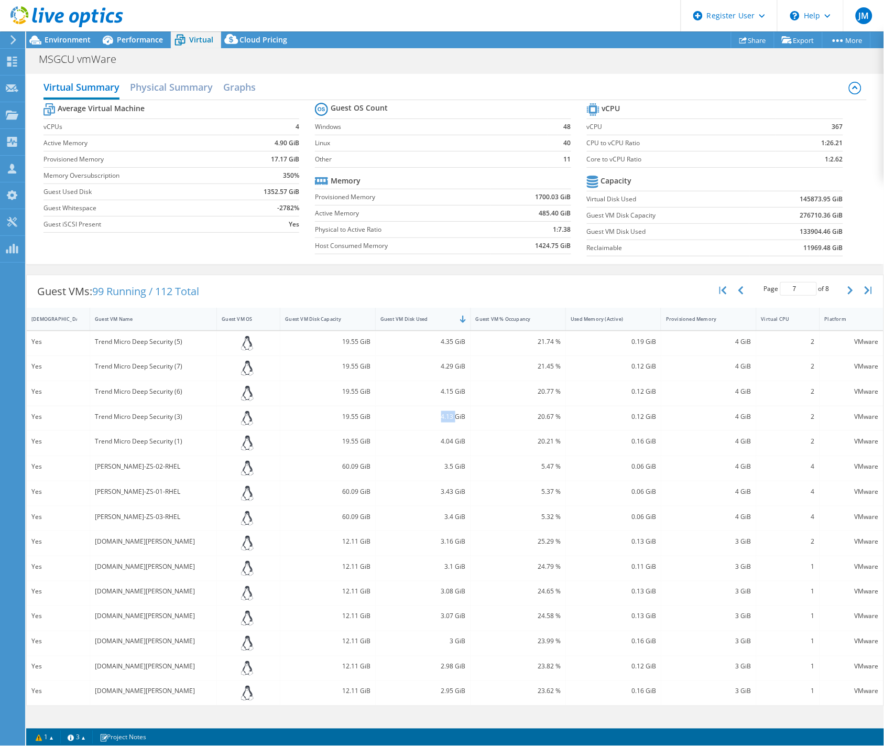
click at [448, 417] on div "4.13 GiB" at bounding box center [423, 417] width 85 height 12
click at [449, 445] on div "4.04 GiB" at bounding box center [423, 442] width 85 height 12
click at [446, 467] on div "3.5 GiB" at bounding box center [423, 467] width 85 height 12
click at [446, 466] on div "3.5 GiB" at bounding box center [423, 467] width 85 height 12
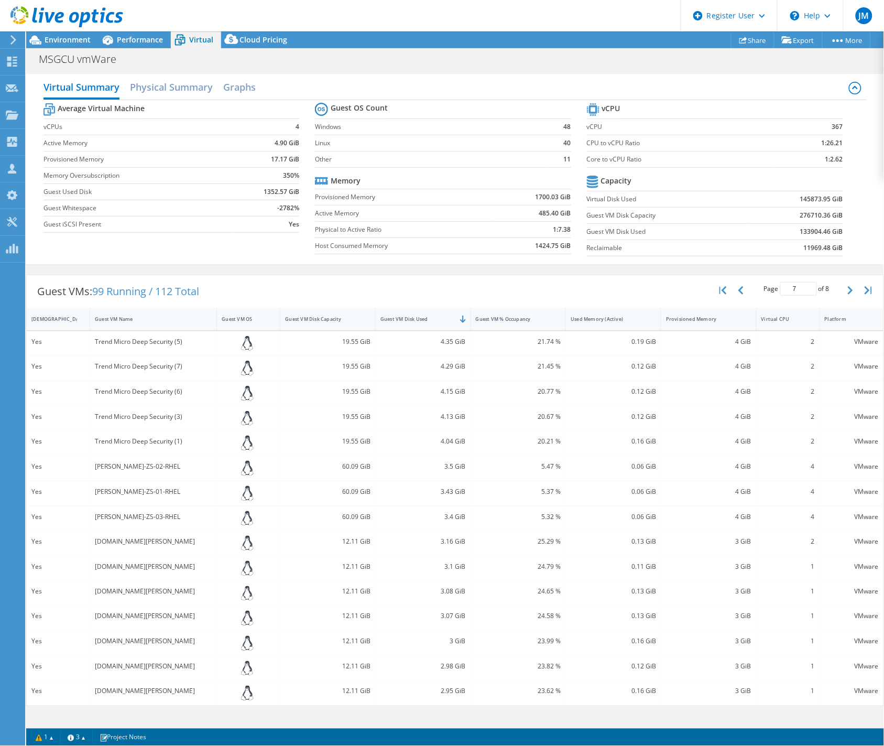
click at [449, 491] on div "3.43 GiB" at bounding box center [423, 492] width 85 height 12
click at [447, 515] on div "3.4 GiB" at bounding box center [423, 517] width 85 height 12
click at [452, 543] on div "3.16 GiB" at bounding box center [423, 542] width 85 height 12
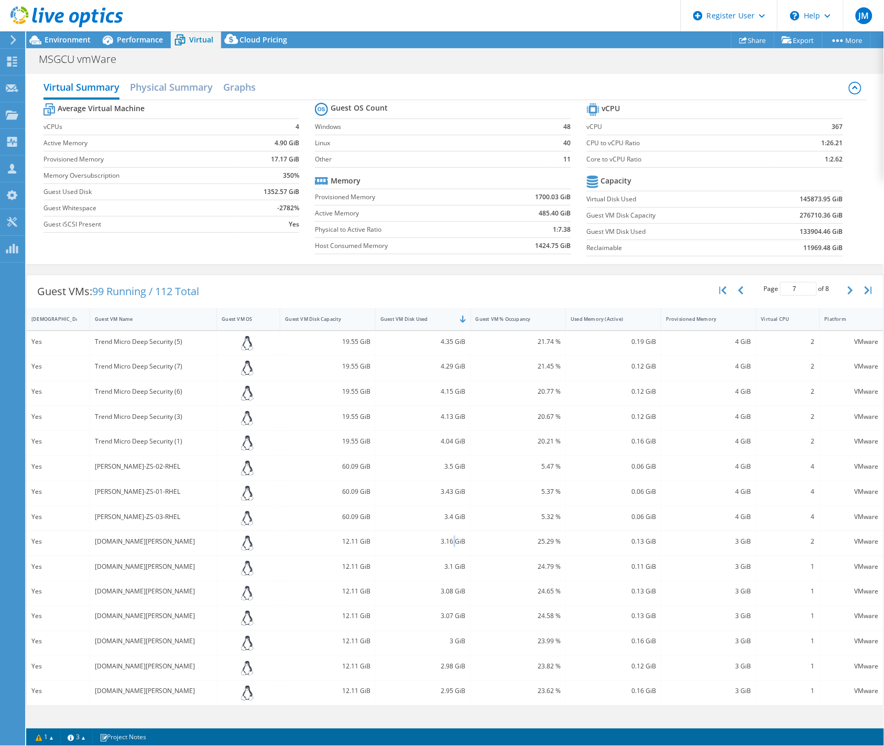
click at [452, 543] on div "3.16 GiB" at bounding box center [423, 542] width 85 height 12
click at [436, 535] on div "3.16 GiB" at bounding box center [423, 543] width 95 height 25
click at [447, 538] on div "3.16 GiB" at bounding box center [423, 542] width 85 height 12
click at [446, 565] on div "3.1 GiB" at bounding box center [423, 567] width 85 height 12
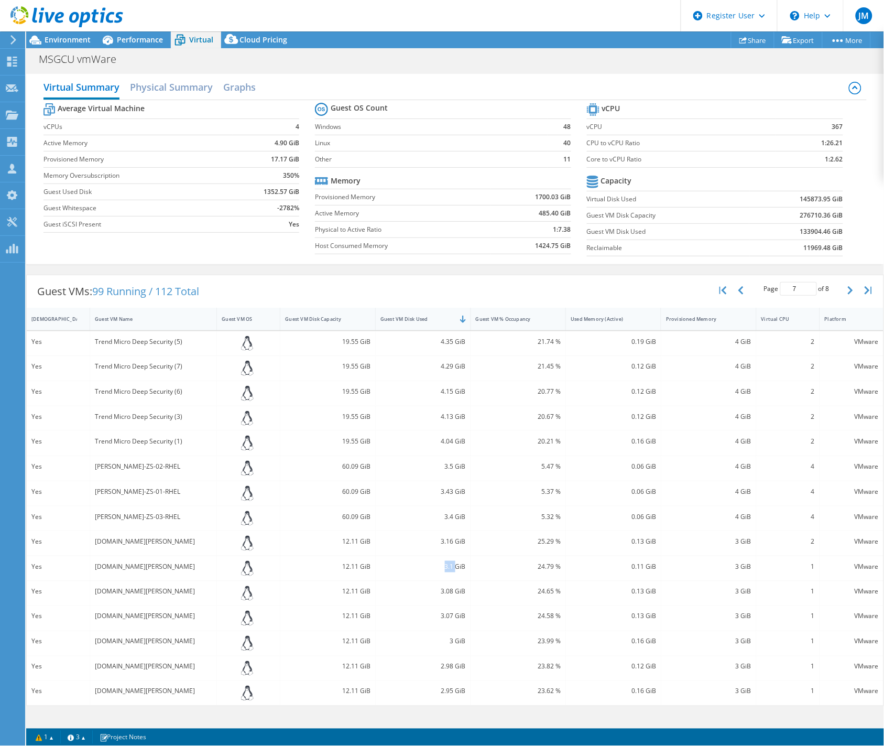
click at [446, 565] on div "3.1 GiB" at bounding box center [423, 567] width 85 height 12
click at [446, 588] on div "3.08 GiB" at bounding box center [423, 592] width 85 height 12
click at [449, 624] on div "3.07 GiB" at bounding box center [423, 618] width 95 height 25
click at [449, 620] on div "3.07 GiB" at bounding box center [423, 617] width 85 height 12
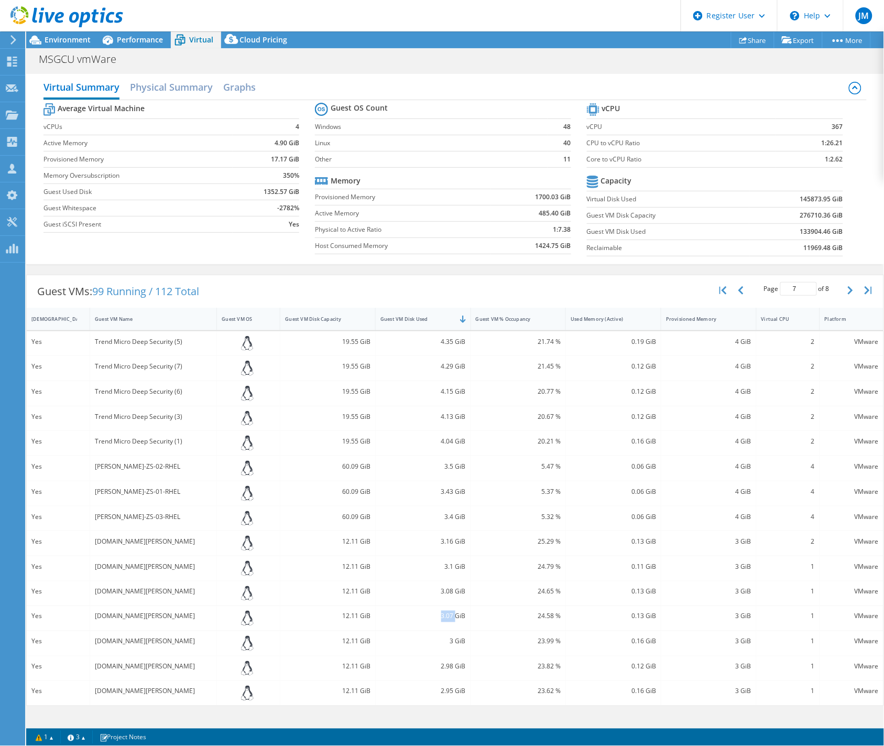
click at [449, 620] on div "3.07 GiB" at bounding box center [423, 617] width 85 height 12
click at [454, 642] on div "3 GiB" at bounding box center [423, 642] width 85 height 12
click at [454, 640] on div "3 GiB" at bounding box center [423, 642] width 85 height 12
click at [444, 668] on div "2.98 GiB" at bounding box center [423, 667] width 85 height 12
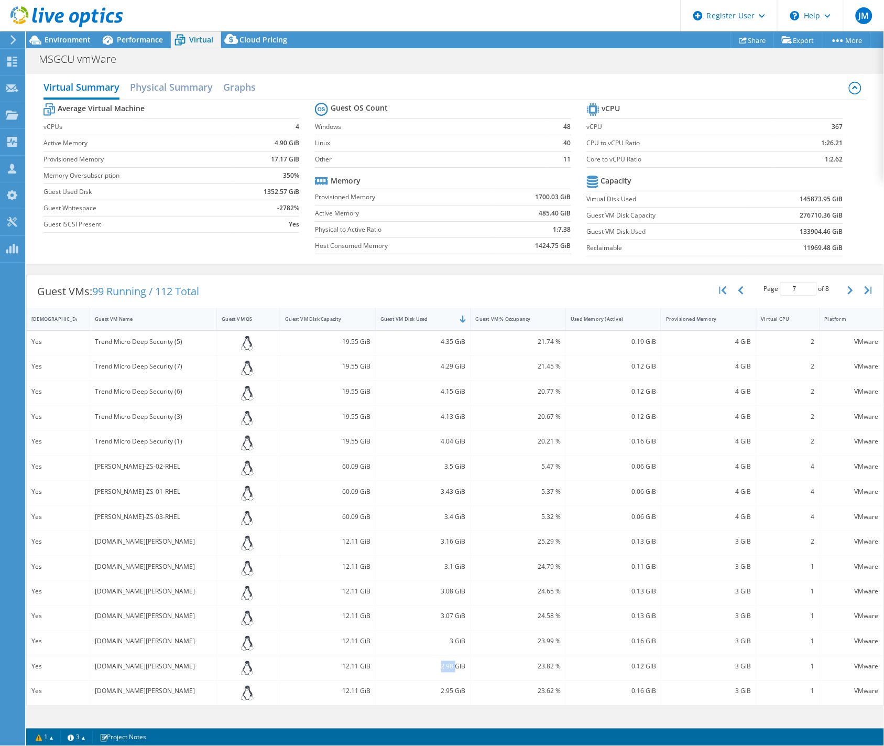
click at [444, 668] on div "2.98 GiB" at bounding box center [423, 667] width 85 height 12
click at [445, 692] on div "2.95 GiB" at bounding box center [423, 692] width 85 height 12
click at [455, 641] on div "3 GiB" at bounding box center [423, 642] width 85 height 12
click at [452, 641] on div "3 GiB" at bounding box center [423, 642] width 85 height 12
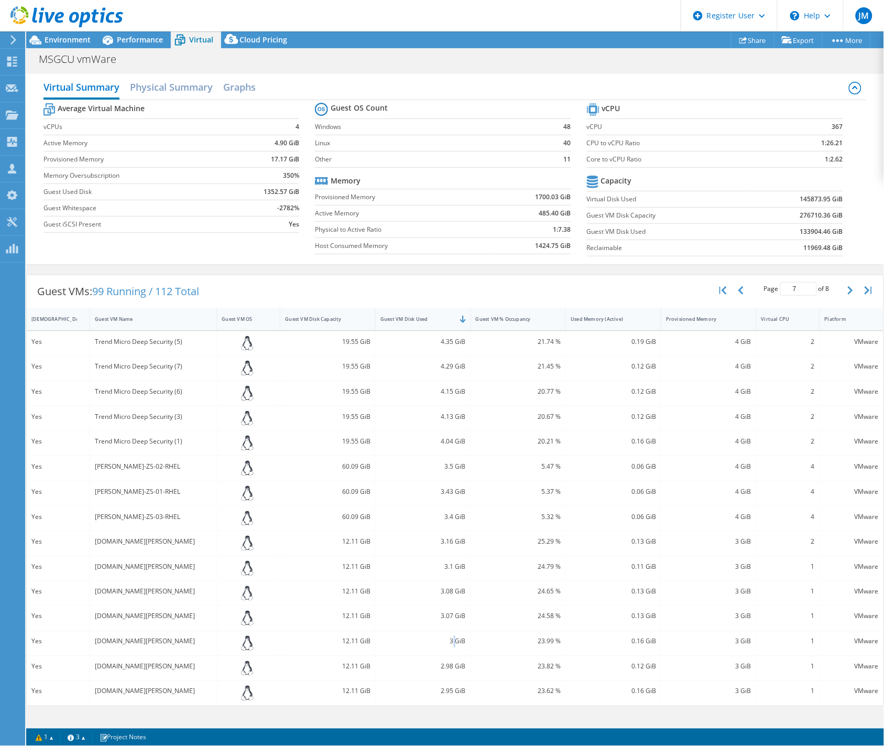
click at [452, 641] on div "3 GiB" at bounding box center [423, 642] width 85 height 12
drag, startPoint x: 451, startPoint y: 640, endPoint x: 457, endPoint y: 641, distance: 5.9
click at [457, 641] on div "3 GiB" at bounding box center [423, 642] width 85 height 12
click at [852, 292] on icon "button" at bounding box center [850, 290] width 5 height 8
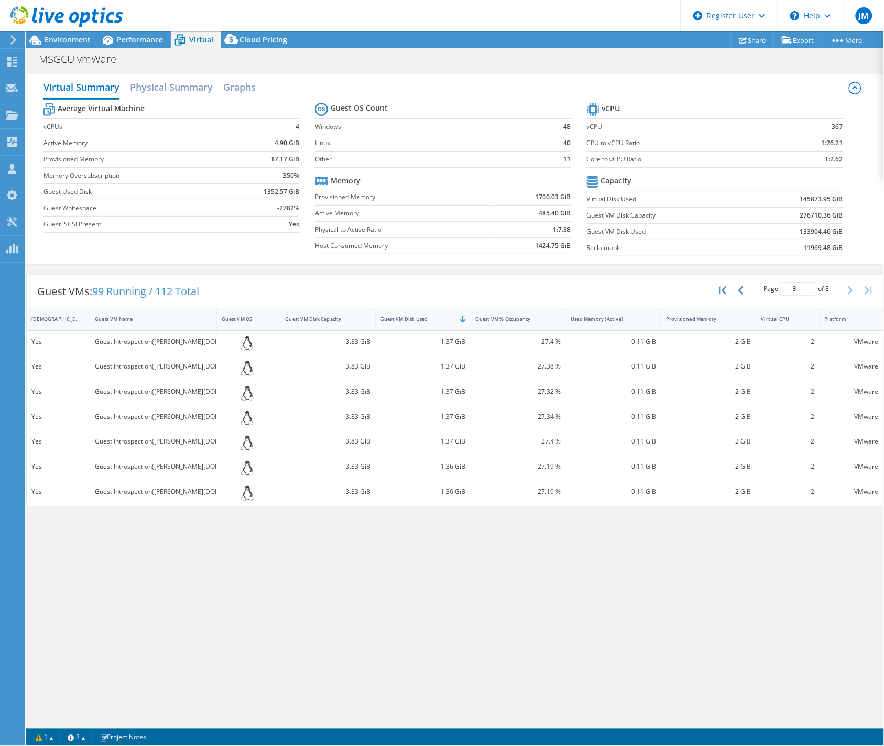
click at [142, 342] on div "Guest Introspection([PERSON_NAME][DOMAIN_NAME])" at bounding box center [153, 342] width 117 height 12
click at [144, 363] on div "Guest Introspection([PERSON_NAME][DOMAIN_NAME])" at bounding box center [153, 367] width 117 height 12
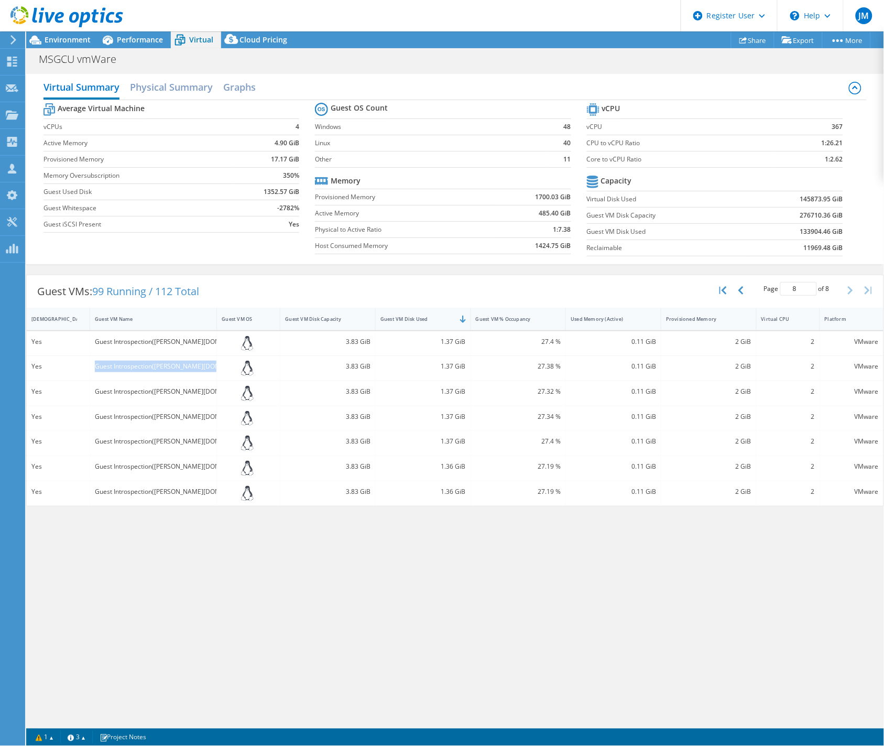
click at [144, 363] on div "Guest Introspection([PERSON_NAME][DOMAIN_NAME])" at bounding box center [153, 367] width 117 height 12
click at [178, 395] on div "Guest Introspection([PERSON_NAME][DOMAIN_NAME])" at bounding box center [153, 392] width 117 height 12
drag, startPoint x: 178, startPoint y: 395, endPoint x: 174, endPoint y: 387, distance: 9.6
click at [174, 387] on div "Guest Introspection([PERSON_NAME][DOMAIN_NAME])" at bounding box center [153, 392] width 117 height 12
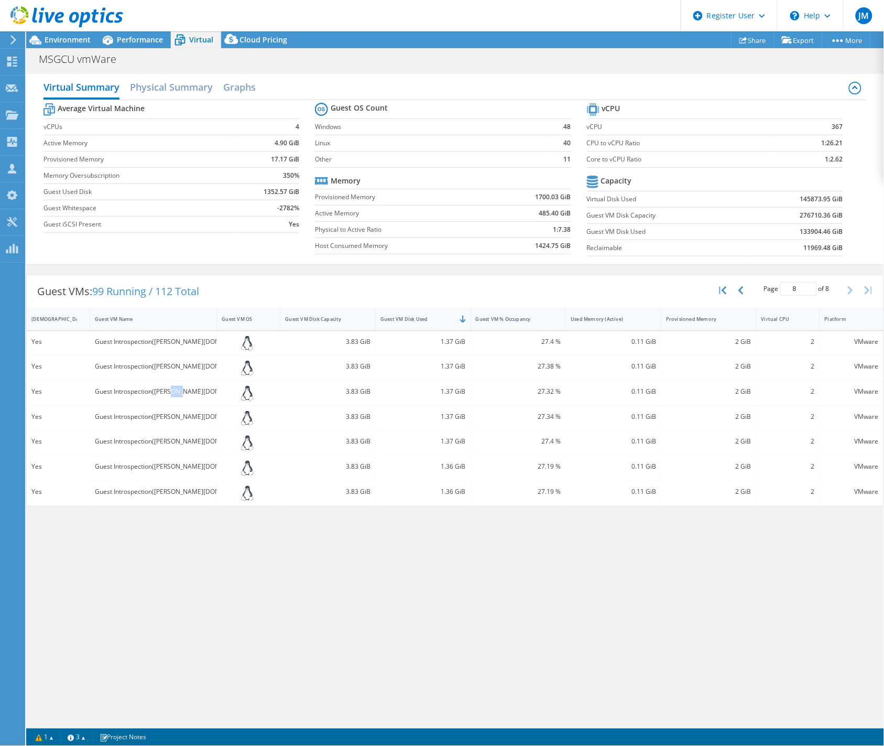
click at [174, 387] on div "Guest Introspection([PERSON_NAME][DOMAIN_NAME])" at bounding box center [153, 392] width 117 height 12
click at [176, 415] on div "Guest Introspection([PERSON_NAME][DOMAIN_NAME])" at bounding box center [153, 417] width 117 height 12
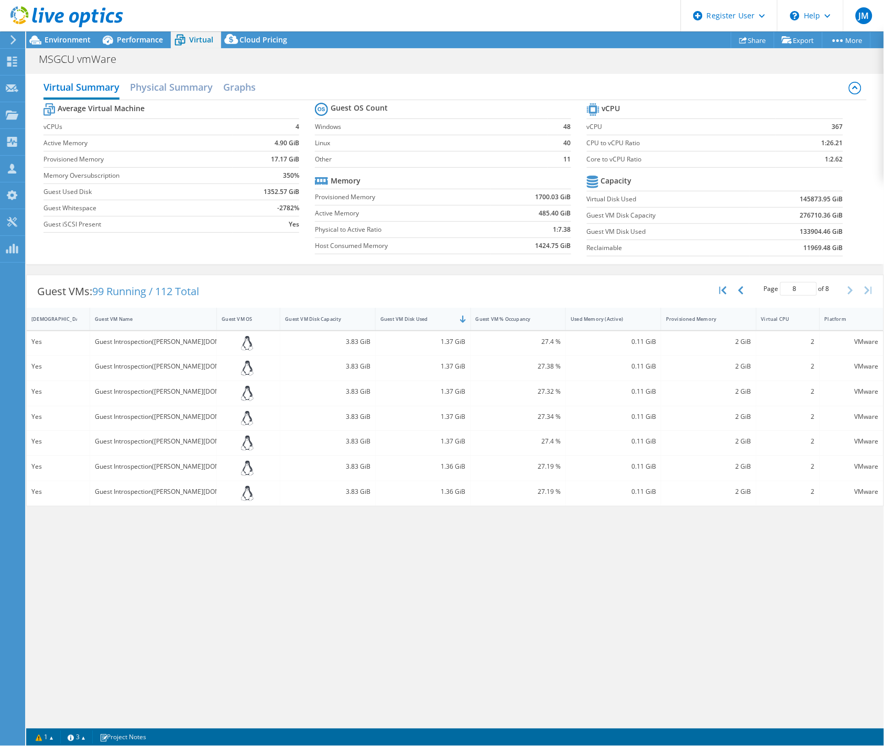
click at [107, 444] on div "Guest Introspection([PERSON_NAME][DOMAIN_NAME])" at bounding box center [153, 442] width 117 height 12
click at [145, 463] on div "Guest Introspection([PERSON_NAME][DOMAIN_NAME])" at bounding box center [153, 467] width 117 height 12
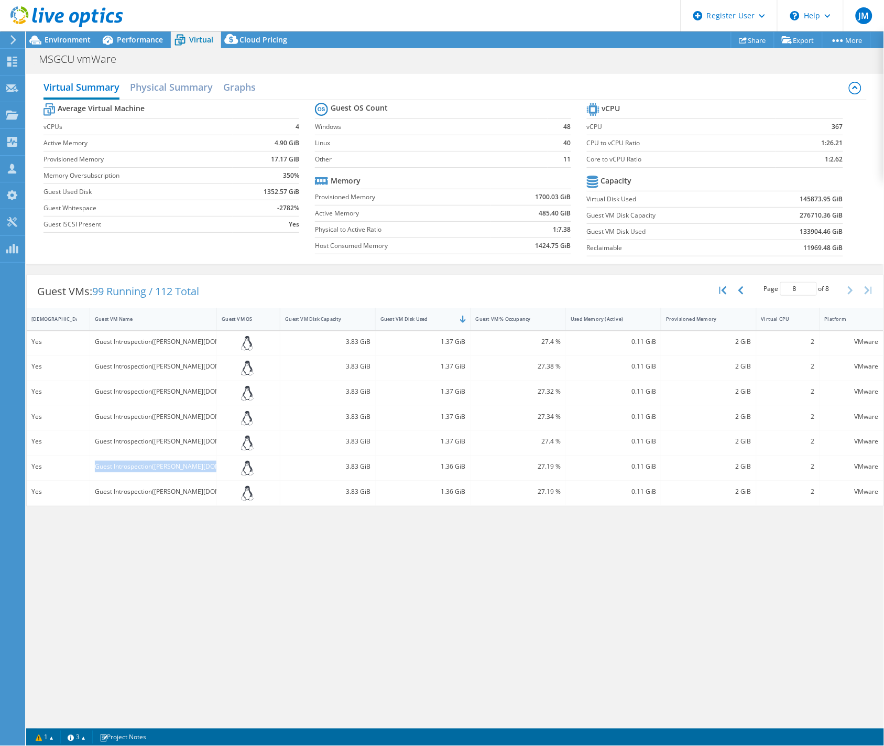
click at [145, 463] on div "Guest Introspection([PERSON_NAME][DOMAIN_NAME])" at bounding box center [153, 467] width 117 height 12
click at [140, 468] on div "Guest Introspection([PERSON_NAME][DOMAIN_NAME])" at bounding box center [153, 467] width 117 height 12
click at [141, 468] on div "Guest Introspection([PERSON_NAME][DOMAIN_NAME])" at bounding box center [153, 467] width 117 height 12
click at [158, 494] on div "Guest Introspection([PERSON_NAME][DOMAIN_NAME])" at bounding box center [153, 492] width 117 height 12
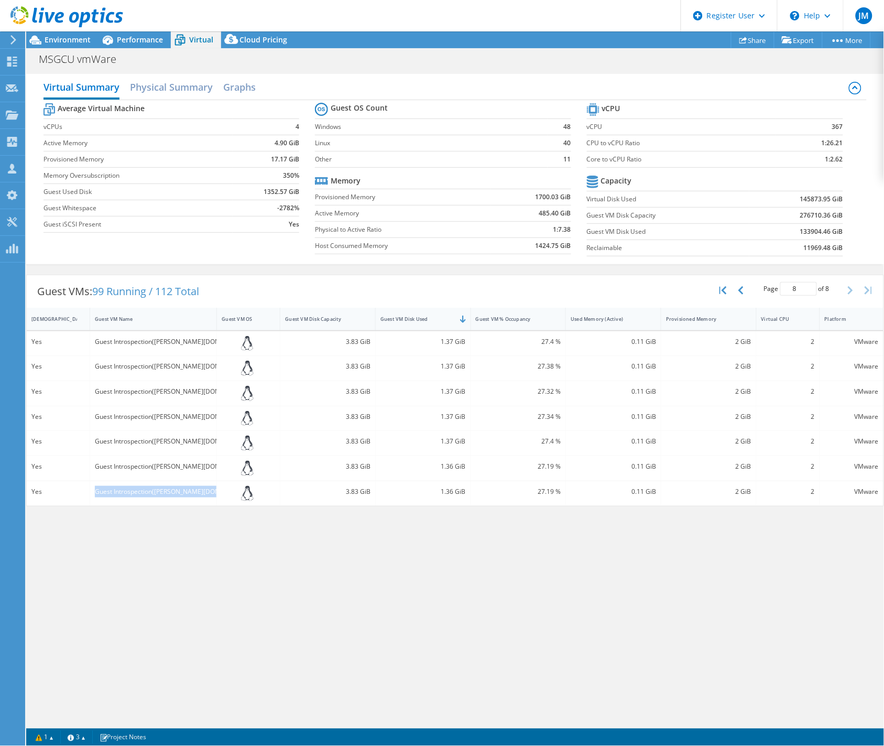
click at [158, 494] on div "Guest Introspection([PERSON_NAME][DOMAIN_NAME])" at bounding box center [153, 492] width 117 height 12
click at [446, 340] on div "1.37 GiB" at bounding box center [423, 342] width 85 height 12
click at [747, 293] on button "button" at bounding box center [742, 290] width 18 height 20
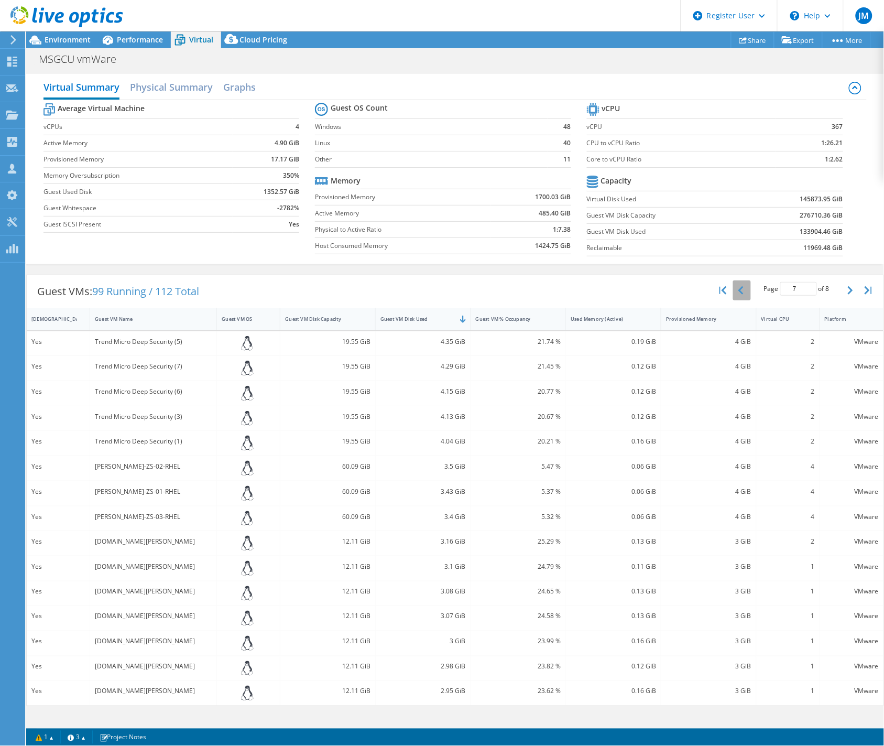
click at [741, 289] on icon "button" at bounding box center [741, 290] width 5 height 8
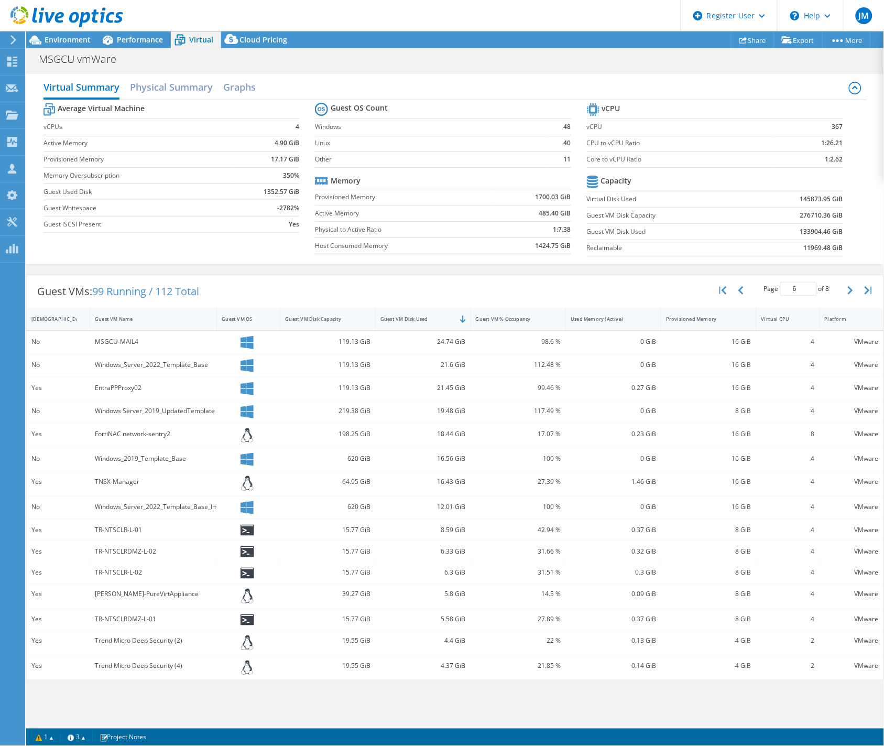
click at [122, 509] on div "Windows_Server_2022_Template_Base_Image" at bounding box center [153, 507] width 117 height 12
click at [739, 291] on icon "button" at bounding box center [741, 290] width 5 height 8
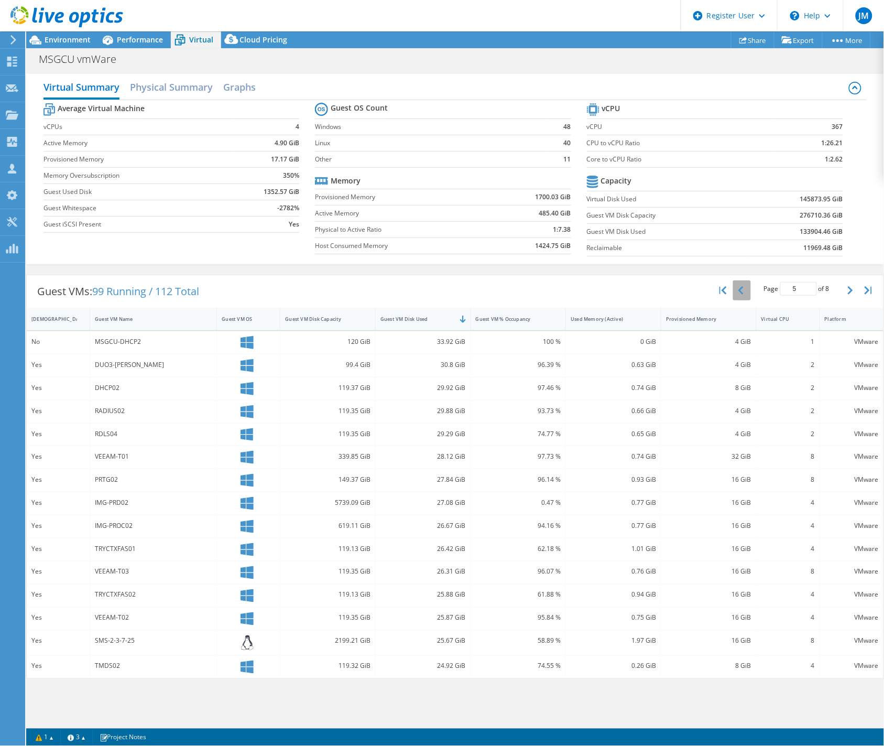
click at [746, 293] on button "button" at bounding box center [742, 290] width 18 height 20
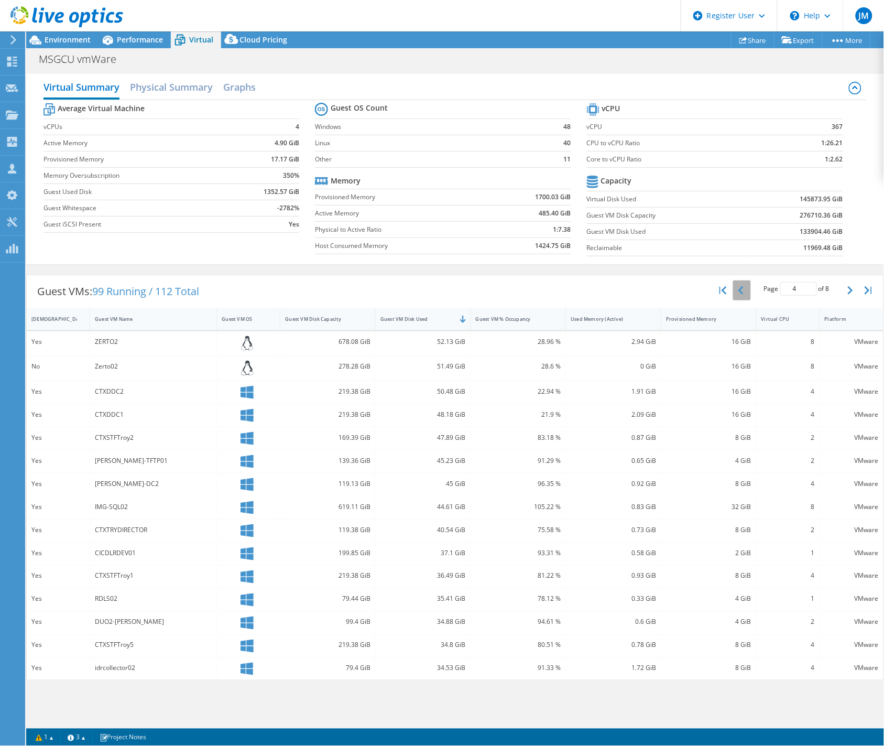
click at [741, 288] on icon "button" at bounding box center [741, 290] width 5 height 8
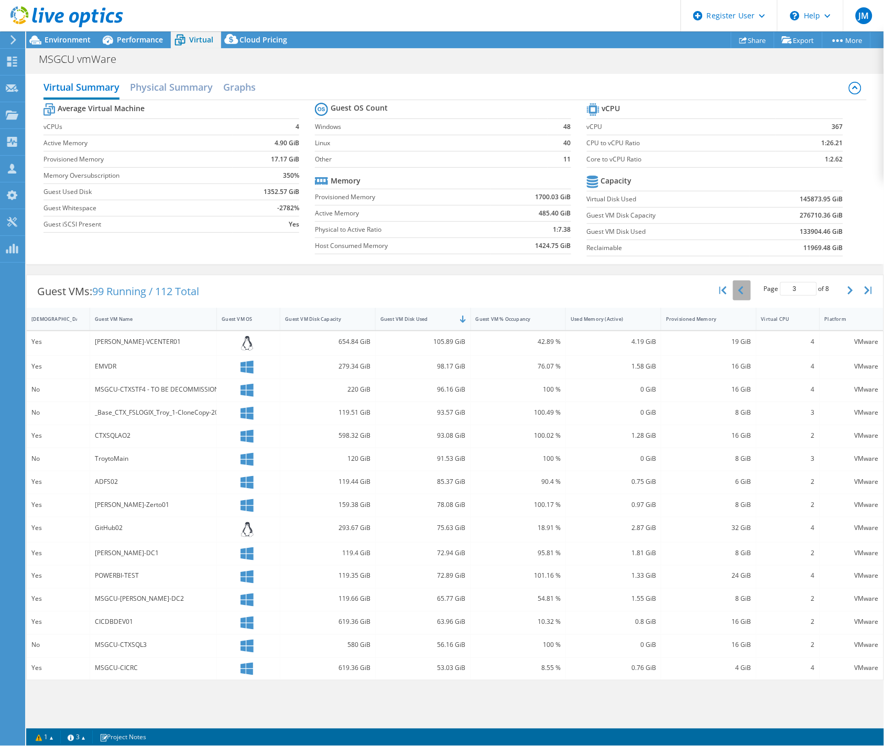
click at [743, 289] on icon "button" at bounding box center [741, 290] width 5 height 8
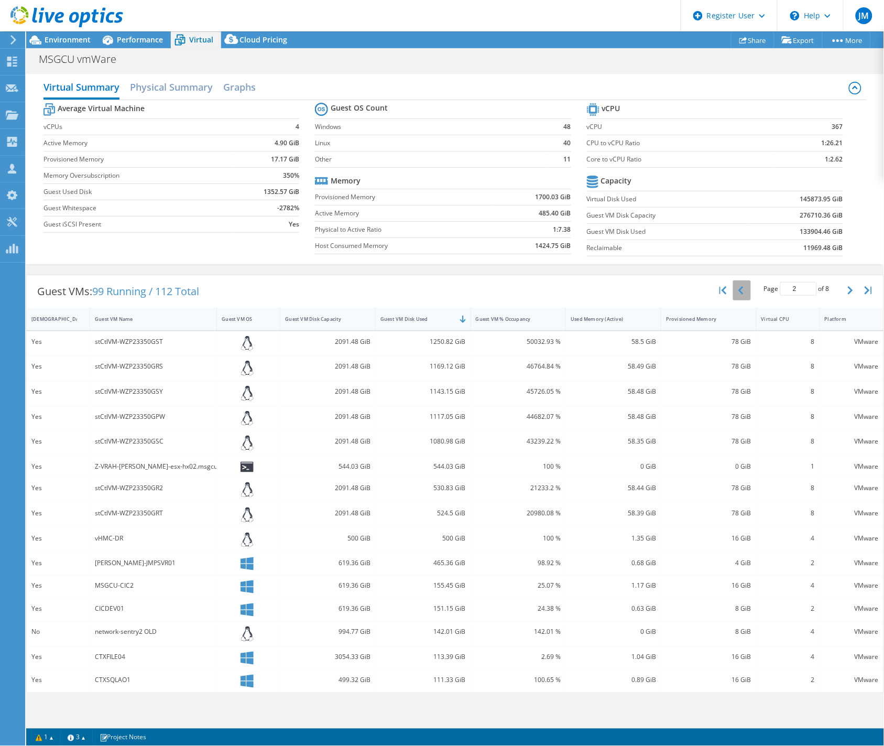
click at [740, 294] on icon "button" at bounding box center [741, 290] width 5 height 8
type input "1"
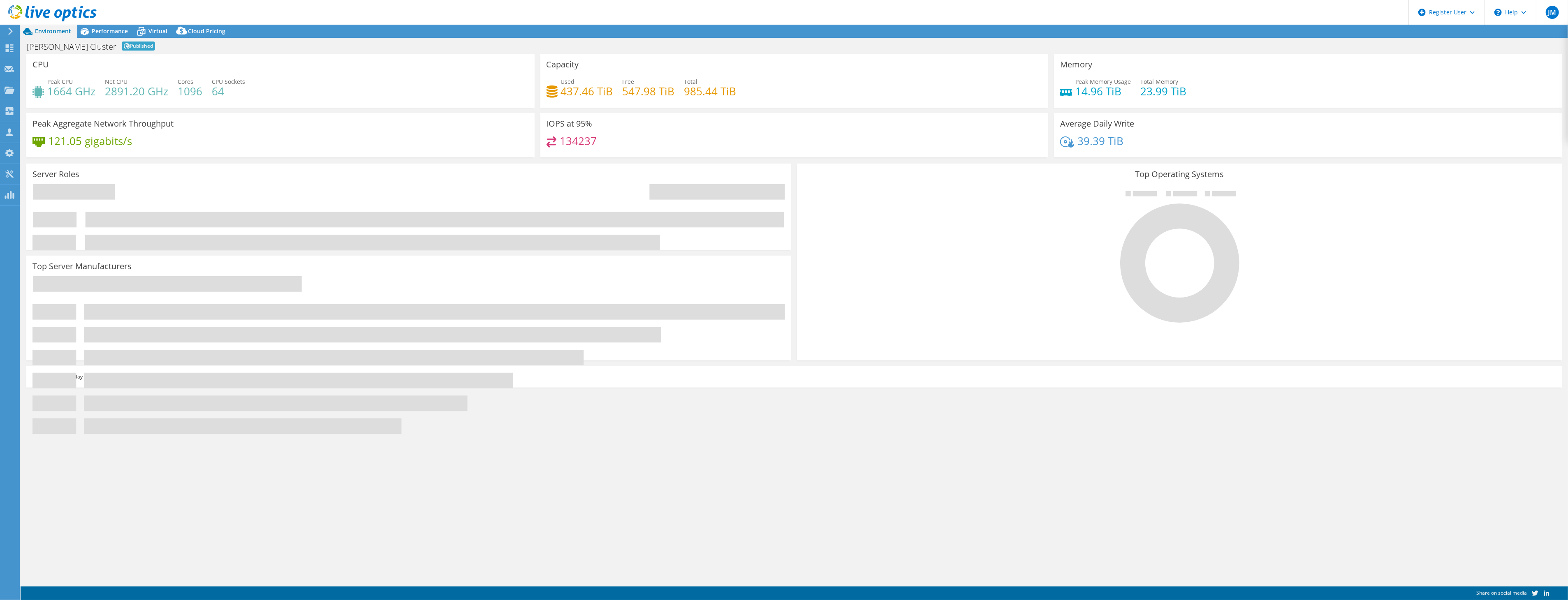
select select "USD"
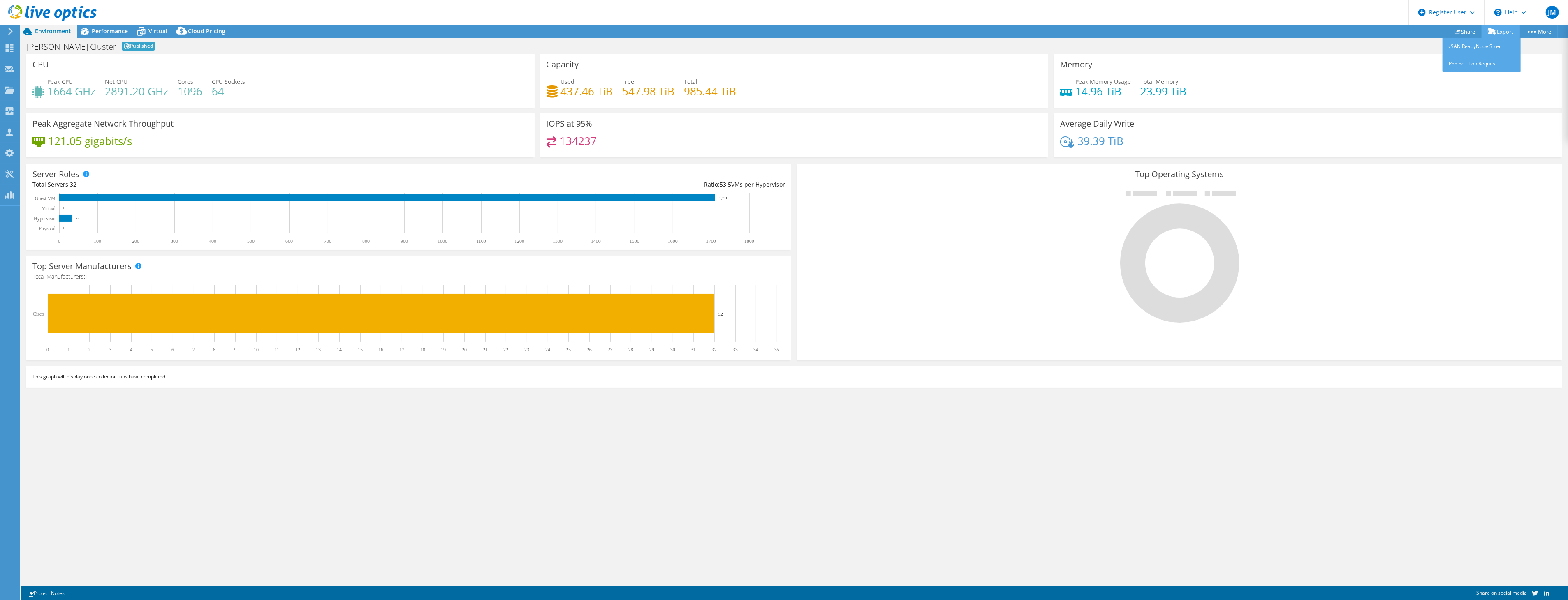
click at [1488, 27] on link "Export" at bounding box center [1501, 31] width 38 height 13
click at [207, 31] on span "Cloud Pricing" at bounding box center [207, 31] width 38 height 8
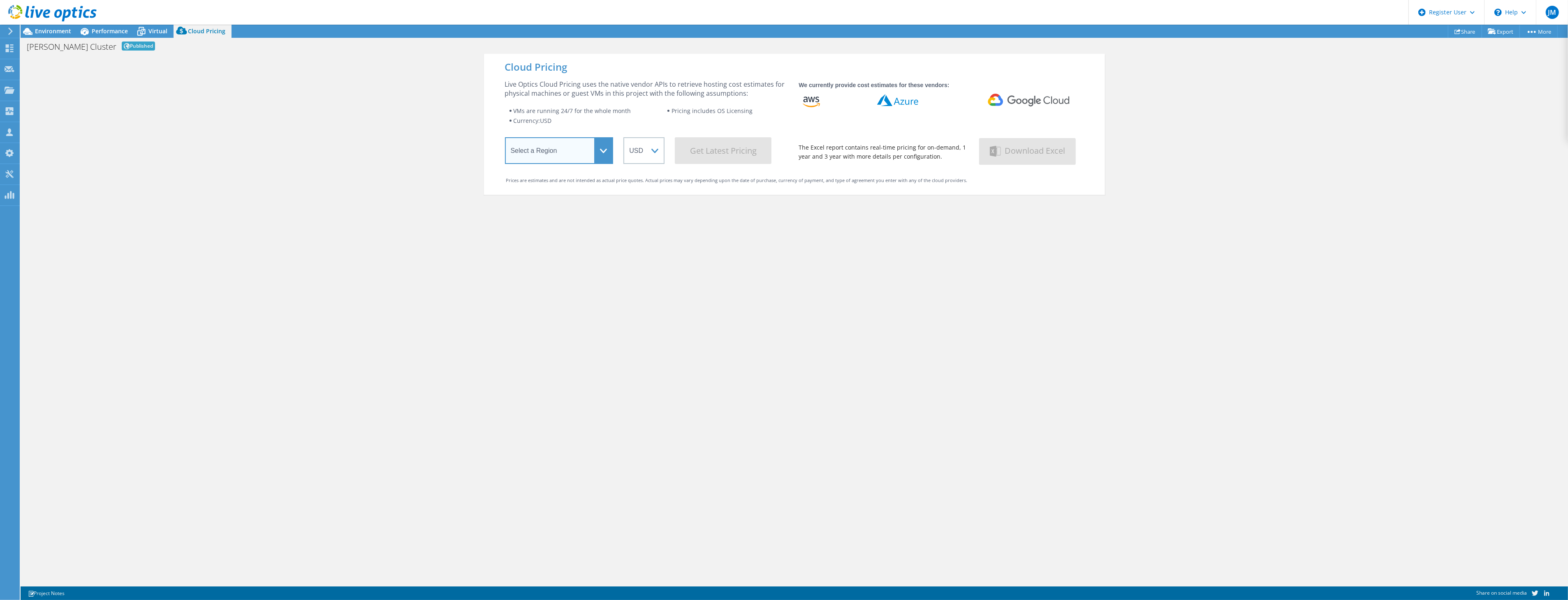
click at [572, 154] on select "Select a Region Asia Pacific (Hong Kong) Asia Pacific (Mumbai) Asia Pacific (Se…" at bounding box center [559, 151] width 108 height 27
click at [139, 33] on icon at bounding box center [141, 31] width 14 height 14
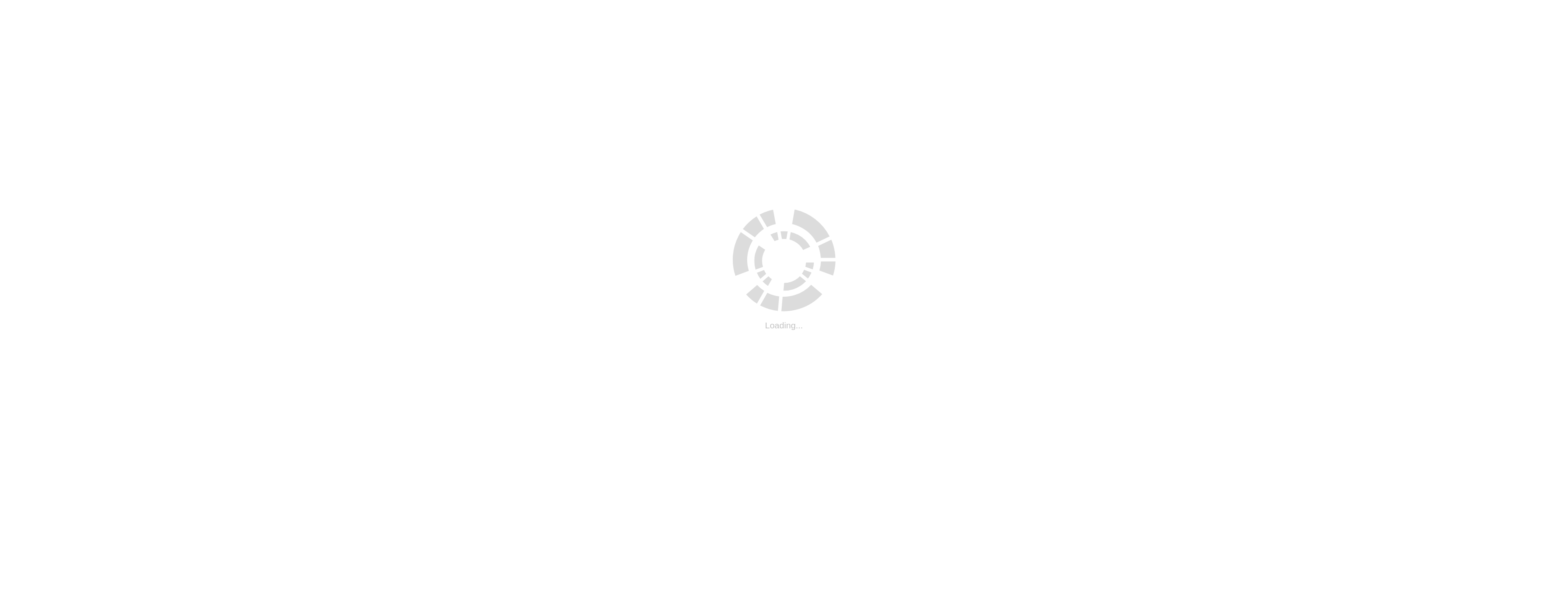
drag, startPoint x: 0, startPoint y: 0, endPoint x: 922, endPoint y: 95, distance: 926.9
click at [922, 6] on html ".cls-1 { fill: #cecece; } .cls-1 { fill: #cecece; } Loading... Submit Support S…" at bounding box center [784, 3] width 1568 height 6
